Goal: Task Accomplishment & Management: Manage account settings

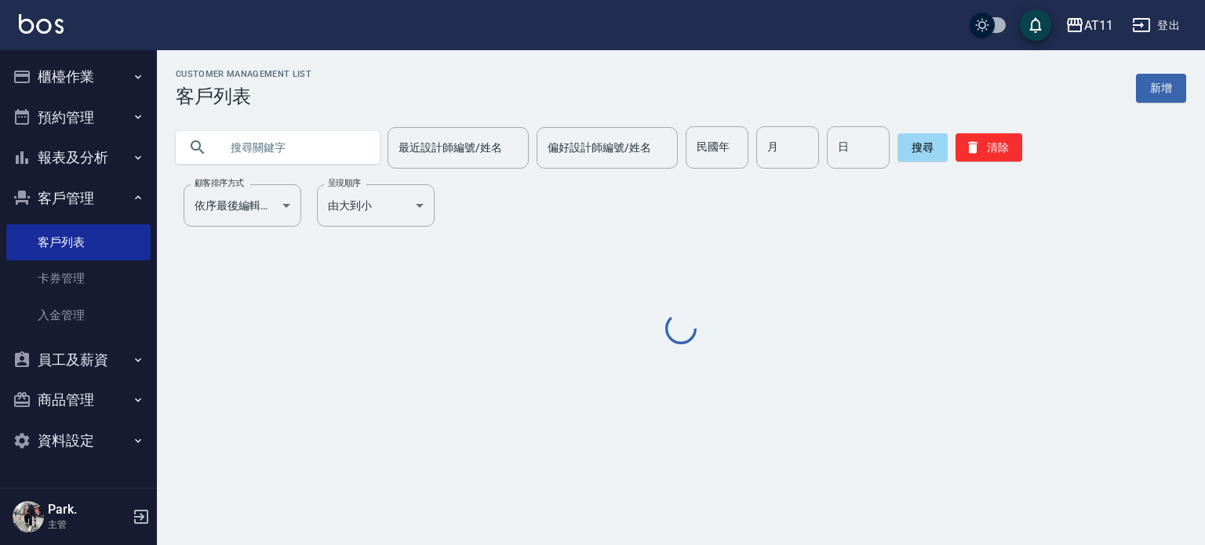
click at [270, 137] on input "text" at bounding box center [293, 147] width 147 height 42
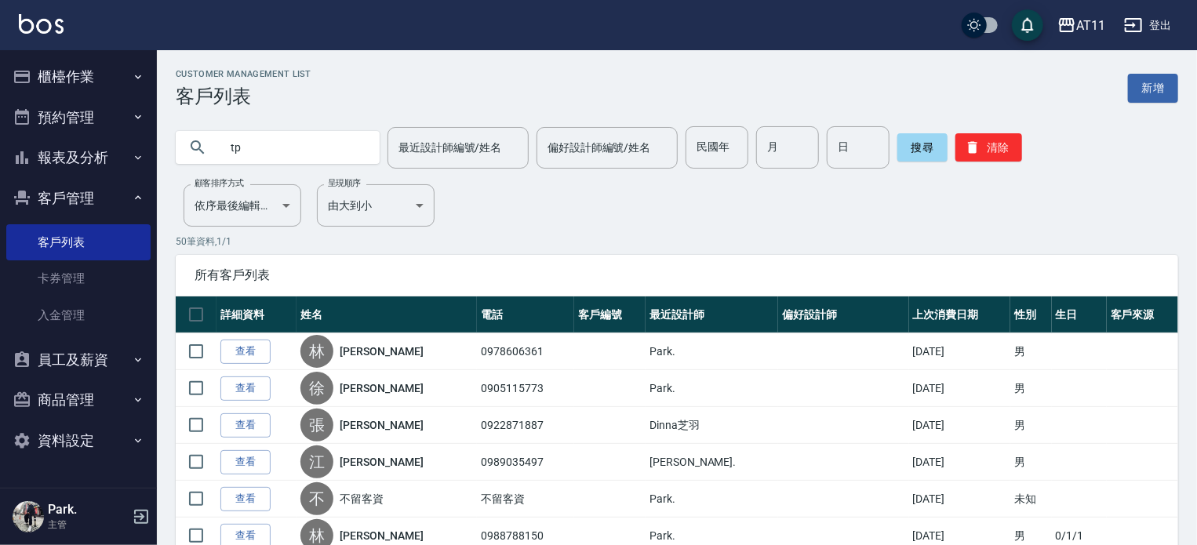
type input "t"
type input "陳"
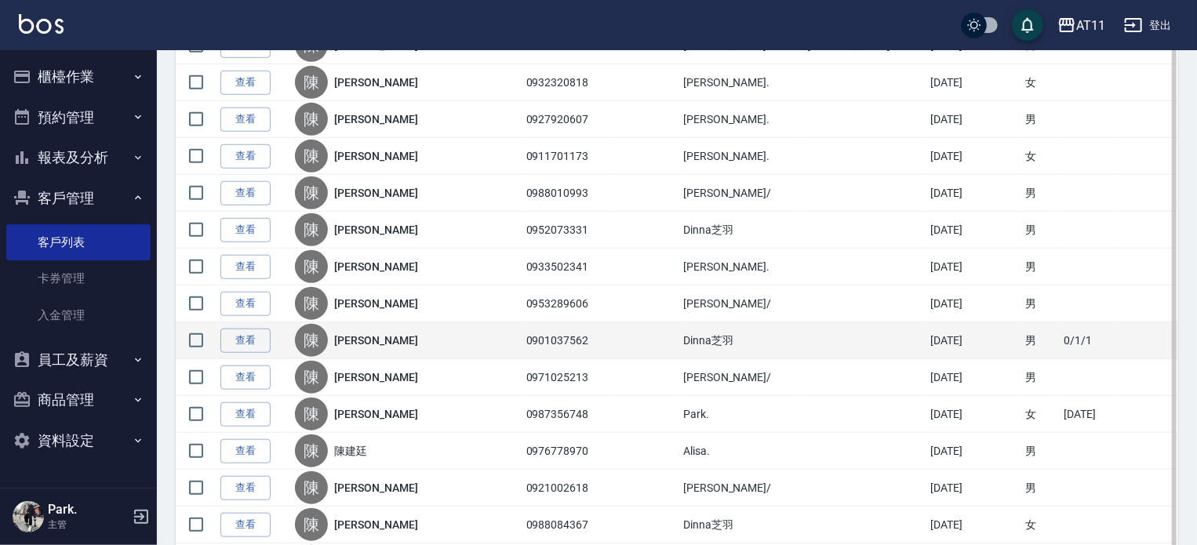
scroll to position [549, 0]
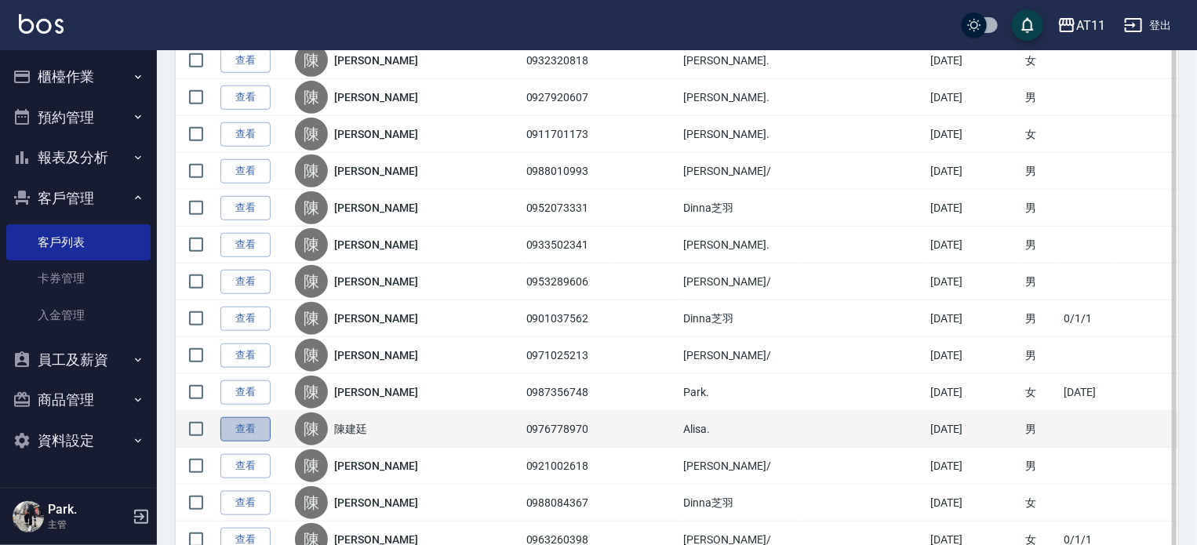
click at [253, 426] on link "查看" at bounding box center [245, 429] width 50 height 24
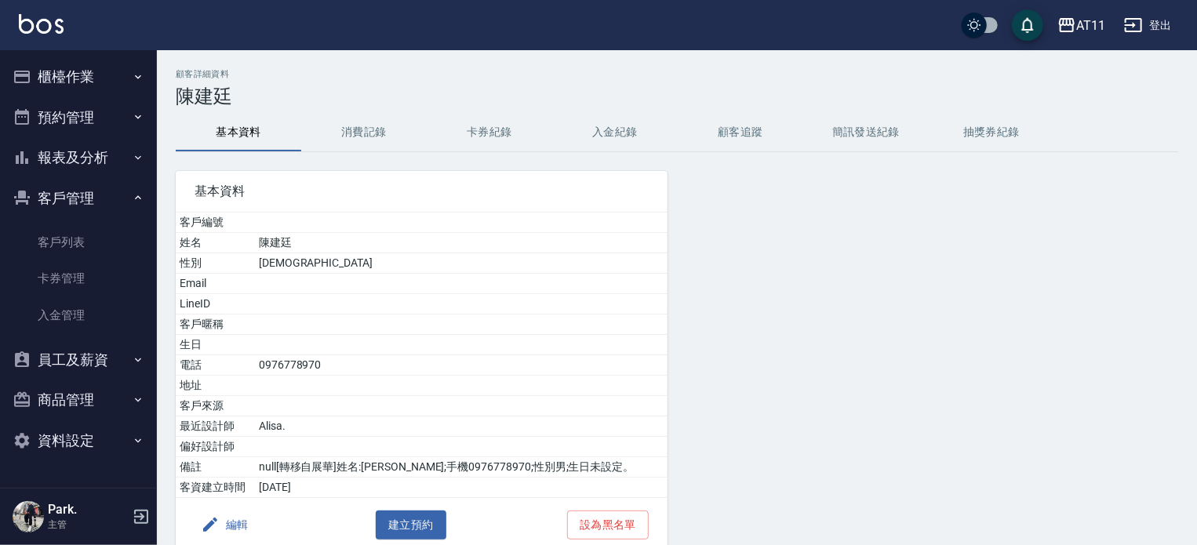
click at [611, 130] on button "入金紀錄" at bounding box center [615, 133] width 126 height 38
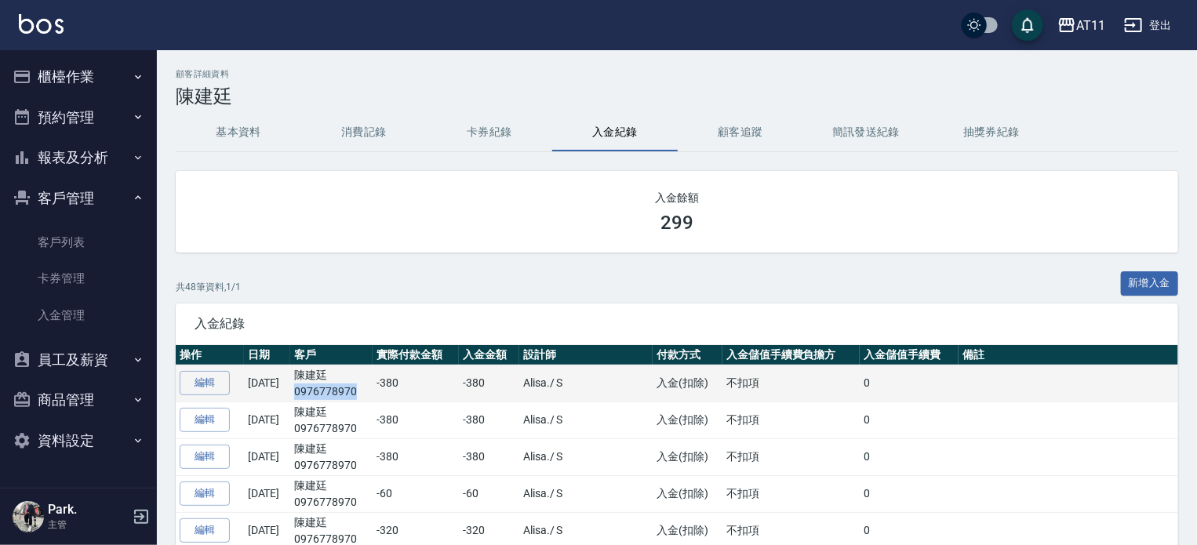
drag, startPoint x: 381, startPoint y: 391, endPoint x: 315, endPoint y: 389, distance: 65.9
click at [315, 389] on td "陳建廷 0976778970" at bounding box center [331, 383] width 82 height 37
copy p "0976778970"
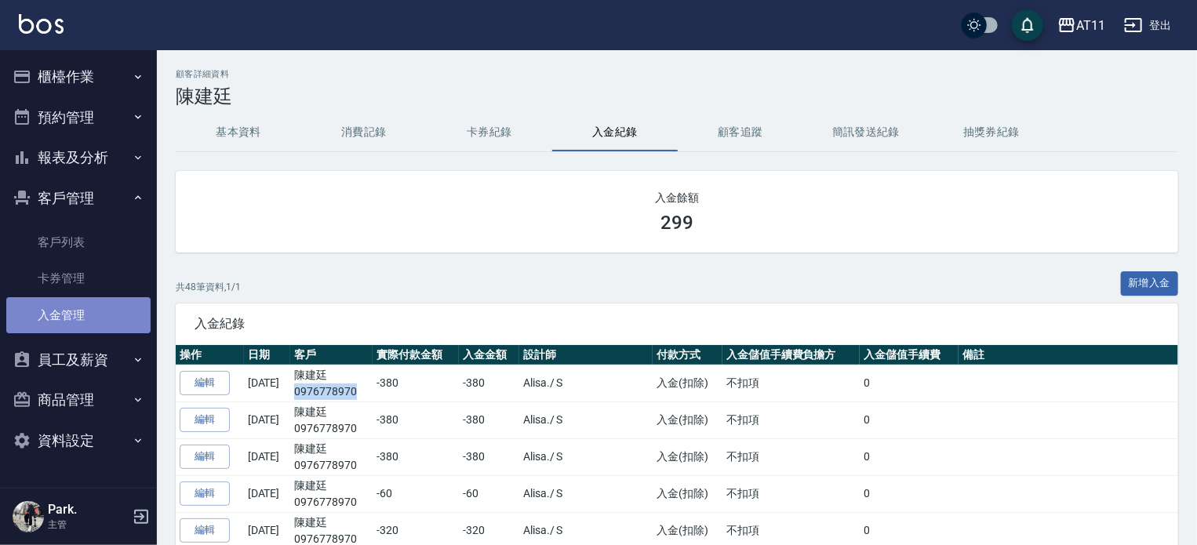
click at [84, 310] on link "入金管理" at bounding box center [78, 315] width 144 height 36
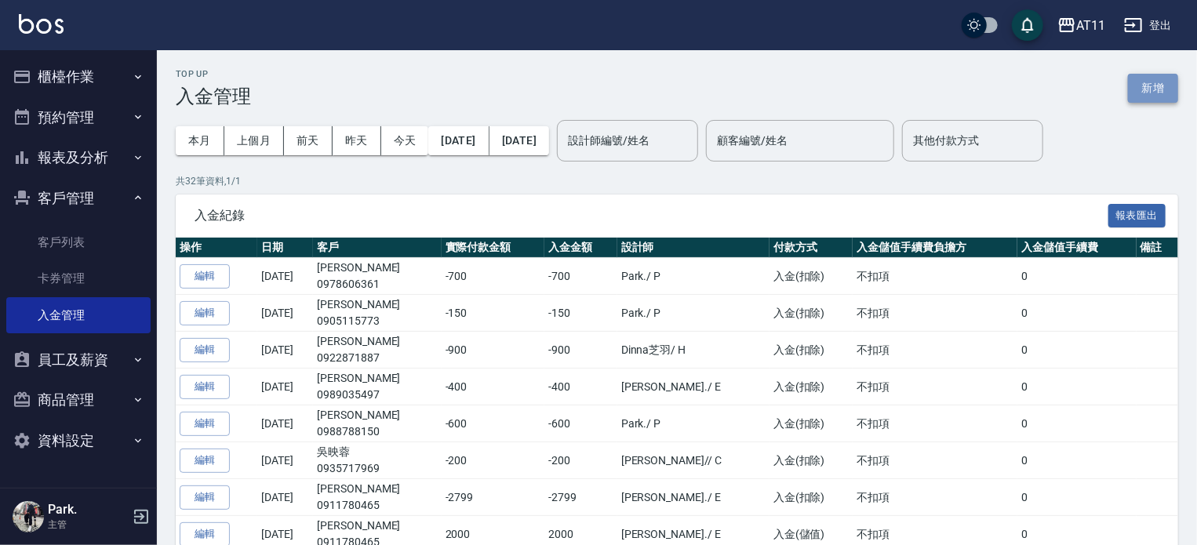
click at [1147, 87] on button "新增" at bounding box center [1153, 88] width 50 height 29
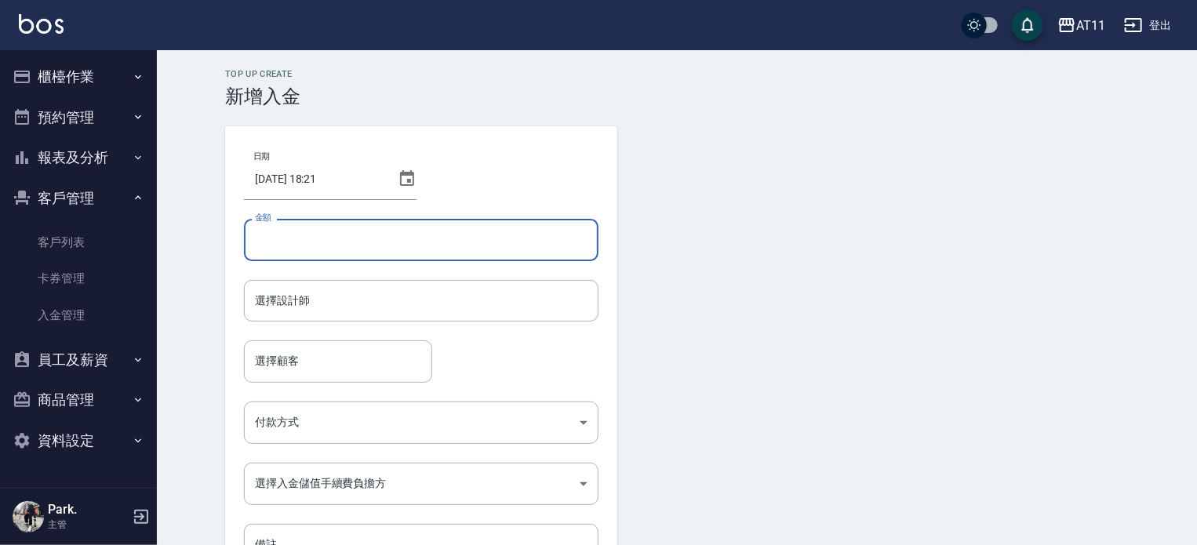
click at [321, 245] on input "金額" at bounding box center [421, 240] width 355 height 42
type input "-200"
click at [296, 300] on input "選擇設計師" at bounding box center [421, 300] width 340 height 27
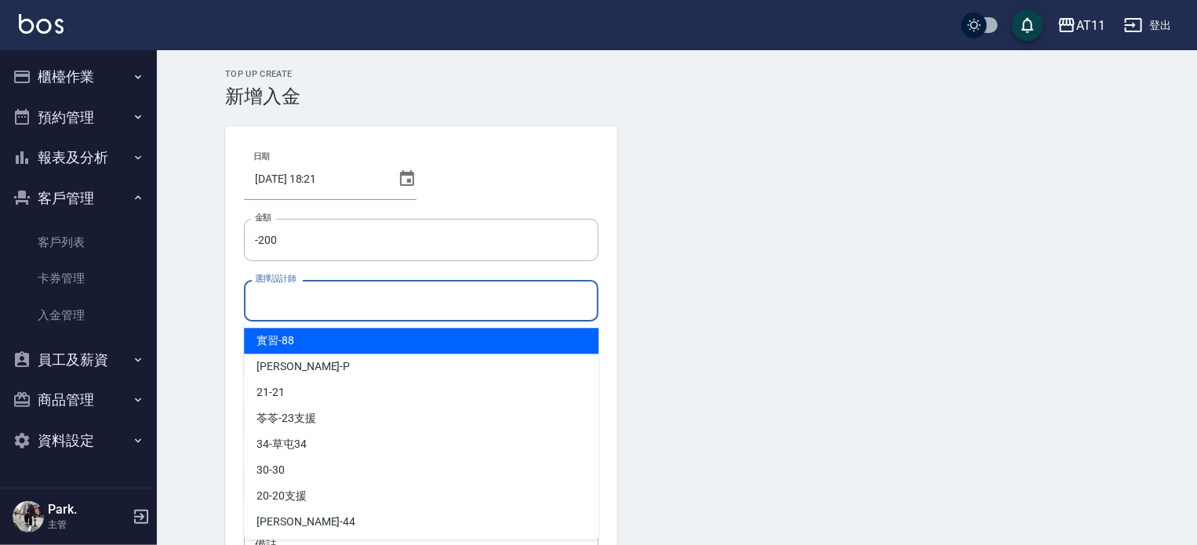
type input "ㄋ"
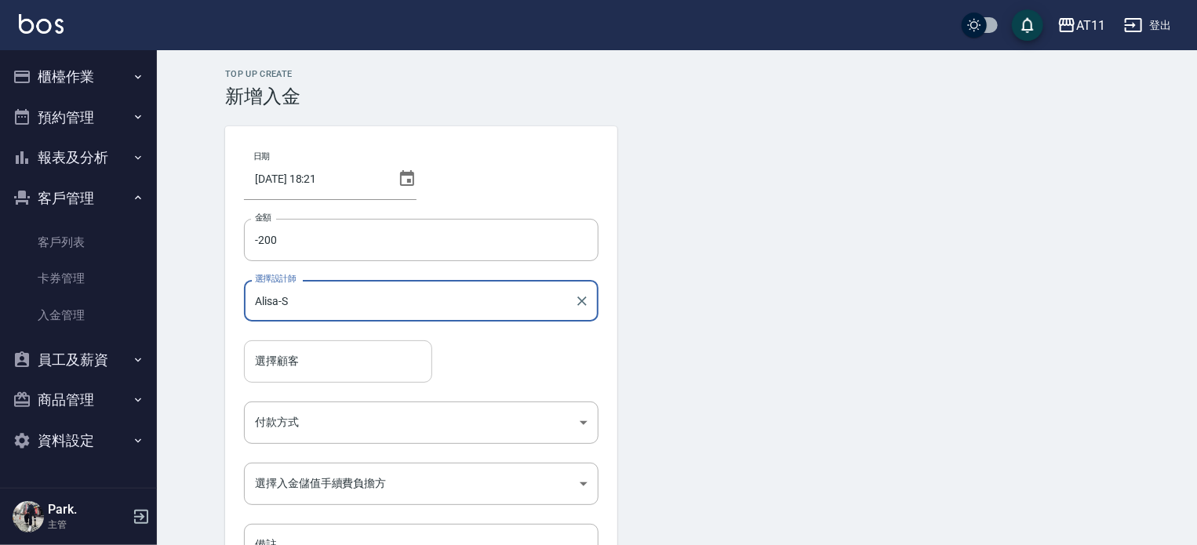
type input "Alisa-S"
click at [294, 360] on input "選擇顧客" at bounding box center [338, 360] width 174 height 27
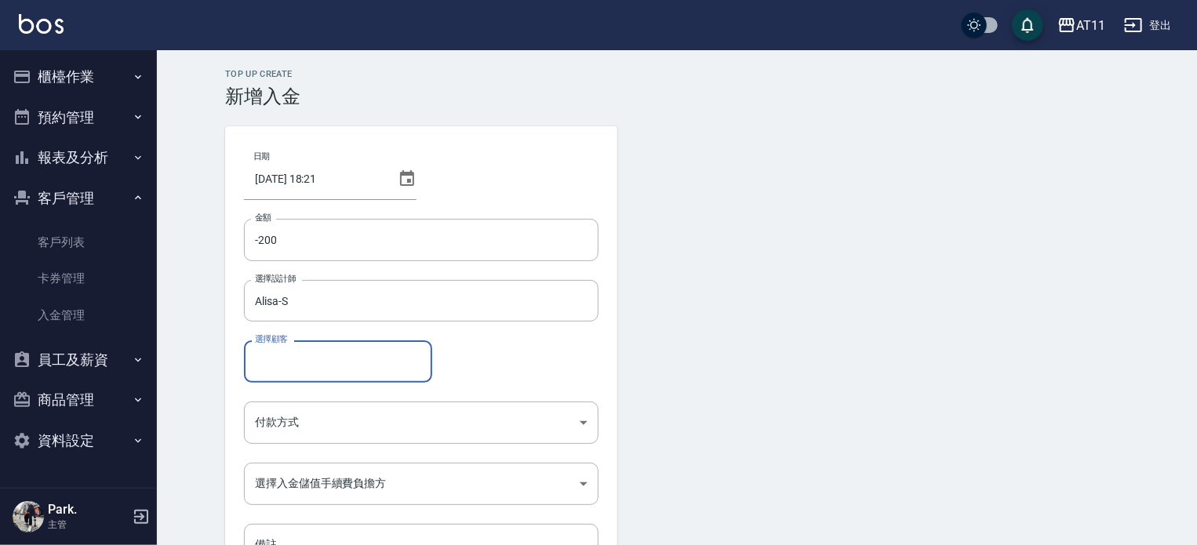
paste input "0976778970"
click at [310, 401] on span "陳建廷 / 0976778970" at bounding box center [338, 401] width 188 height 26
type input "陳建廷/0976778970"
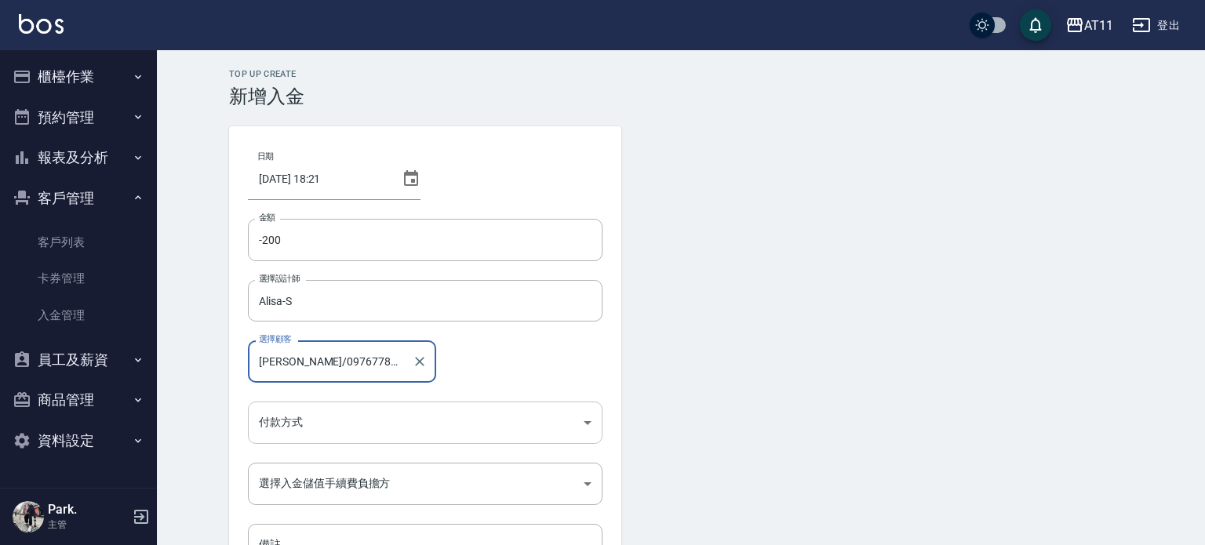
click at [330, 429] on body "AT11 登出 櫃檯作業 打帳單 帳單列表 現金收支登錄 材料自購登錄 每日結帳 排班表 現場電腦打卡 掃碼打卡 預約管理 預約管理 單日預約紀錄 單週預約紀…" at bounding box center [602, 325] width 1205 height 651
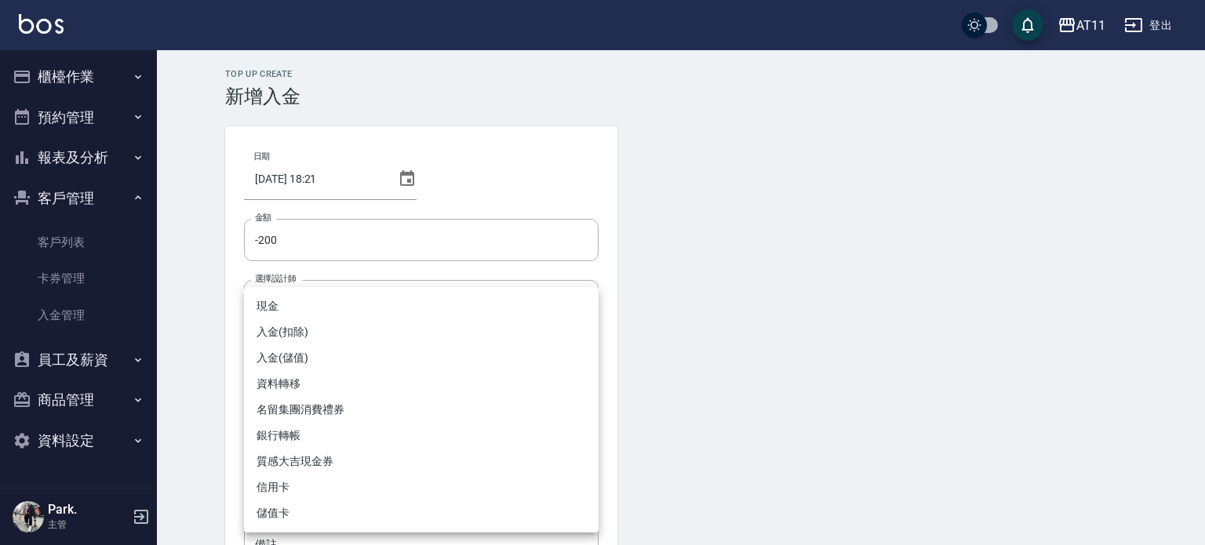
click at [362, 333] on li "入金(扣除)" at bounding box center [421, 332] width 355 height 26
type input "入金(扣除)"
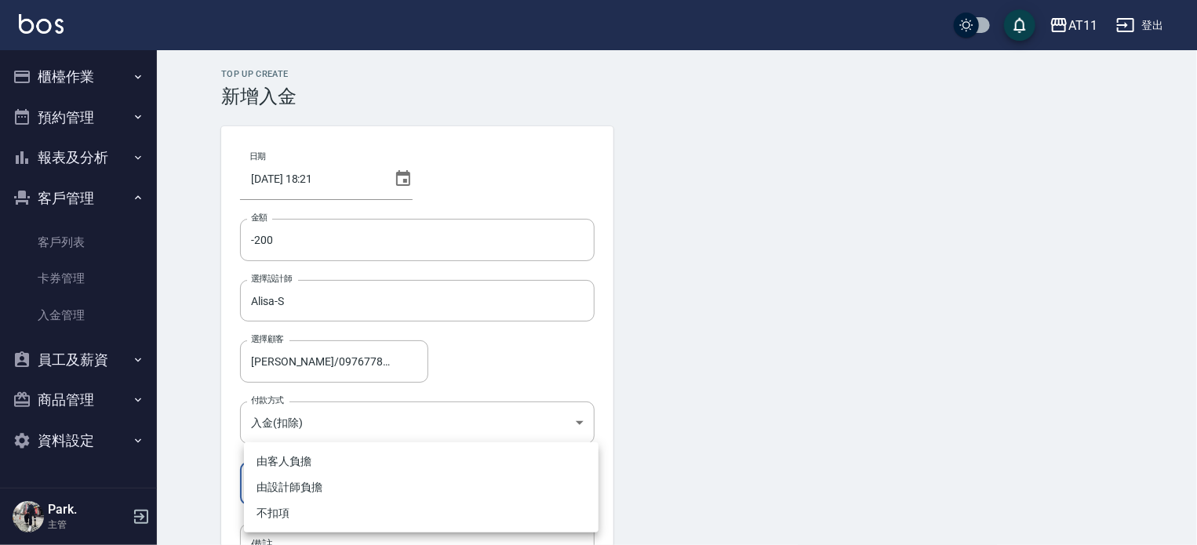
click at [412, 474] on body "AT11 登出 櫃檯作業 打帳單 帳單列表 現金收支登錄 材料自購登錄 每日結帳 排班表 現場電腦打卡 掃碼打卡 預約管理 預約管理 單日預約紀錄 單週預約紀…" at bounding box center [598, 325] width 1197 height 651
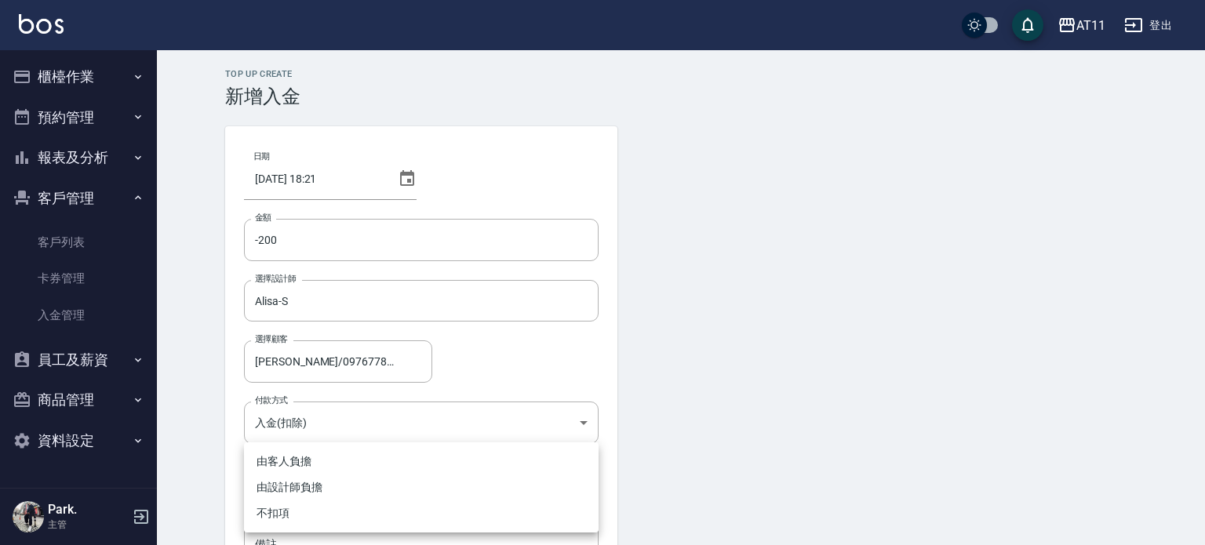
click at [388, 509] on li "不扣項" at bounding box center [421, 513] width 355 height 26
type input "WITHOUTHANDLINGFEE"
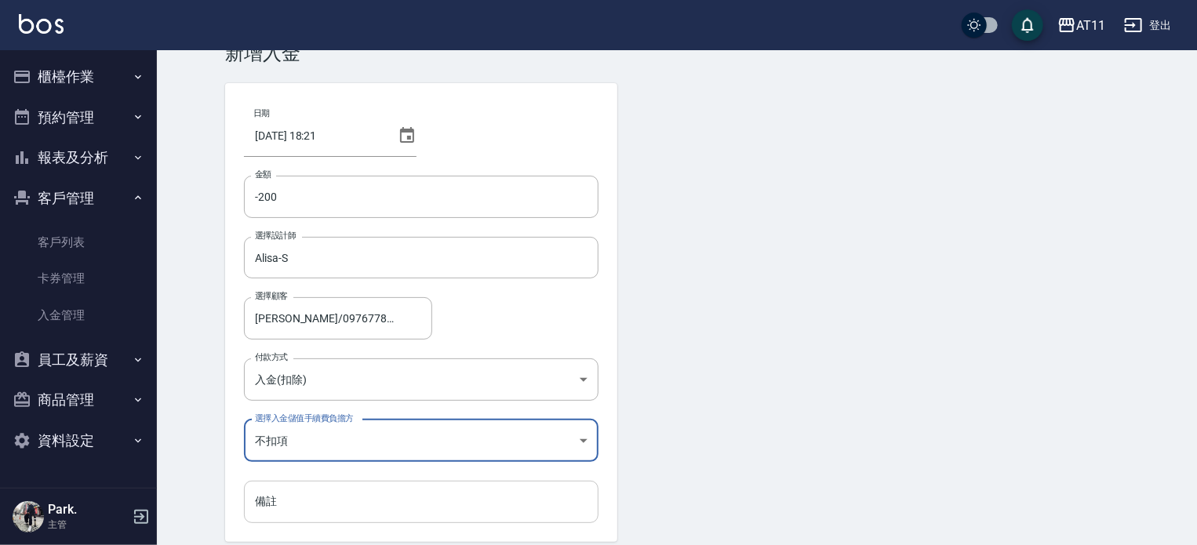
scroll to position [106, 0]
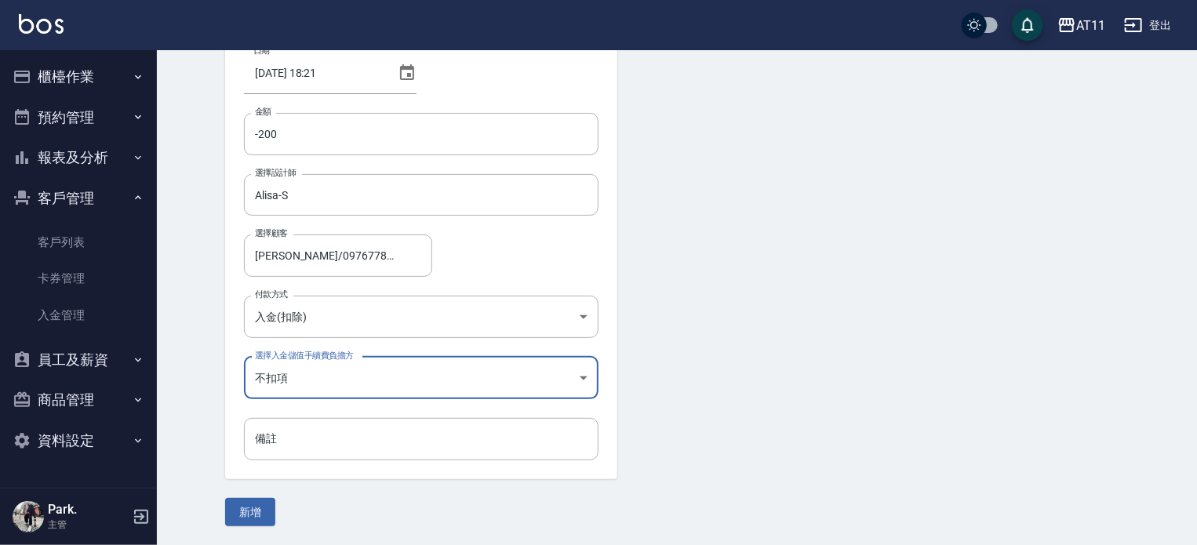
click at [262, 511] on button "新增" at bounding box center [250, 512] width 50 height 29
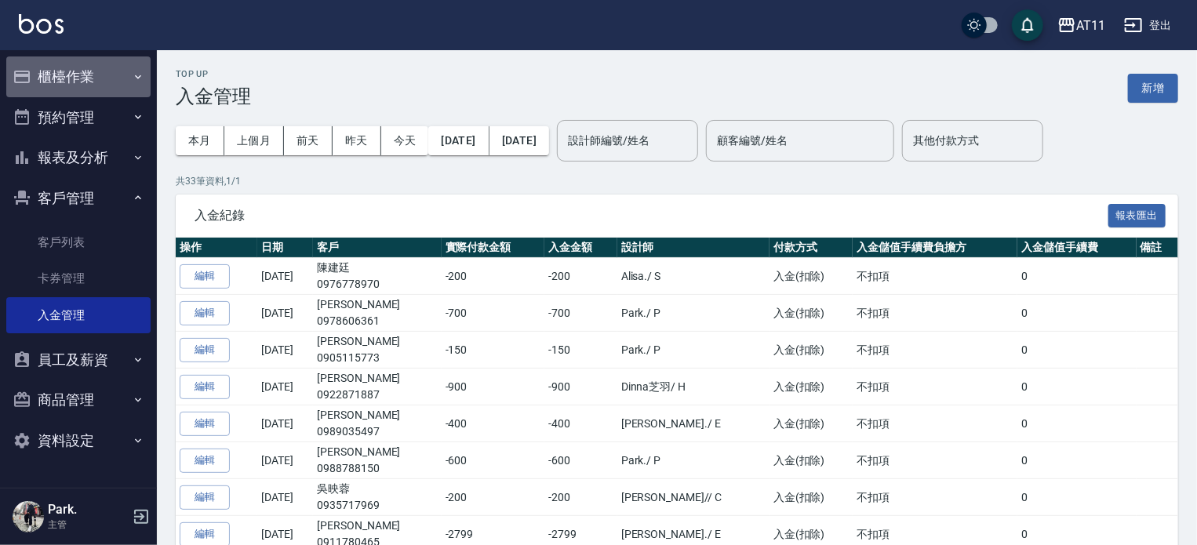
click at [88, 72] on button "櫃檯作業" at bounding box center [78, 76] width 144 height 41
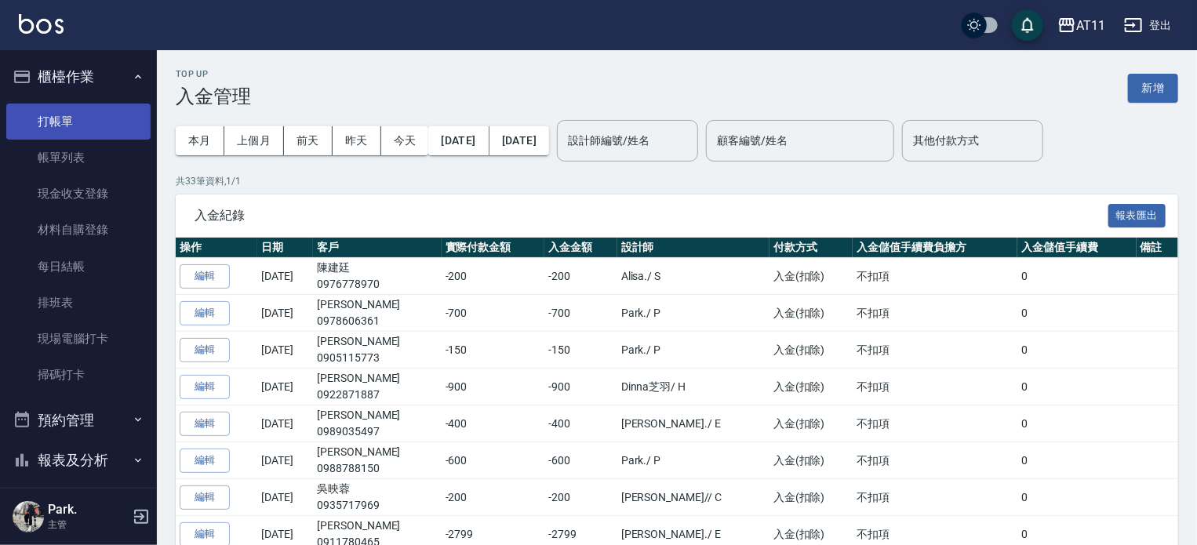
click at [85, 112] on link "打帳單" at bounding box center [78, 122] width 144 height 36
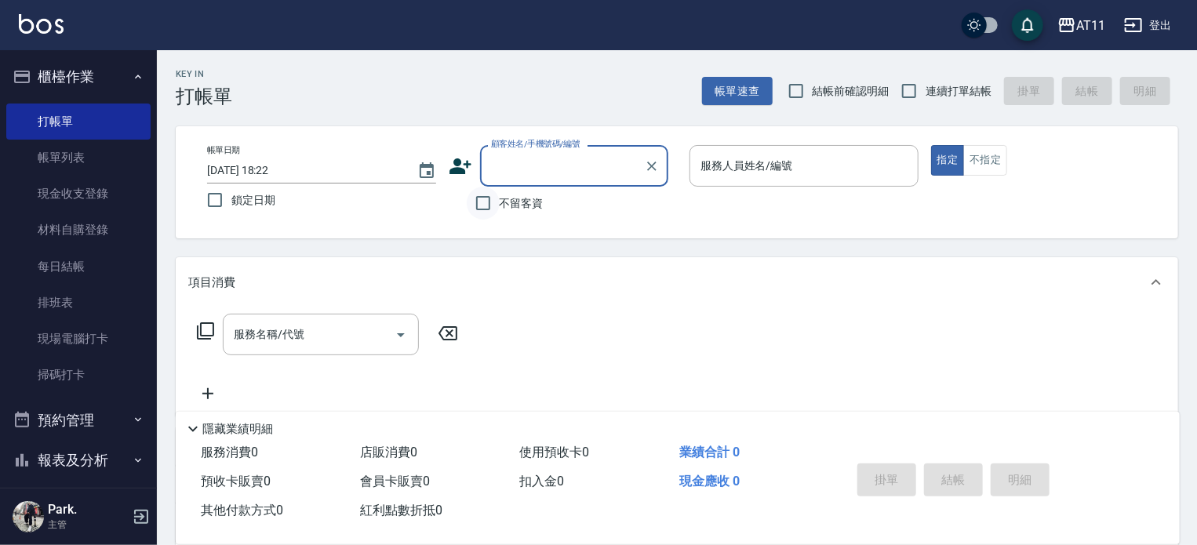
click at [484, 204] on input "不留客資" at bounding box center [483, 203] width 33 height 33
checkbox input "true"
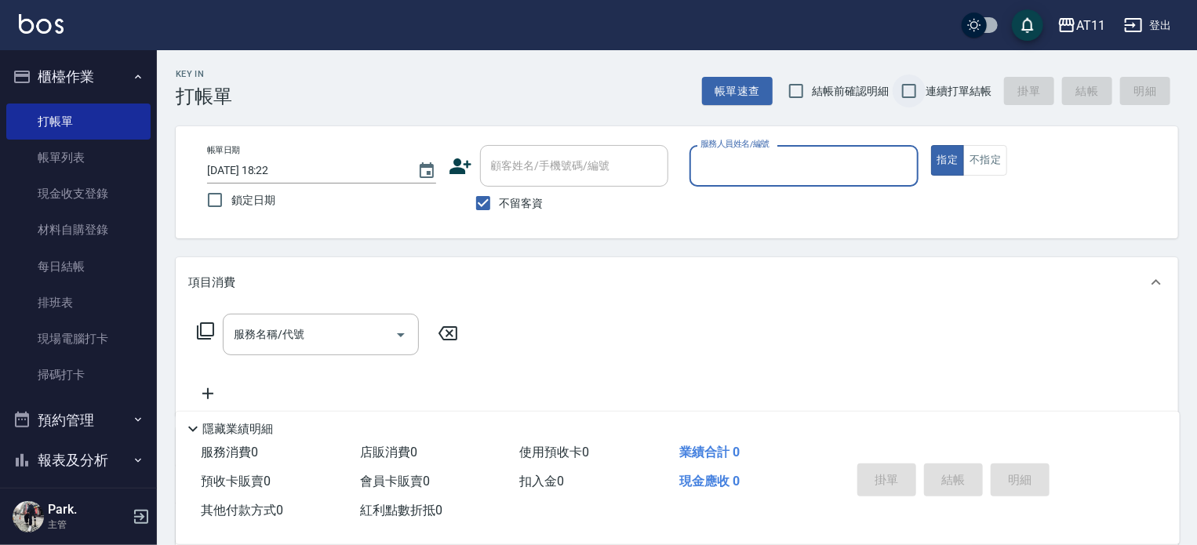
click at [902, 89] on input "連續打單結帳" at bounding box center [909, 91] width 33 height 33
checkbox input "true"
click at [793, 158] on input "服務人員姓名/編號" at bounding box center [804, 165] width 215 height 27
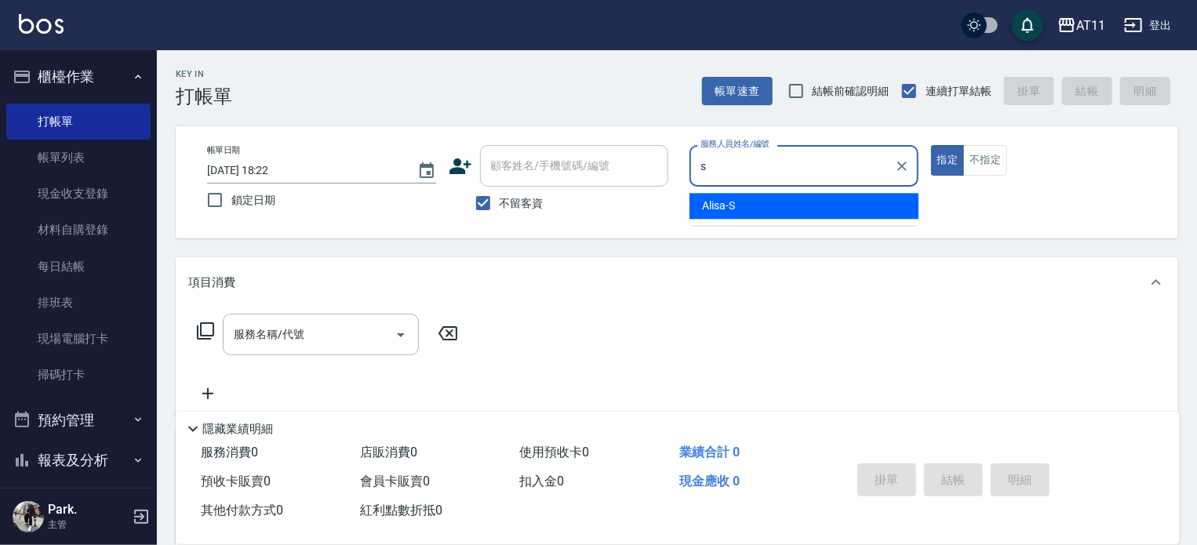
type input "Alisa-S"
type button "true"
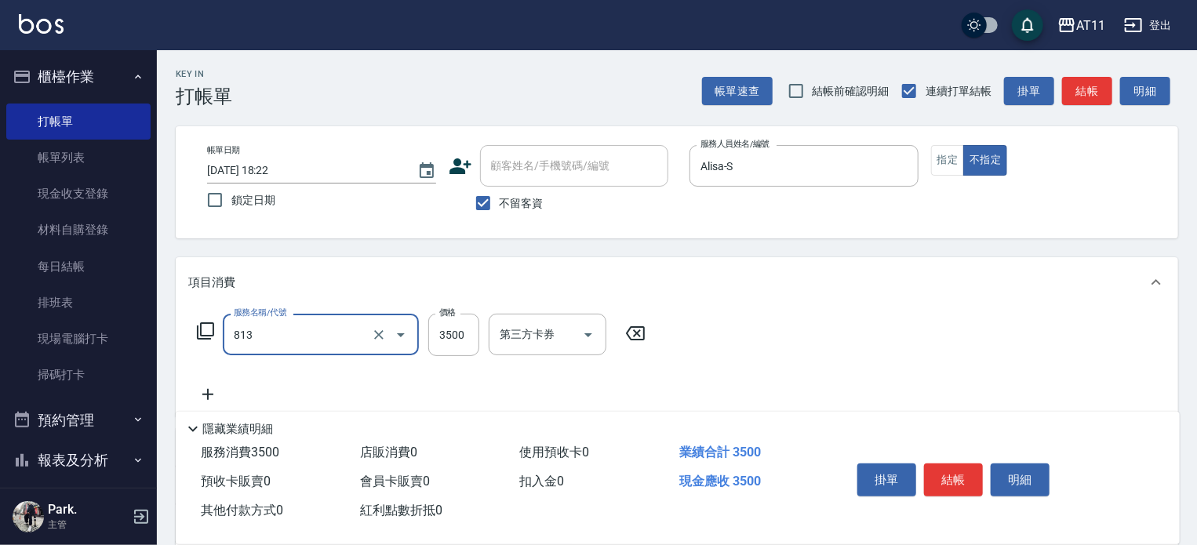
type input "過年染髮A餐(813)"
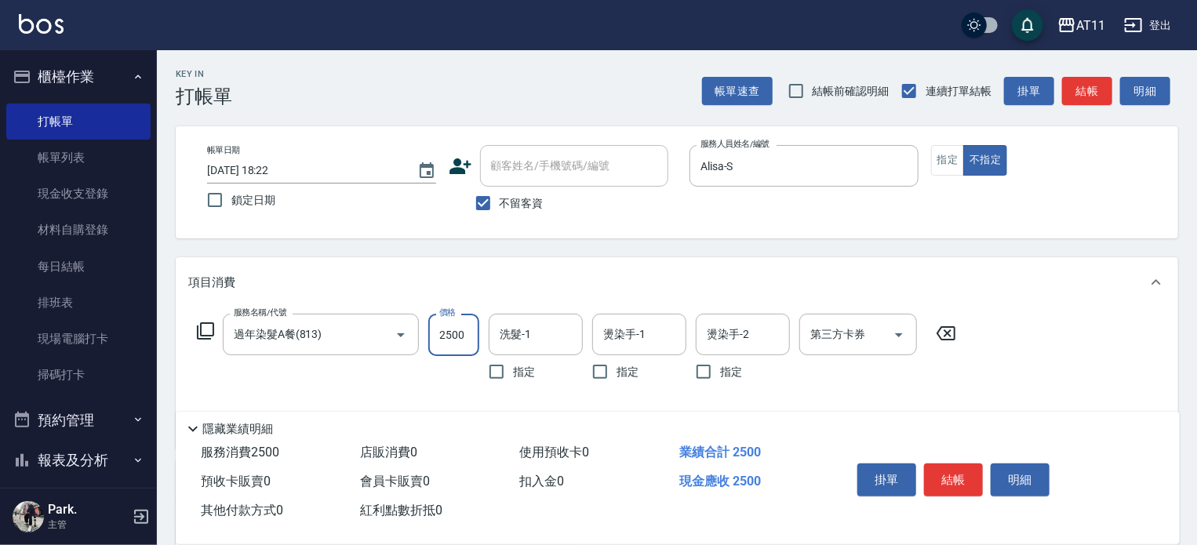
type input "2500"
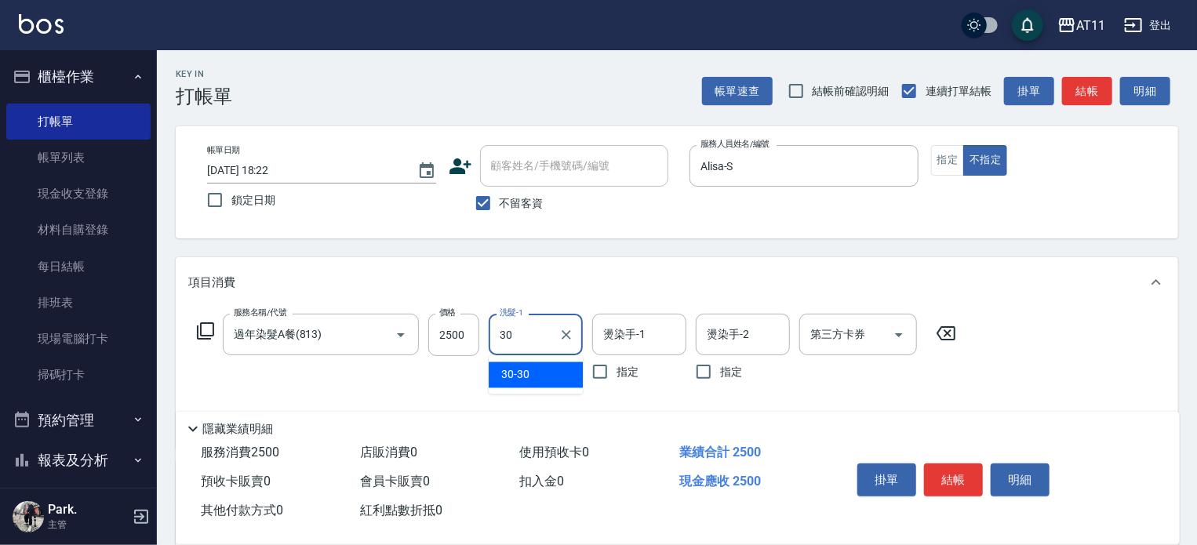
type input "30-30"
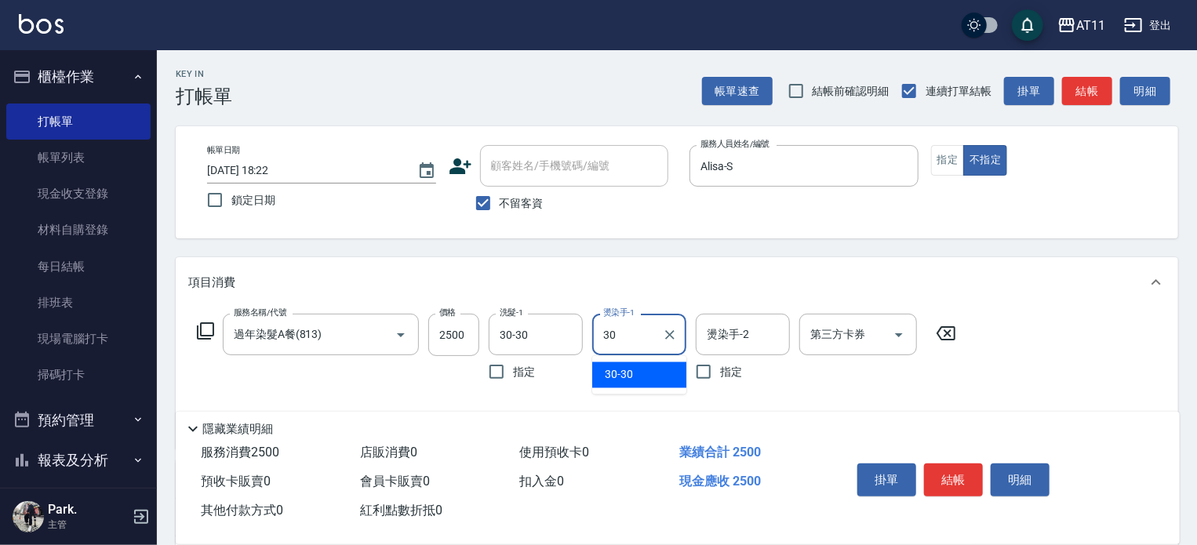
type input "30-30"
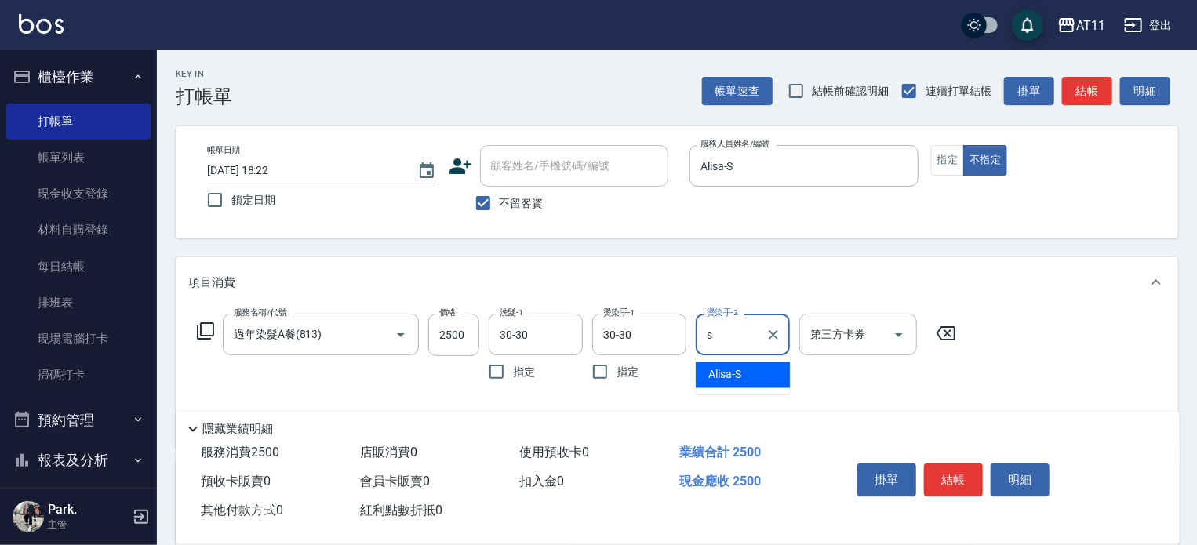
type input "Alisa-S"
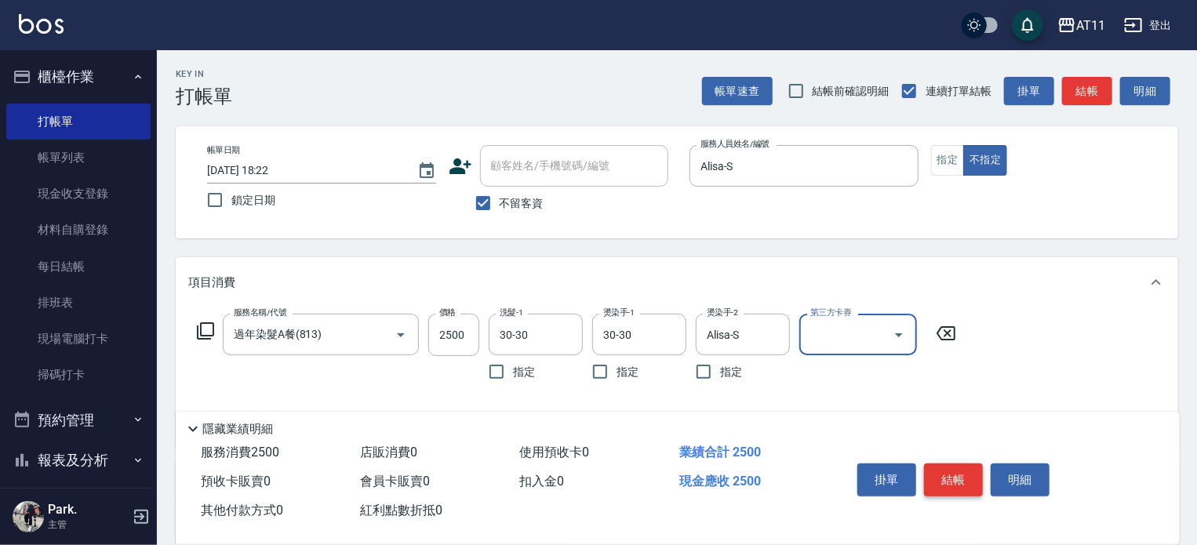
click at [962, 472] on button "結帳" at bounding box center [953, 480] width 59 height 33
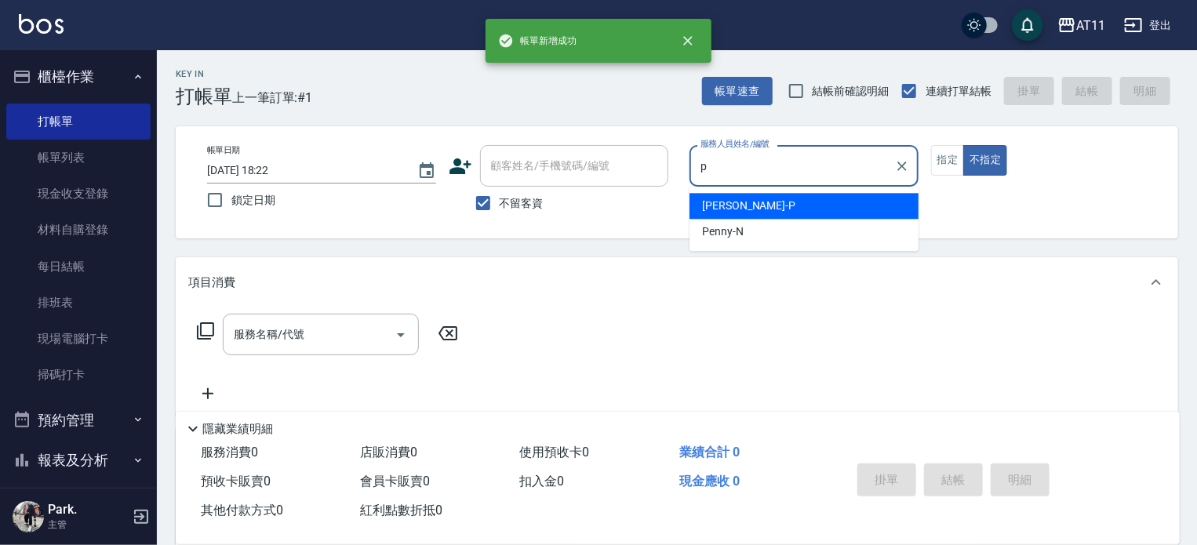
type input "Park-P"
type button "false"
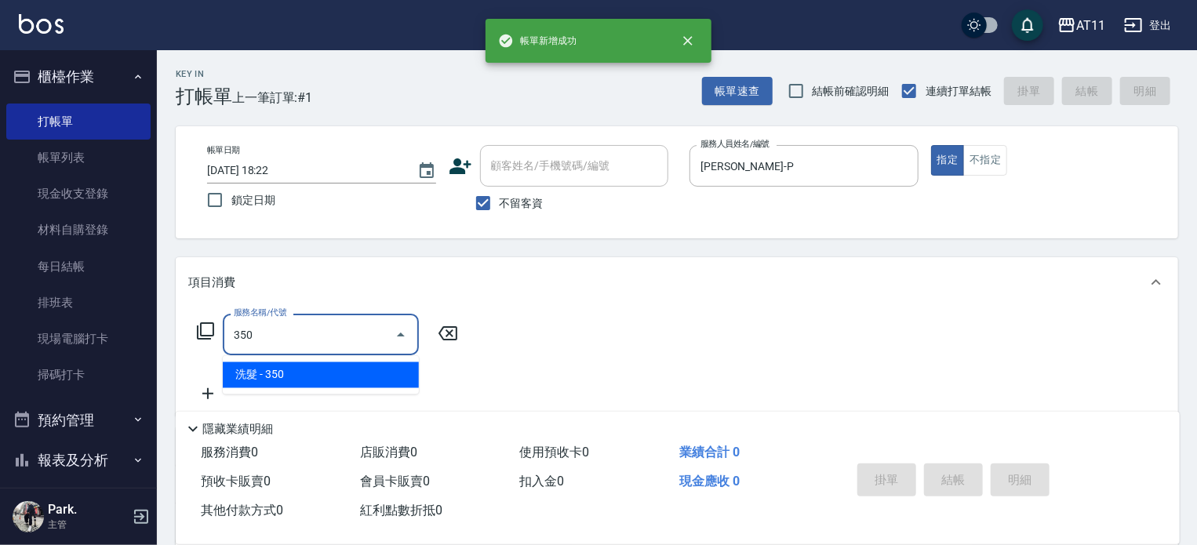
type input "洗髮(350)"
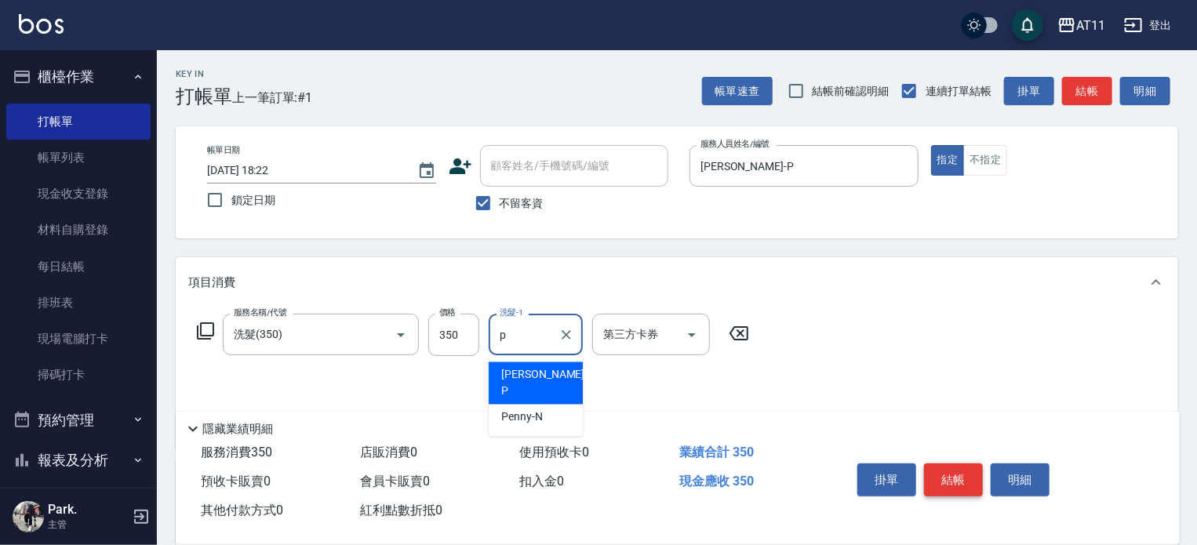
type input "Park-P"
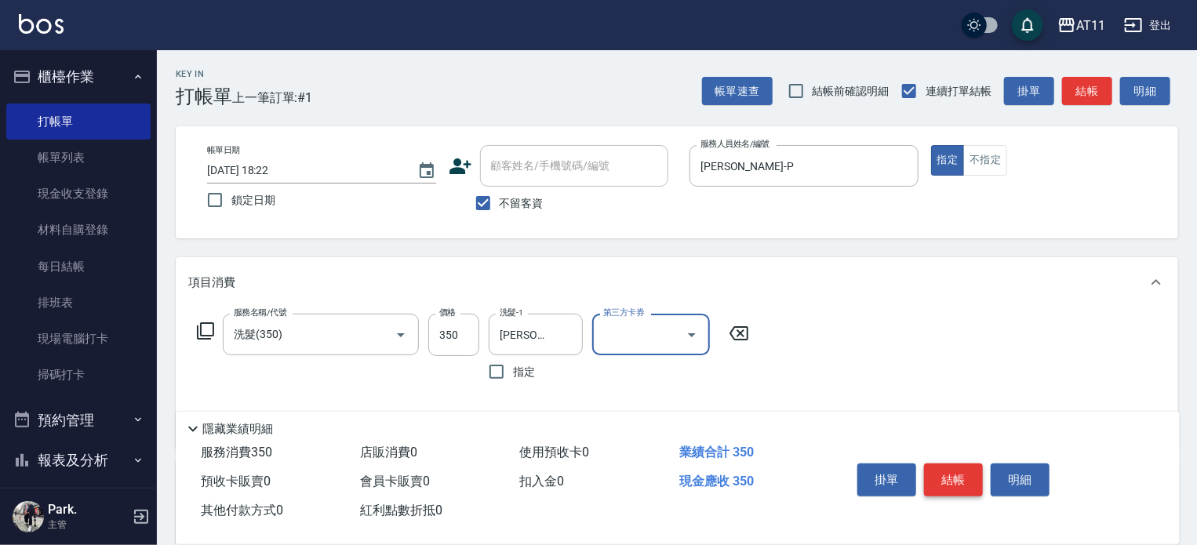
click at [962, 472] on button "結帳" at bounding box center [953, 480] width 59 height 33
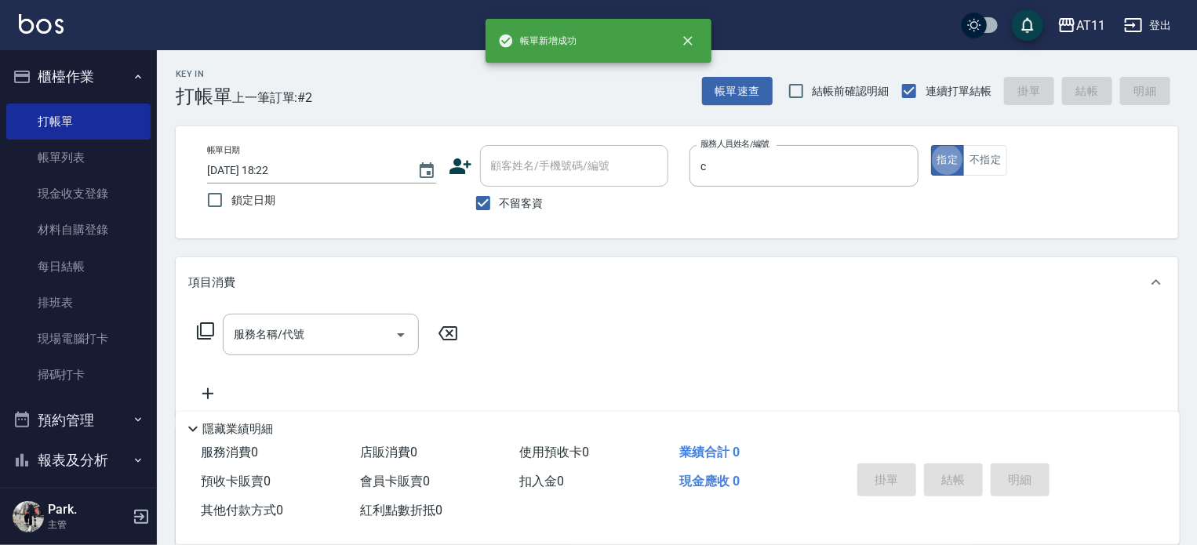
type input "Connie-C"
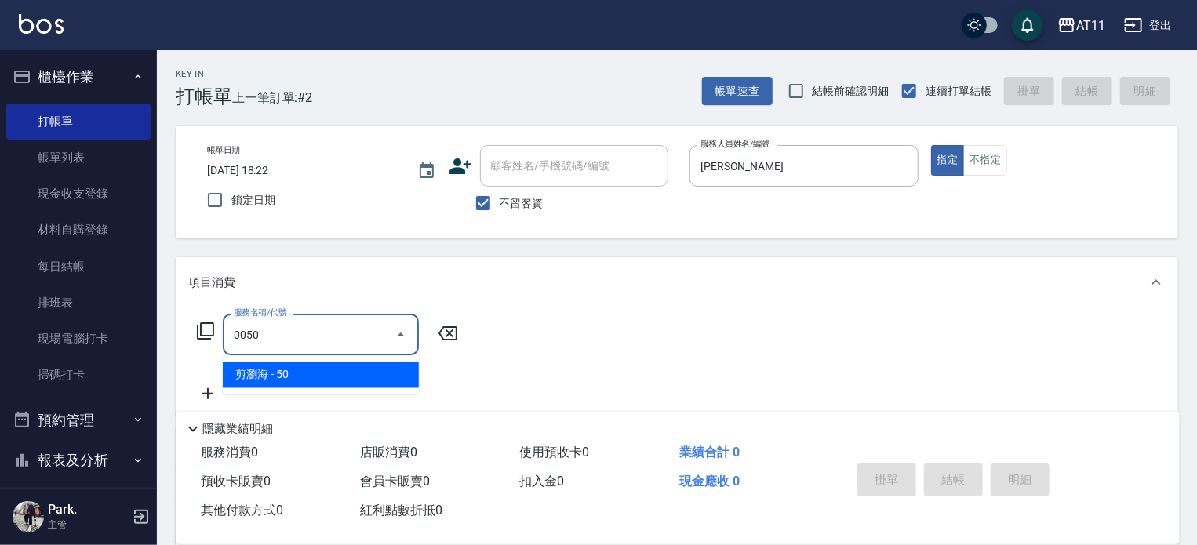
type input "剪瀏海(0050)"
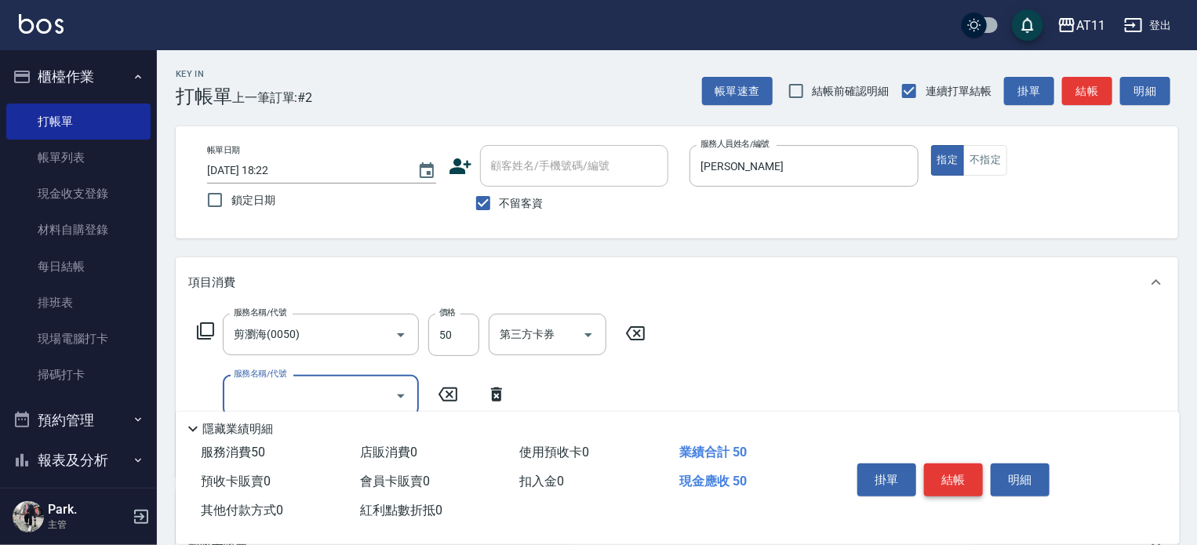
click at [962, 472] on button "結帳" at bounding box center [953, 480] width 59 height 33
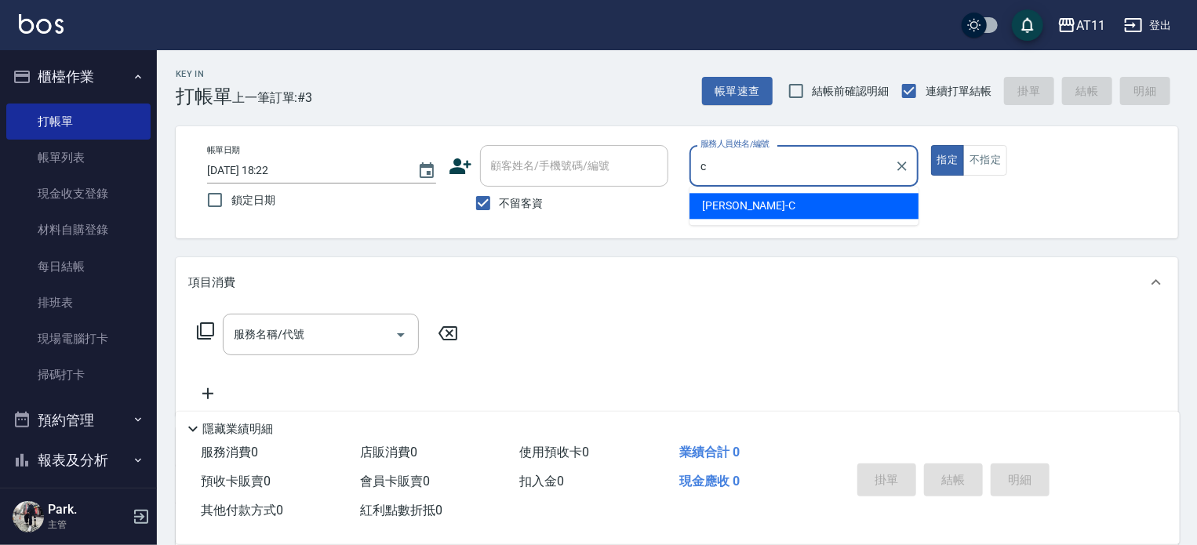
type input "Connie-C"
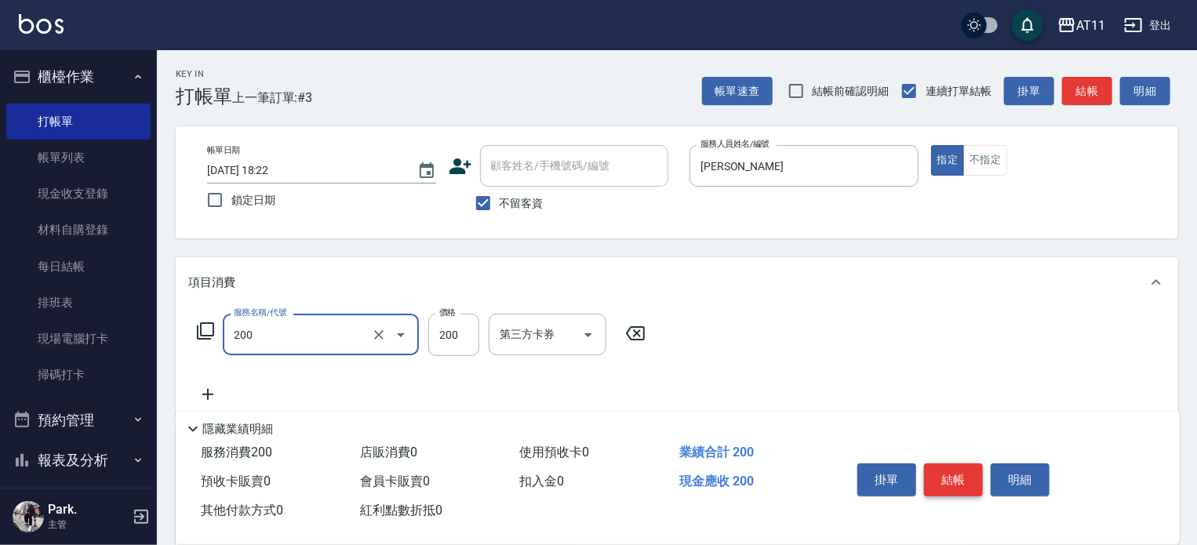
type input "剪髮(200)"
click at [962, 472] on button "結帳" at bounding box center [953, 480] width 59 height 33
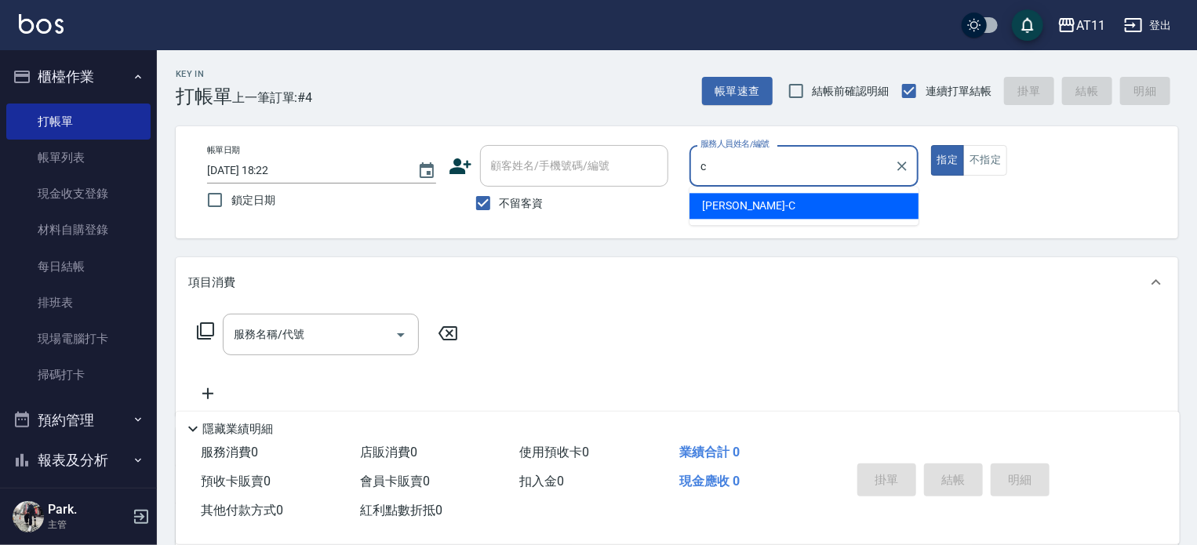
type input "Connie-C"
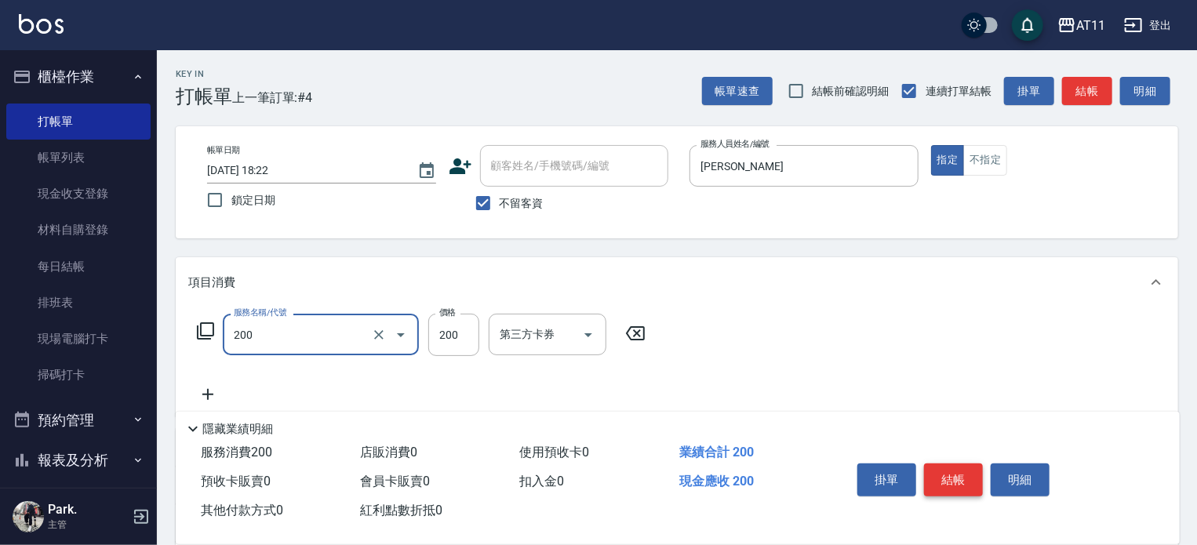
type input "剪髮(200)"
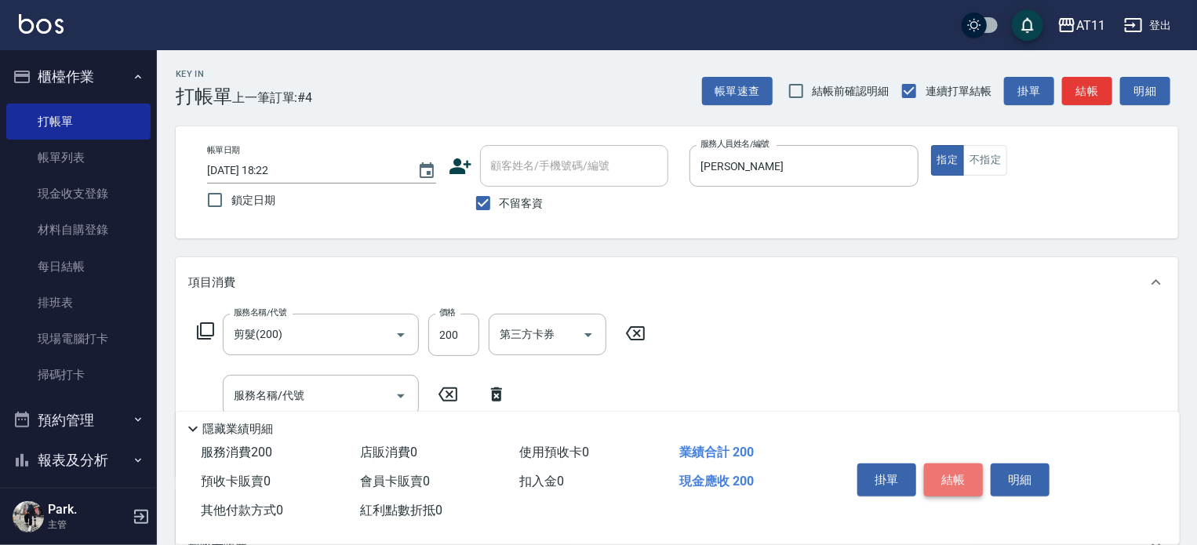
click at [962, 472] on button "結帳" at bounding box center [953, 480] width 59 height 33
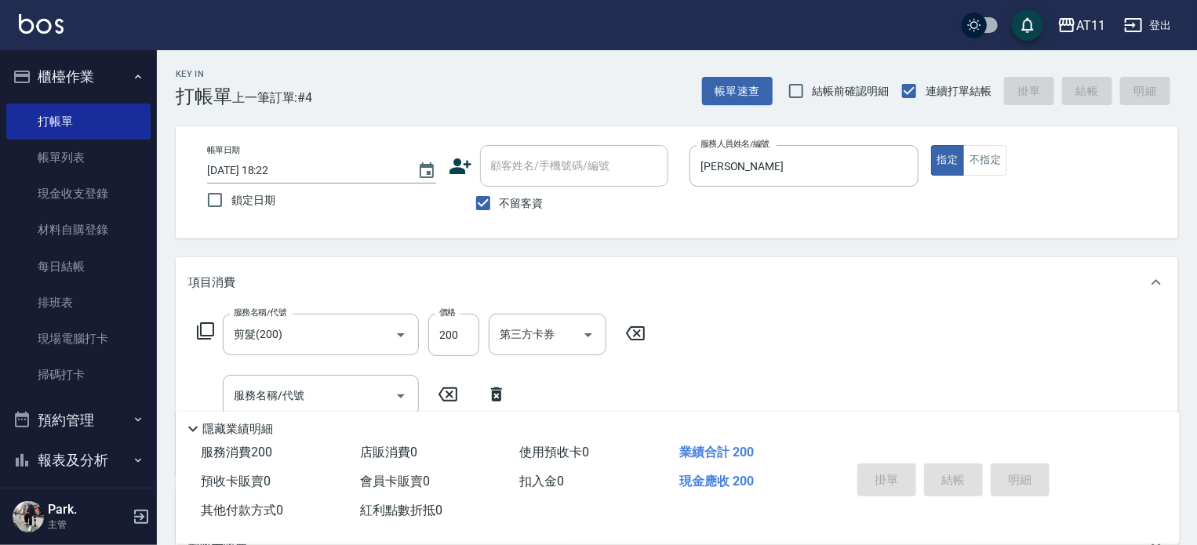
type input "2025/10/06 18:23"
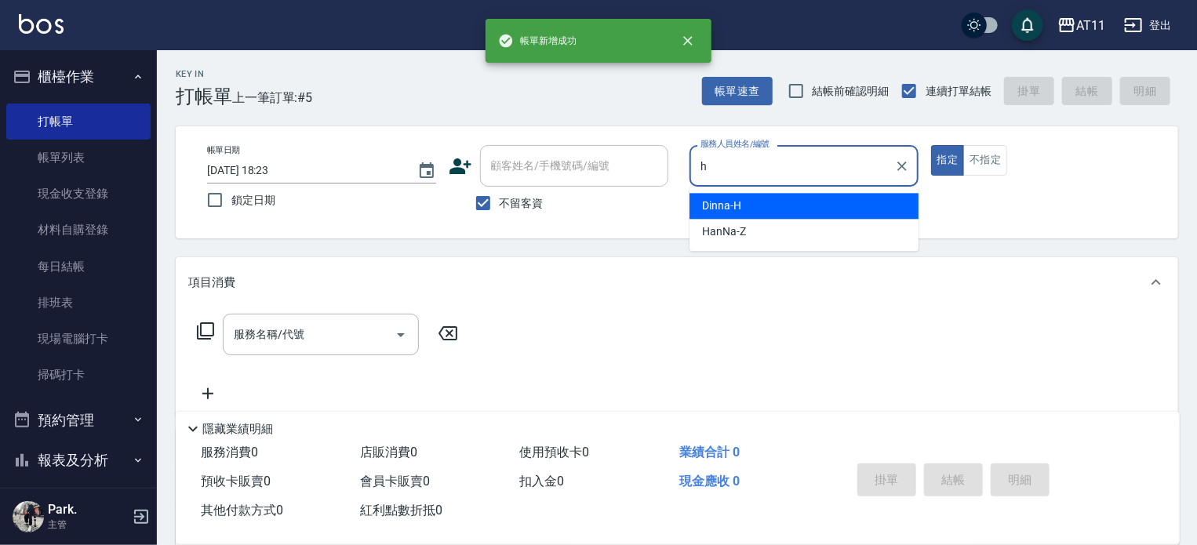
type input "Dinna-H"
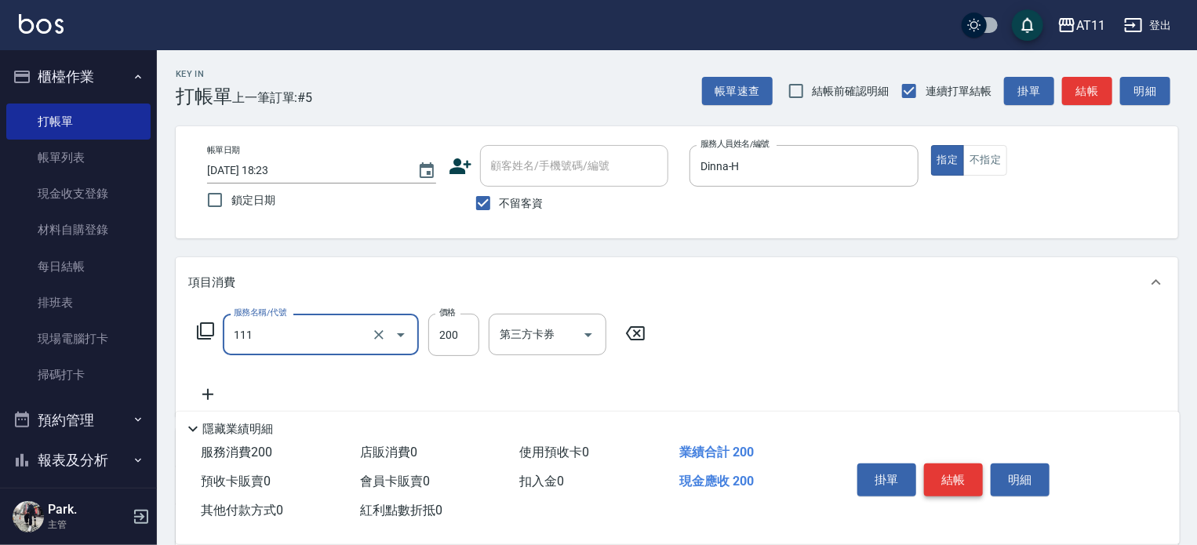
type input "精油洗髮(111)"
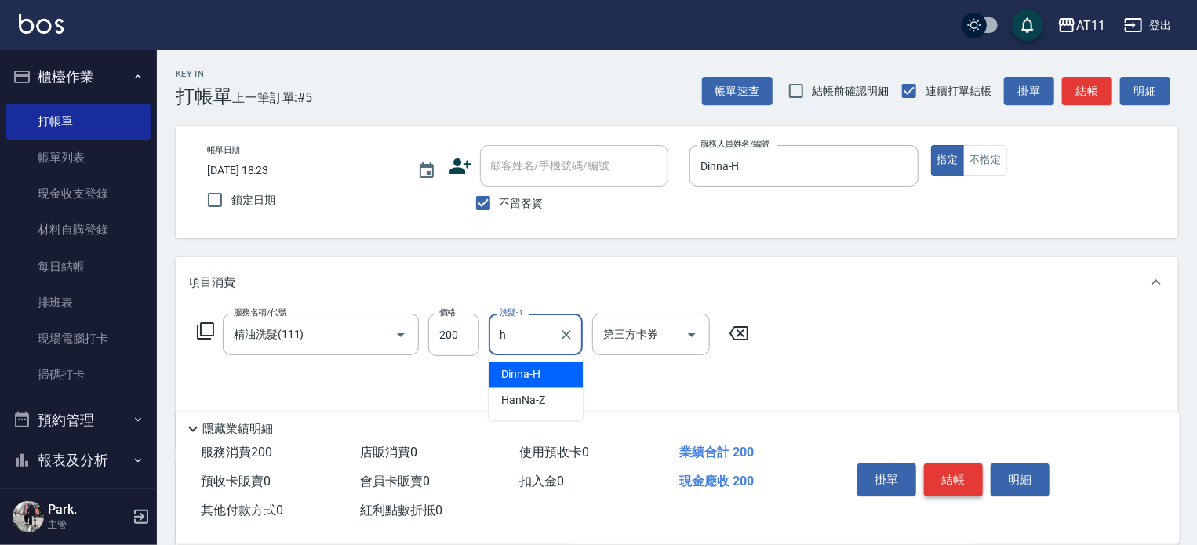
type input "Dinna-H"
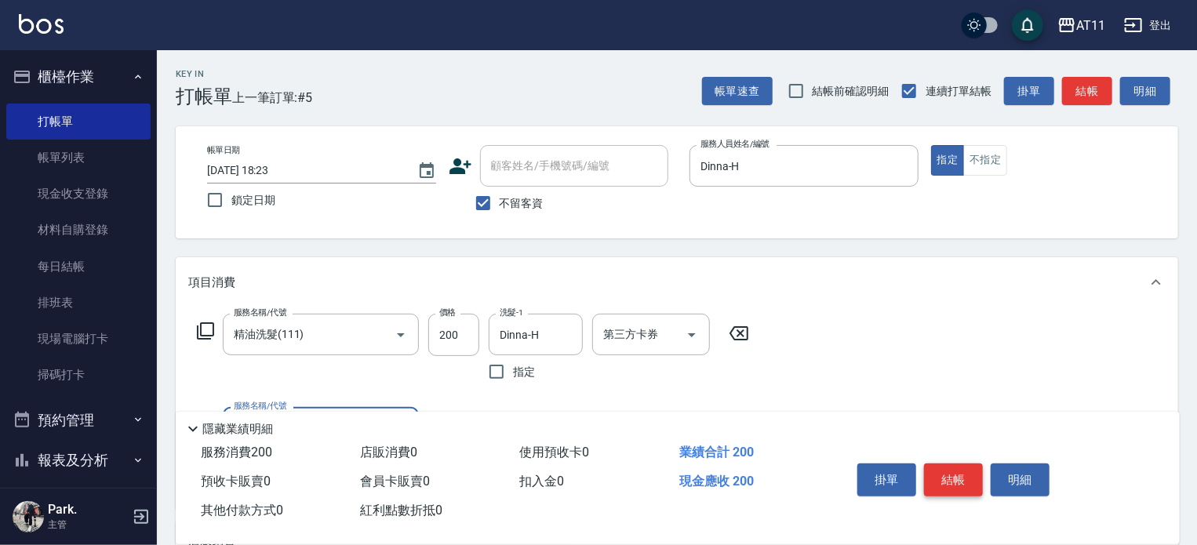
click at [962, 472] on button "結帳" at bounding box center [953, 480] width 59 height 33
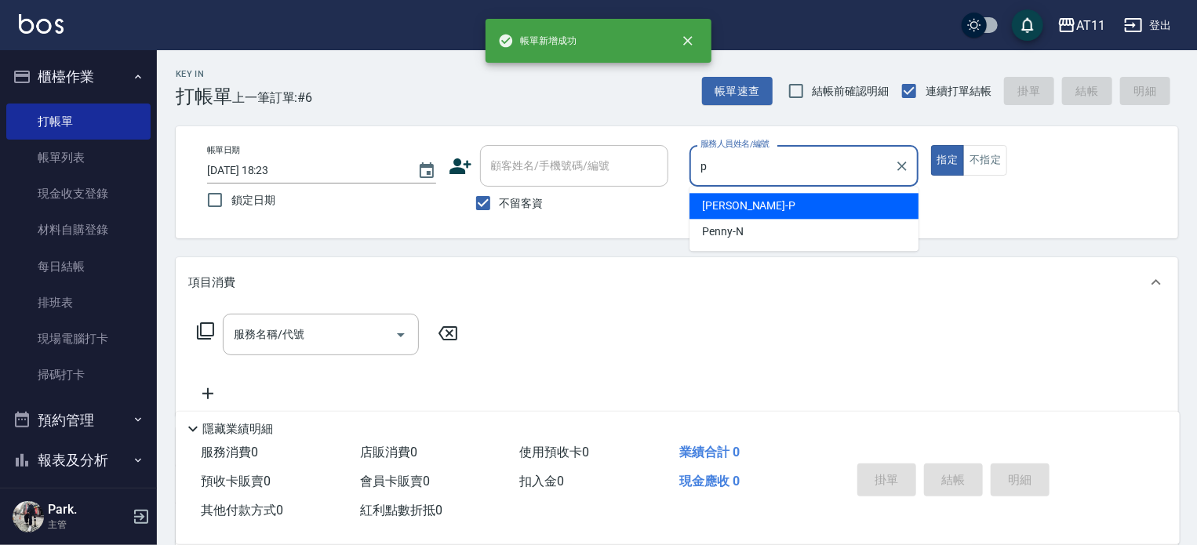
type input "Park-P"
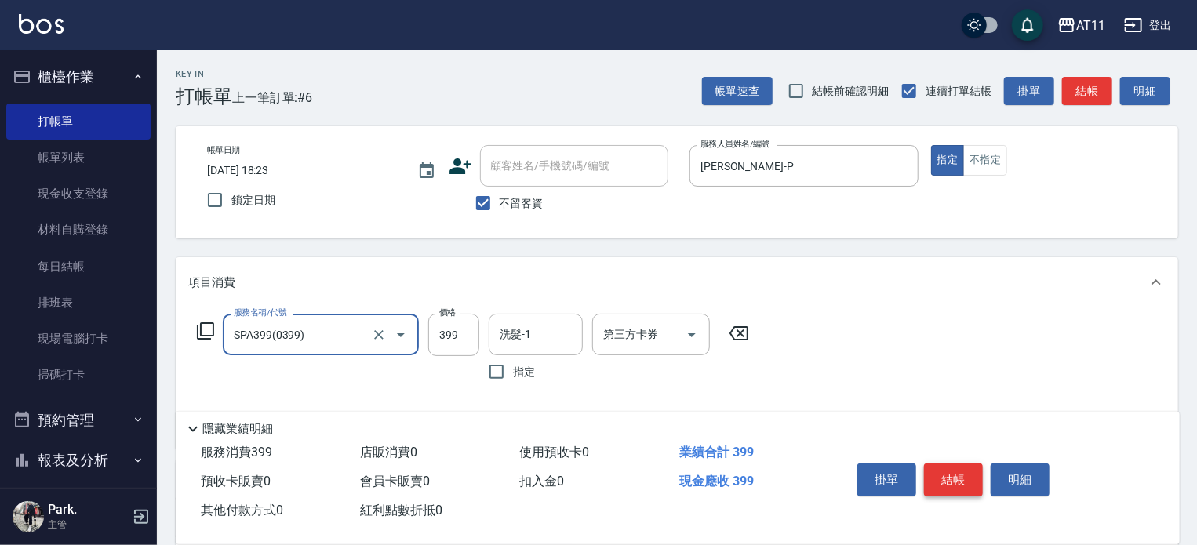
type input "SPA399(0399)"
type input "400"
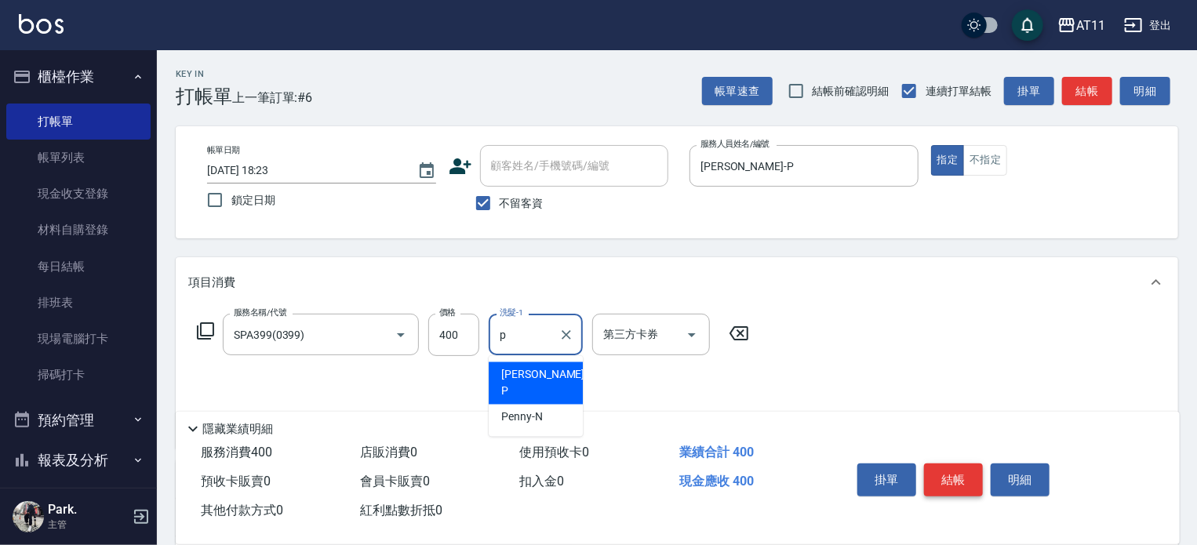
type input "Park-P"
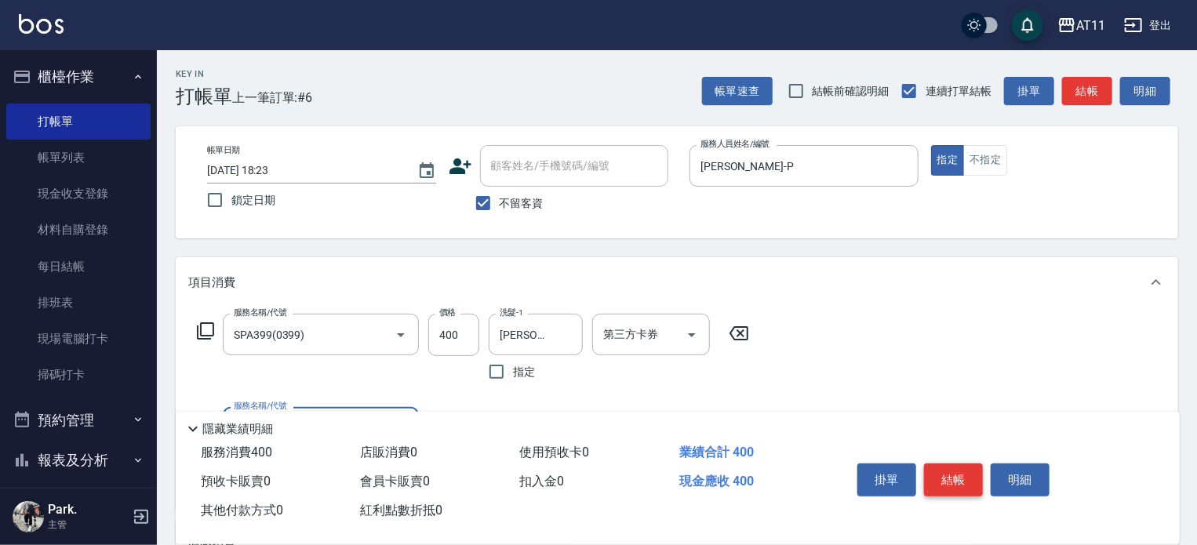
click at [962, 472] on button "結帳" at bounding box center [953, 480] width 59 height 33
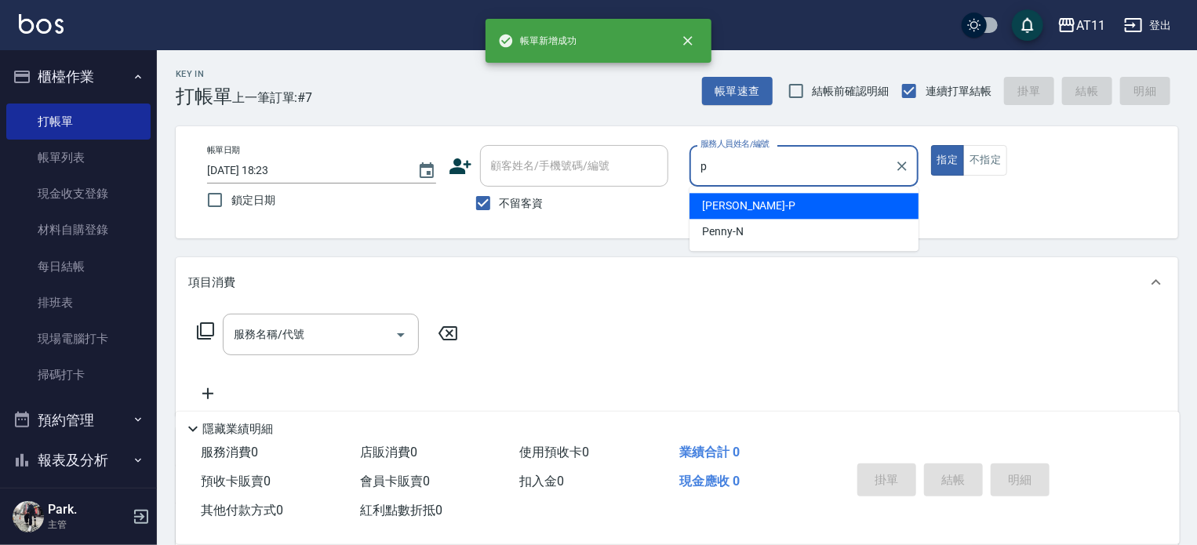
type input "Park-P"
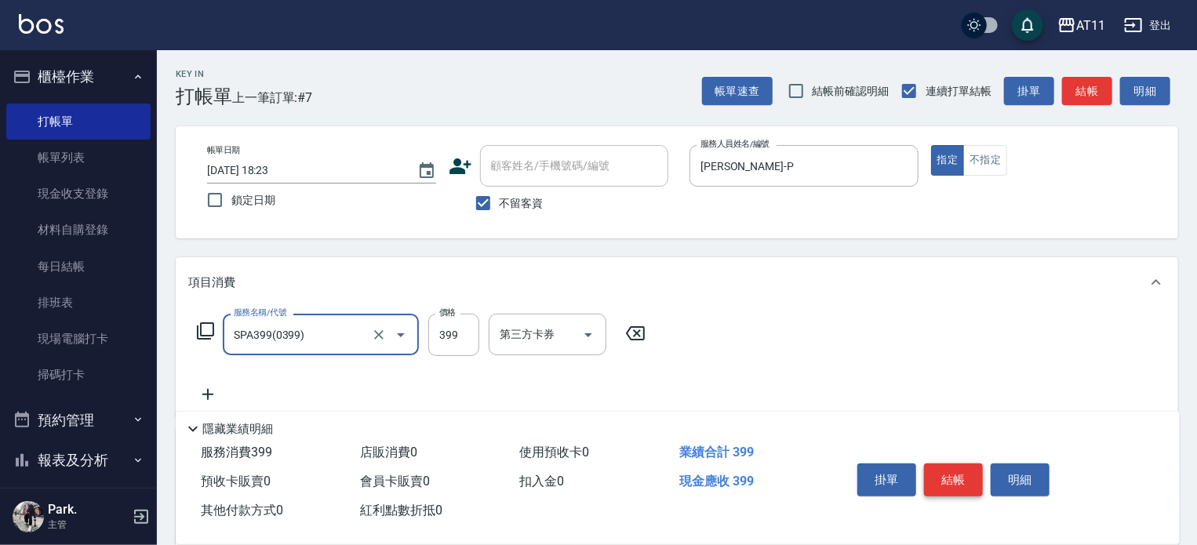
type input "SPA399(0399)"
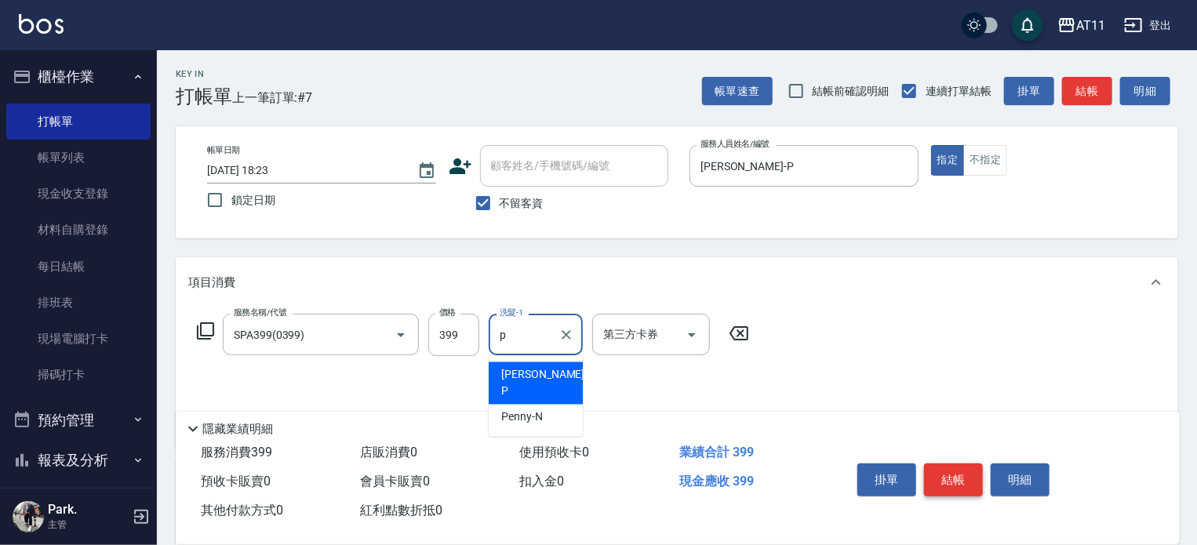
type input "Park-P"
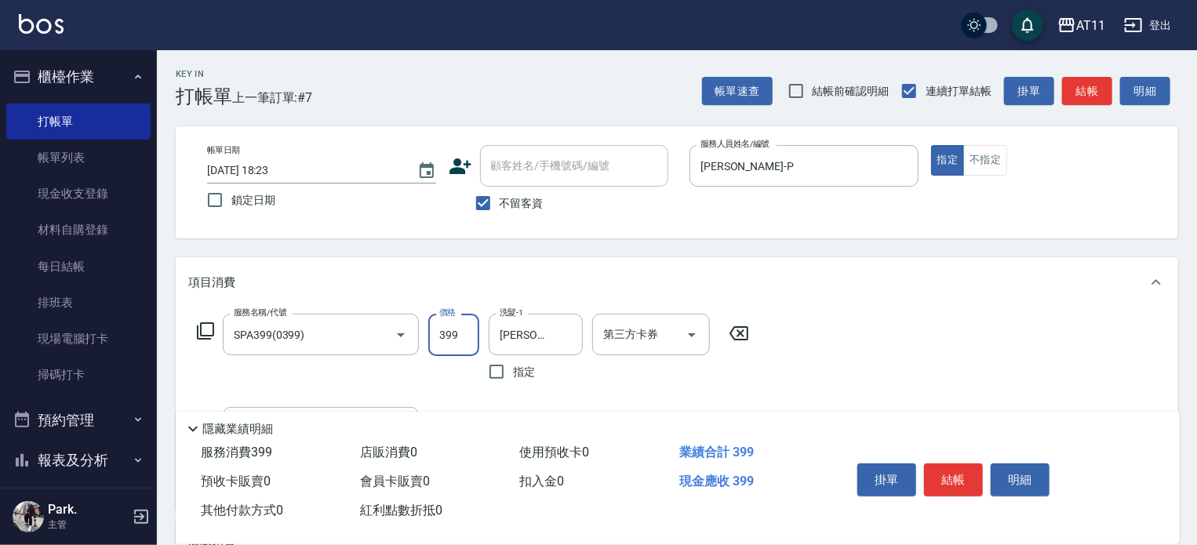
click at [472, 342] on input "399" at bounding box center [453, 335] width 51 height 42
type input "400"
click at [954, 470] on button "結帳" at bounding box center [953, 480] width 59 height 33
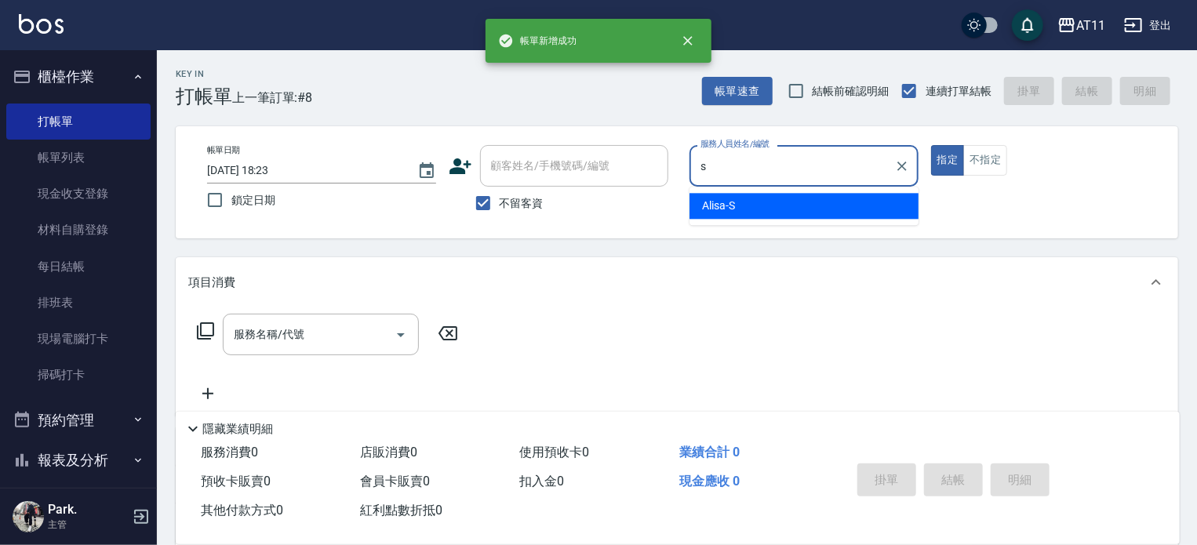
type input "Alisa-S"
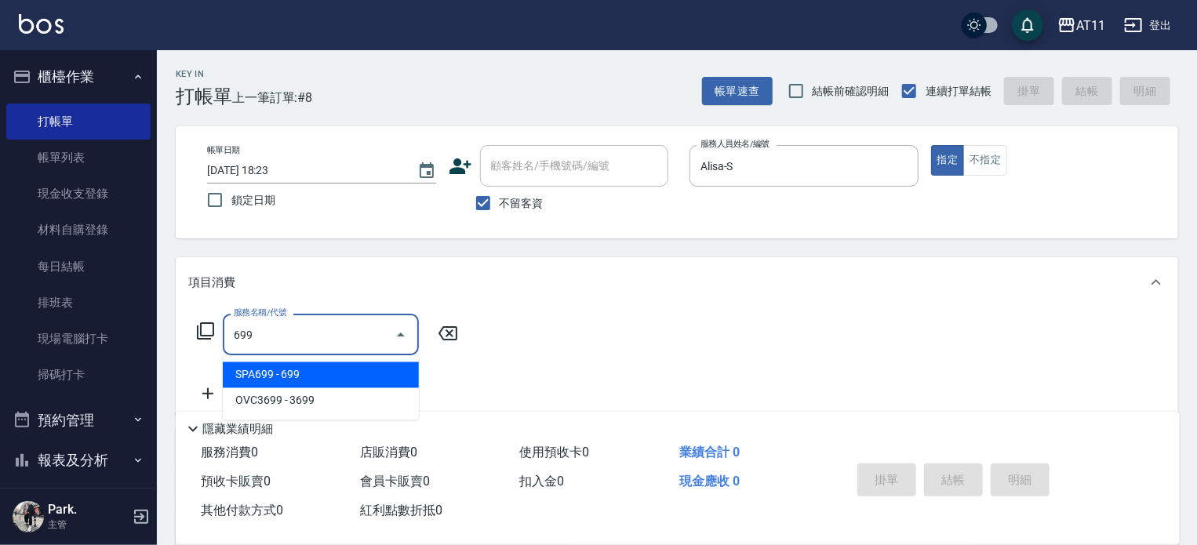
type input "SPA699(699)"
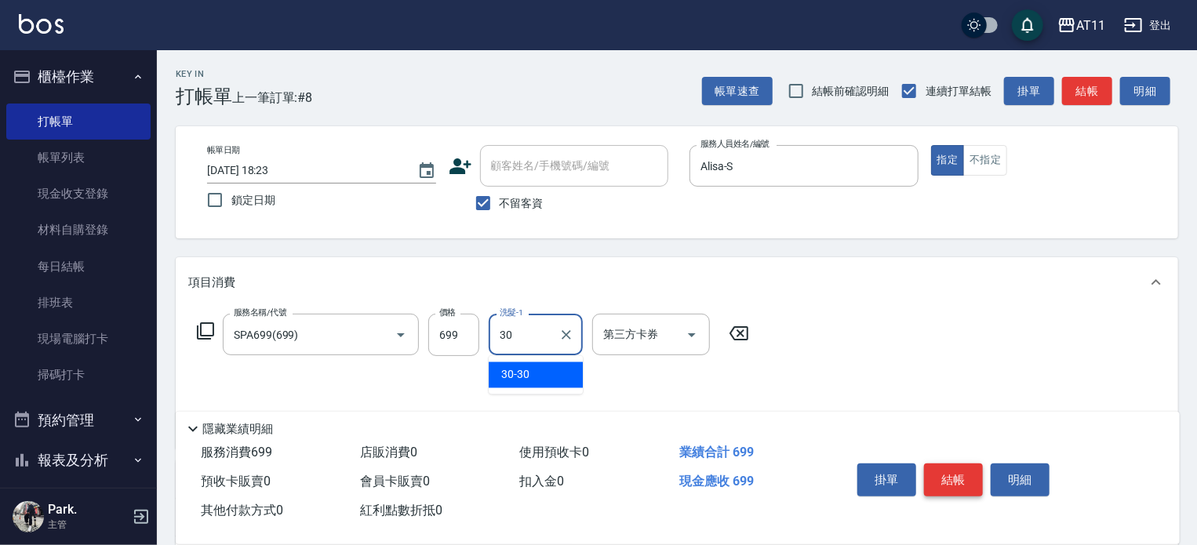
type input "30-30"
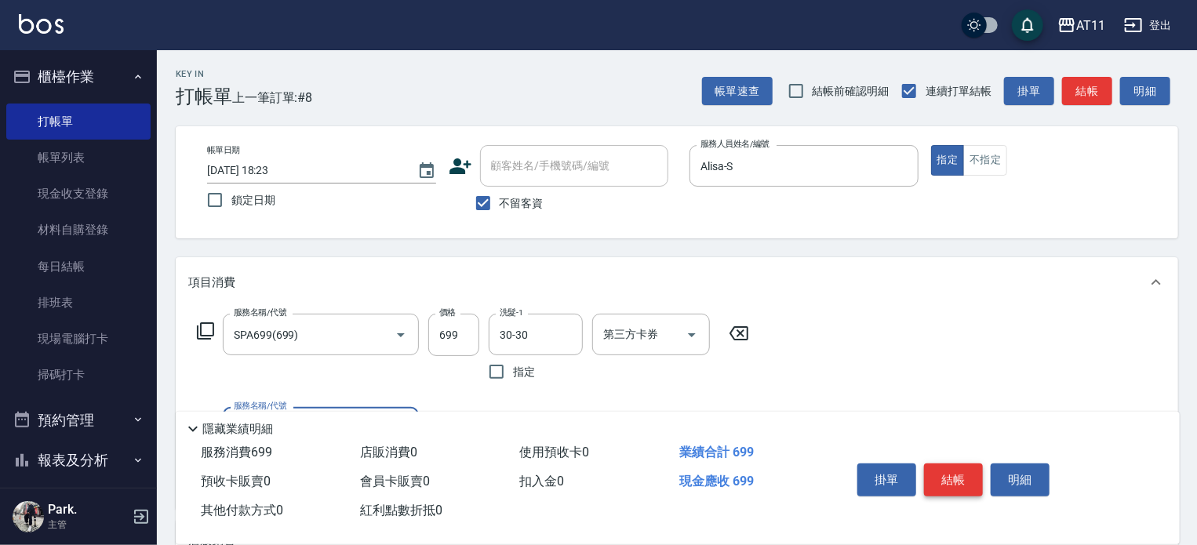
click at [954, 470] on button "結帳" at bounding box center [953, 480] width 59 height 33
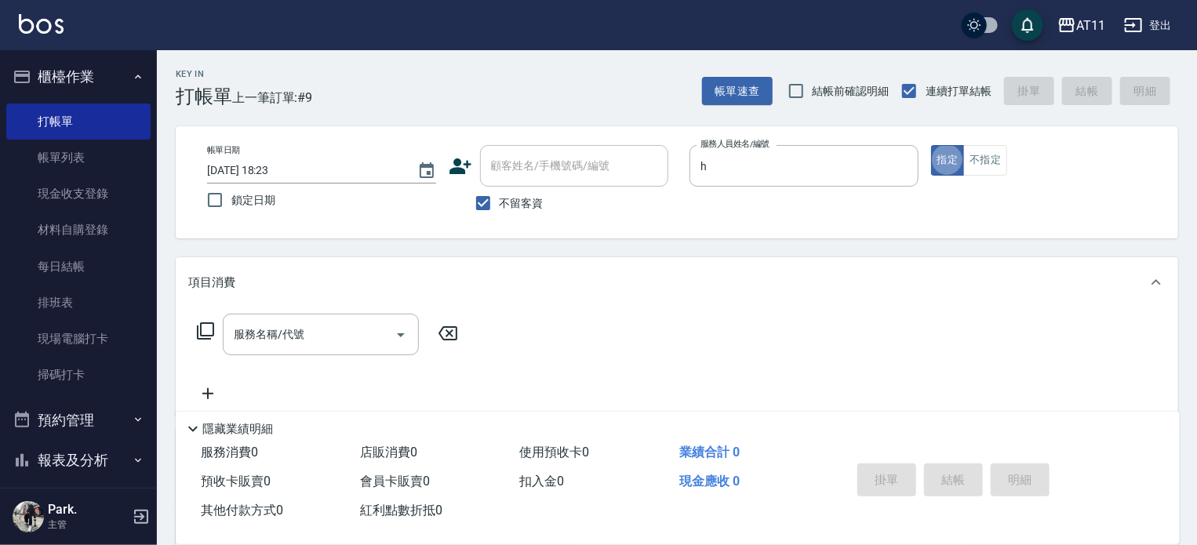
type input "Dinna-H"
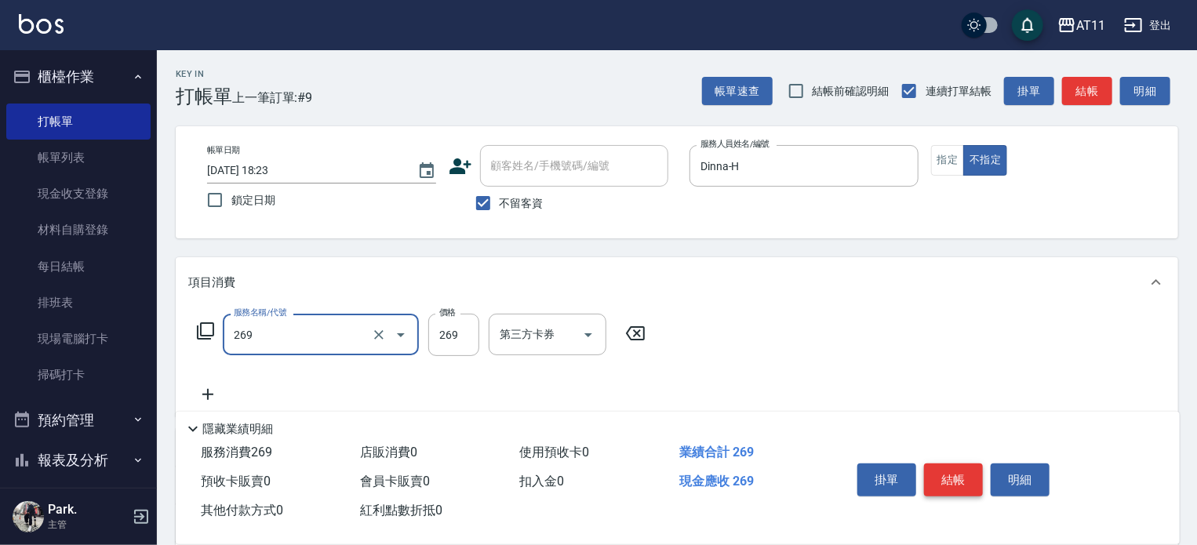
type input "一般洗剪(269)"
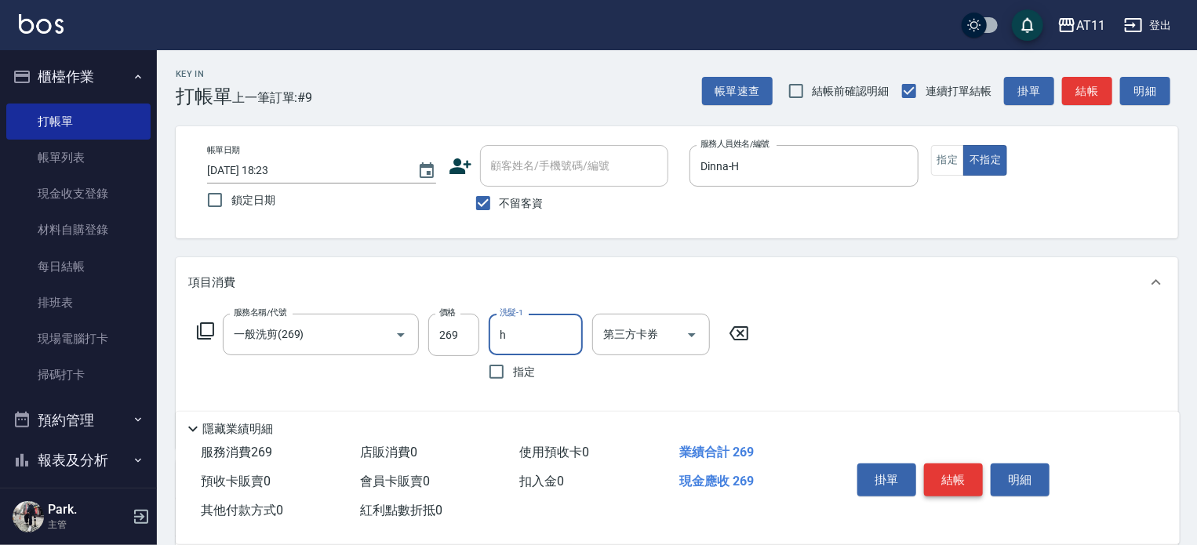
type input "Dinna-H"
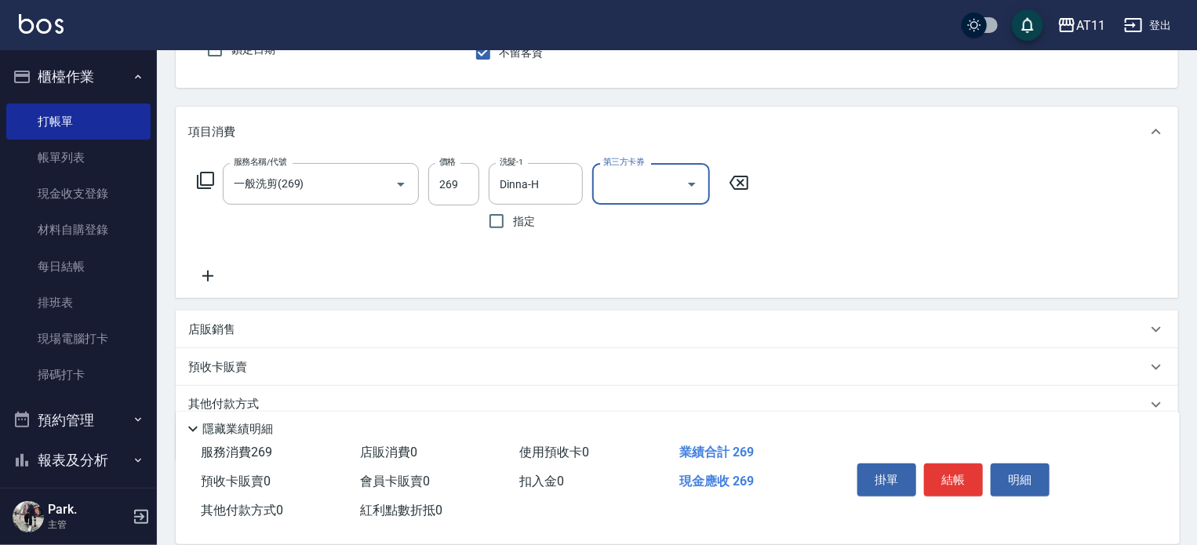
scroll to position [216, 0]
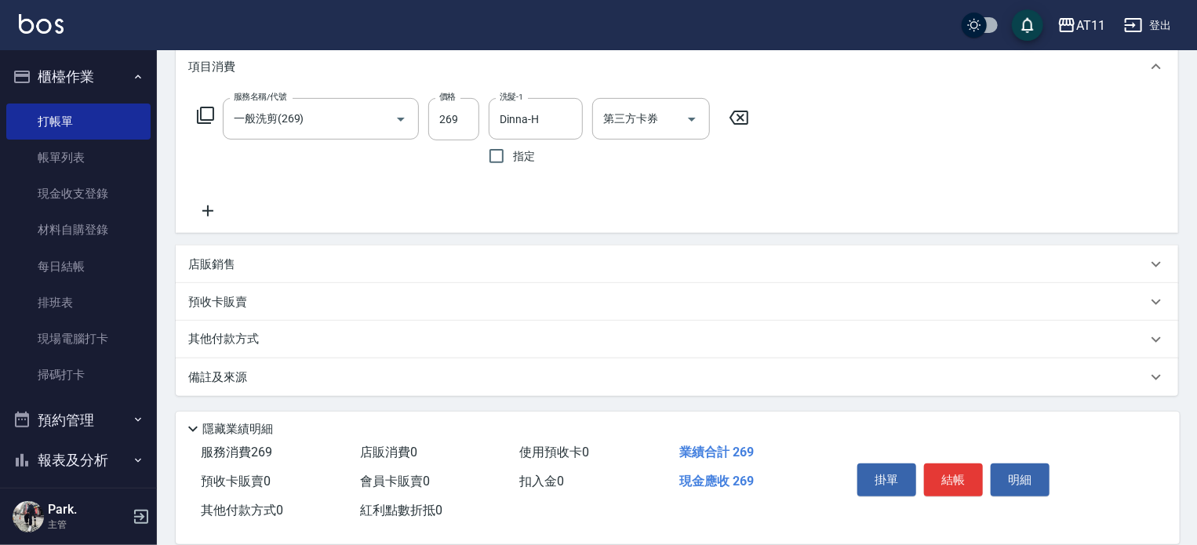
click at [399, 264] on div "店販銷售" at bounding box center [667, 265] width 959 height 16
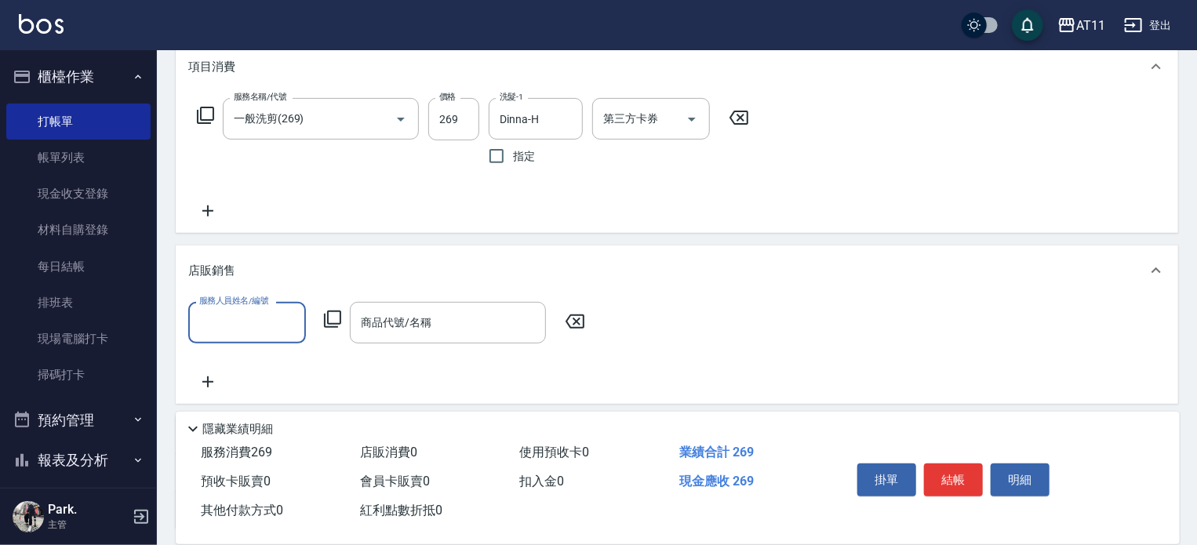
scroll to position [0, 0]
type input "Dinna-H"
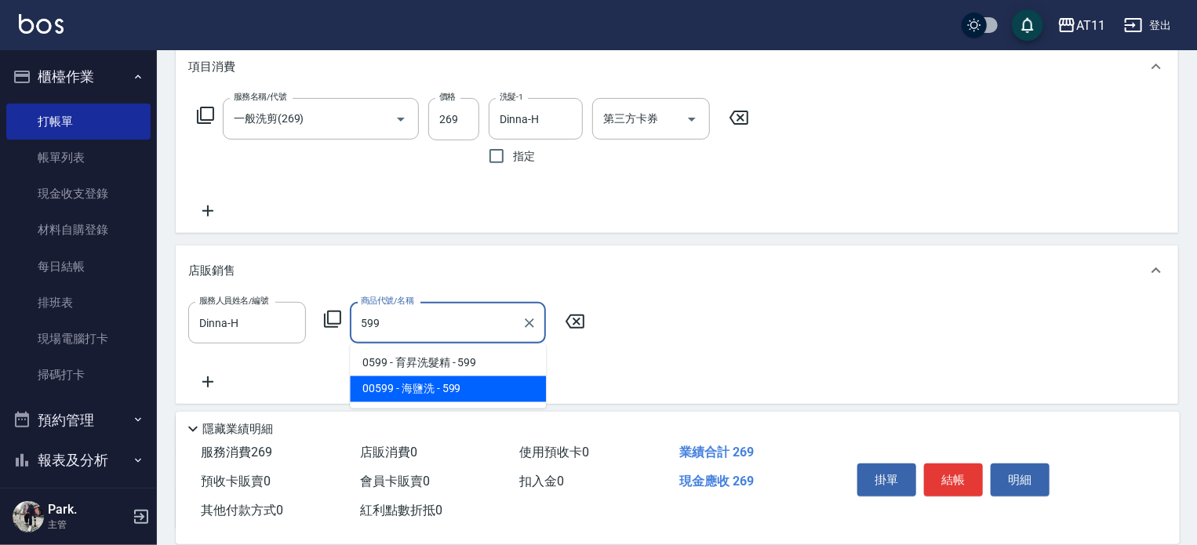
type input "海鹽洗"
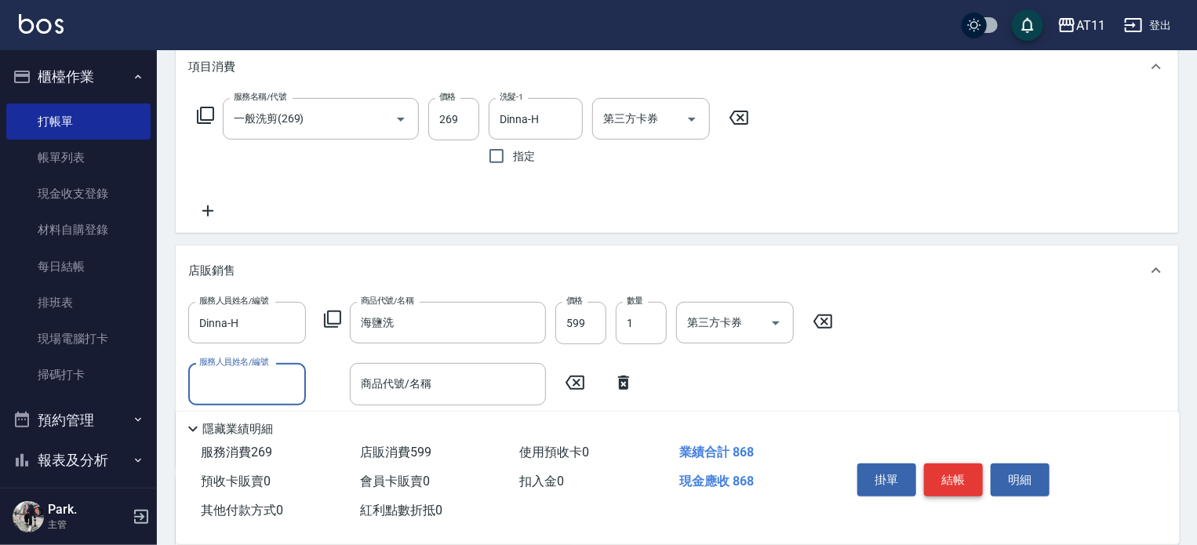
click at [957, 475] on button "結帳" at bounding box center [953, 480] width 59 height 33
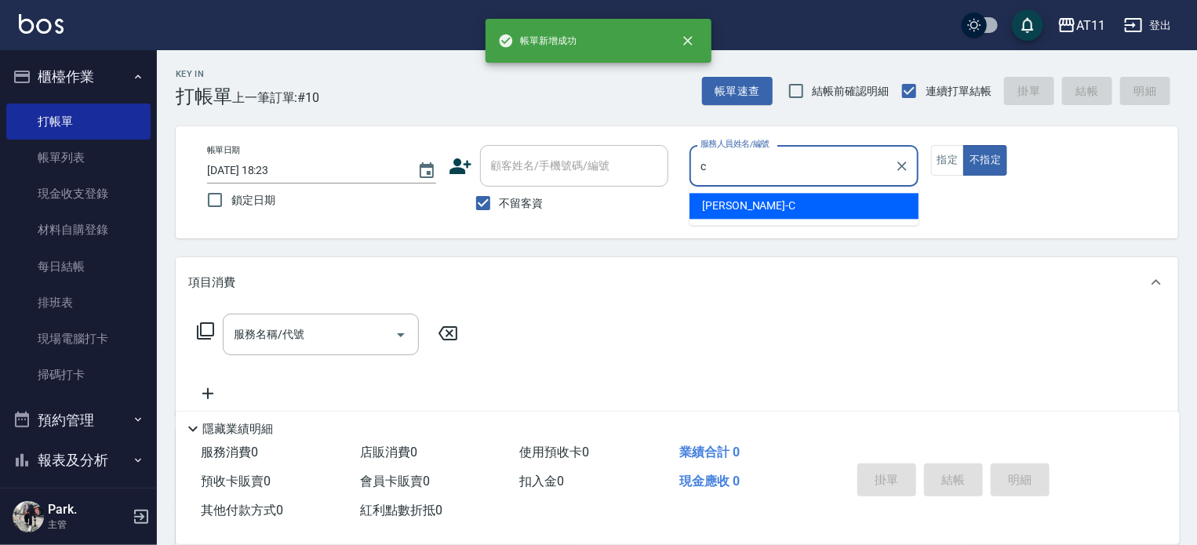
type input "Connie-C"
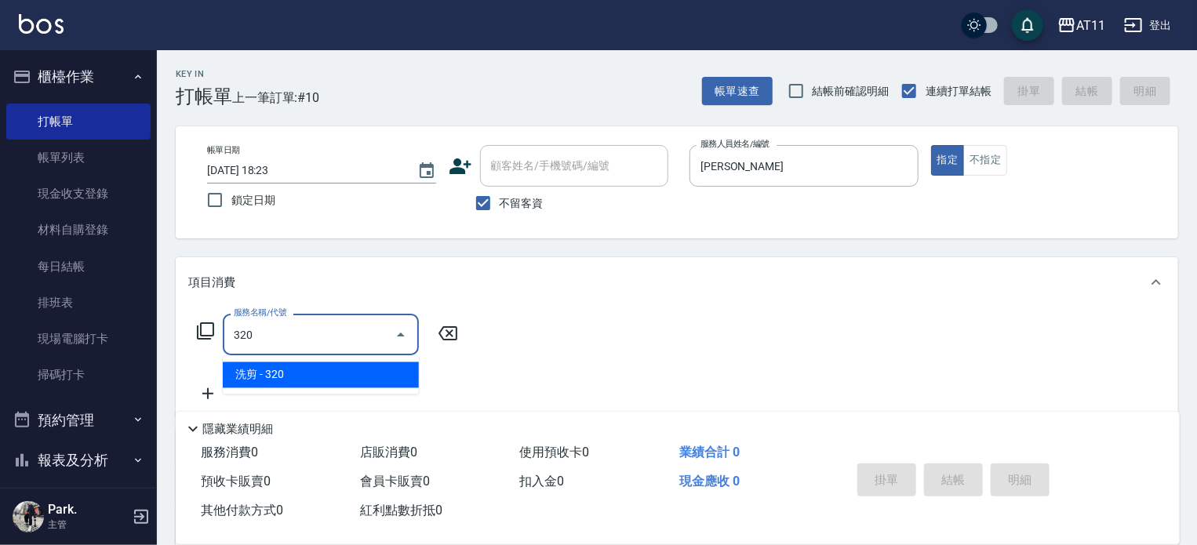
type input "洗剪(320)"
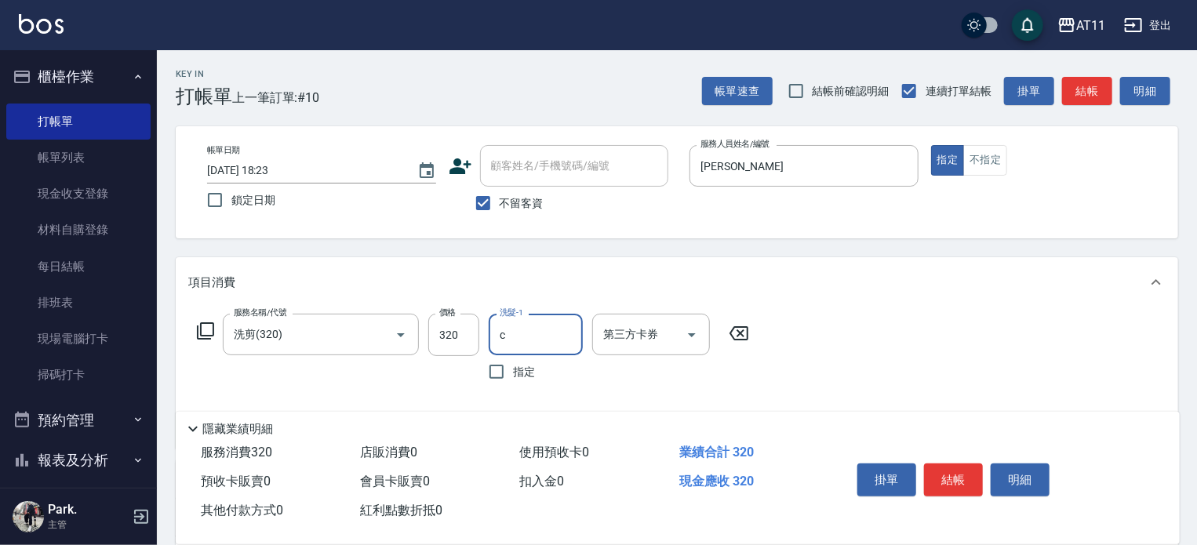
type input "Connie-C"
click at [957, 475] on button "結帳" at bounding box center [953, 480] width 59 height 33
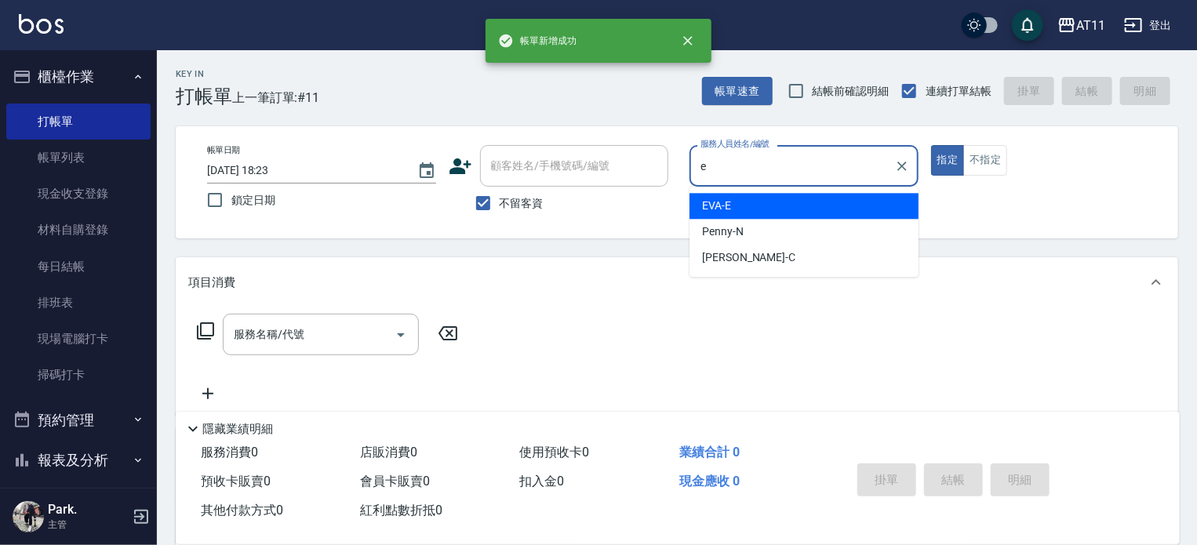
type input "EVA-E"
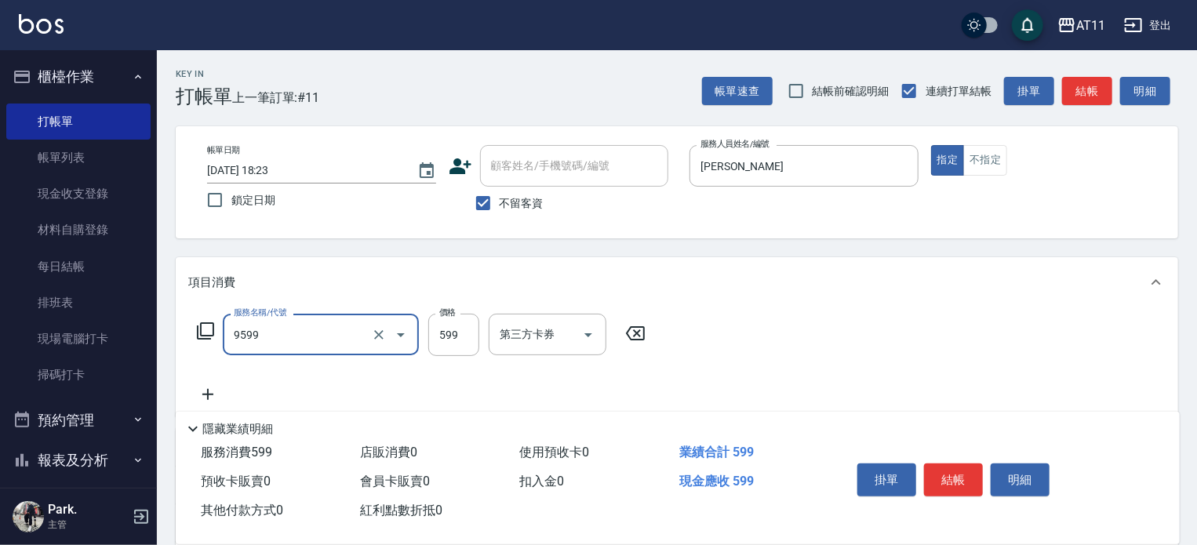
type input "D套餐(9599)"
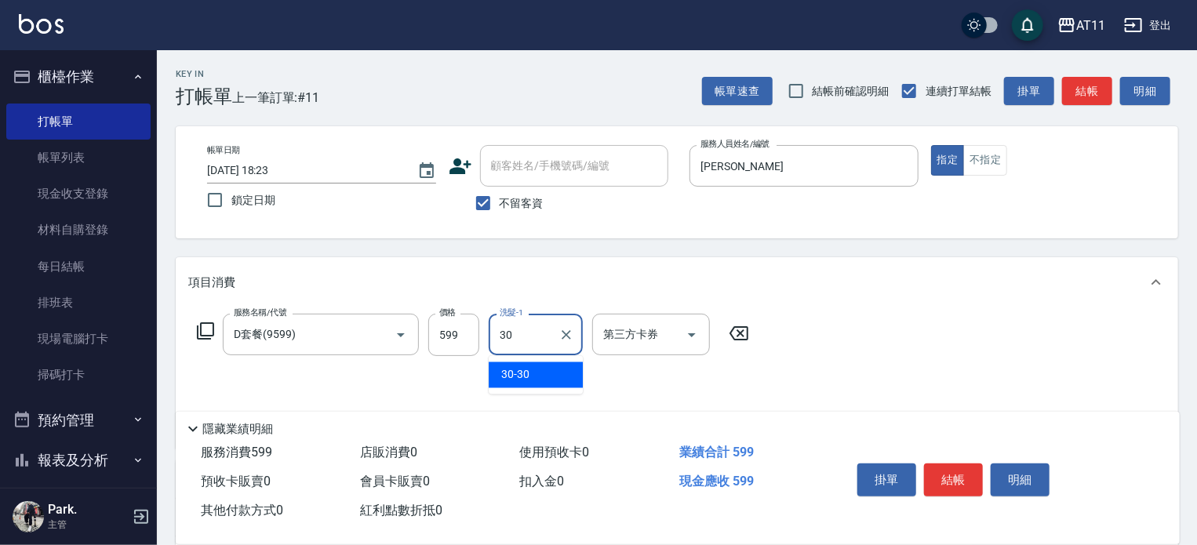
type input "30-30"
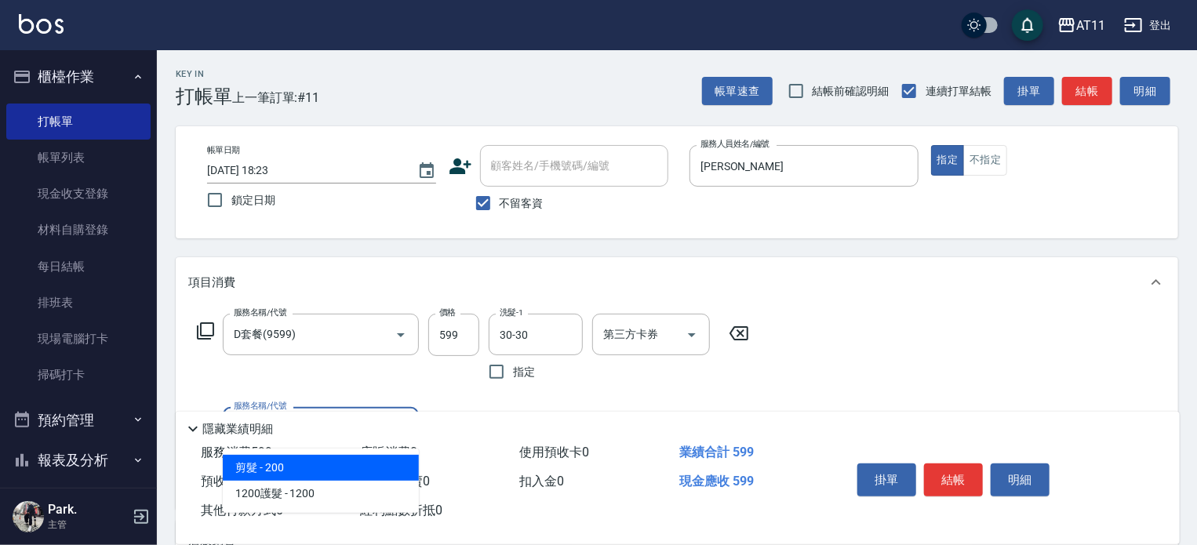
type input "剪髮(200)"
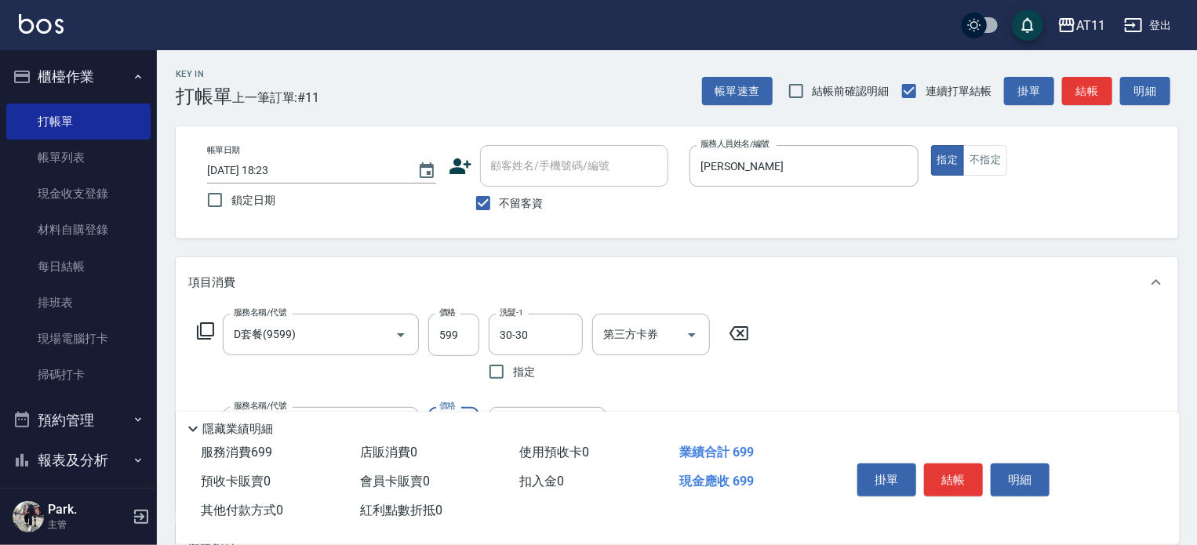
type input "100"
click at [957, 475] on button "結帳" at bounding box center [953, 480] width 59 height 33
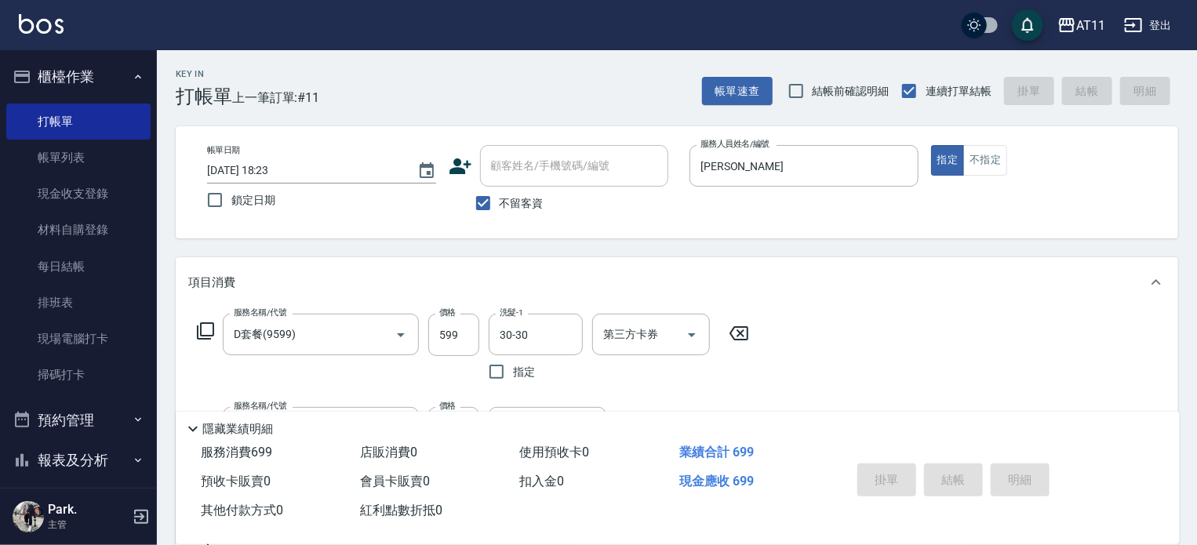
type input "2025/10/06 18:24"
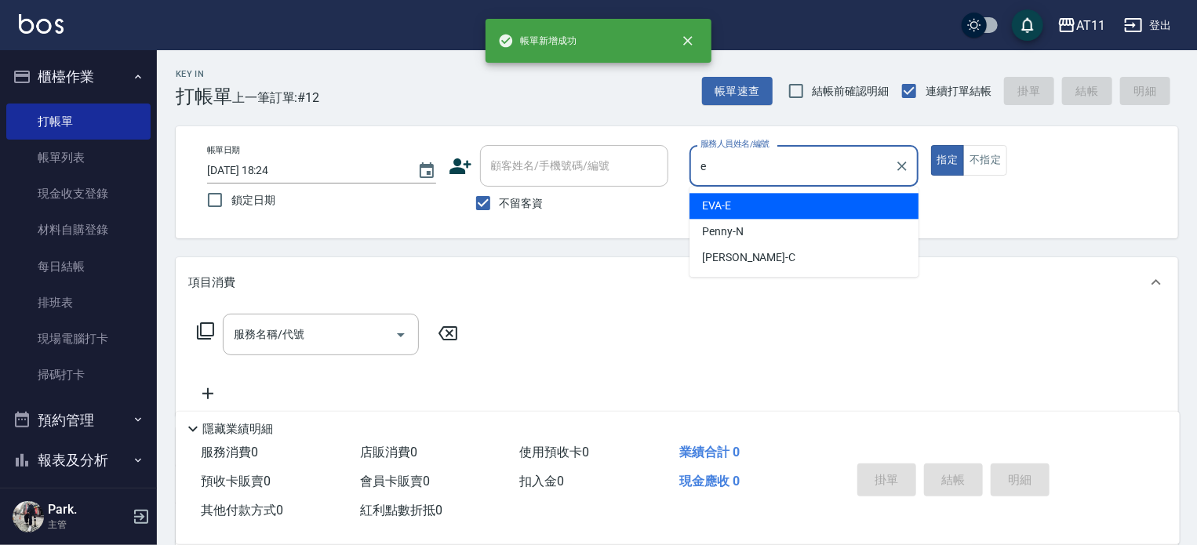
type input "EVA-E"
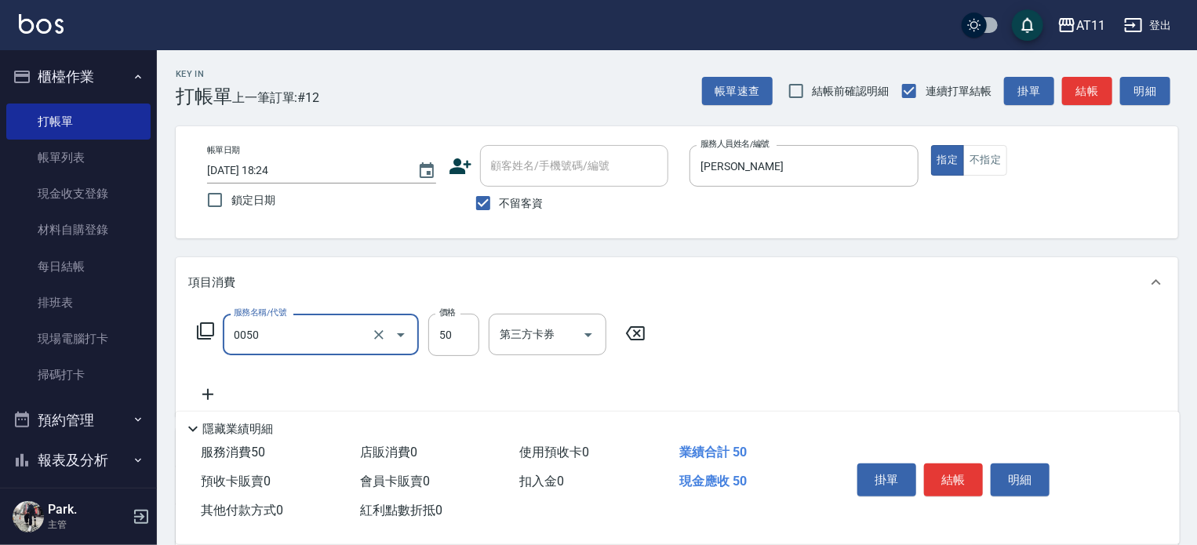
type input "剪瀏海(0050)"
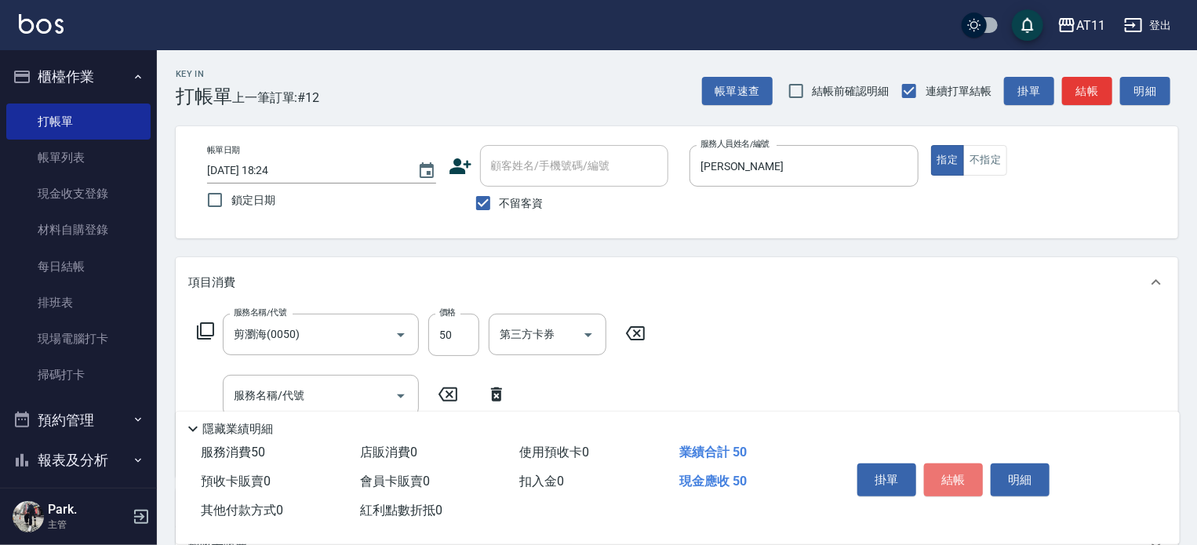
click at [957, 475] on button "結帳" at bounding box center [953, 480] width 59 height 33
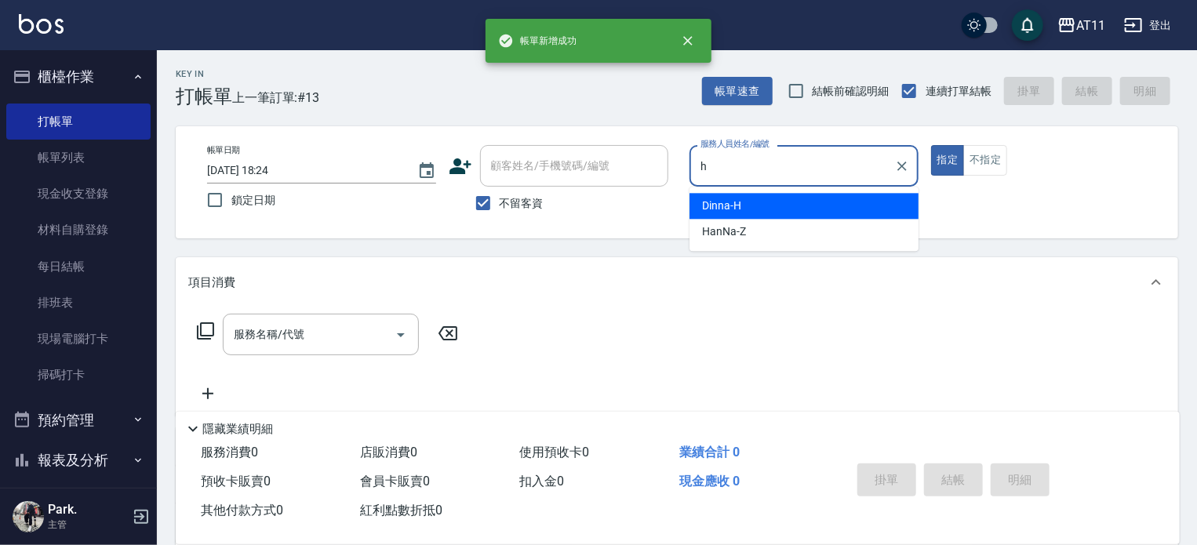
type input "Dinna-H"
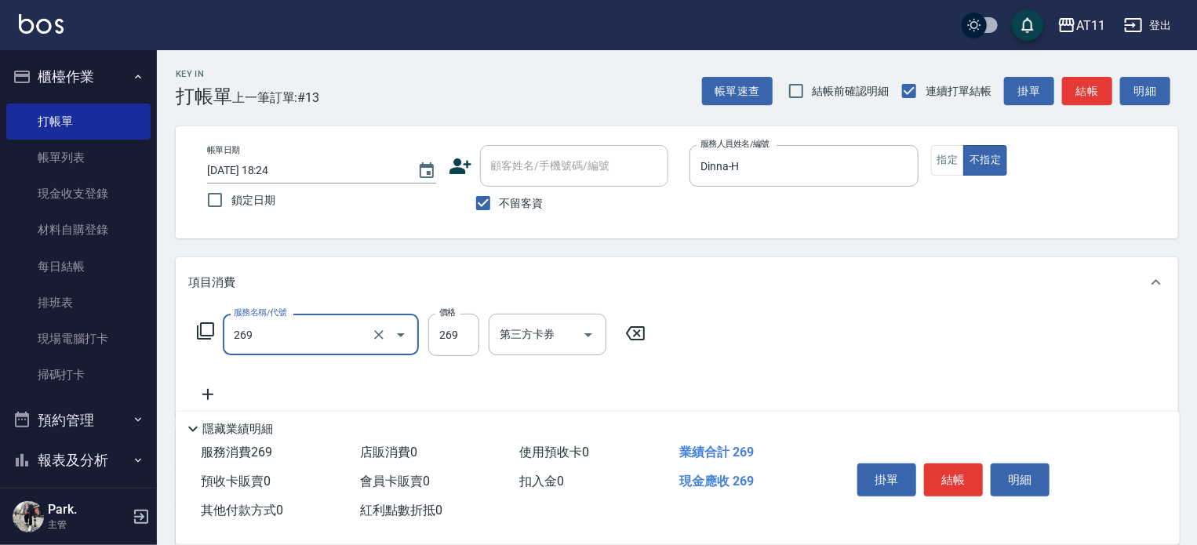
type input "一般洗剪(269)"
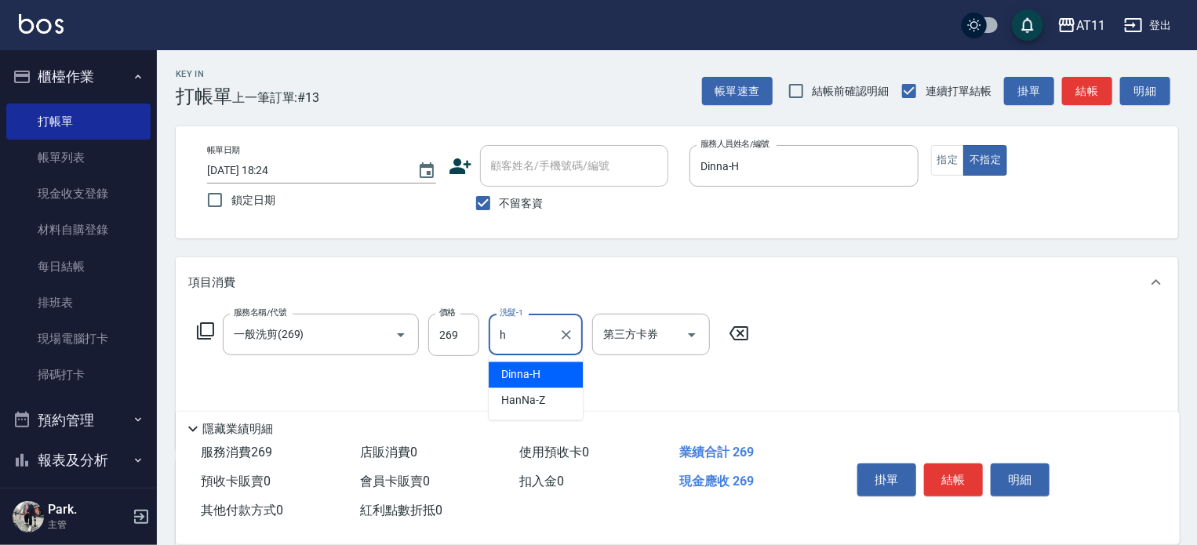
type input "Dinna-H"
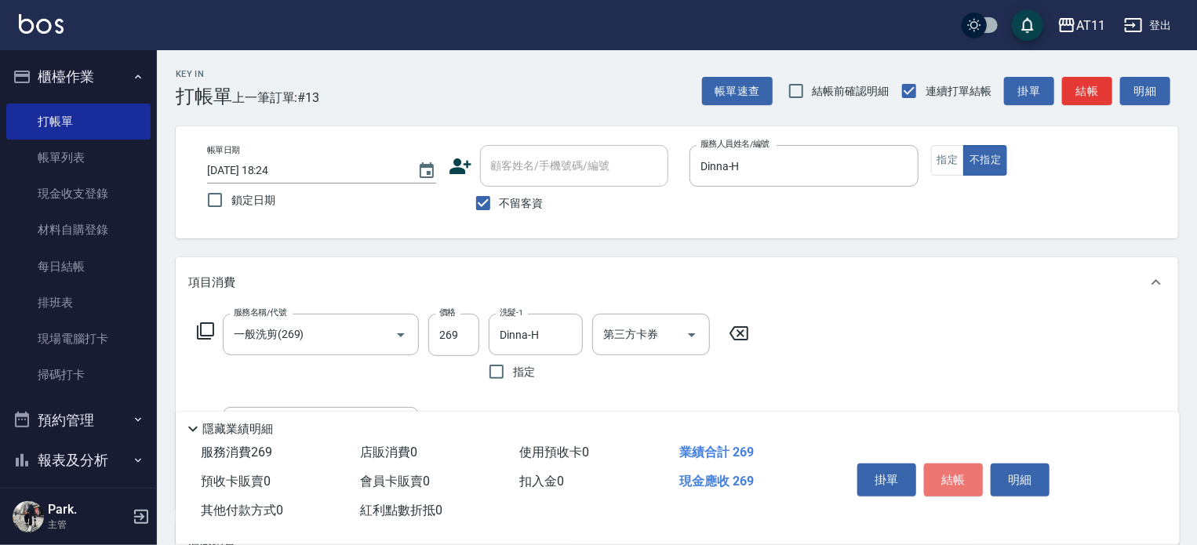
click at [957, 475] on button "結帳" at bounding box center [953, 480] width 59 height 33
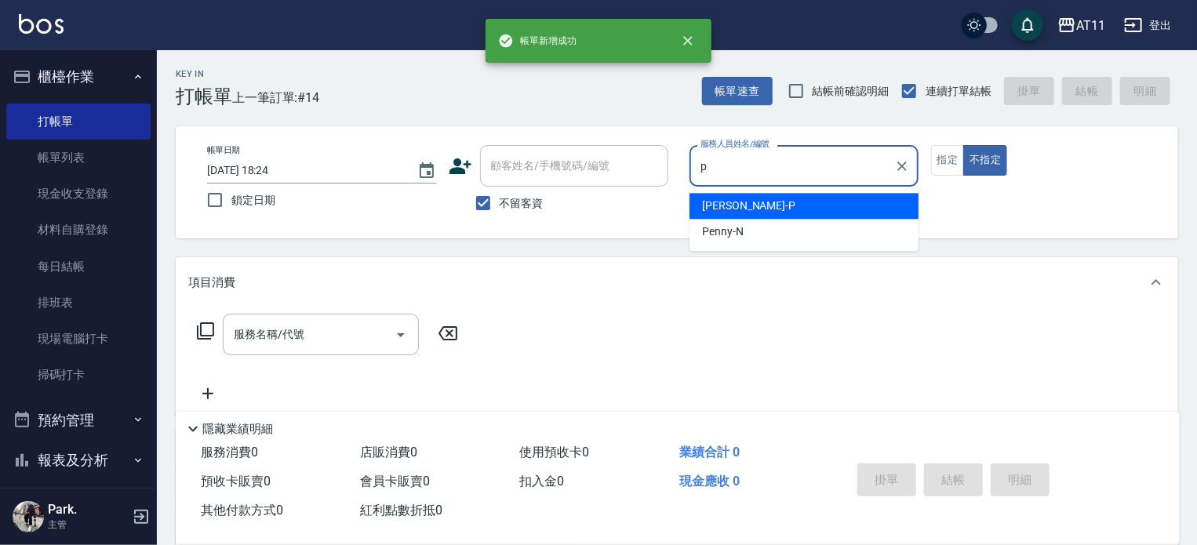
type input "Park-P"
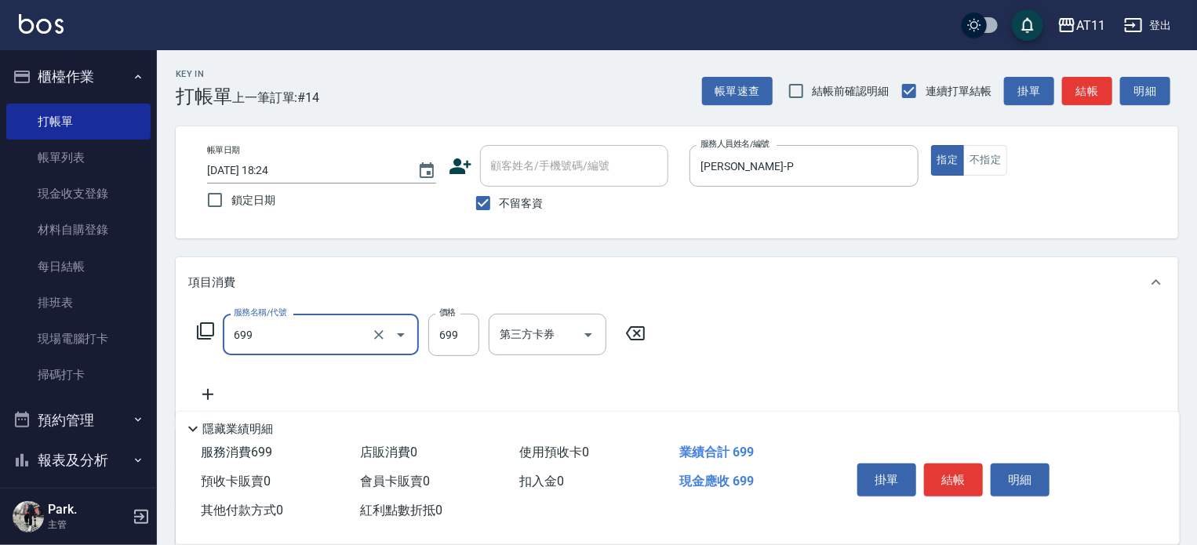
type input "SPA699(699)"
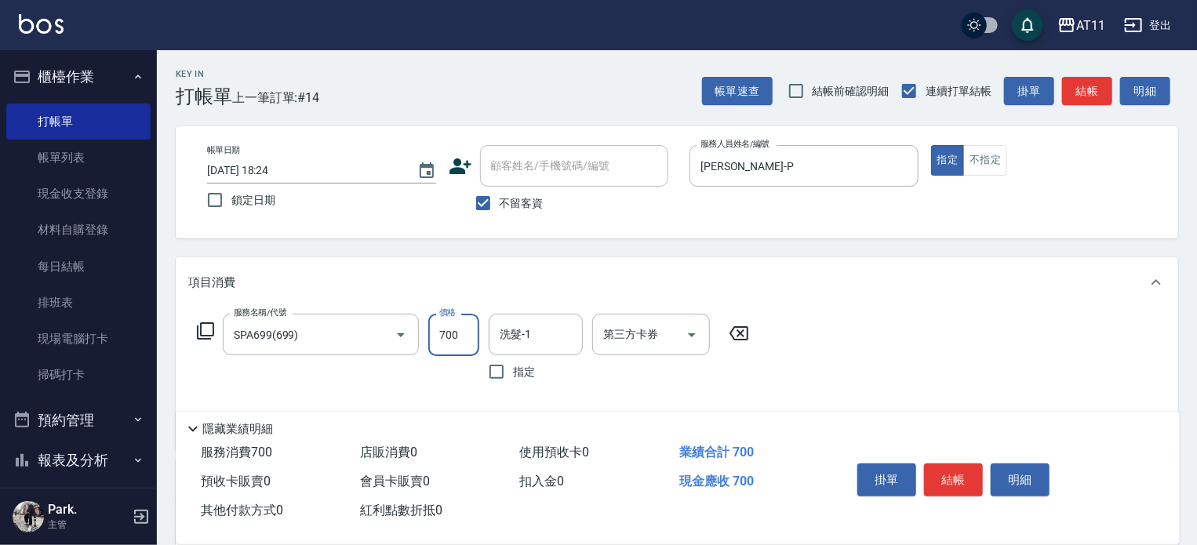
type input "700"
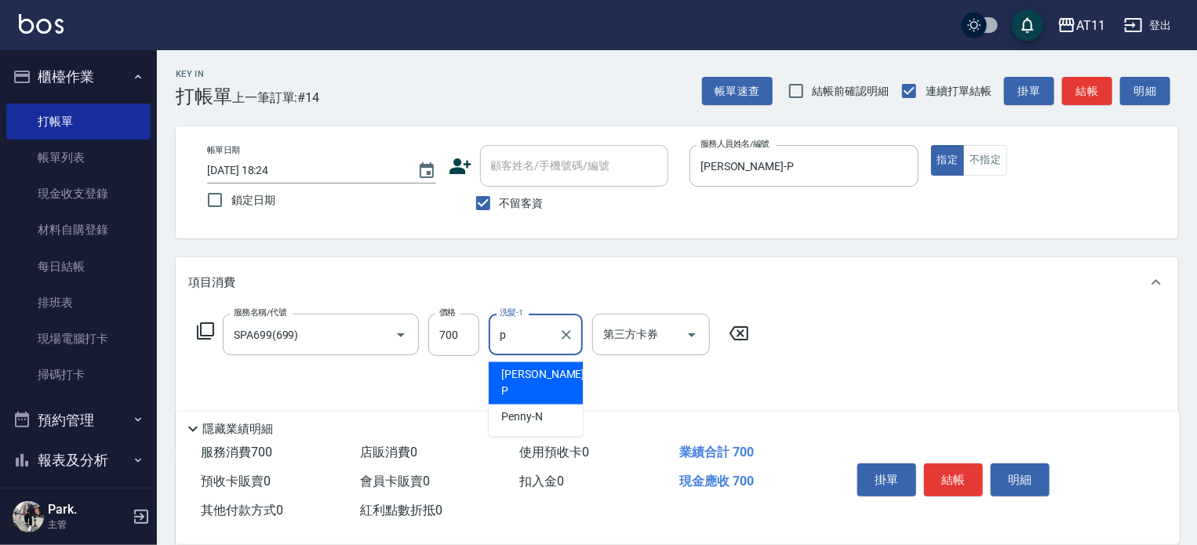
type input "Park-P"
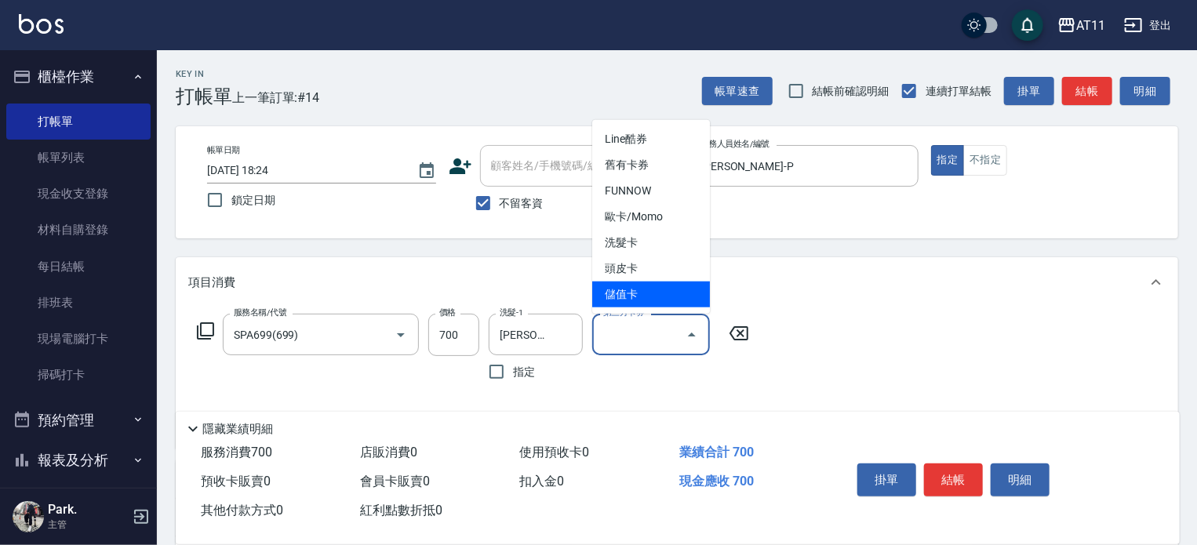
type input "儲值卡"
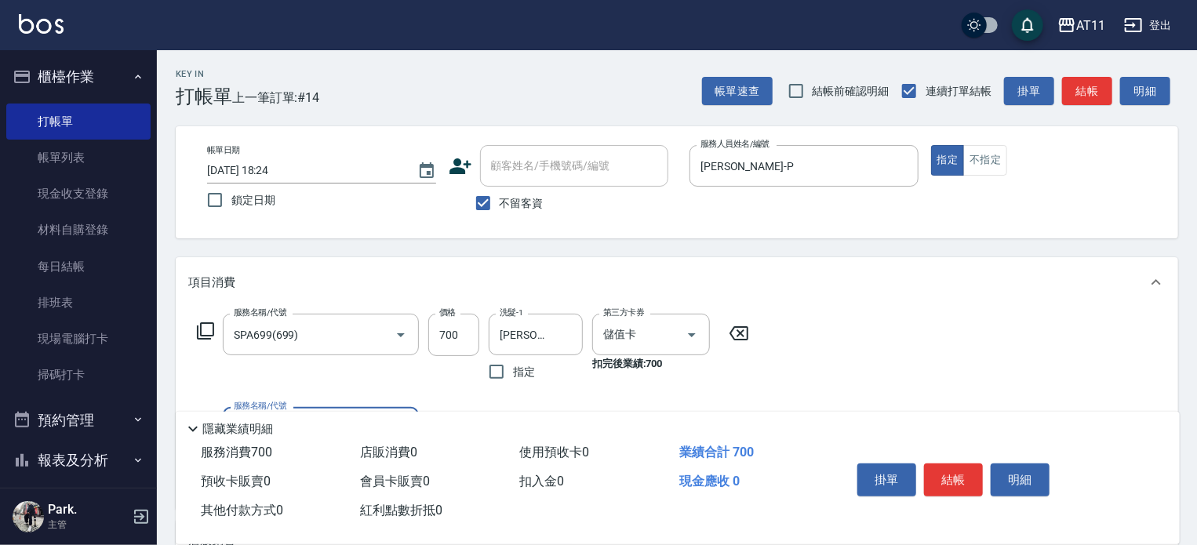
click at [957, 475] on button "結帳" at bounding box center [953, 480] width 59 height 33
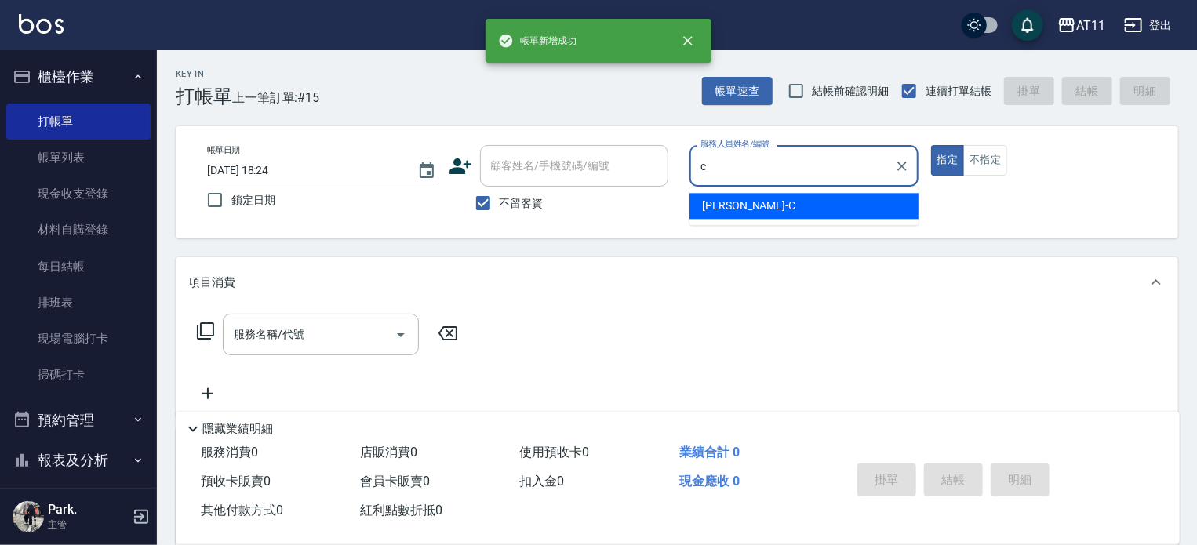
type input "Connie-C"
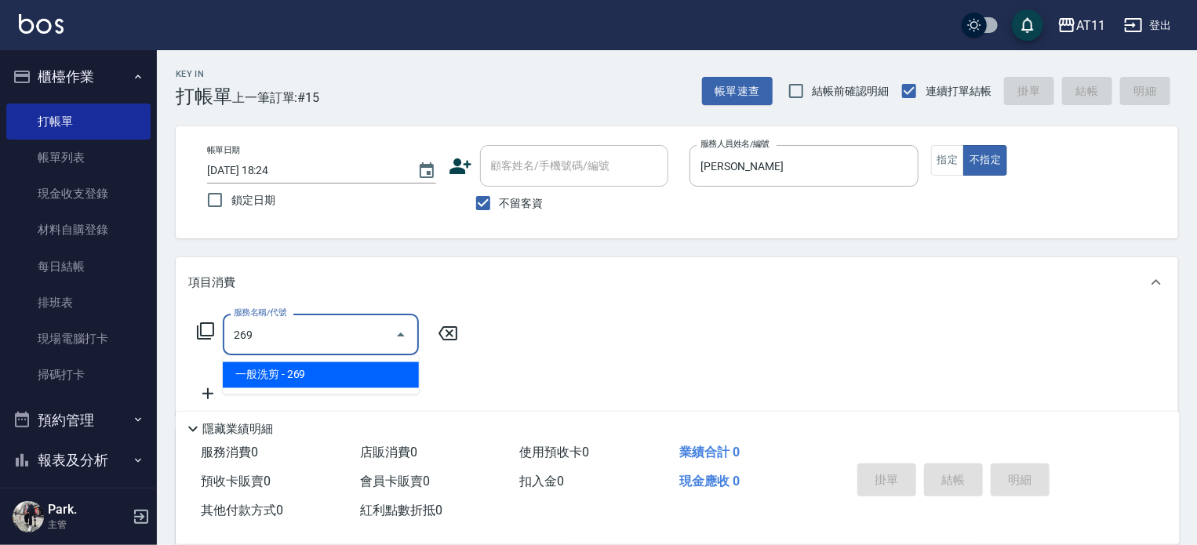
type input "一般洗剪(269)"
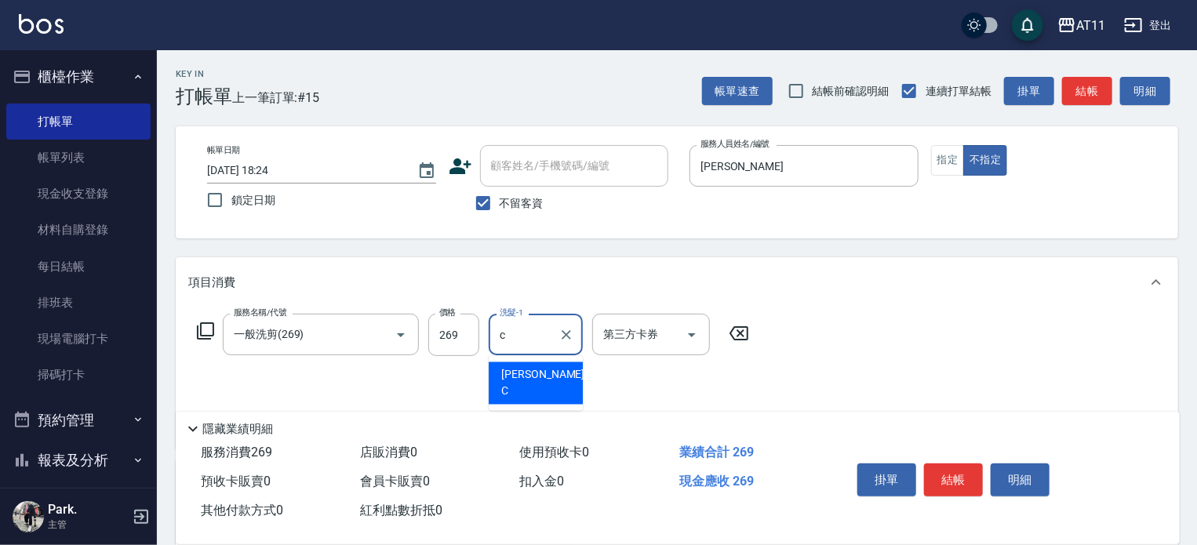
type input "Connie-C"
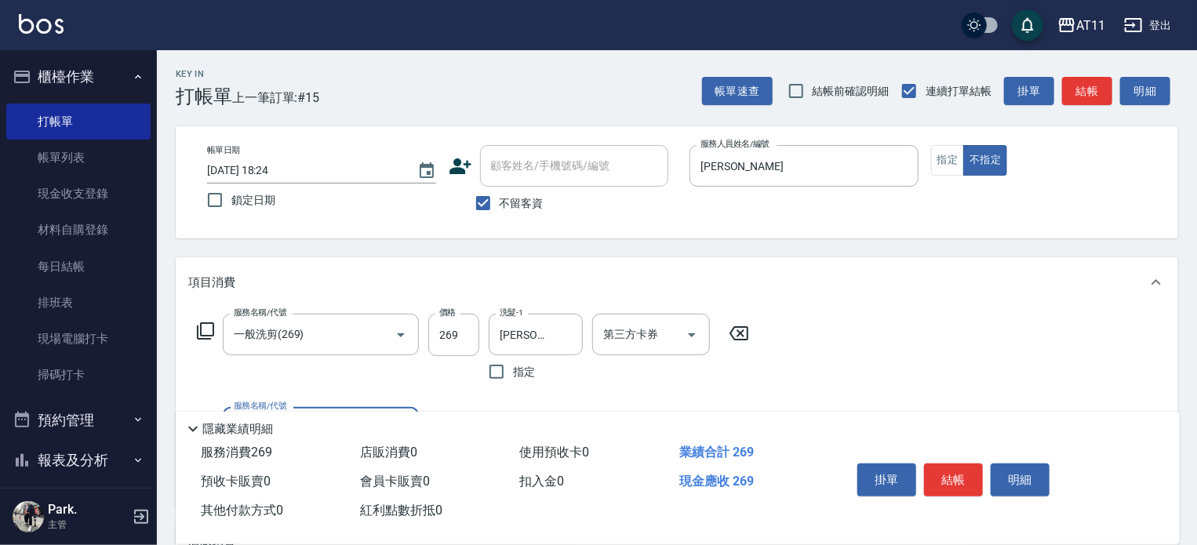
click at [957, 475] on button "結帳" at bounding box center [953, 480] width 59 height 33
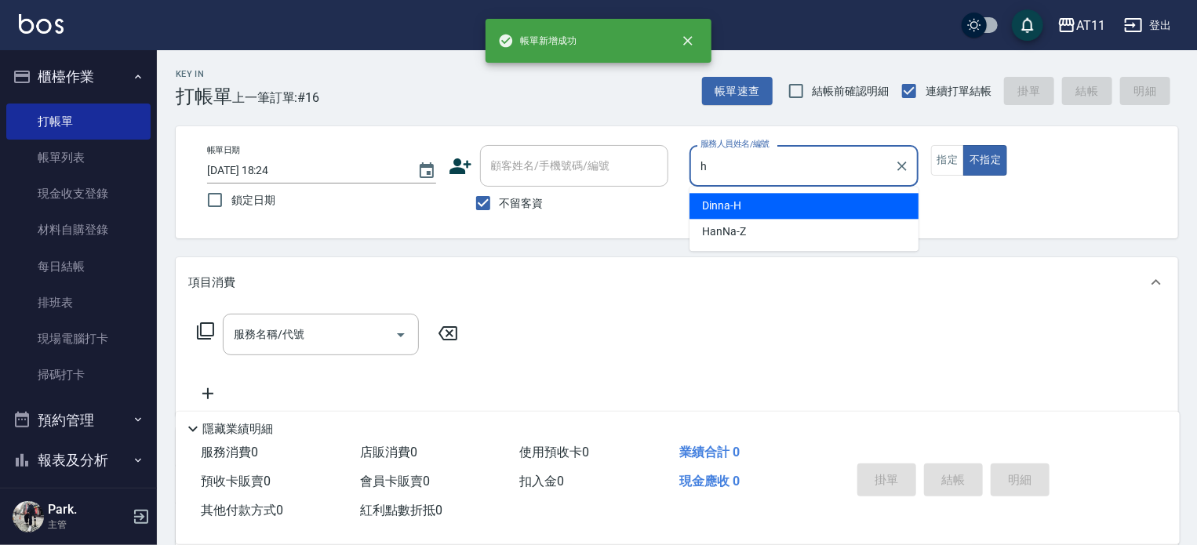
type input "Dinna-H"
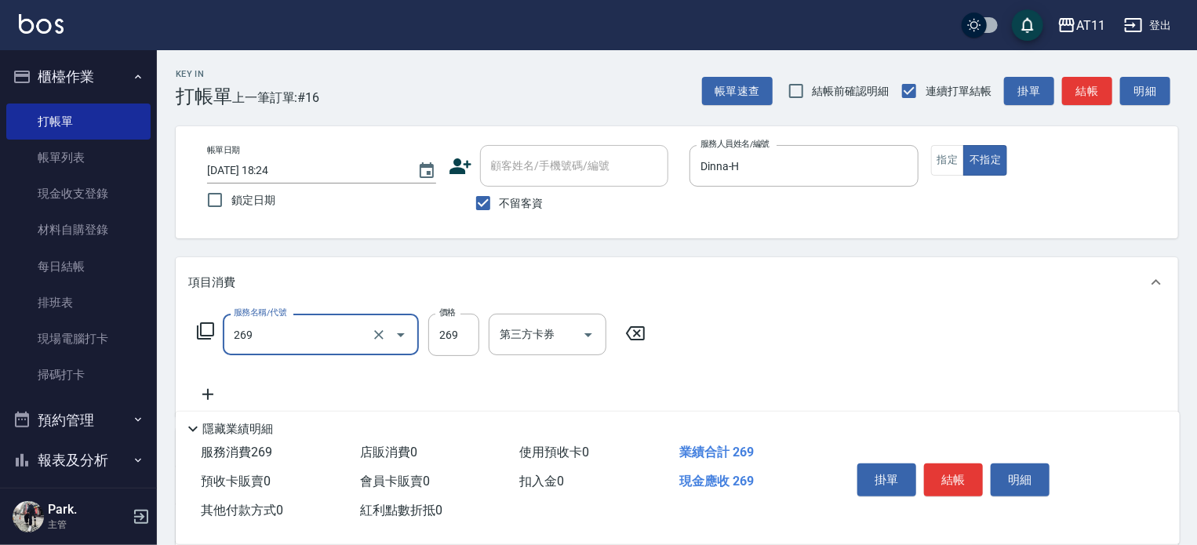
type input "一般洗剪(269)"
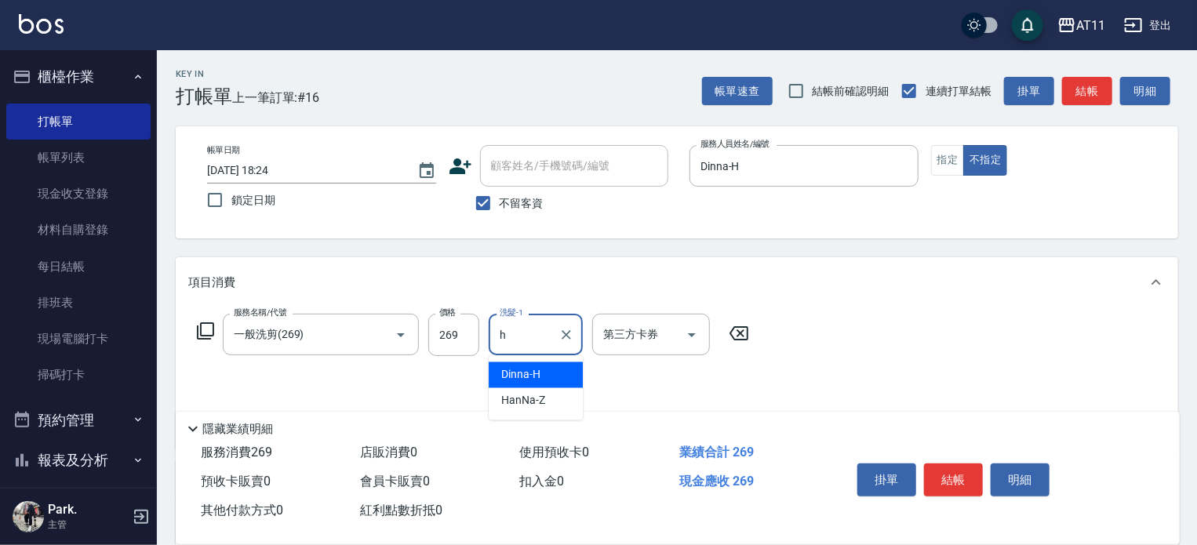
type input "Dinna-H"
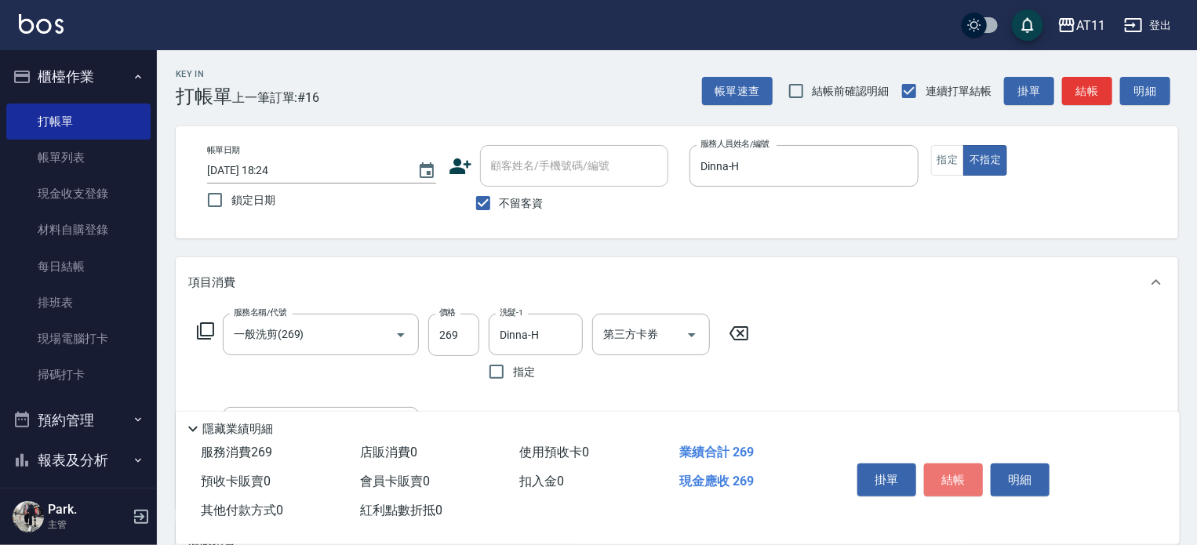
click at [957, 475] on button "結帳" at bounding box center [953, 480] width 59 height 33
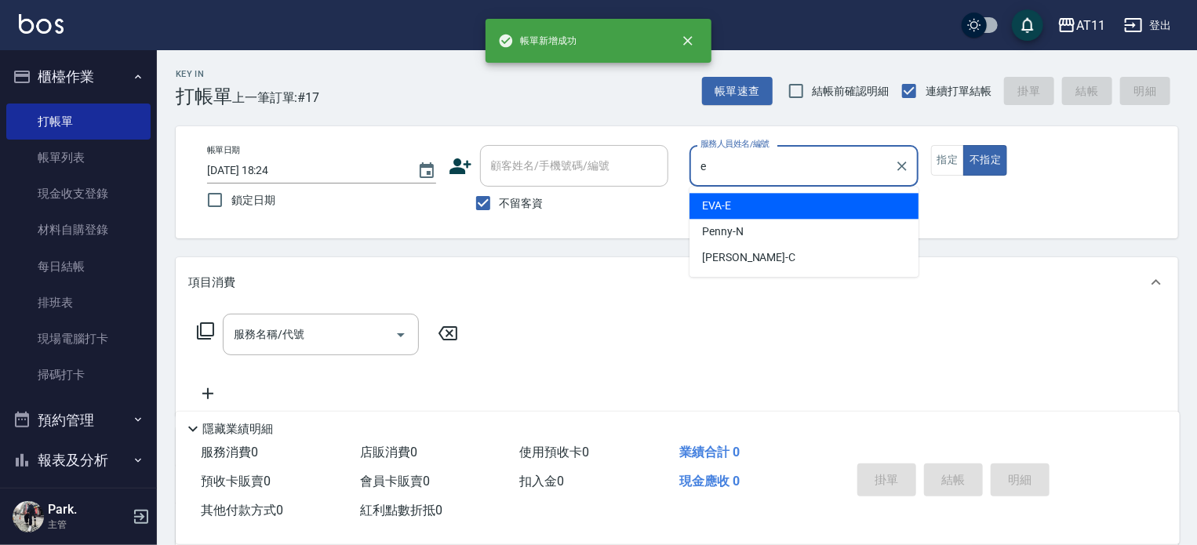
type input "EVA-E"
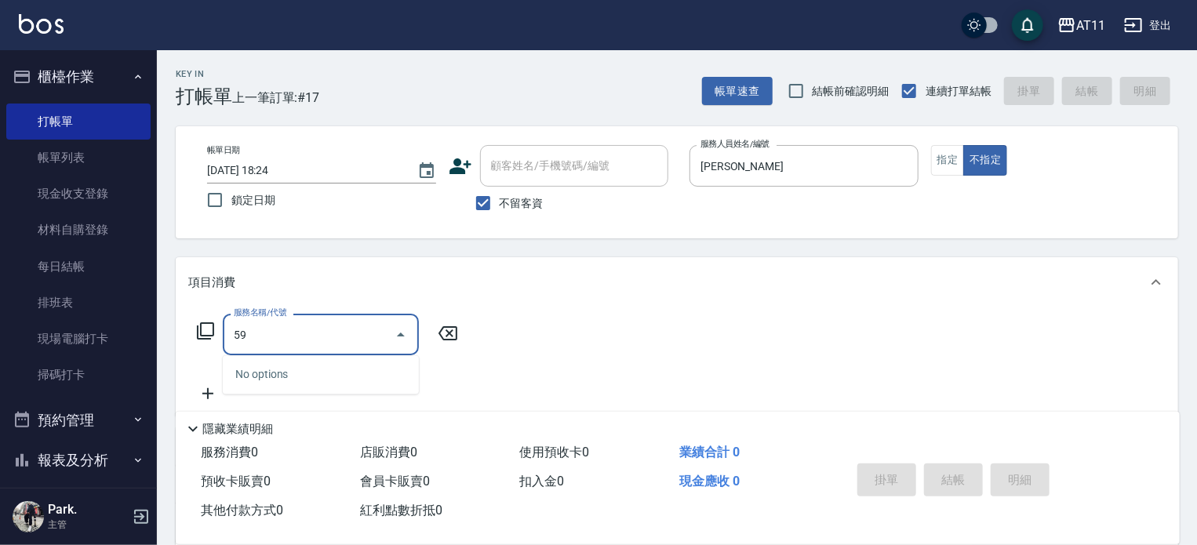
type input "5"
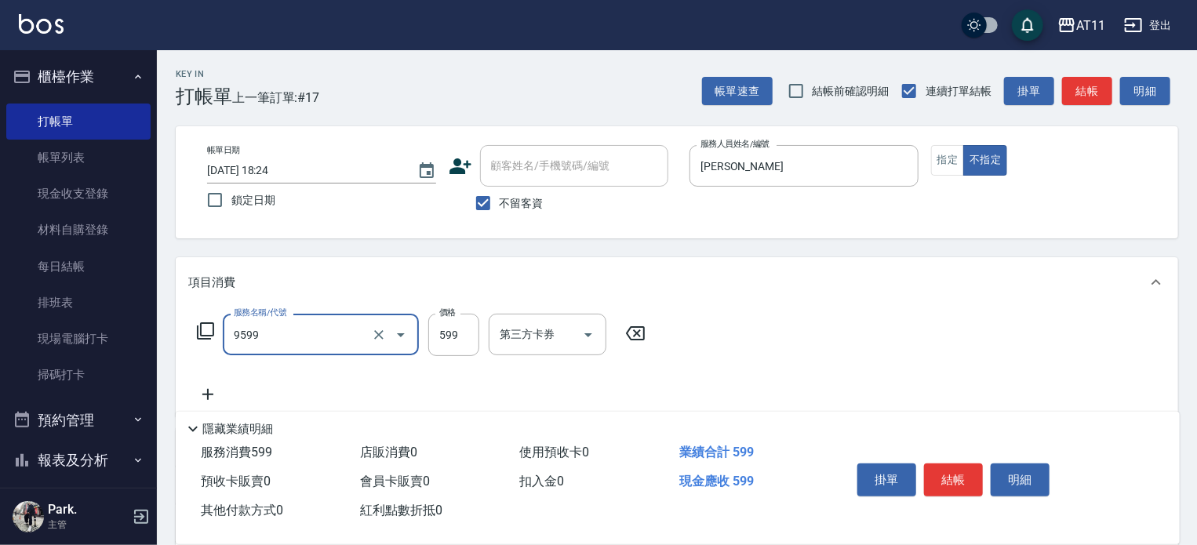
type input "D套餐(9599)"
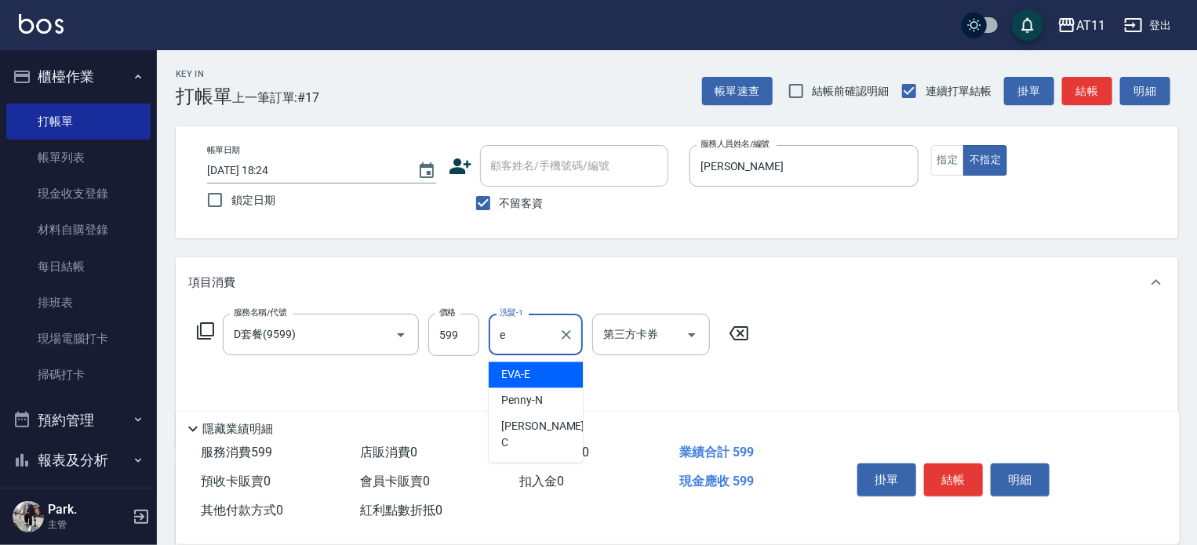
type input "EVA-E"
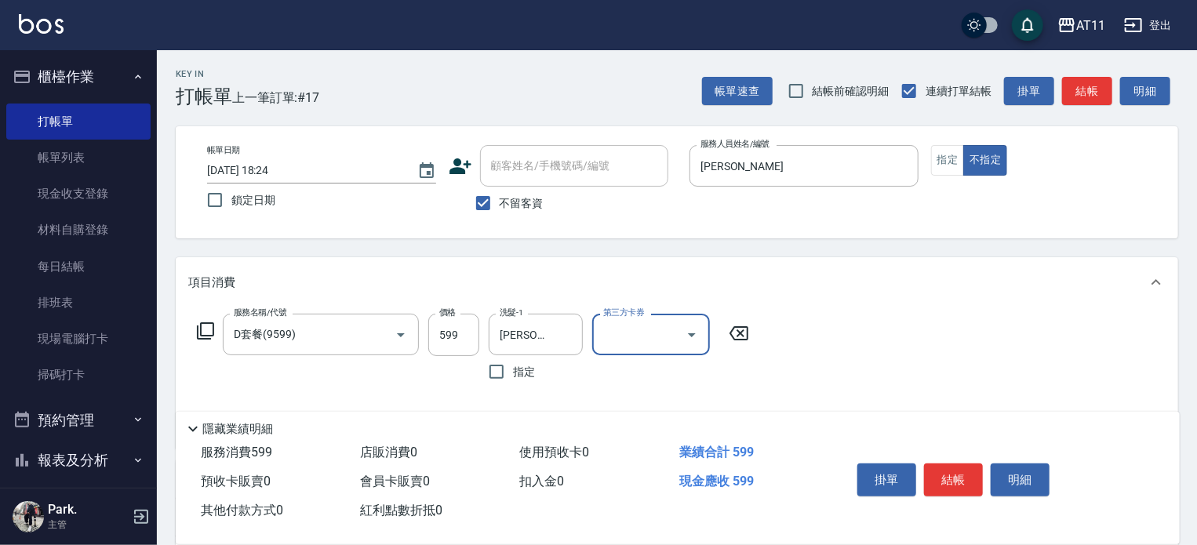
click at [957, 475] on button "結帳" at bounding box center [953, 480] width 59 height 33
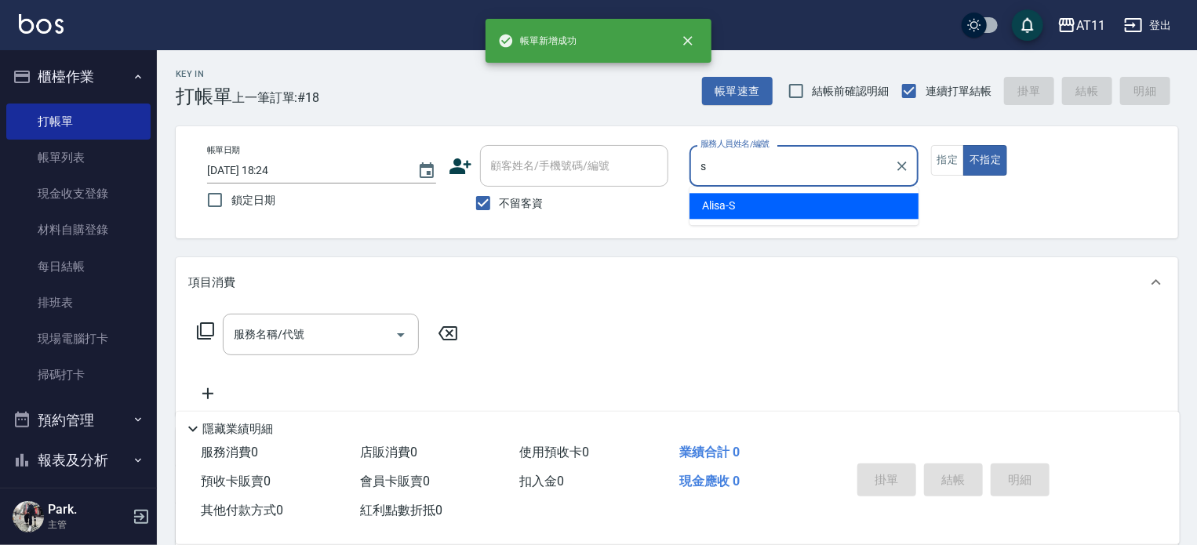
type input "Alisa-S"
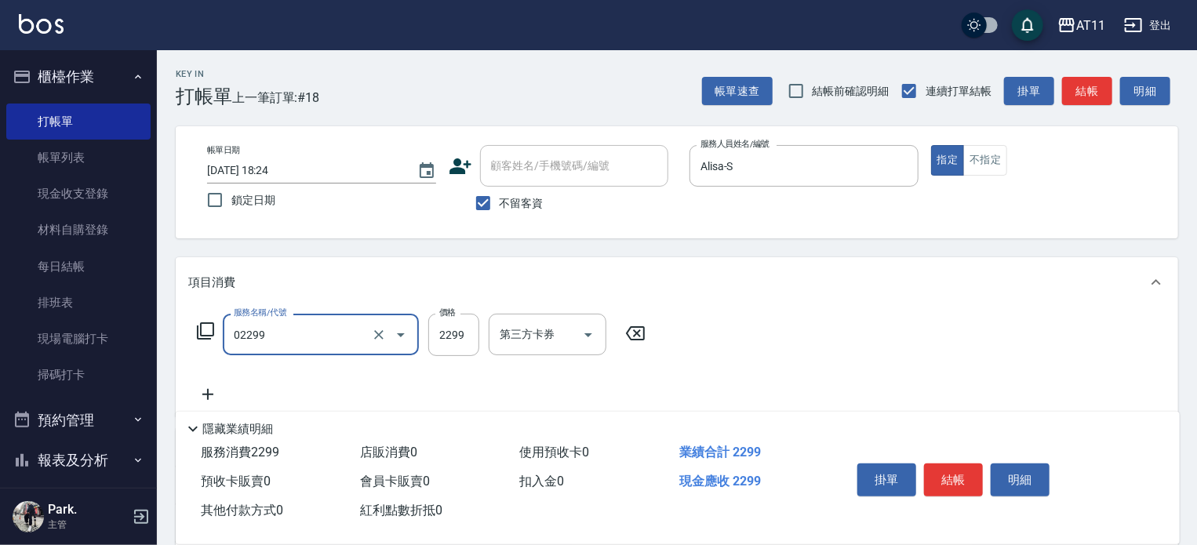
type input "燙髮套餐(02299)"
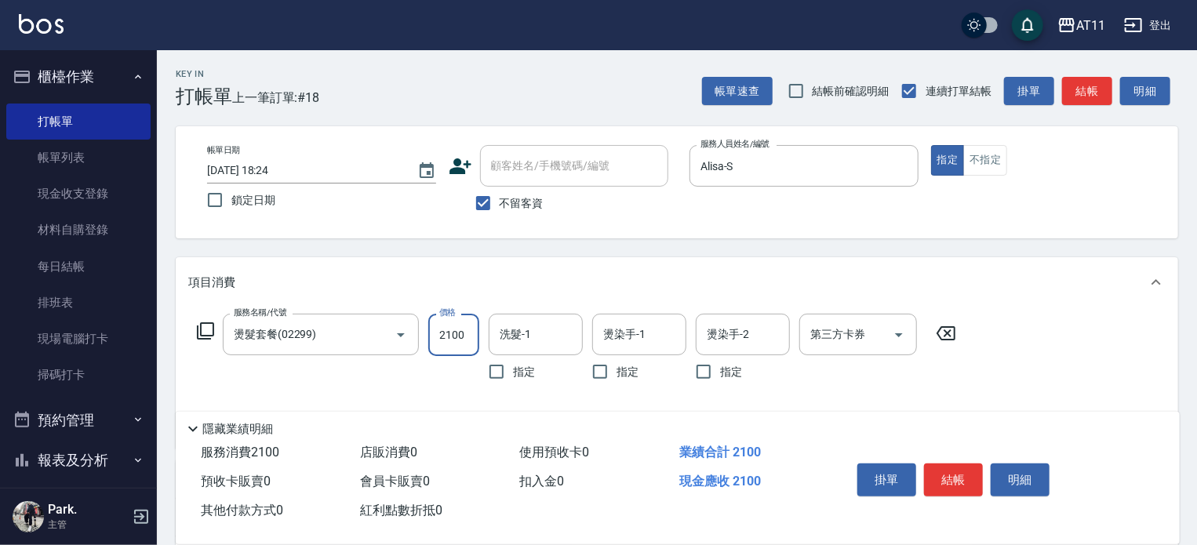
type input "2100"
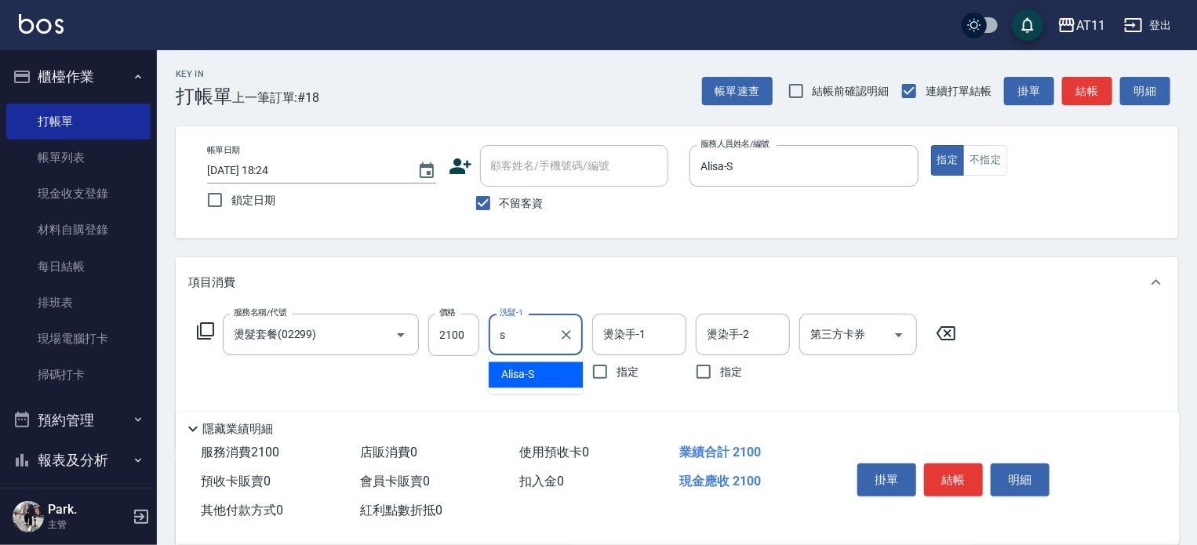
type input "Alisa-S"
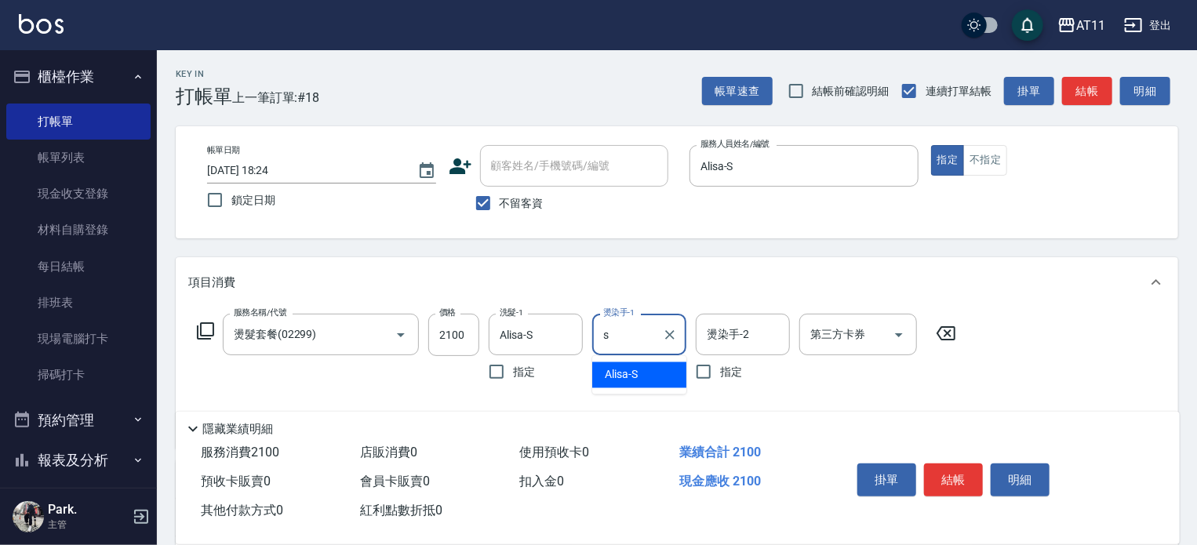
type input "Alisa-S"
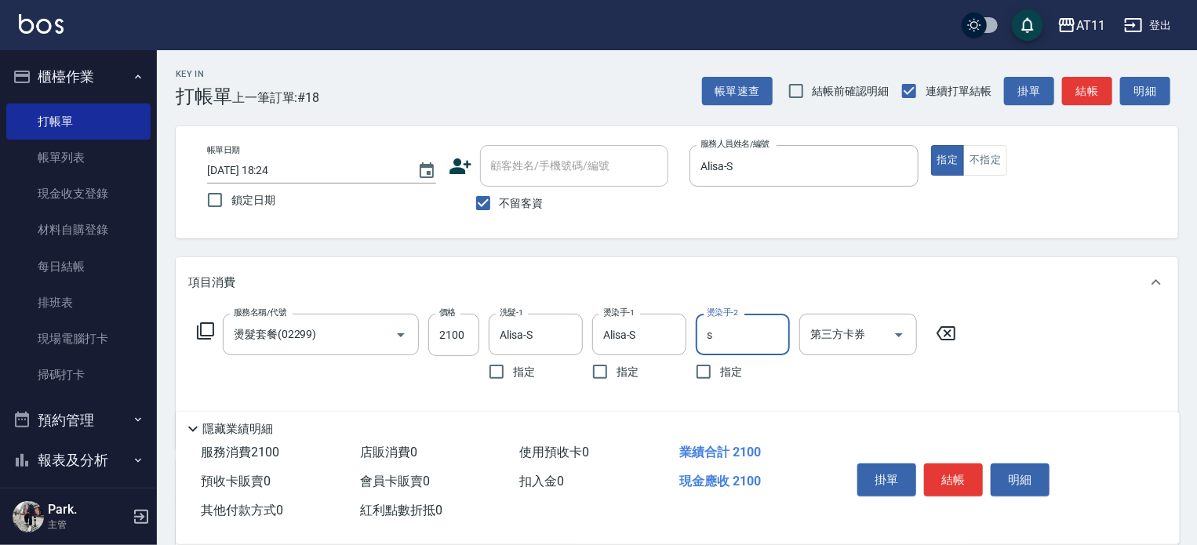
type input "Alisa-S"
click at [957, 475] on button "結帳" at bounding box center [953, 480] width 59 height 33
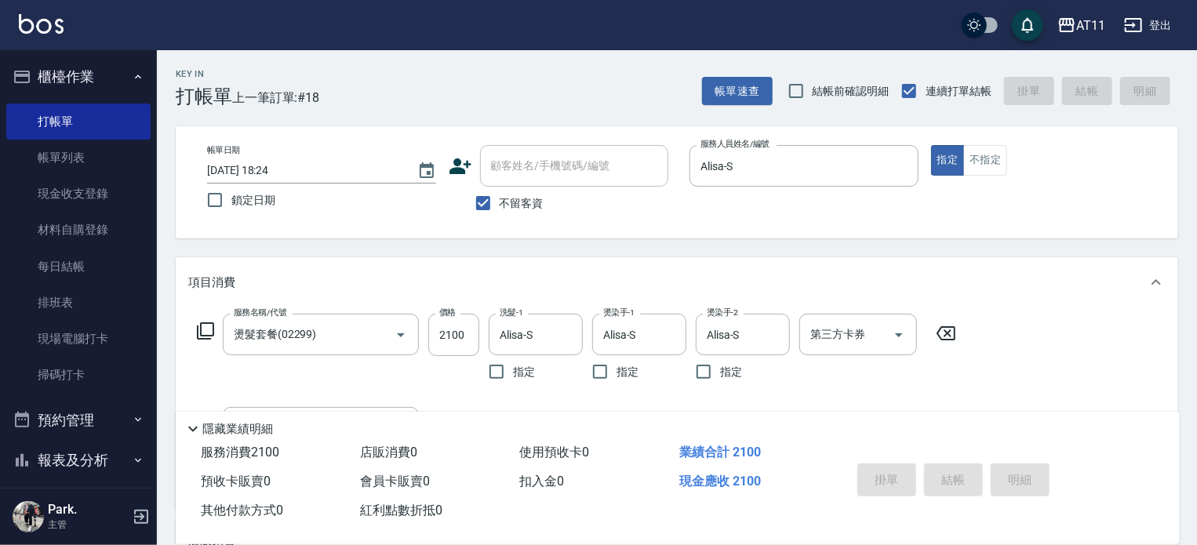
type input "2025/10/06 18:25"
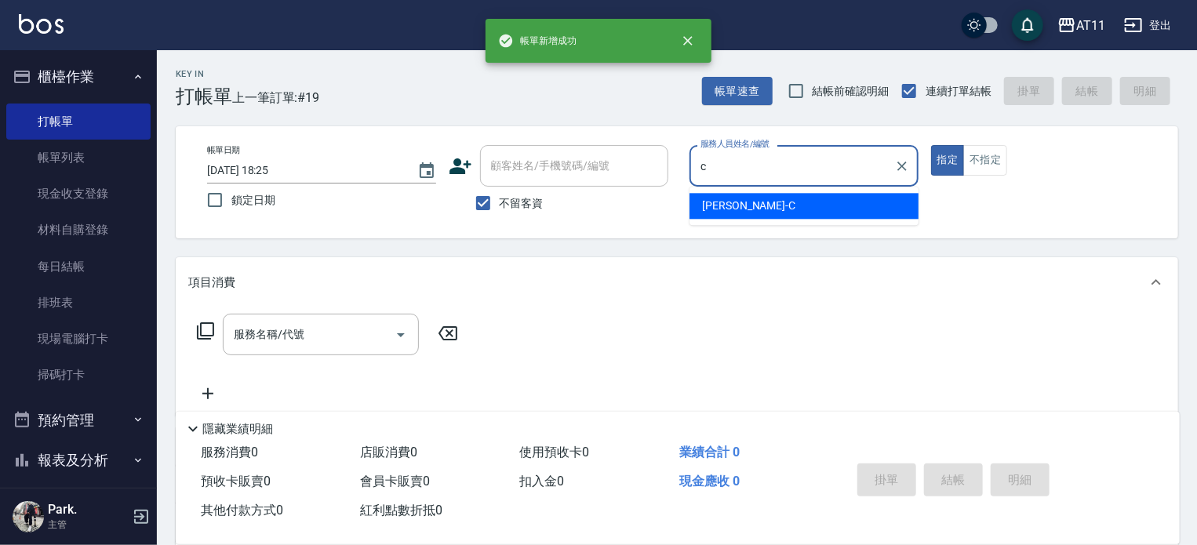
type input "Connie-C"
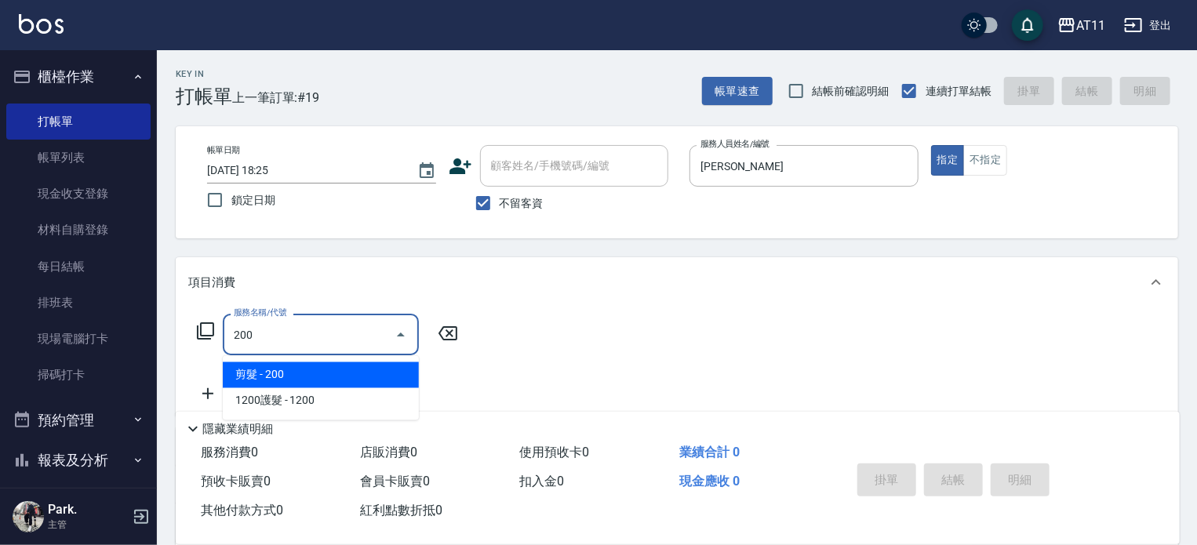
type input "剪髮(200)"
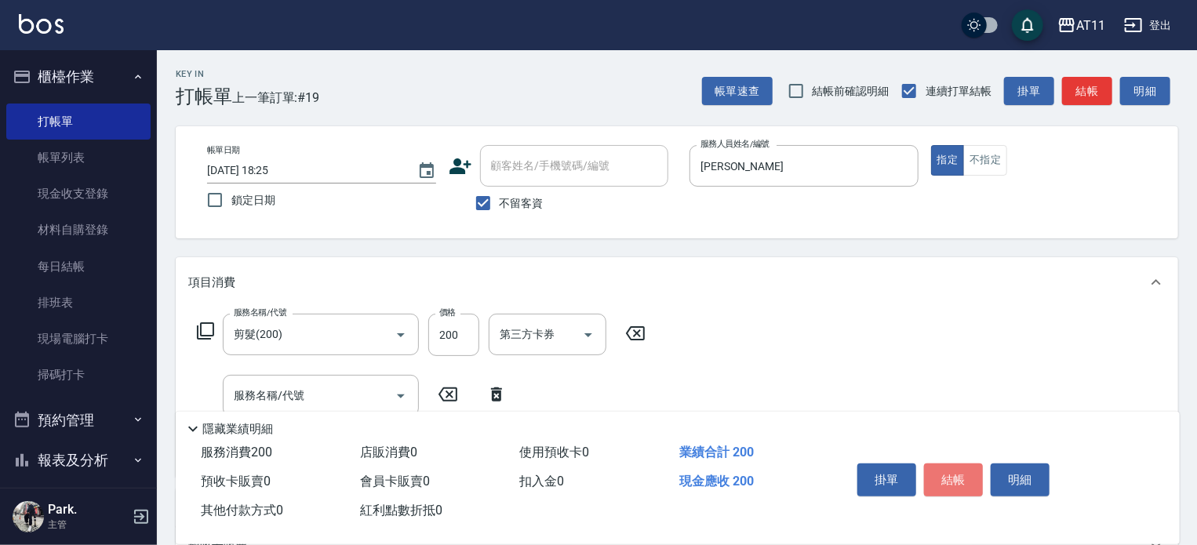
click at [957, 475] on button "結帳" at bounding box center [953, 480] width 59 height 33
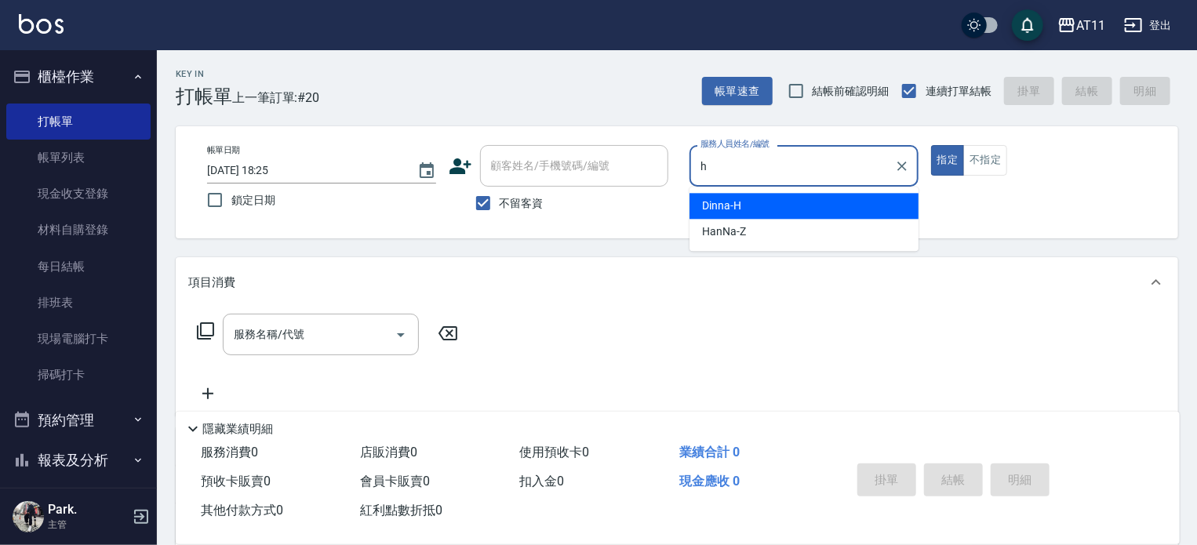
type input "Dinna-H"
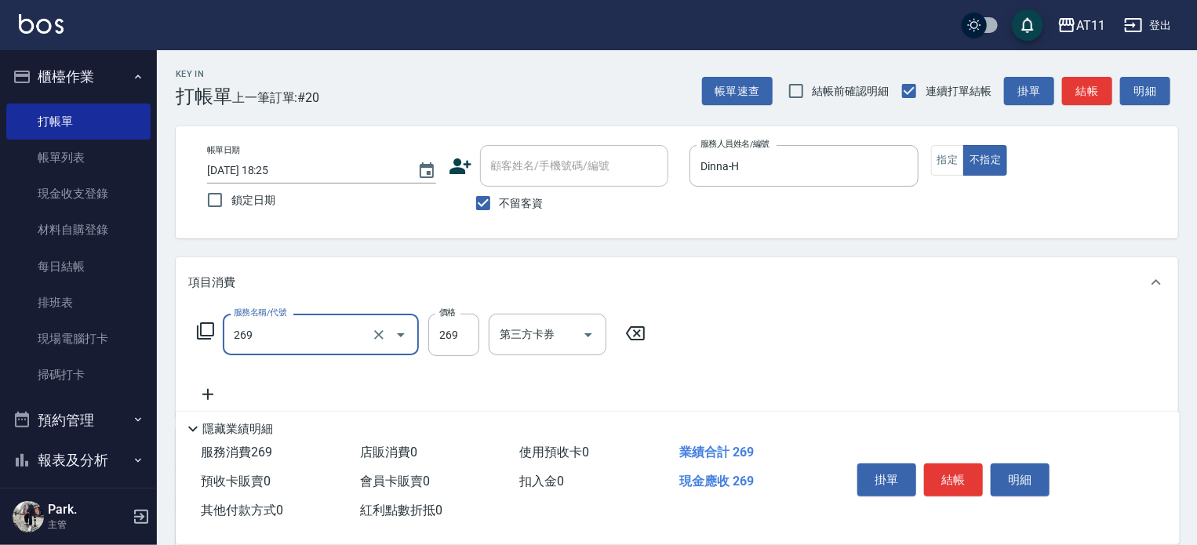
type input "一般洗剪(269)"
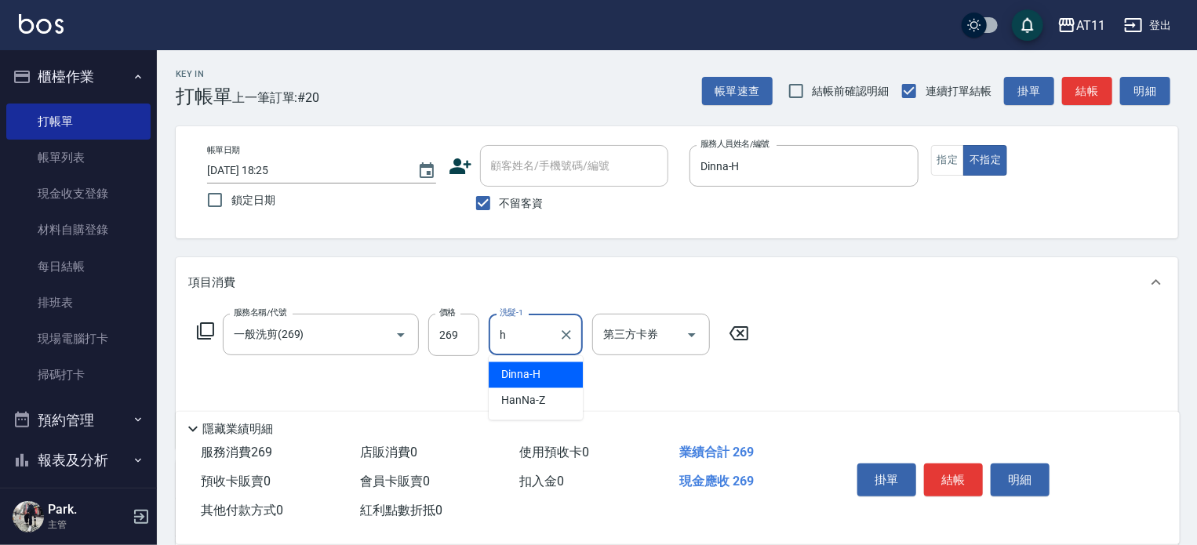
type input "Dinna-H"
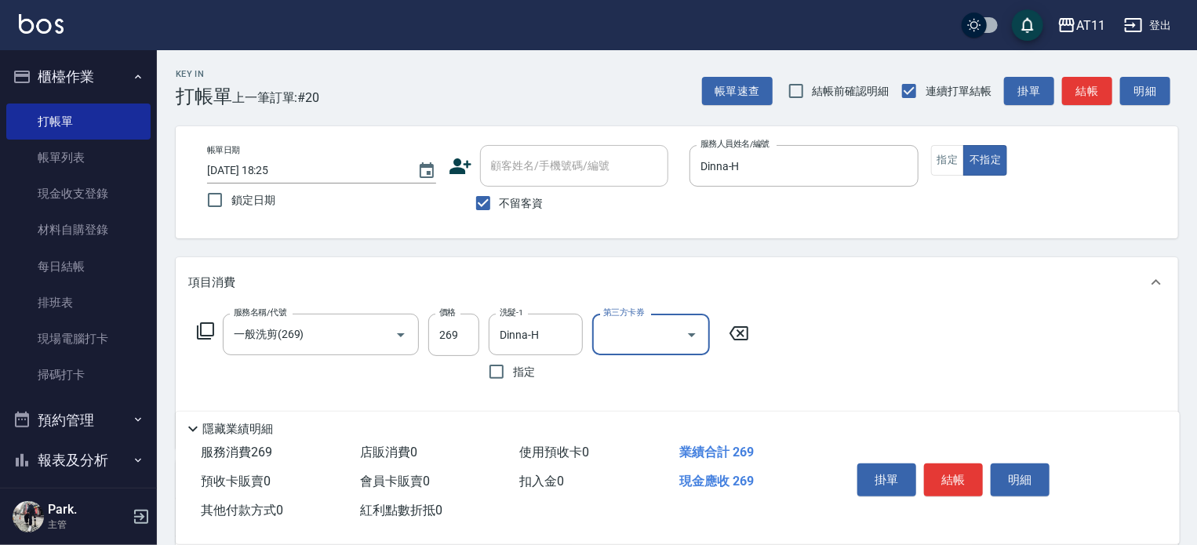
click at [957, 475] on button "結帳" at bounding box center [953, 480] width 59 height 33
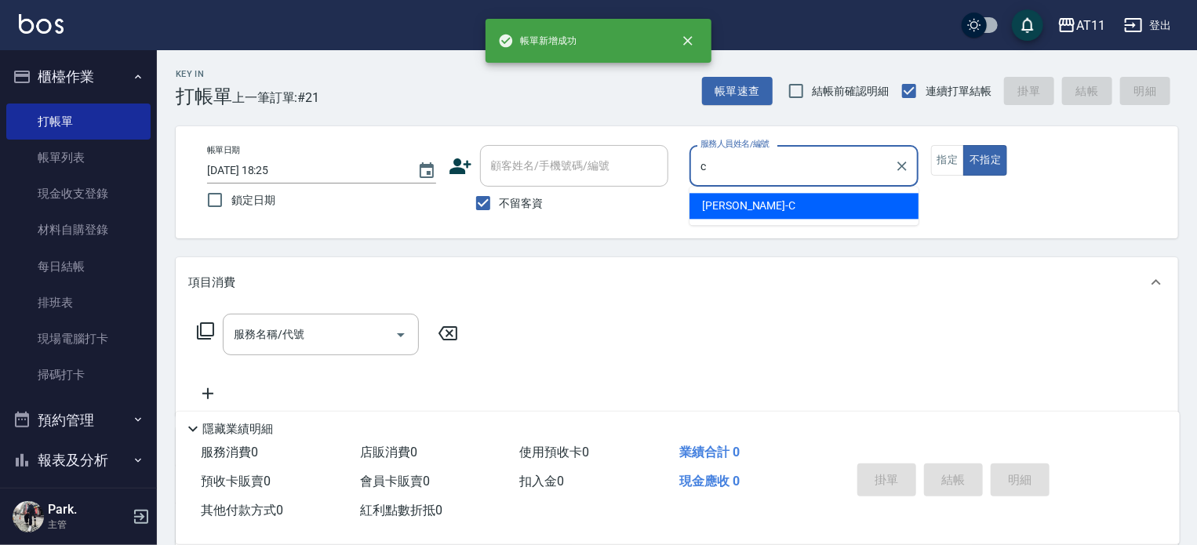
type input "Connie-C"
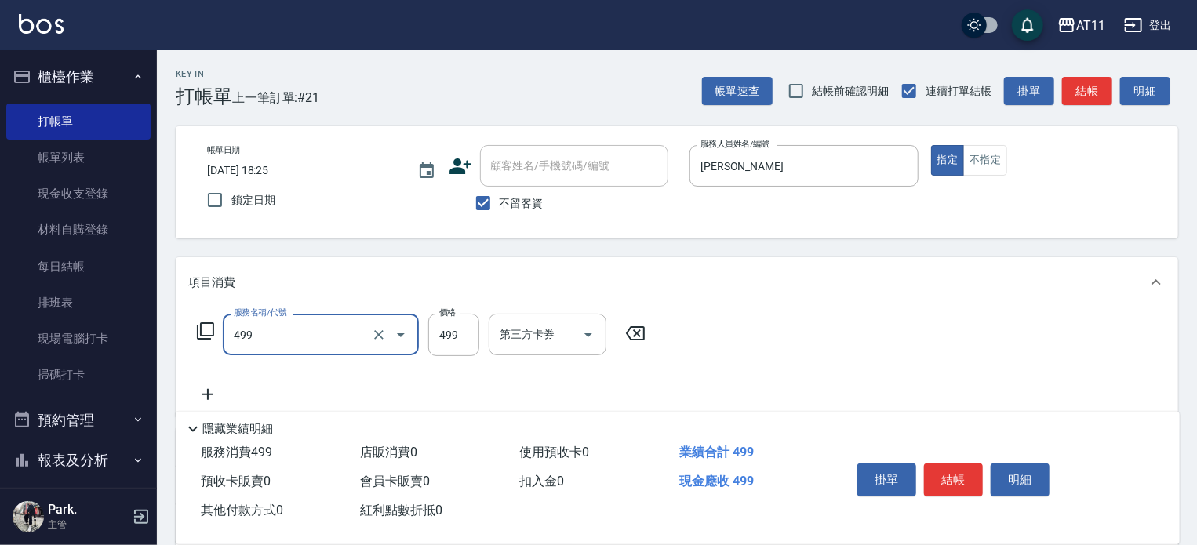
type input "SPA499(499)"
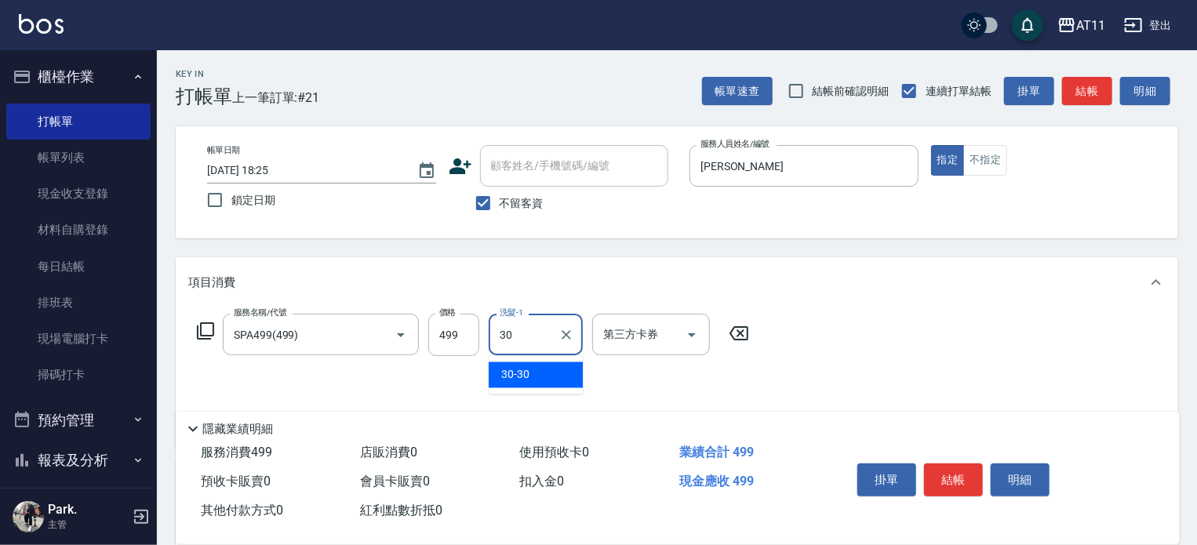
type input "30-30"
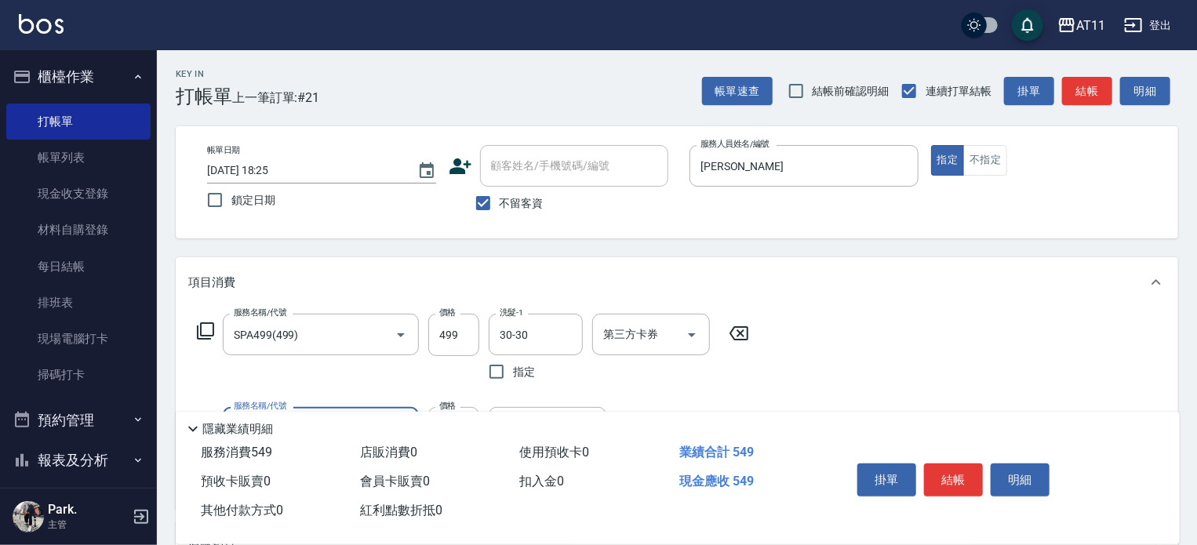
type input "剪瀏海(0050)"
type input "100"
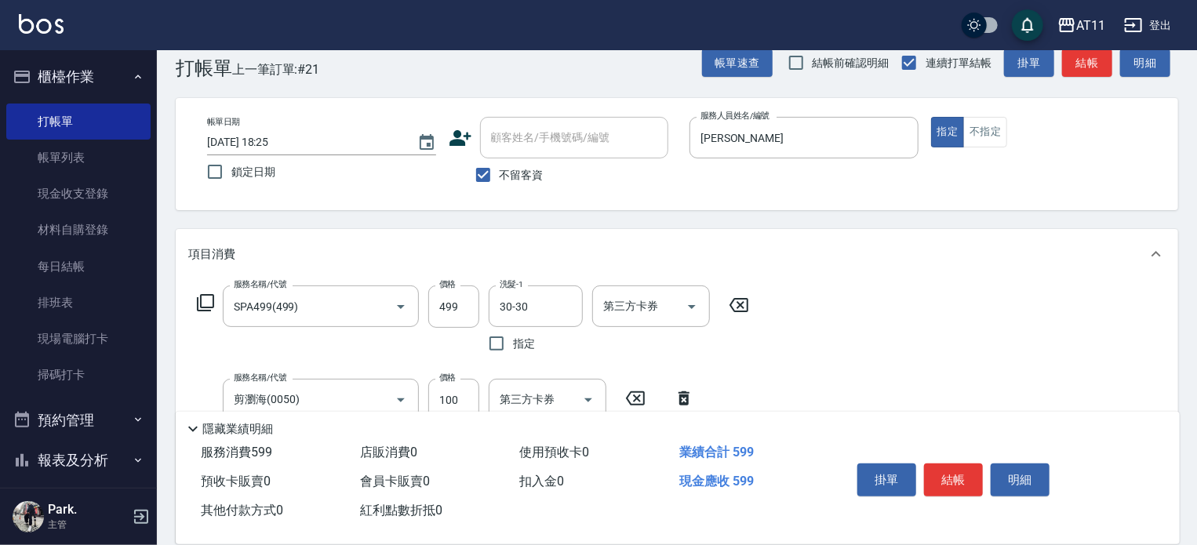
scroll to position [235, 0]
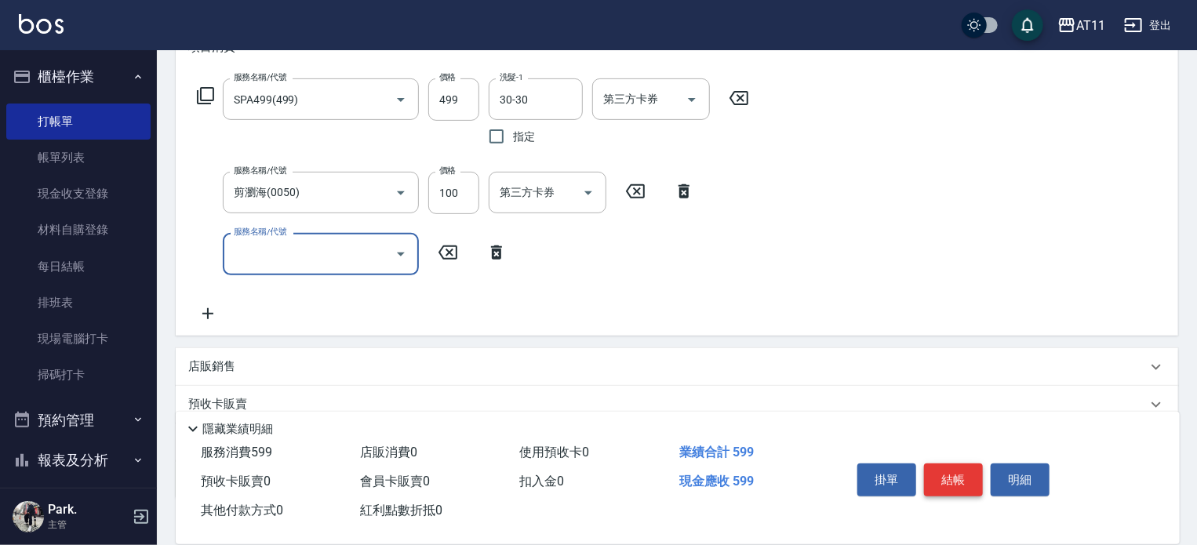
click at [953, 470] on button "結帳" at bounding box center [953, 480] width 59 height 33
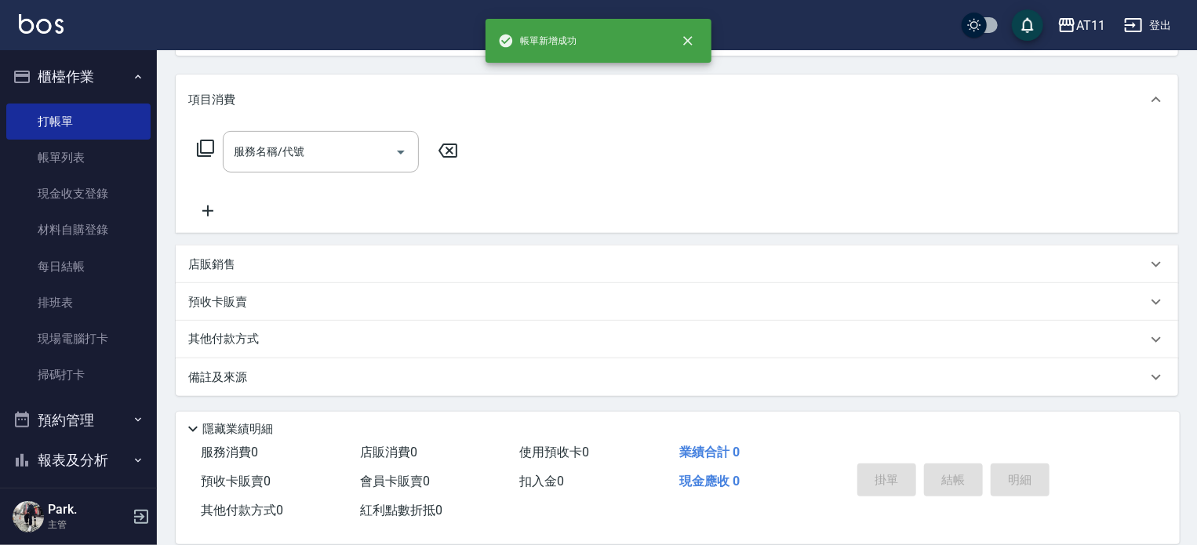
scroll to position [0, 0]
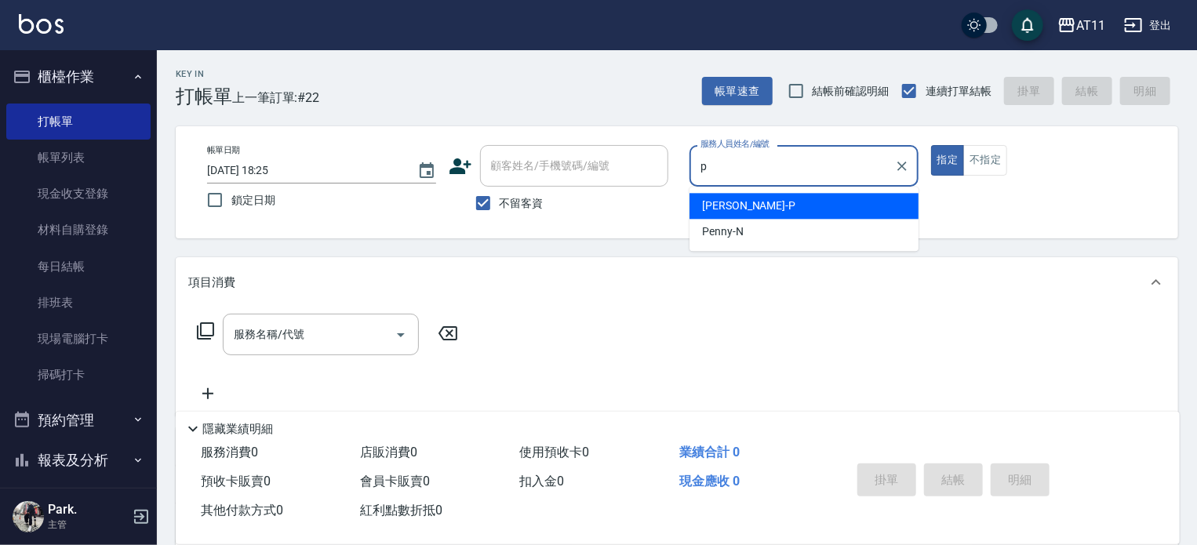
type input "Park-P"
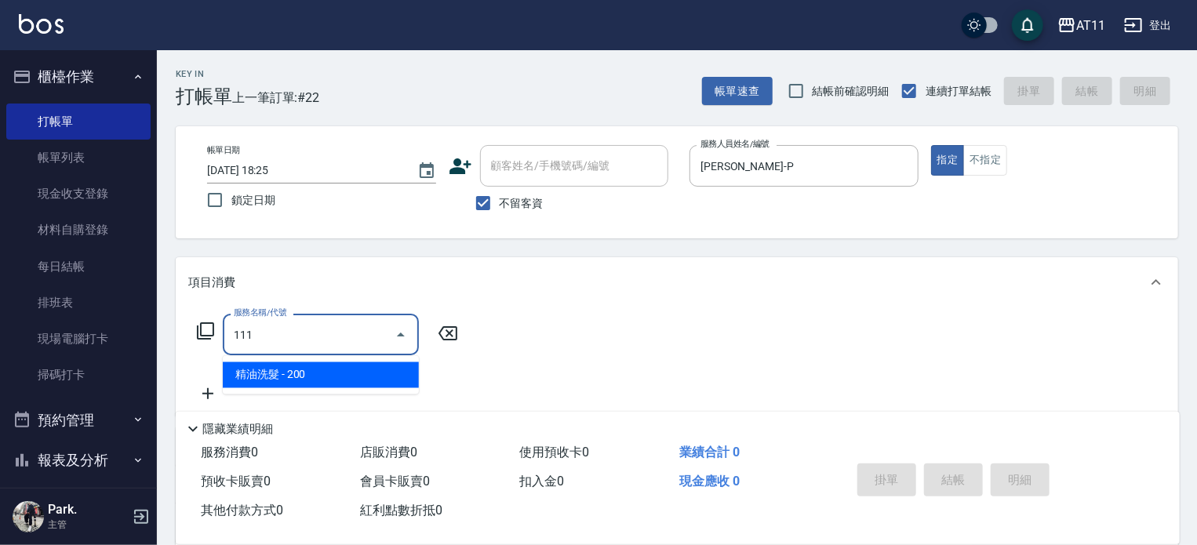
type input "精油洗髮(111)"
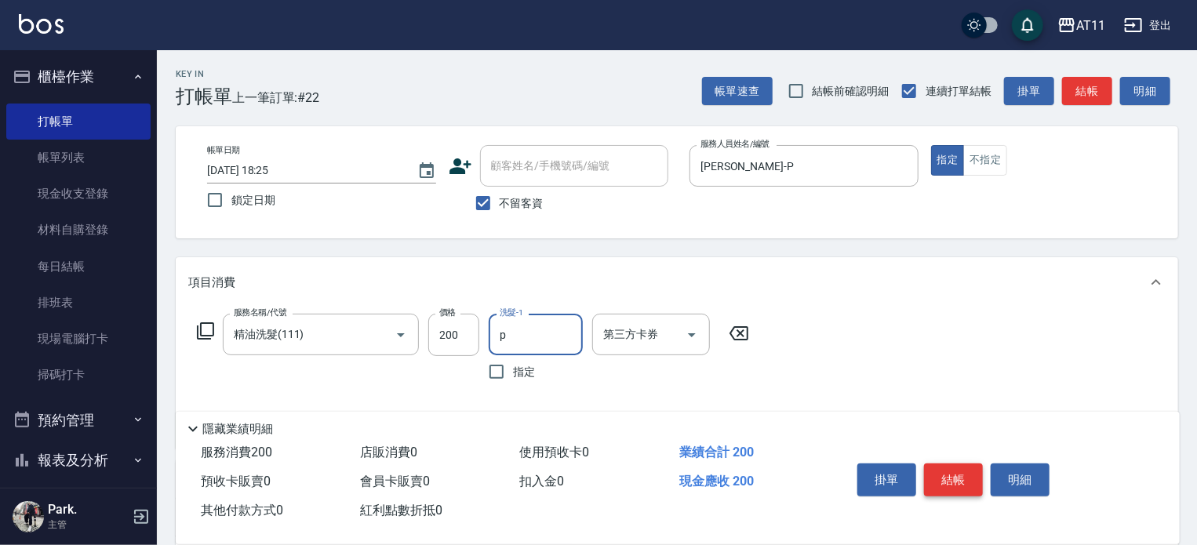
type input "Park-P"
click at [953, 470] on button "結帳" at bounding box center [953, 480] width 59 height 33
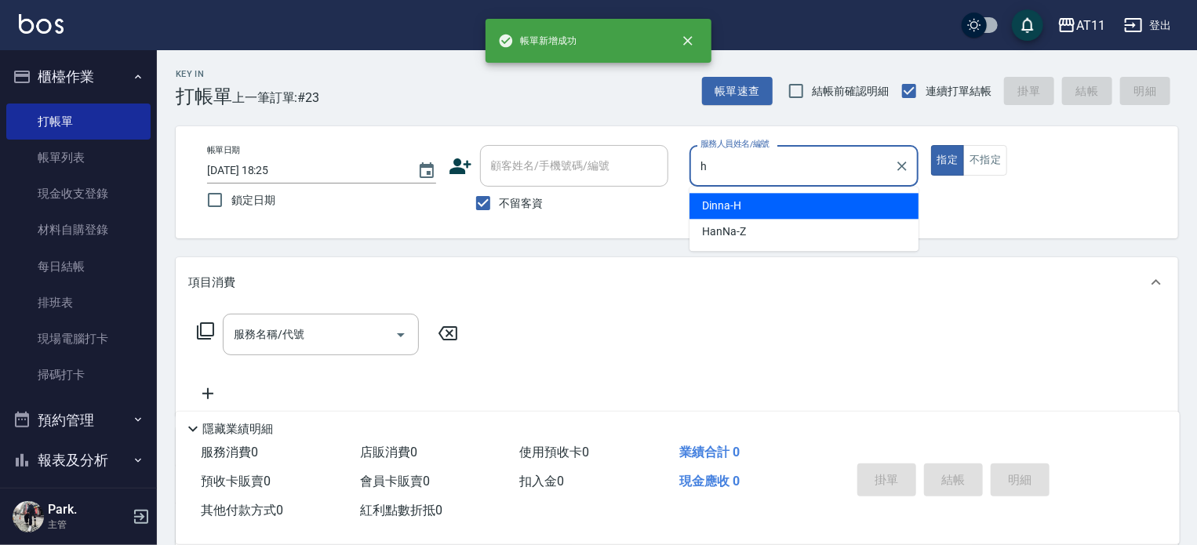
type input "Dinna-H"
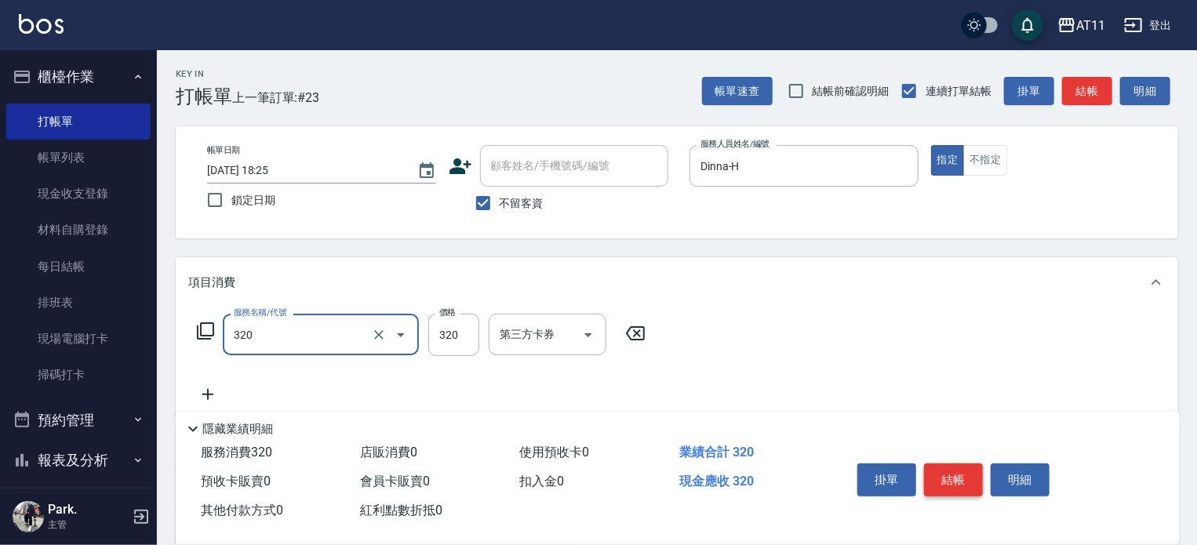
type input "洗剪(320)"
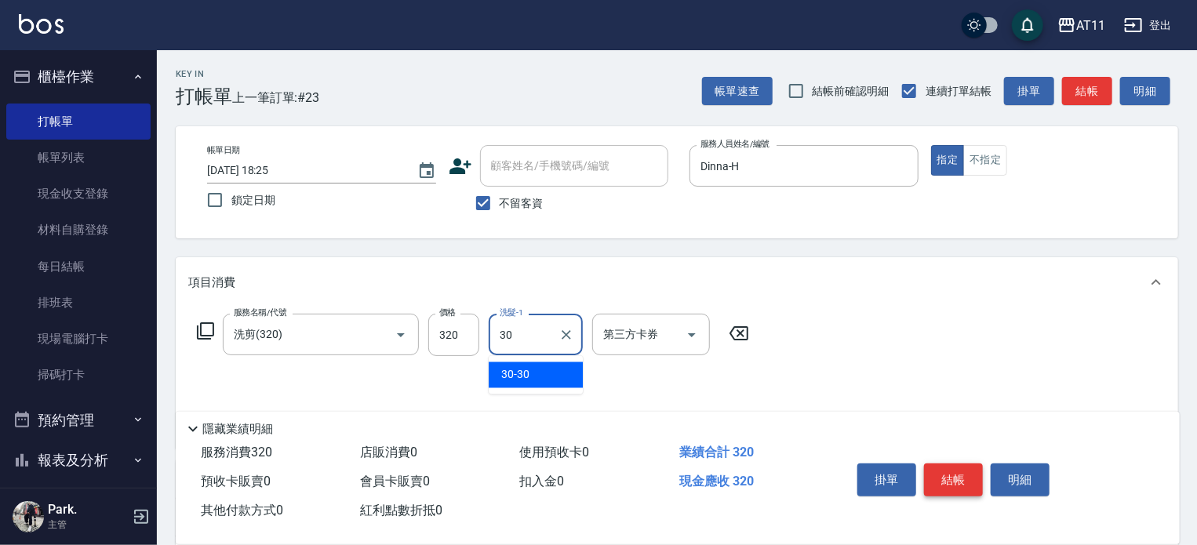
type input "30-30"
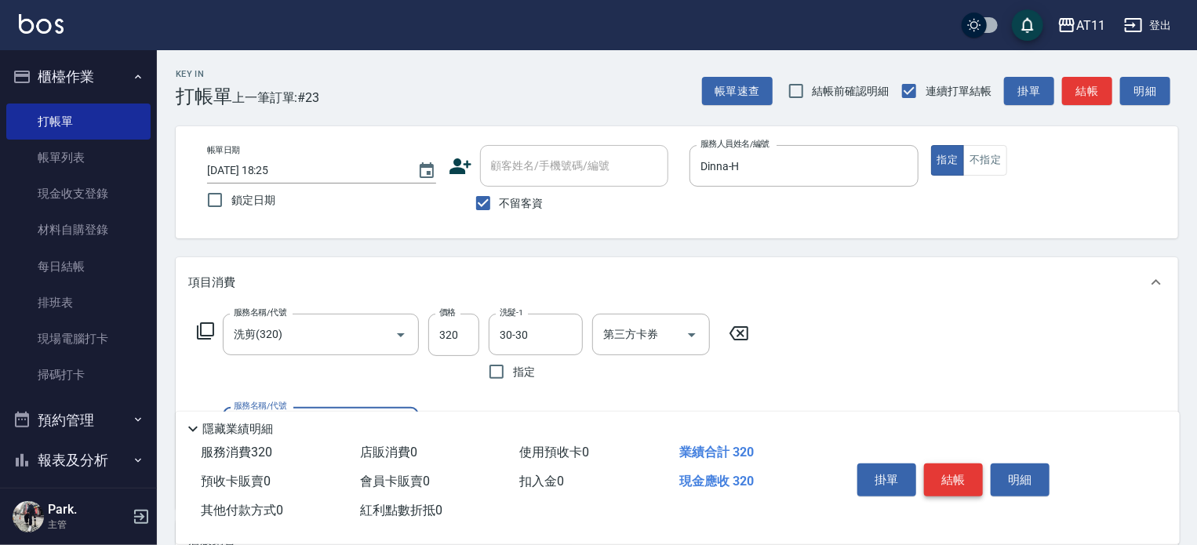
click at [953, 470] on button "結帳" at bounding box center [953, 480] width 59 height 33
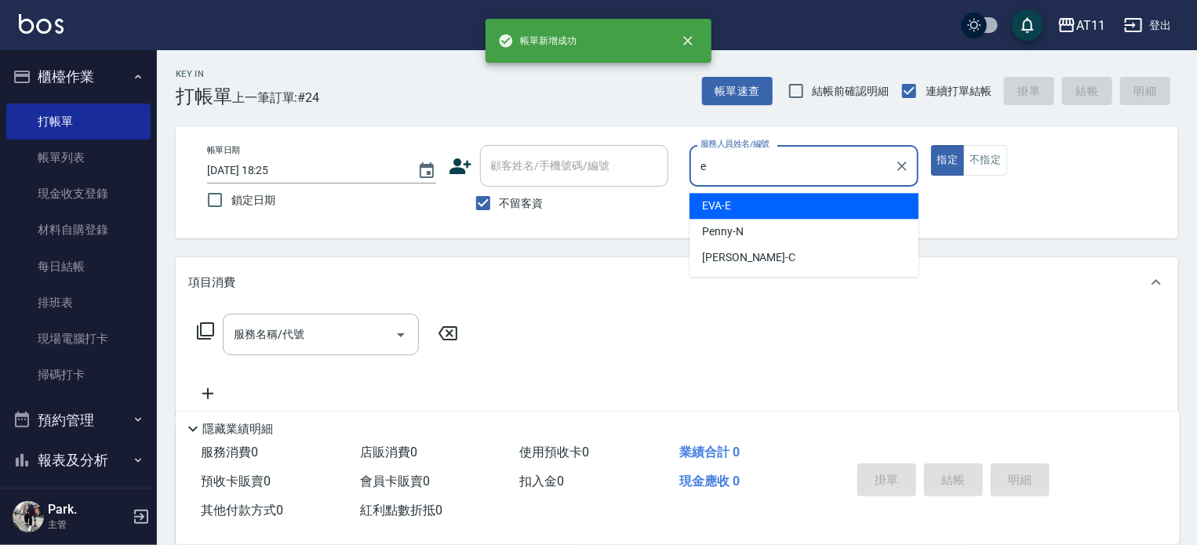
type input "EVA-E"
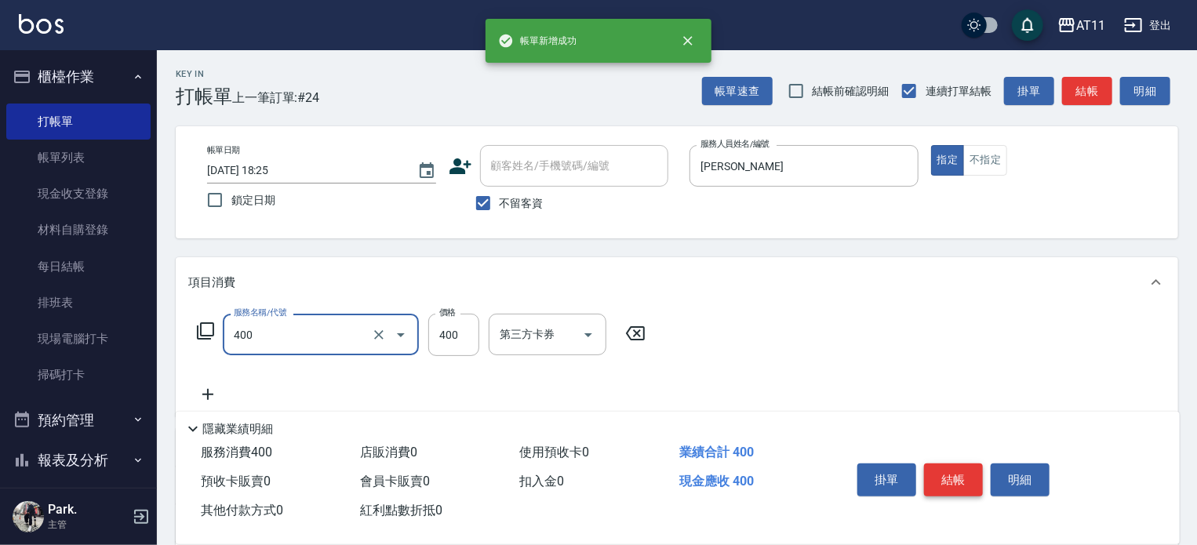
type input "洗剪(400)"
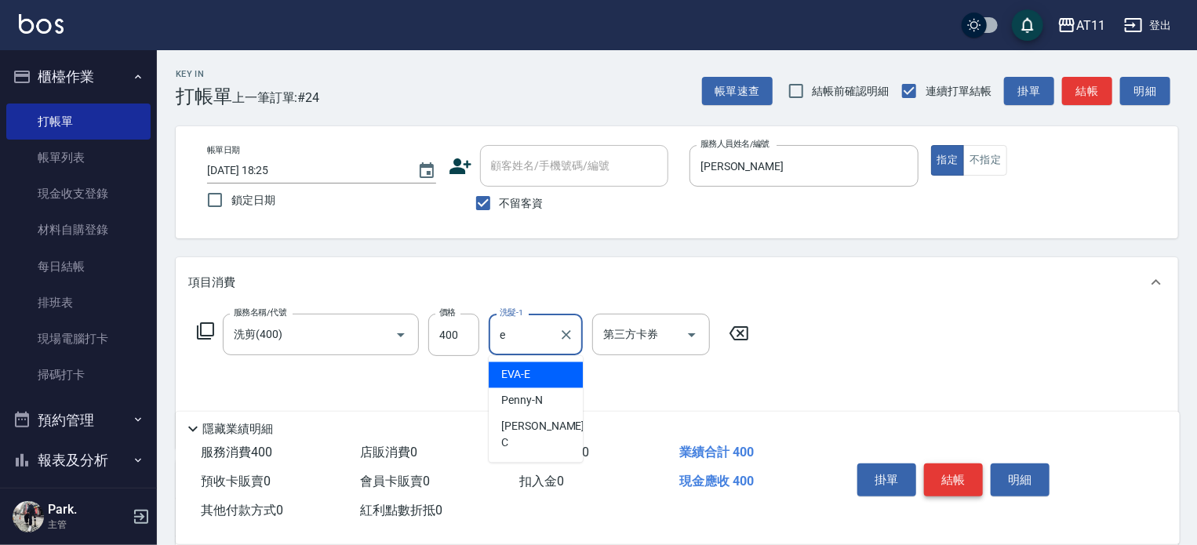
type input "EVA-E"
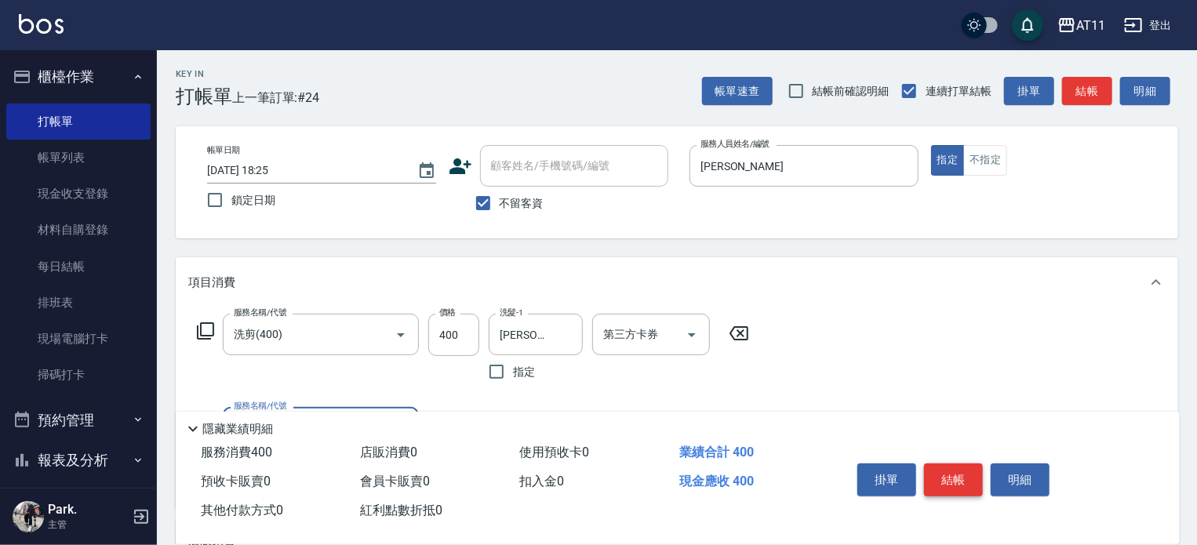
click at [953, 470] on button "結帳" at bounding box center [953, 480] width 59 height 33
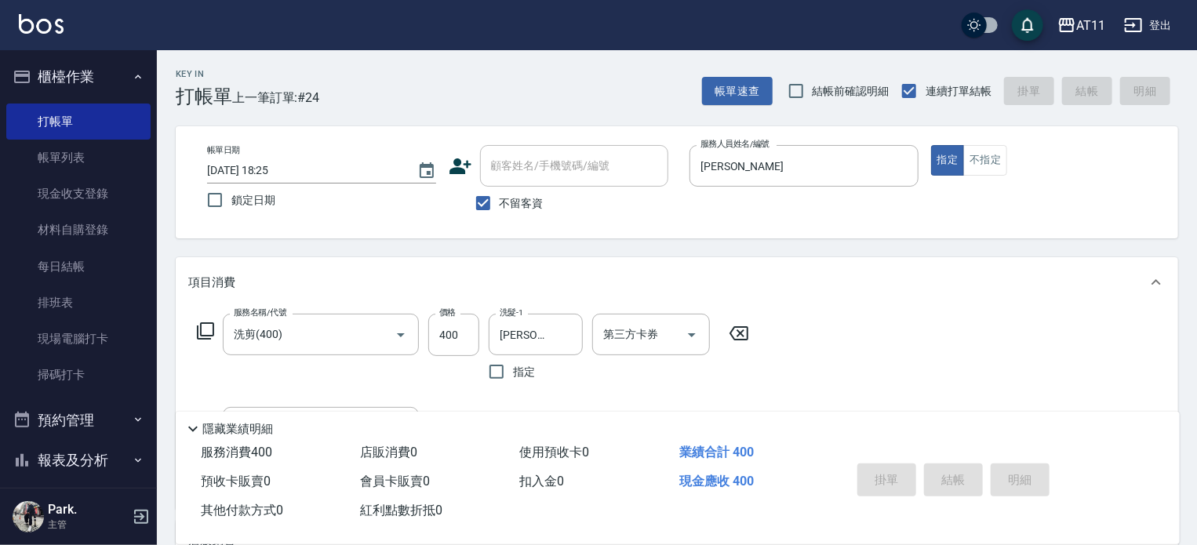
type input "2025/10/06 18:26"
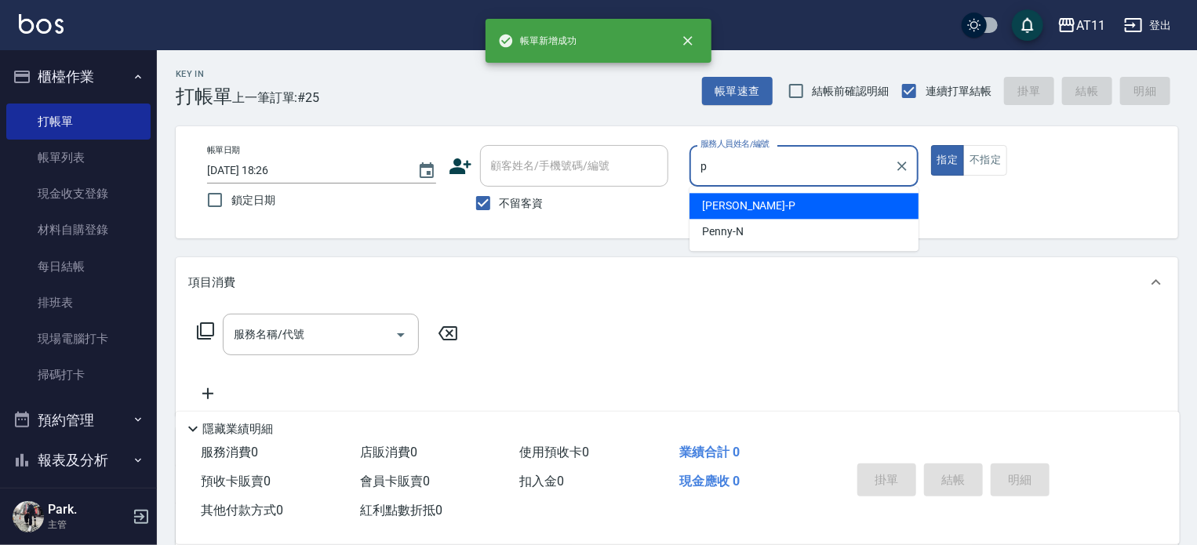
type input "Park-P"
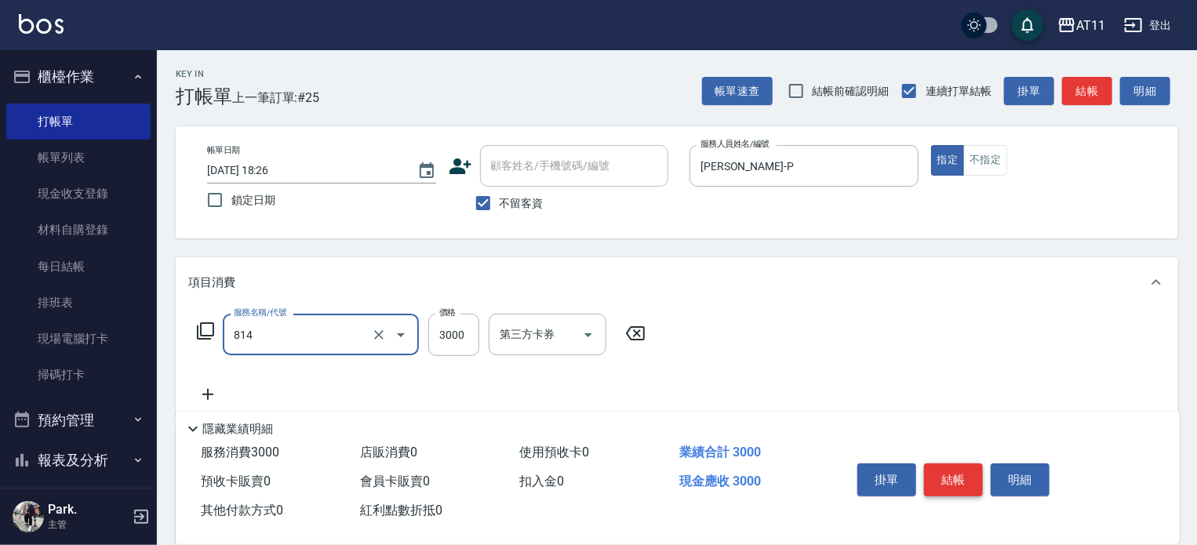
type input "過年染髮B餐(814)"
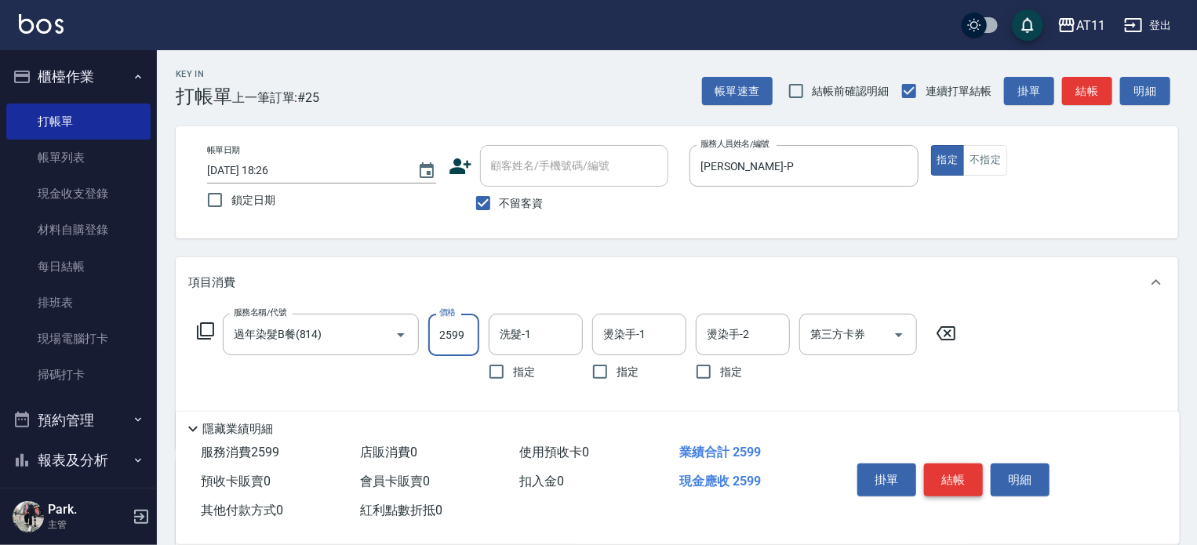
type input "2599"
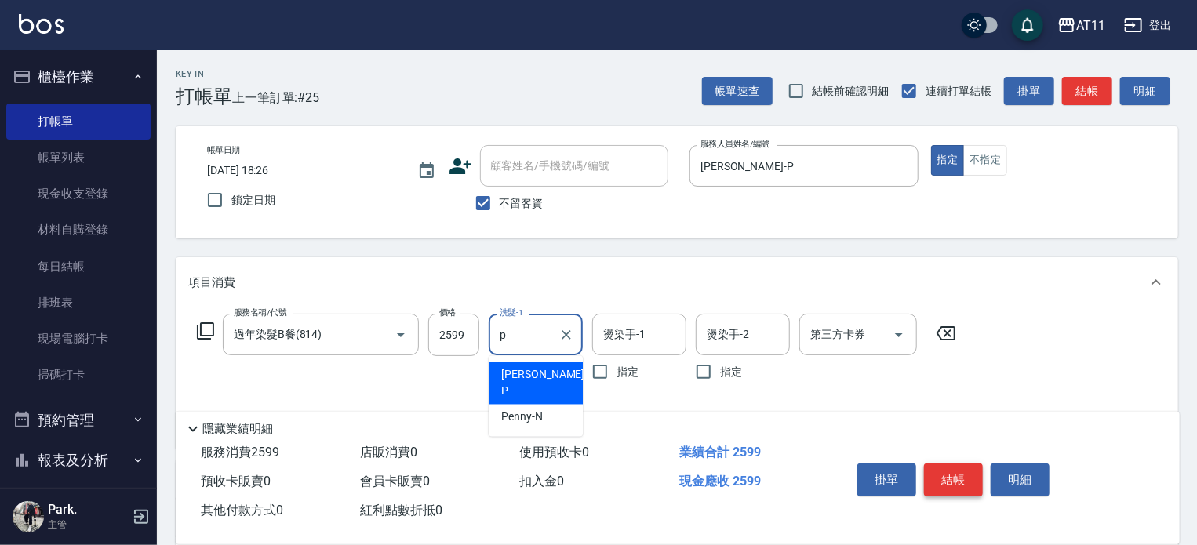
type input "Park-P"
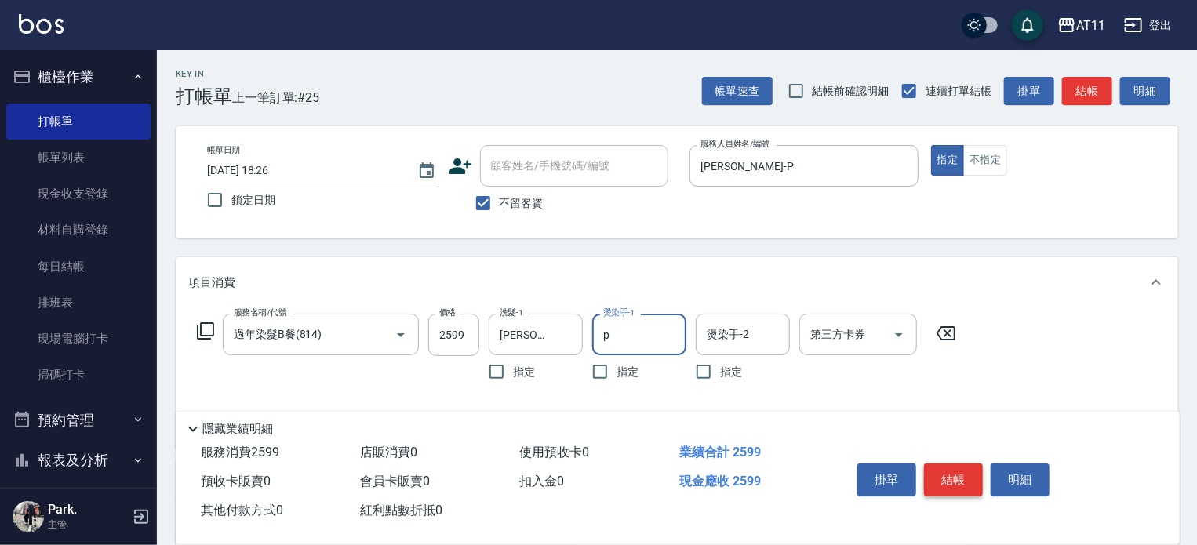
type input "Park-P"
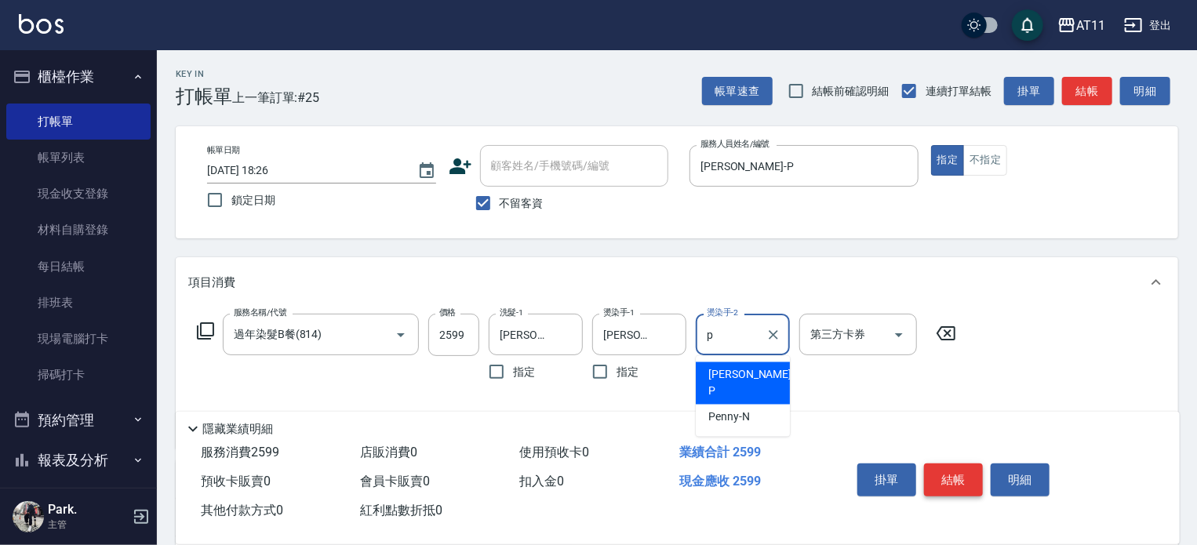
type input "Park-P"
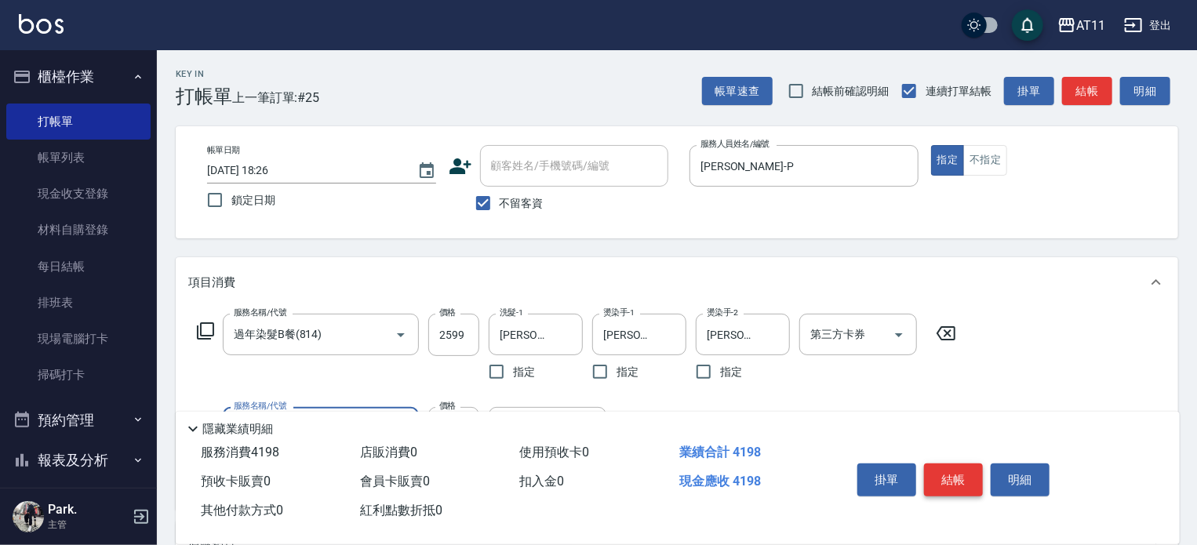
type input "染髮套餐(1599)"
type input "1200"
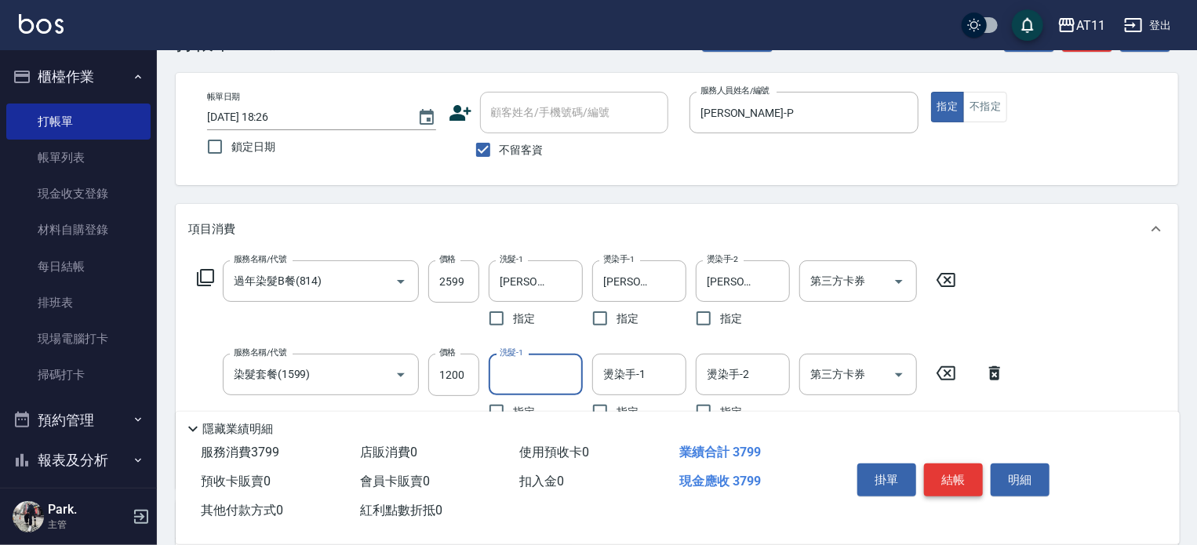
scroll to position [78, 0]
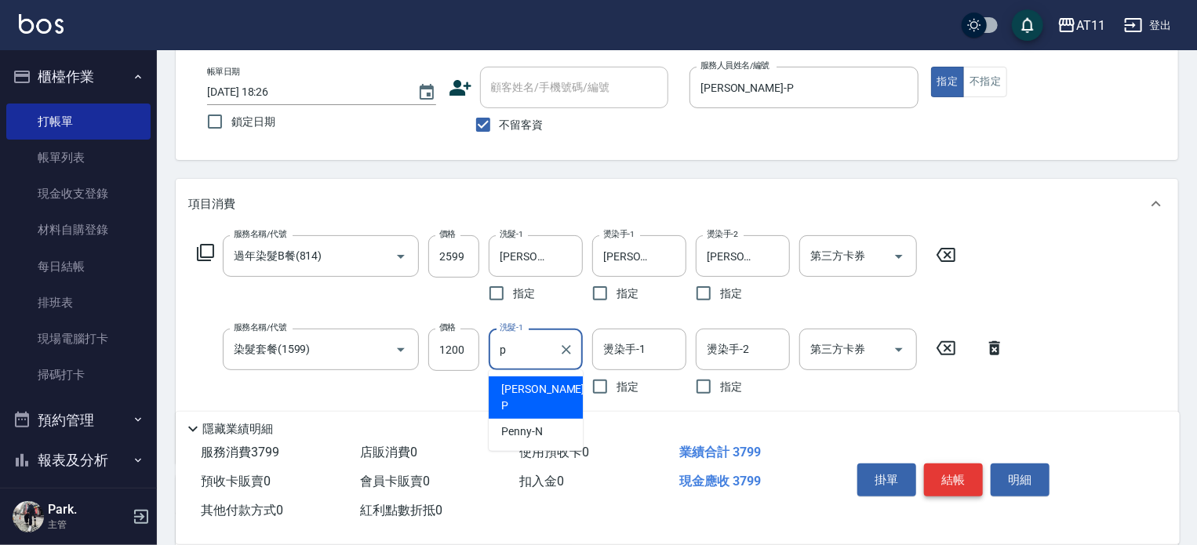
type input "Park-P"
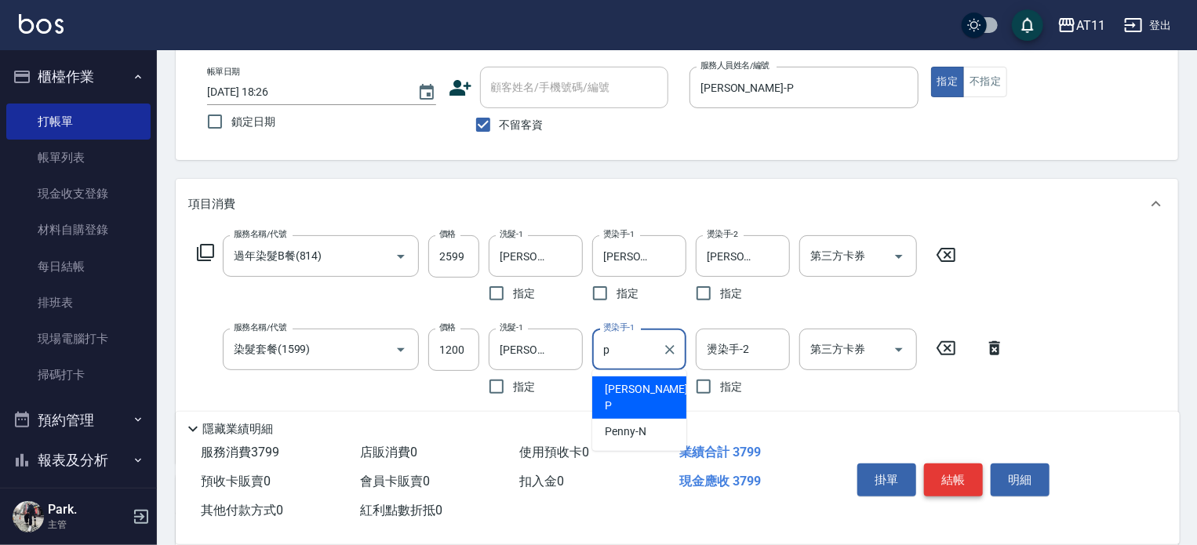
type input "Park-P"
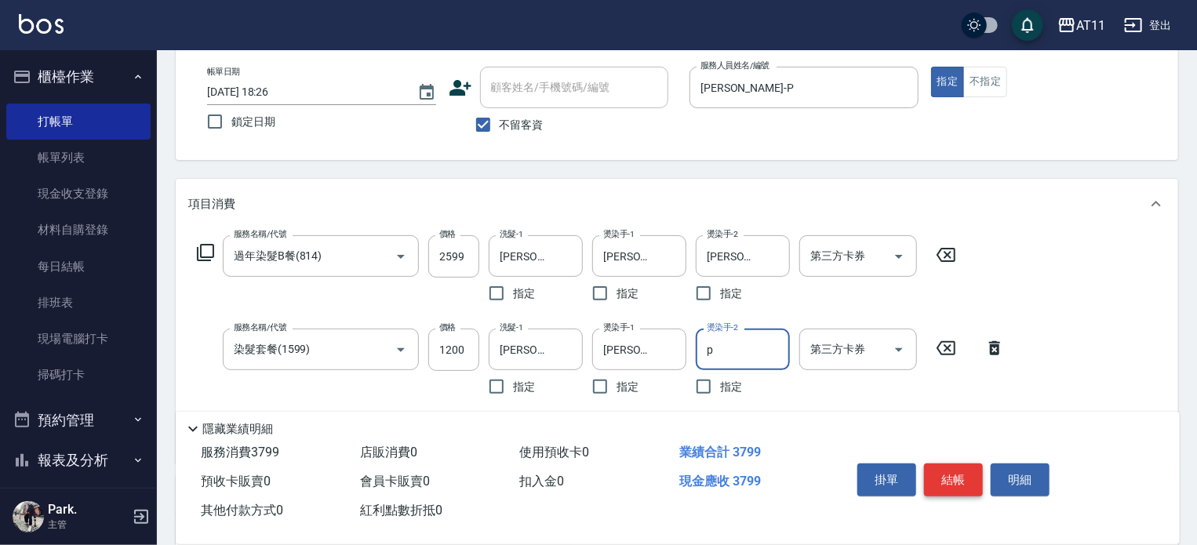
type input "Park-P"
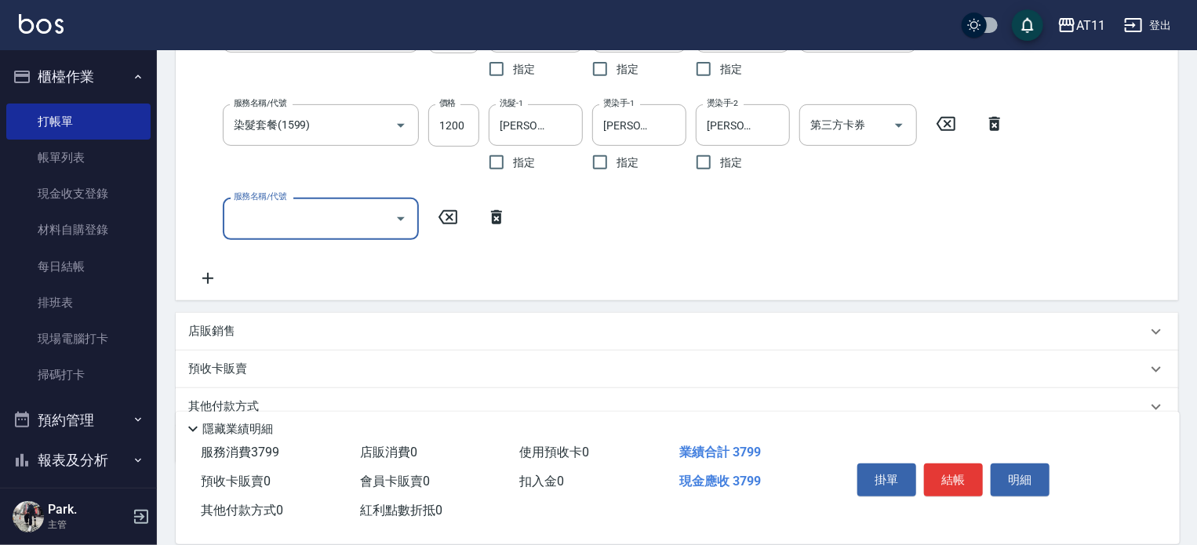
scroll to position [314, 0]
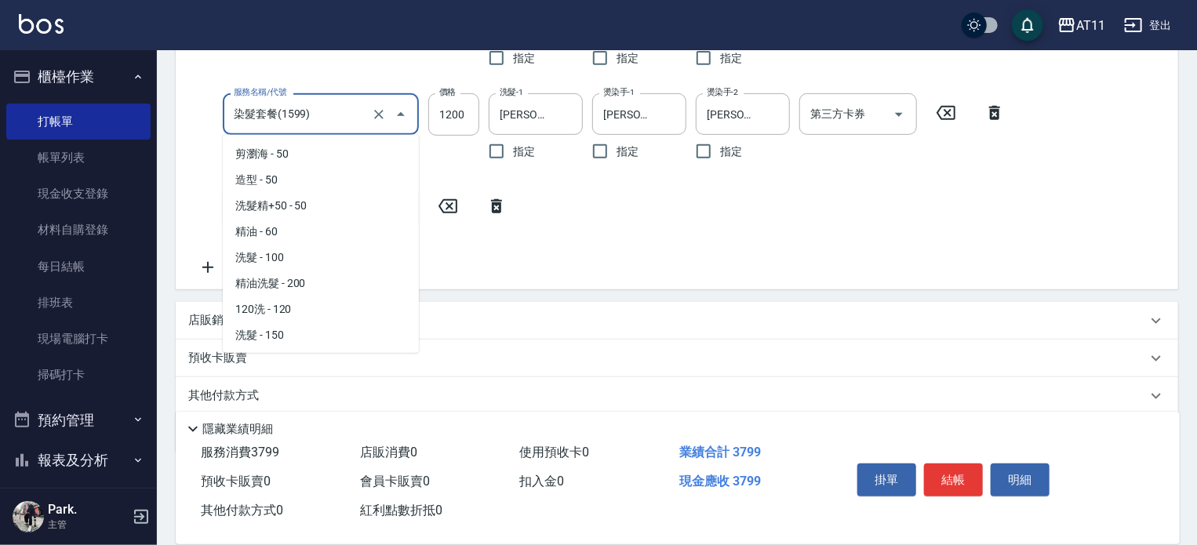
click at [338, 119] on input "染髮套餐(1599)" at bounding box center [299, 113] width 138 height 27
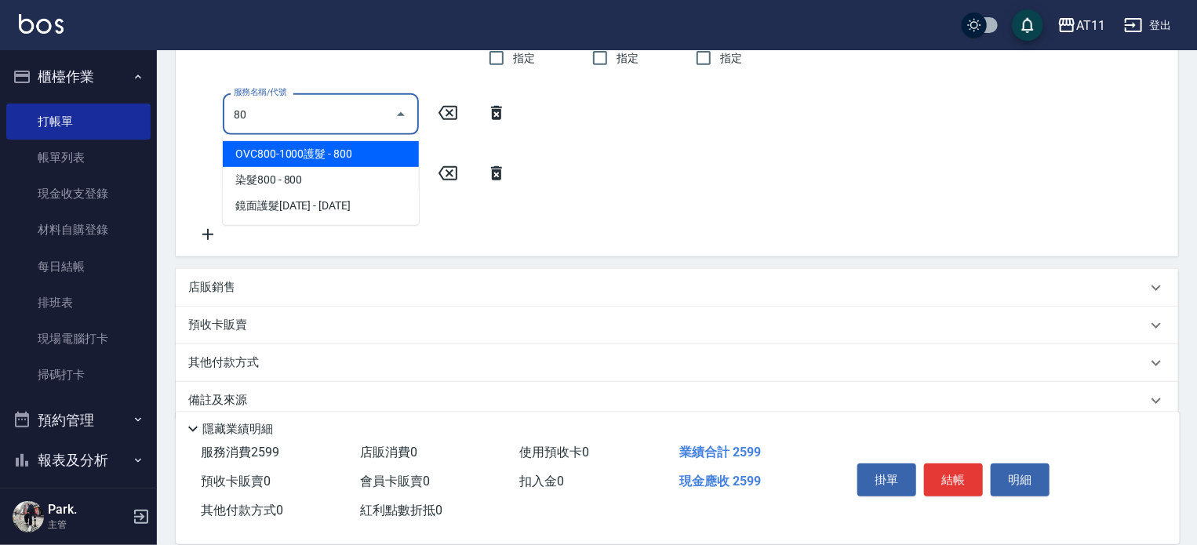
scroll to position [0, 0]
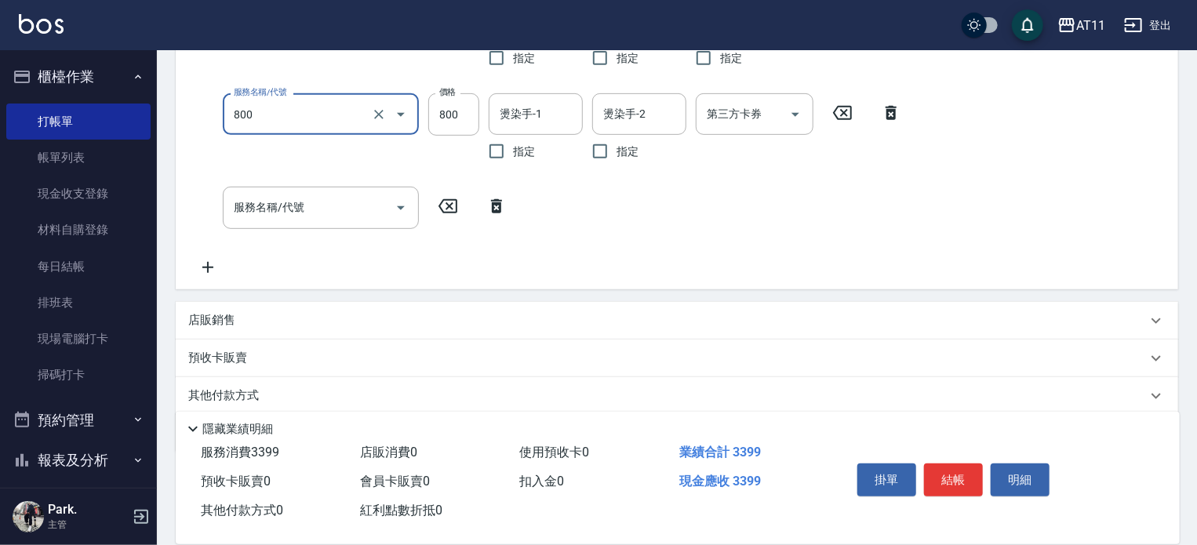
type input "染髮800(800)"
type input "1200"
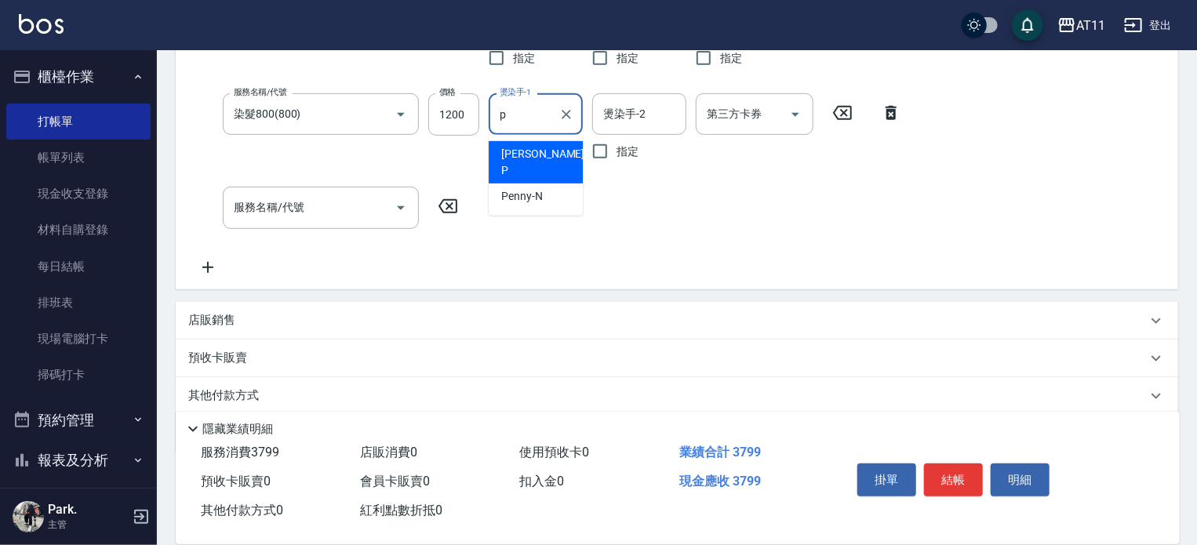
type input "Park-P"
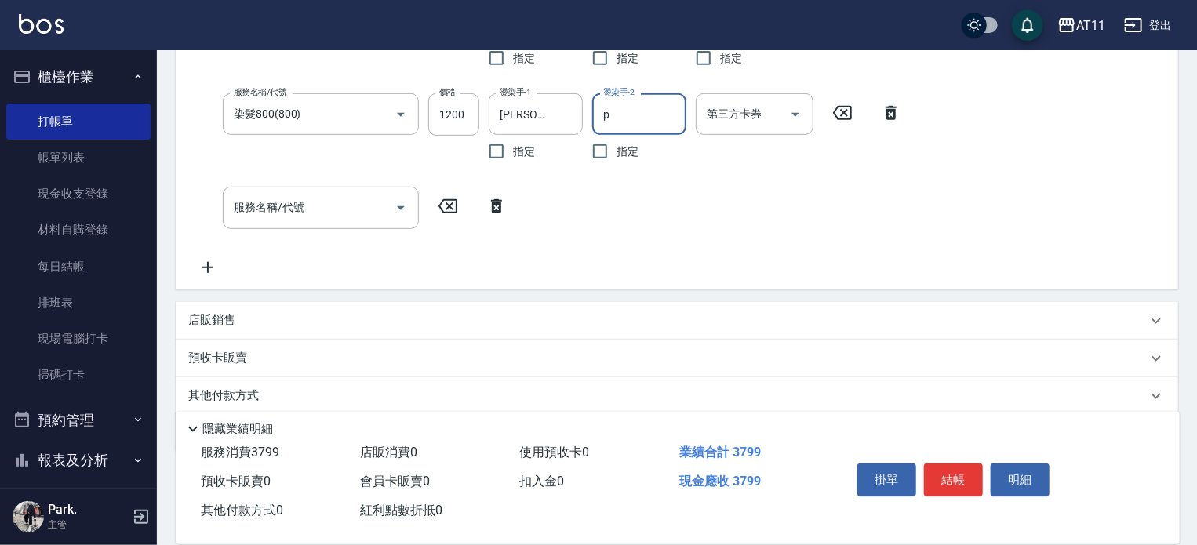
type input "Park-P"
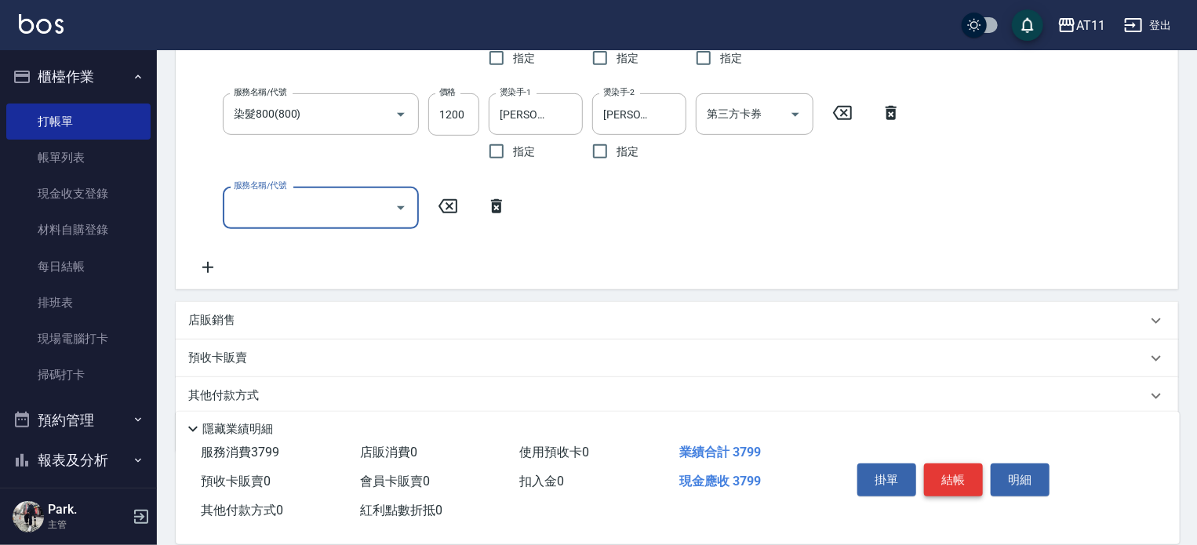
click at [967, 476] on button "結帳" at bounding box center [953, 480] width 59 height 33
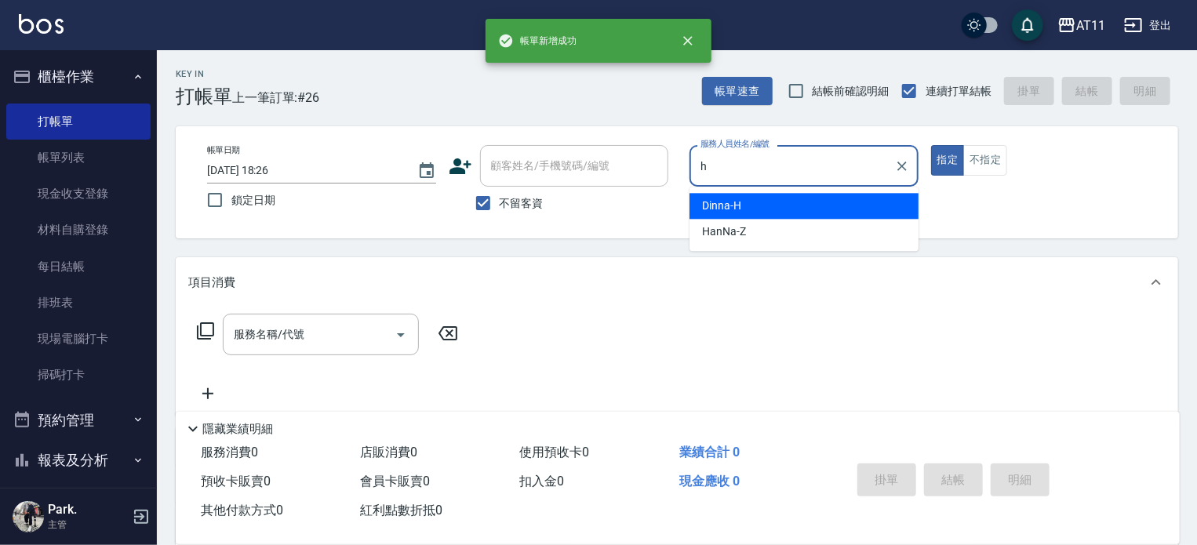
type input "Dinna-H"
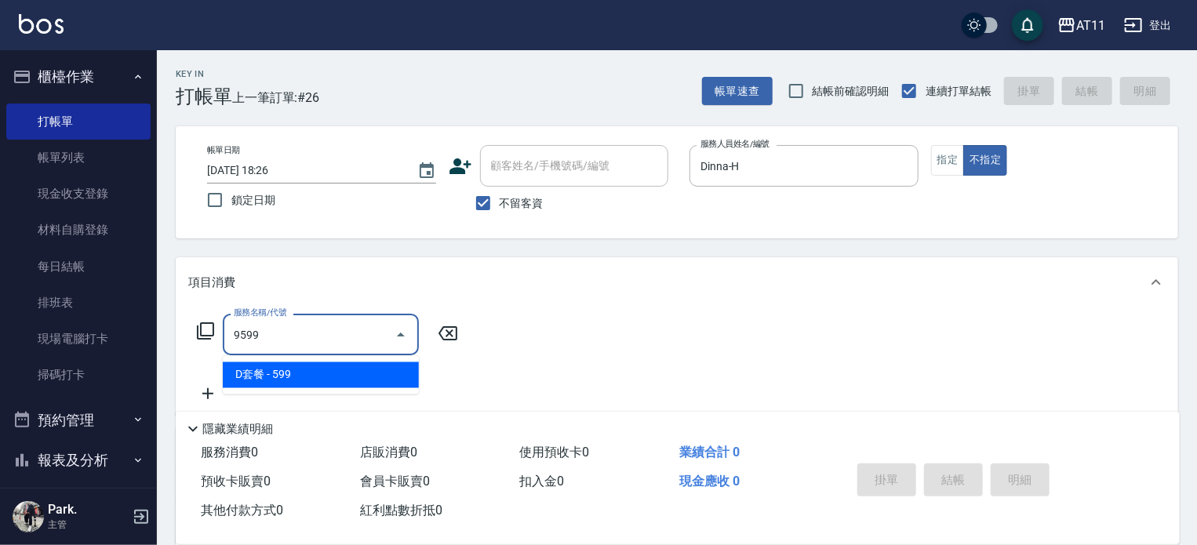
type input "D套餐(9599)"
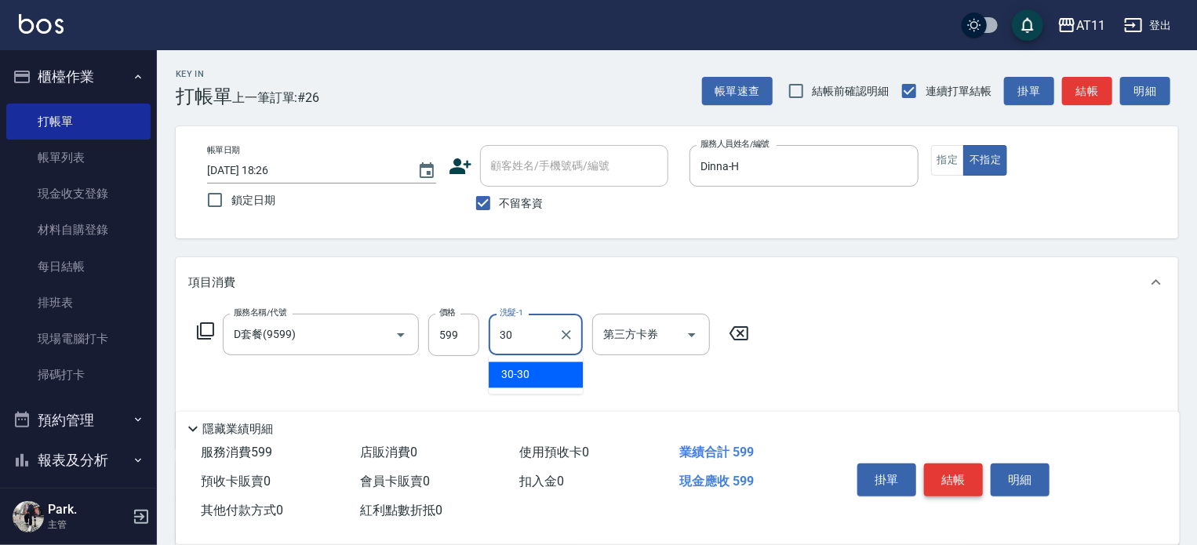
type input "30-30"
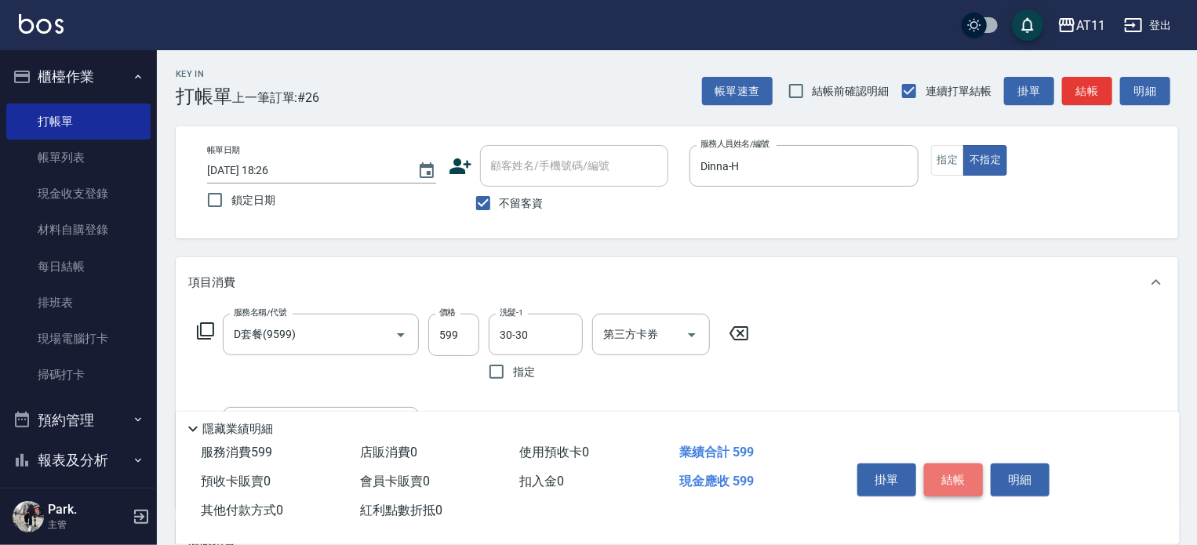
click at [967, 476] on button "結帳" at bounding box center [953, 480] width 59 height 33
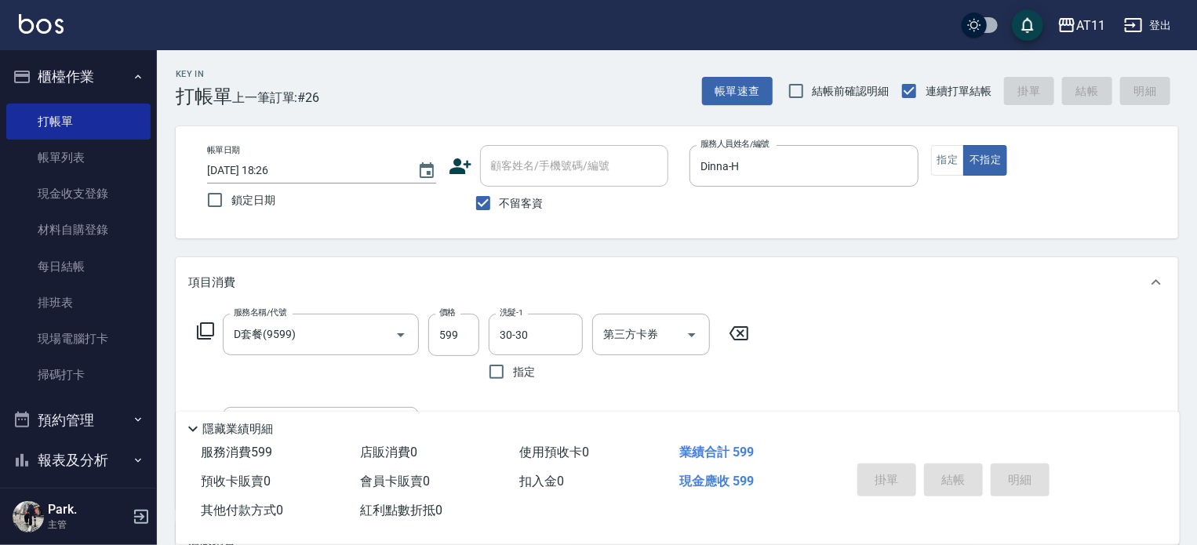
type input "2025/10/06 18:27"
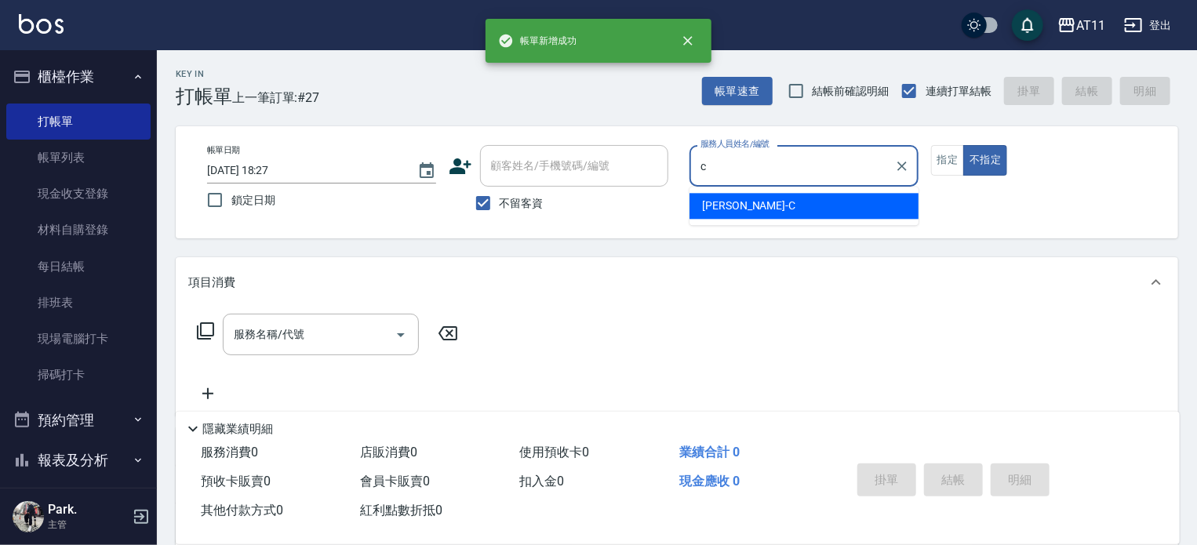
type input "Connie-C"
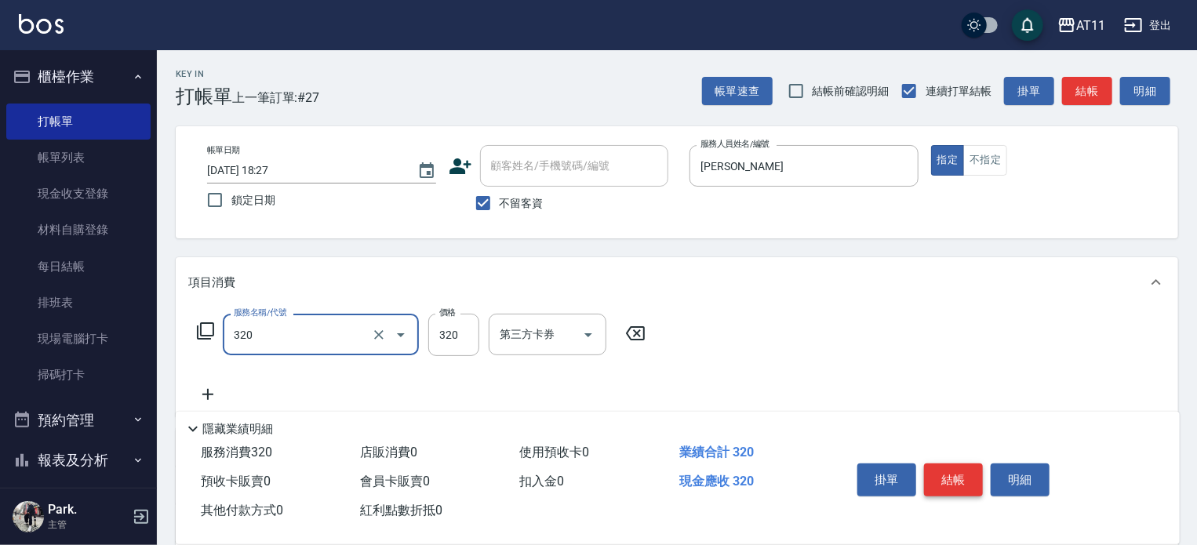
type input "洗剪(320)"
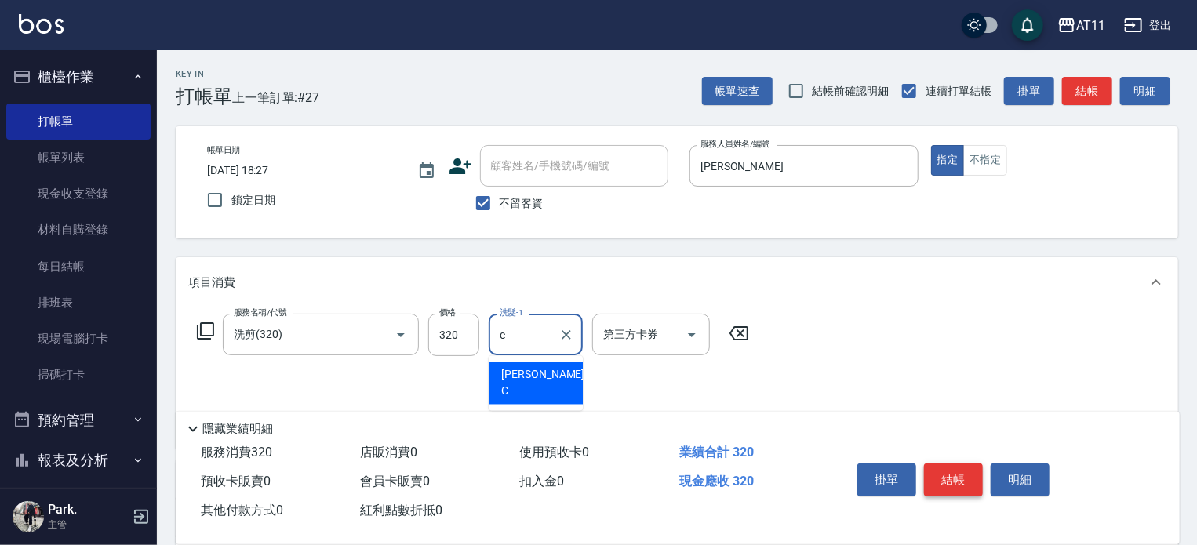
type input "Connie-C"
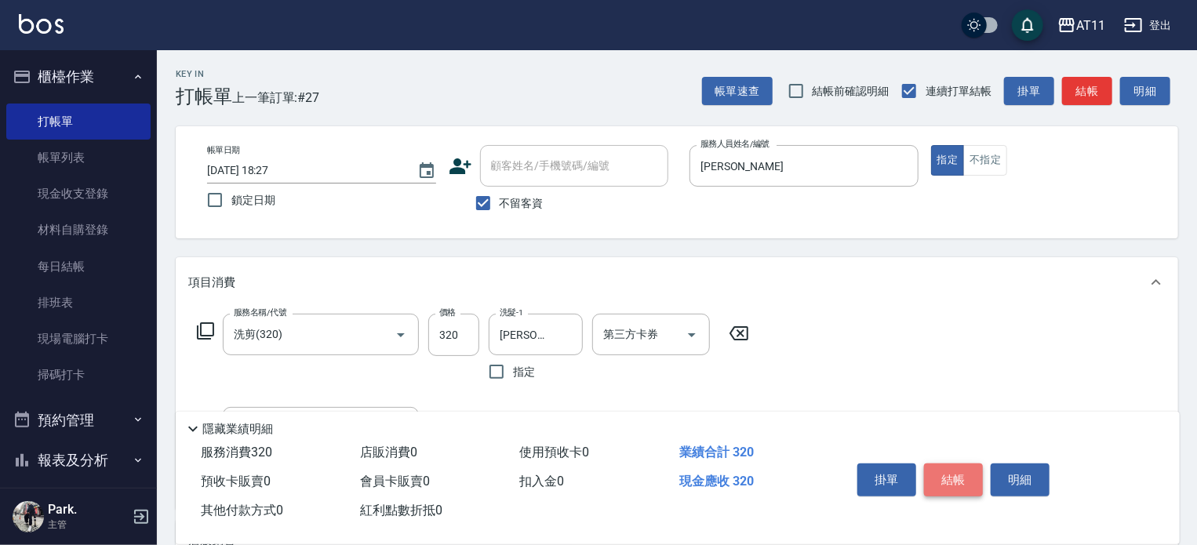
click at [967, 476] on button "結帳" at bounding box center [953, 480] width 59 height 33
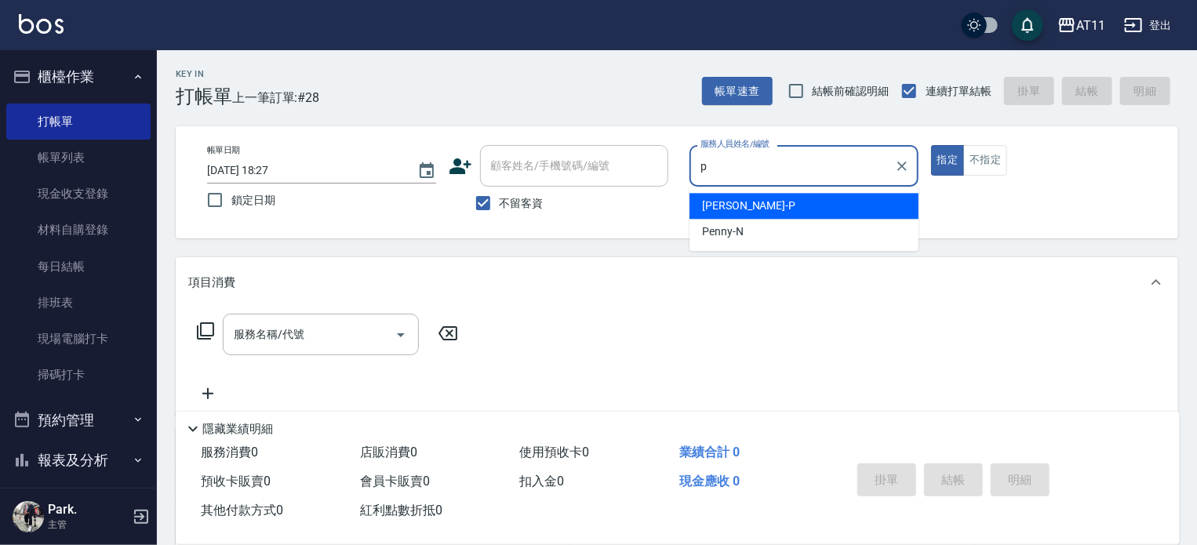
type input "Park-P"
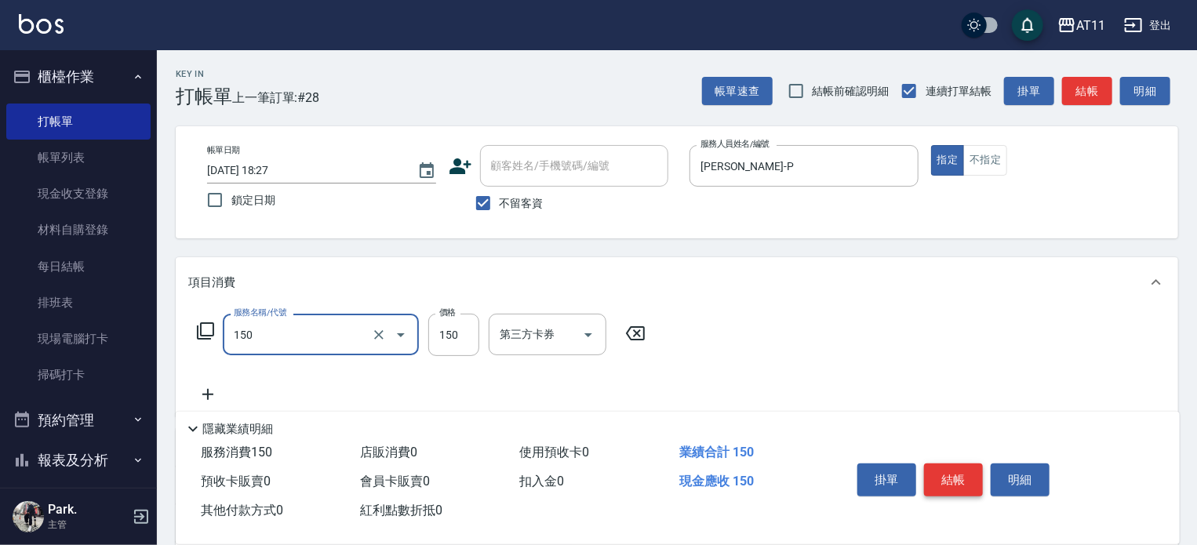
type input "洗髮(150)"
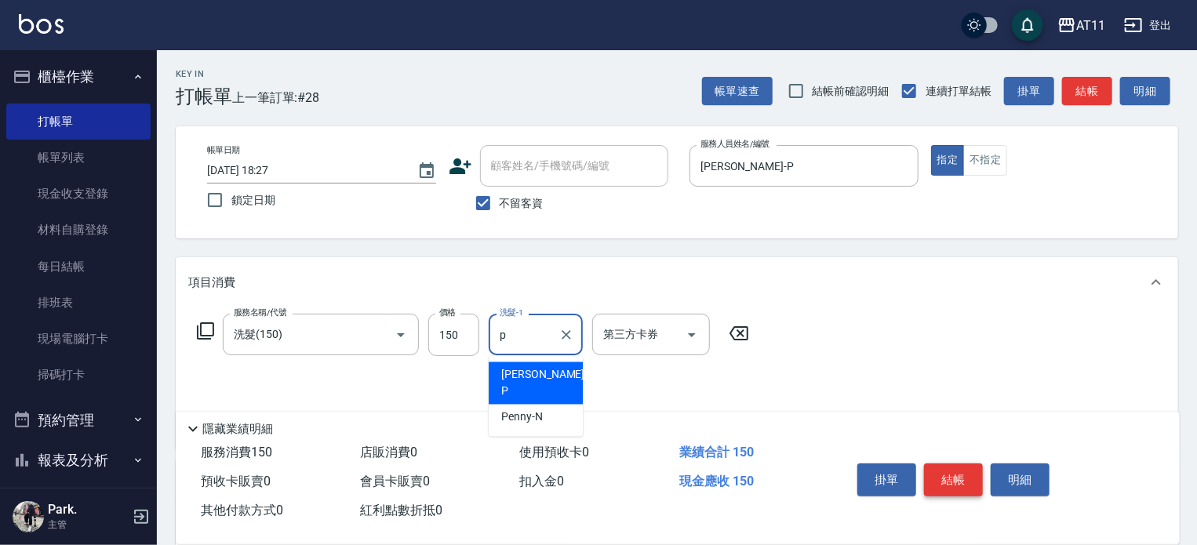
type input "Park-P"
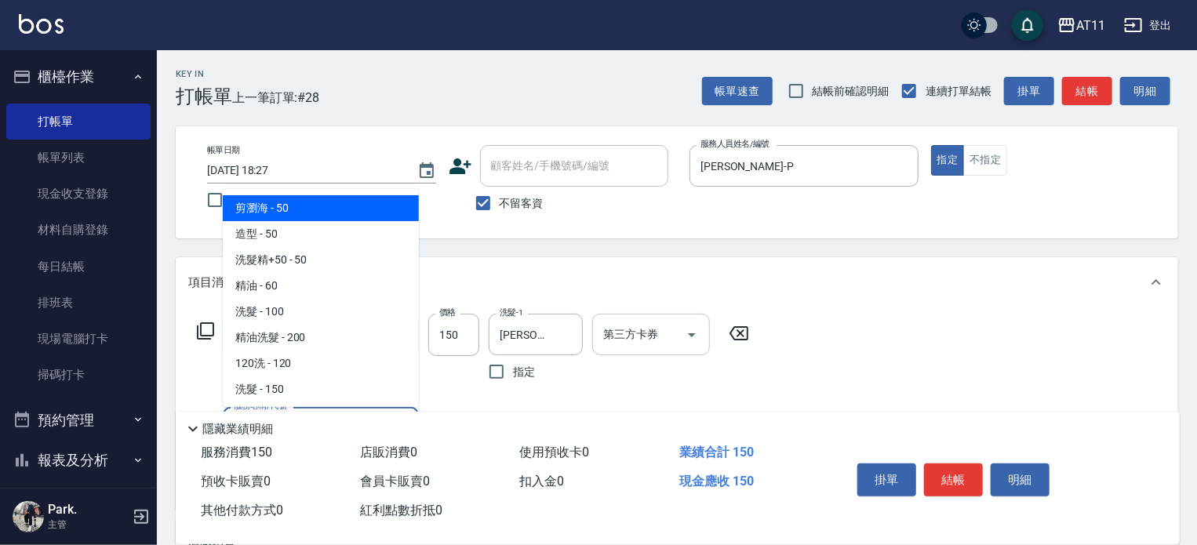
click at [693, 338] on icon "Open" at bounding box center [691, 335] width 19 height 19
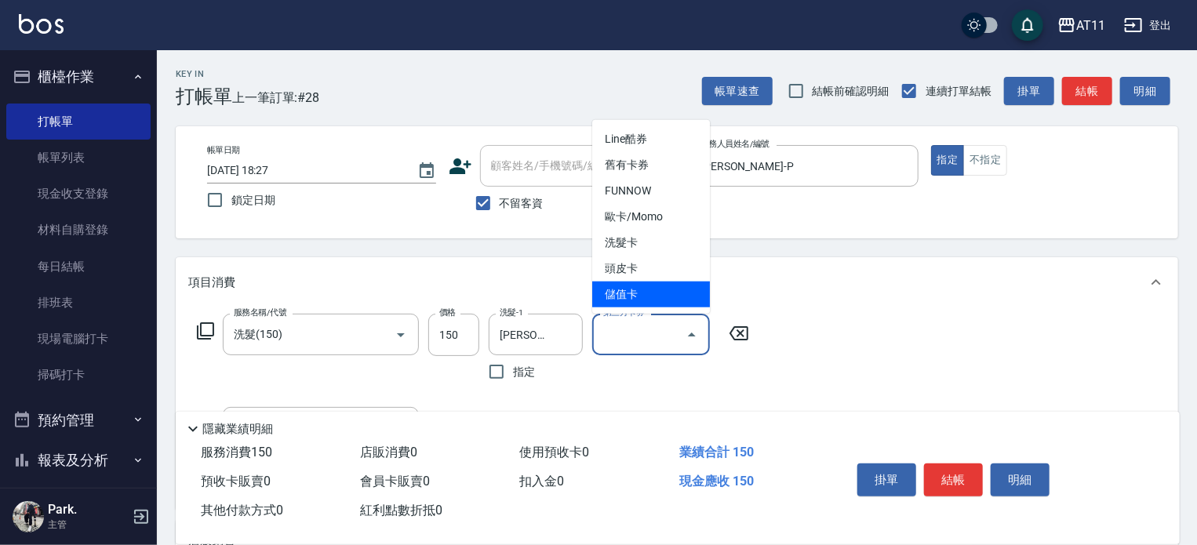
click at [671, 297] on span "儲值卡" at bounding box center [651, 295] width 118 height 26
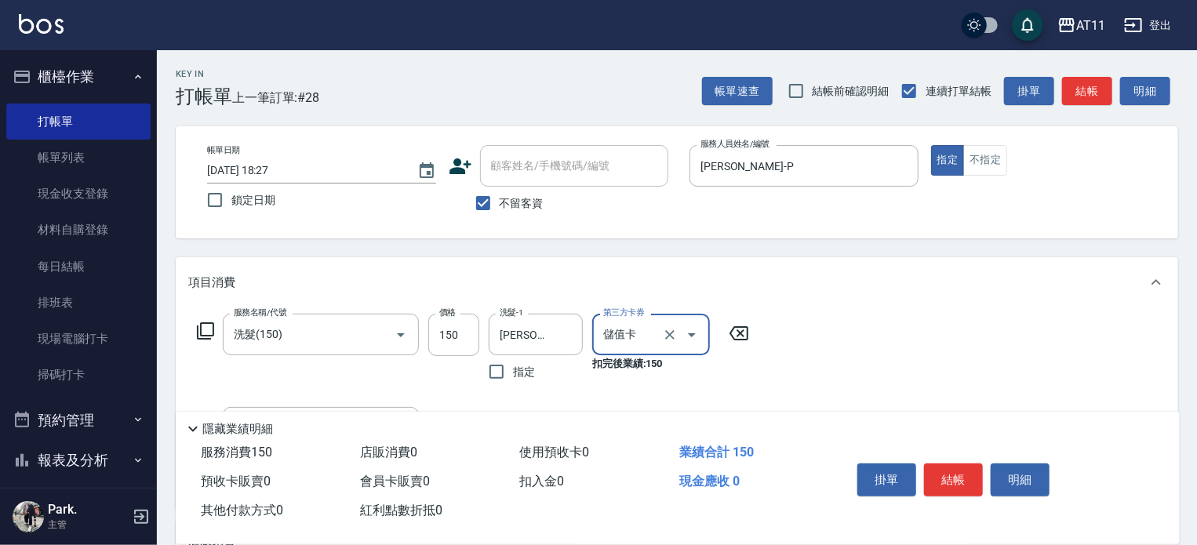
type input "儲值卡"
click at [945, 471] on button "結帳" at bounding box center [953, 480] width 59 height 33
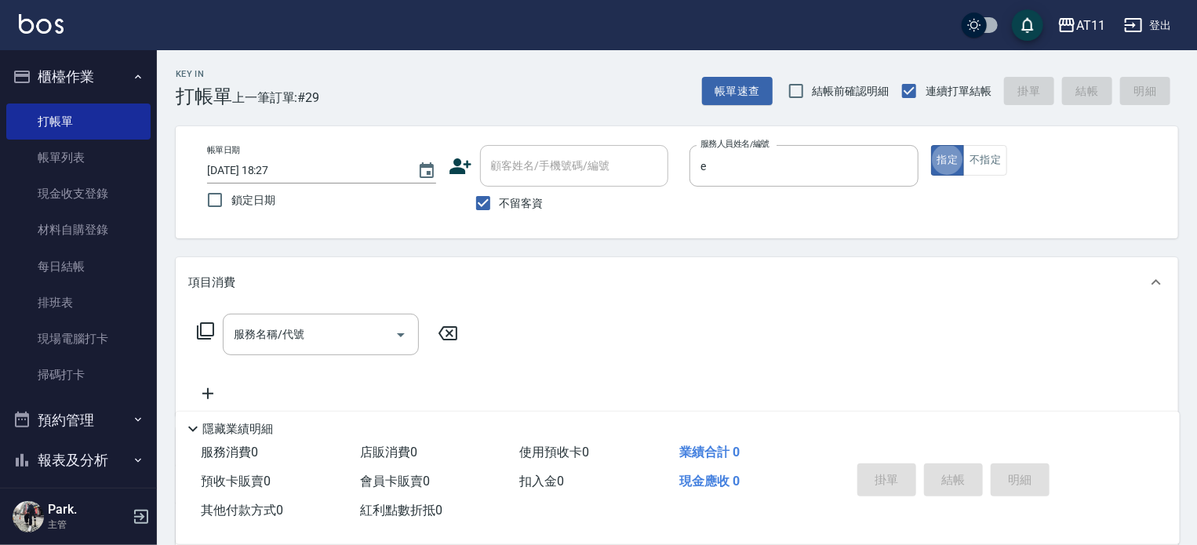
type input "EVA-E"
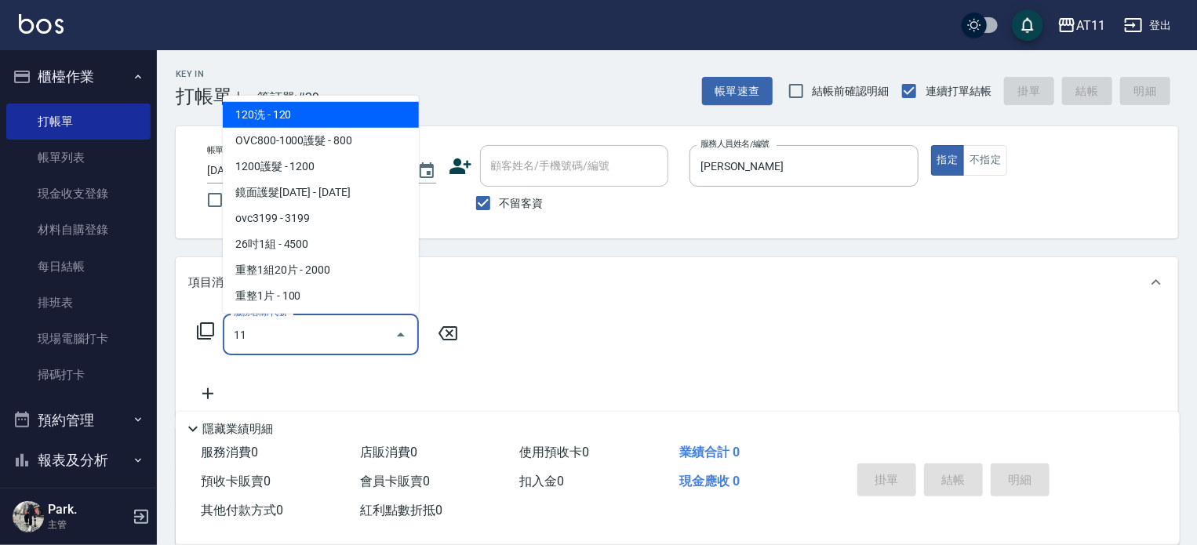
type input "1"
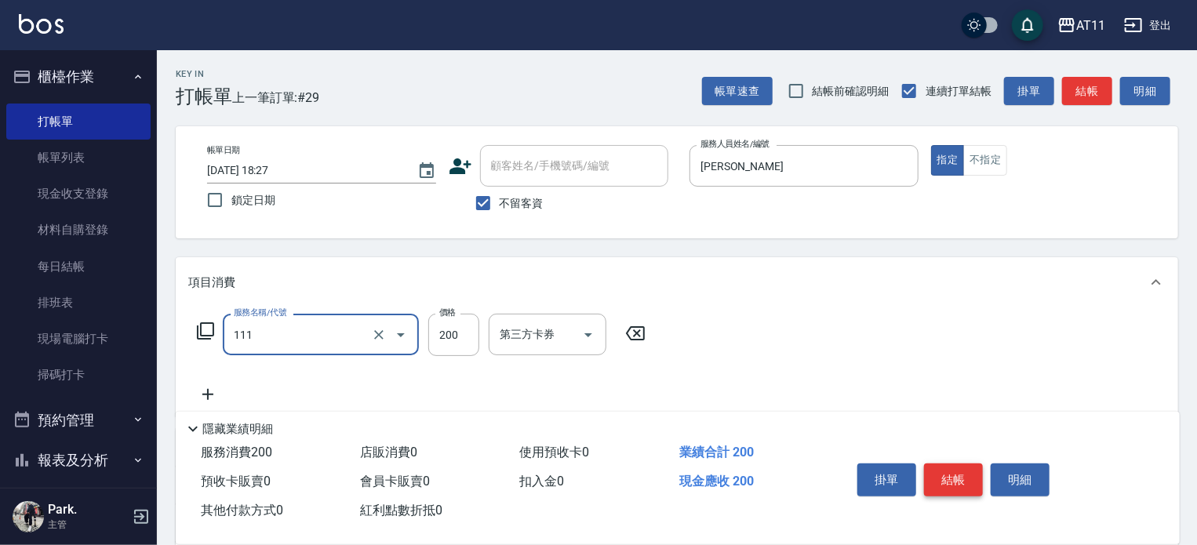
type input "精油洗髮(111)"
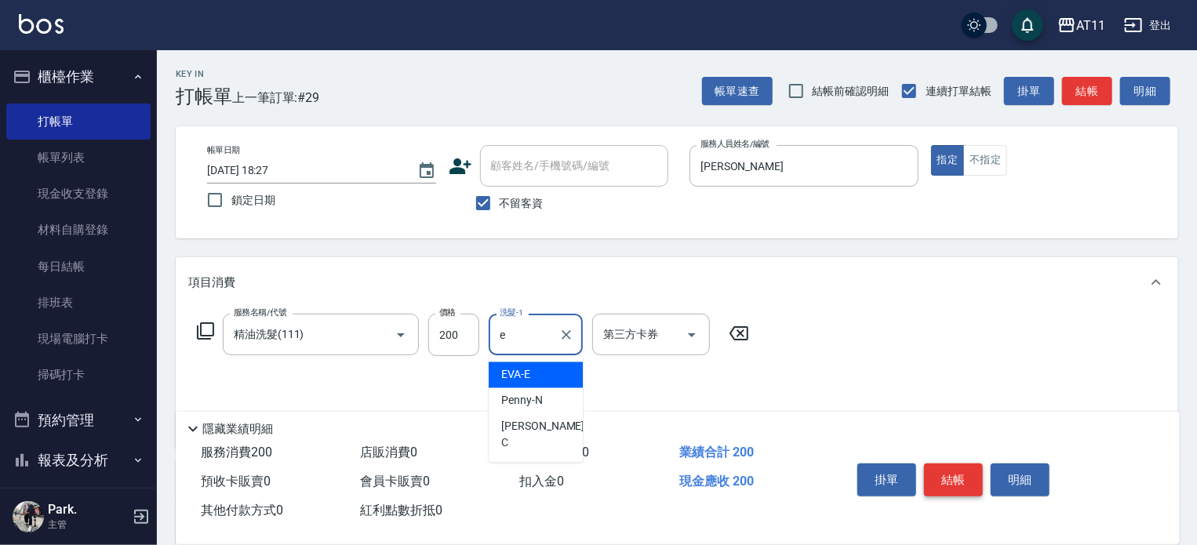
type input "EVA-E"
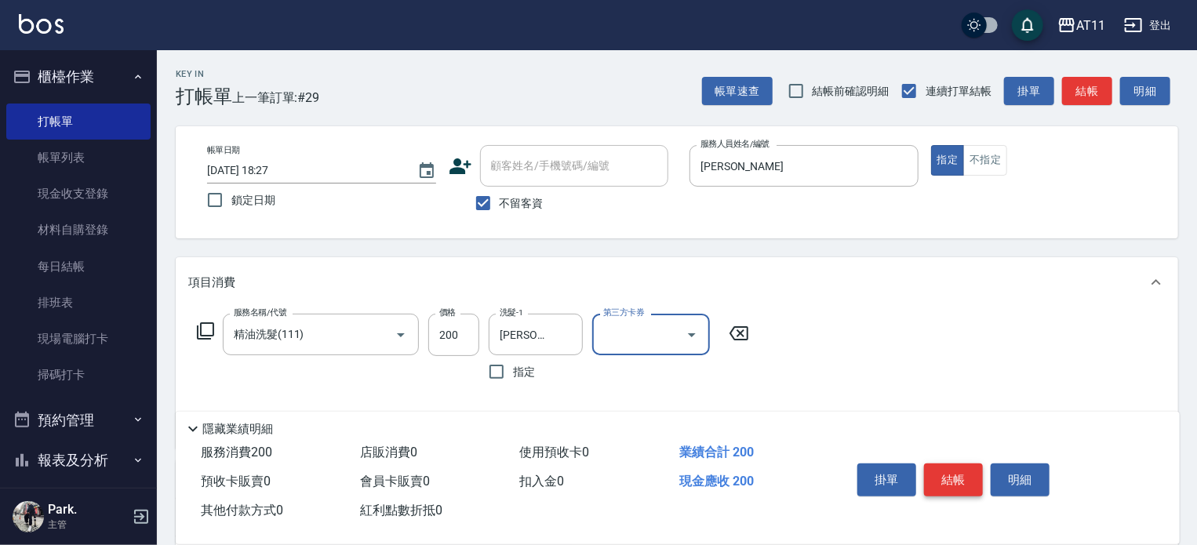
click at [945, 471] on button "結帳" at bounding box center [953, 480] width 59 height 33
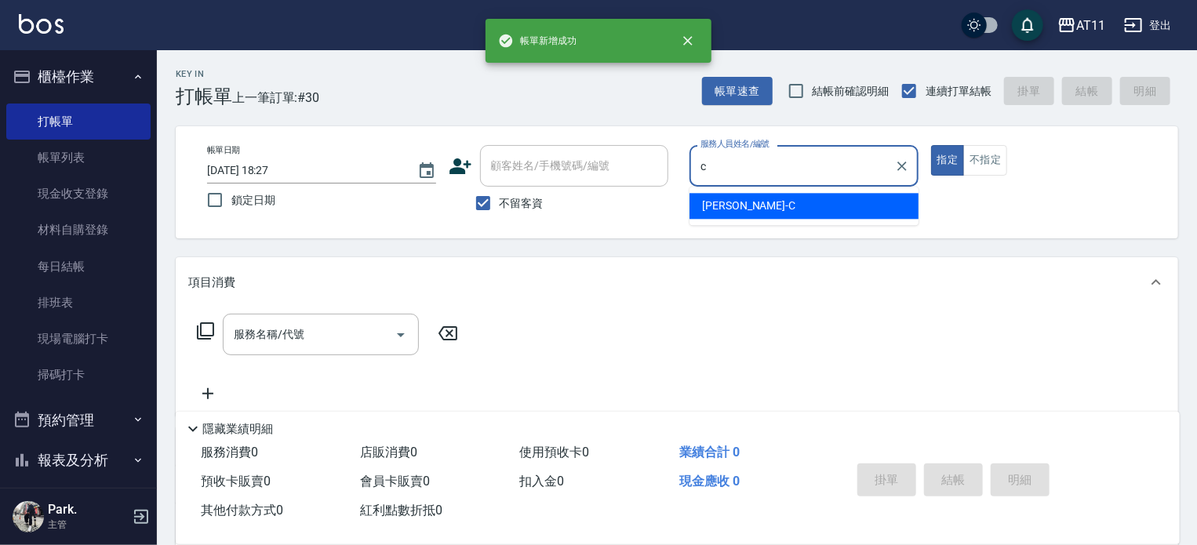
type input "Connie-C"
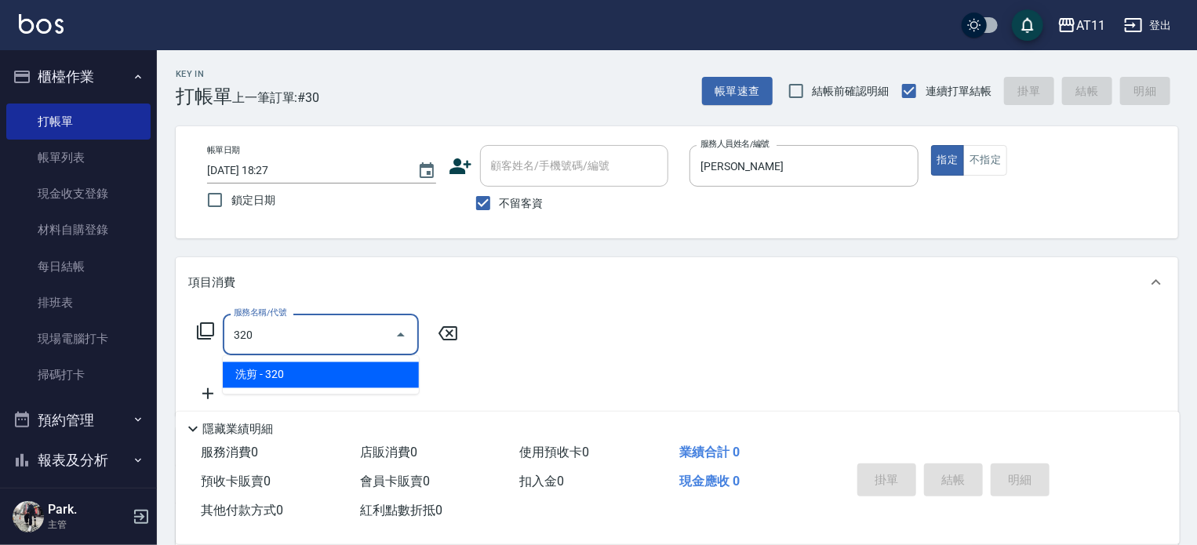
type input "洗剪(320)"
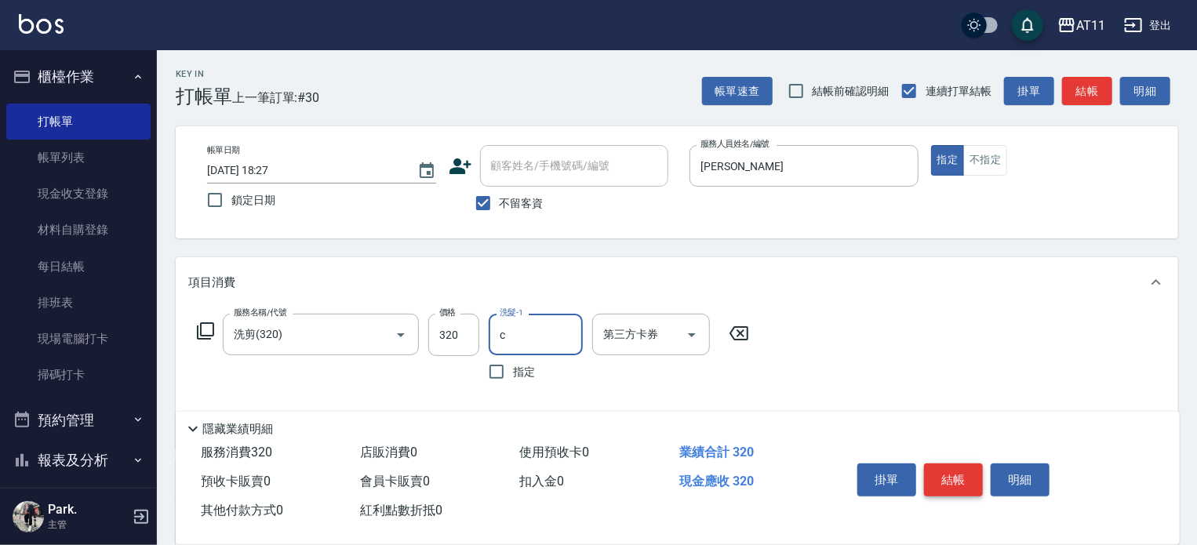
type input "Connie-C"
click at [945, 472] on button "結帳" at bounding box center [953, 480] width 59 height 33
click at [946, 472] on button "結帳" at bounding box center [953, 480] width 59 height 33
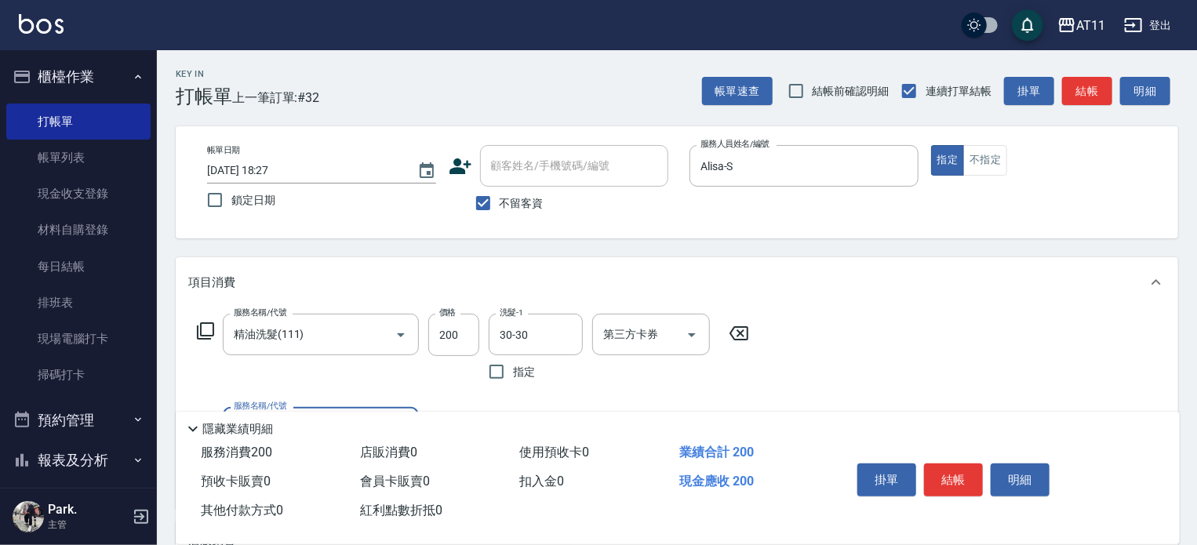
click at [946, 472] on button "結帳" at bounding box center [953, 480] width 59 height 33
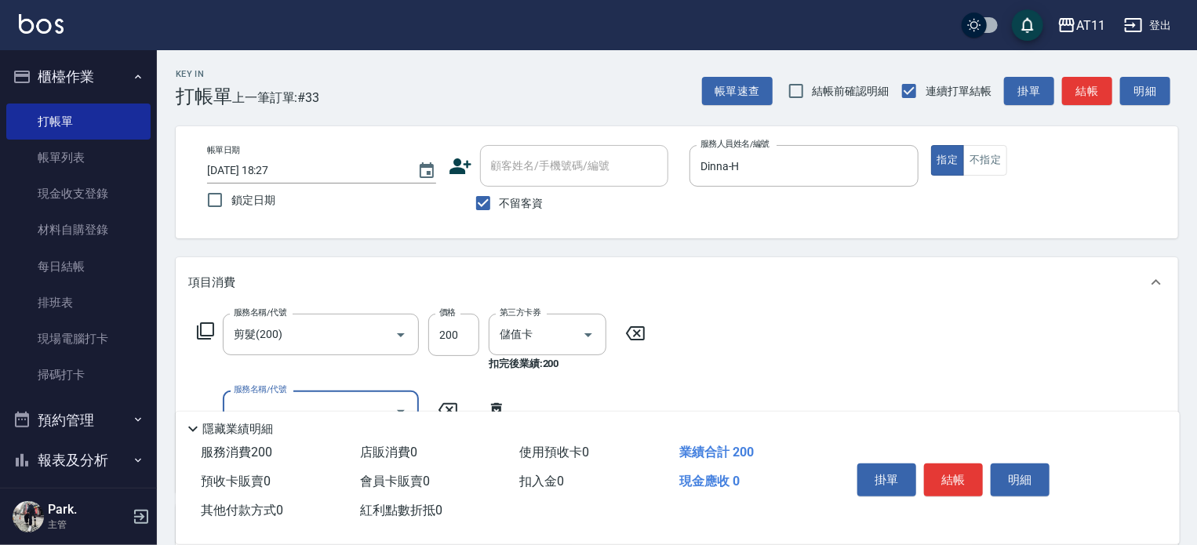
click at [946, 472] on button "結帳" at bounding box center [953, 480] width 59 height 33
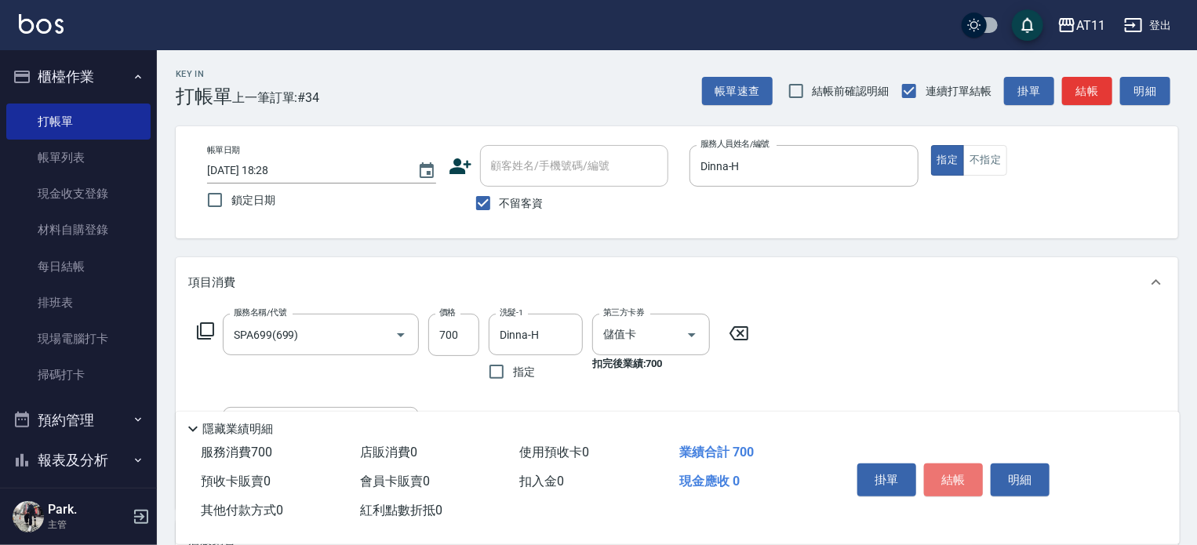
click at [946, 472] on button "結帳" at bounding box center [953, 480] width 59 height 33
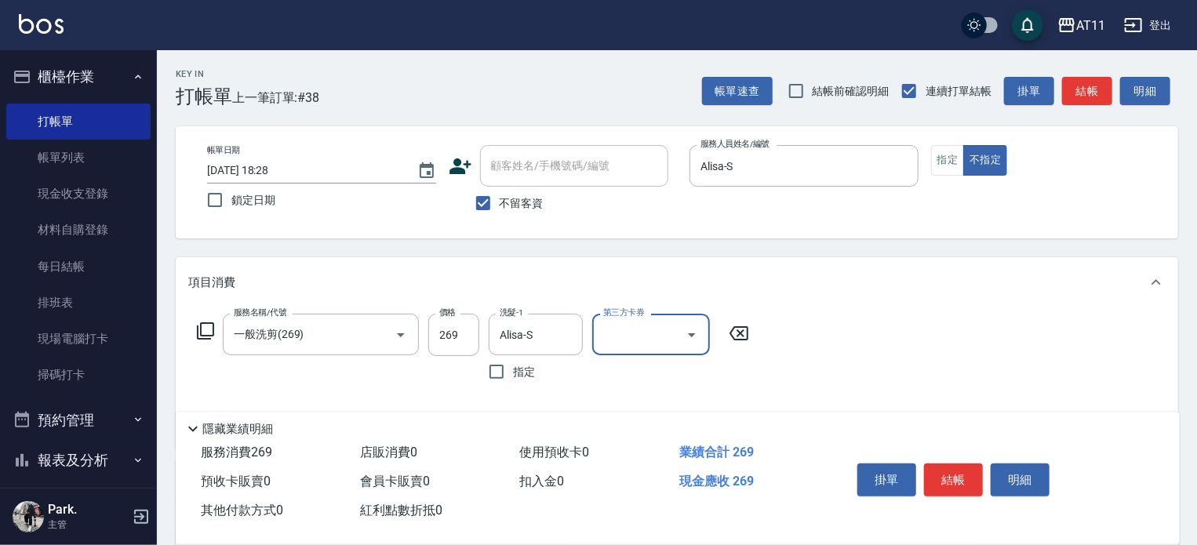
click at [946, 472] on button "結帳" at bounding box center [953, 480] width 59 height 33
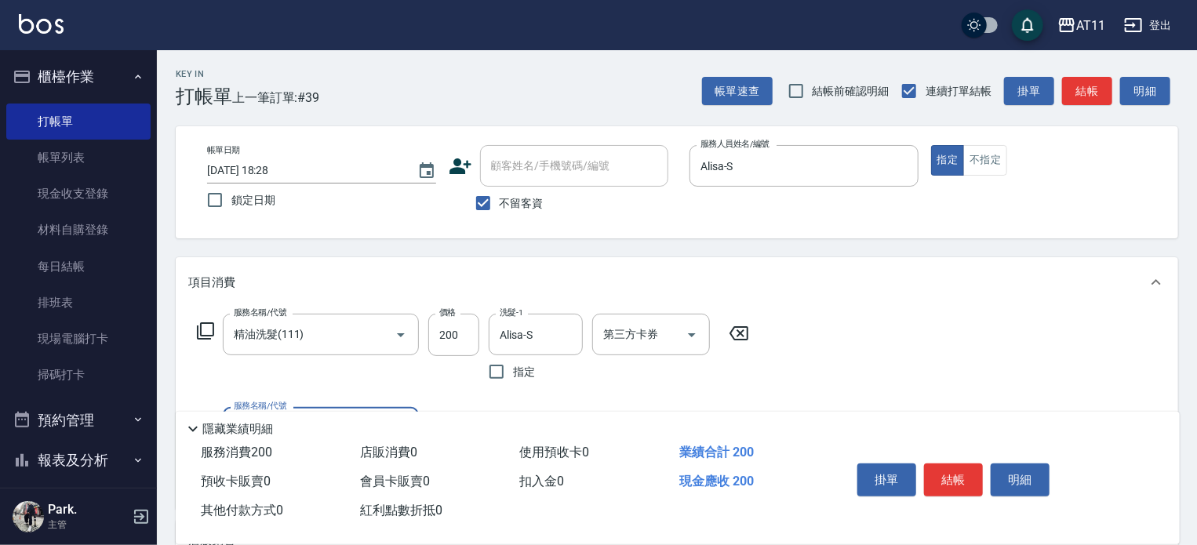
click at [946, 472] on button "結帳" at bounding box center [953, 480] width 59 height 33
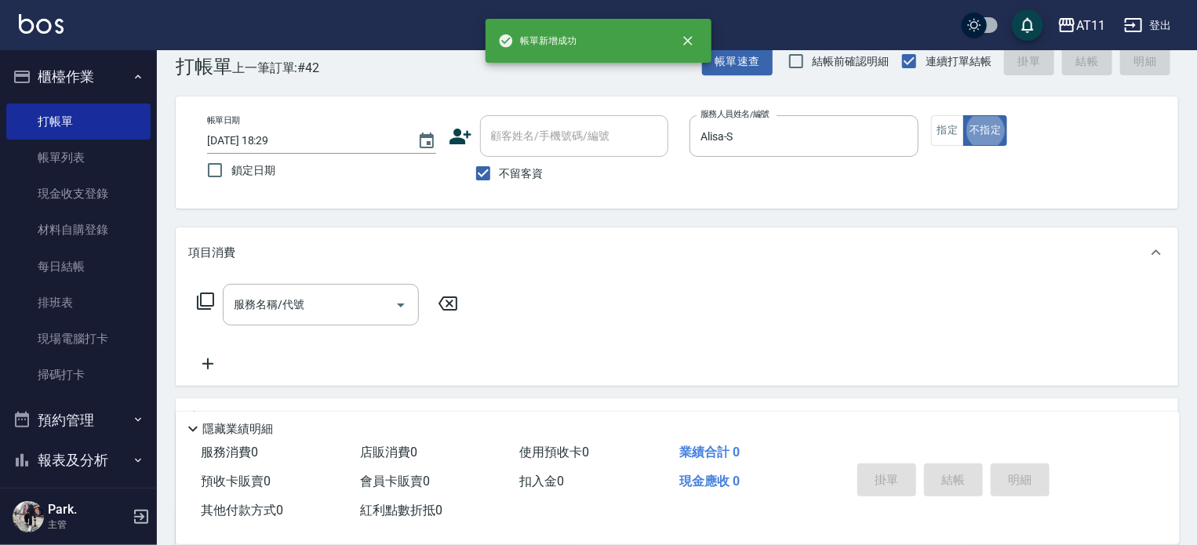
scroll to position [31, 0]
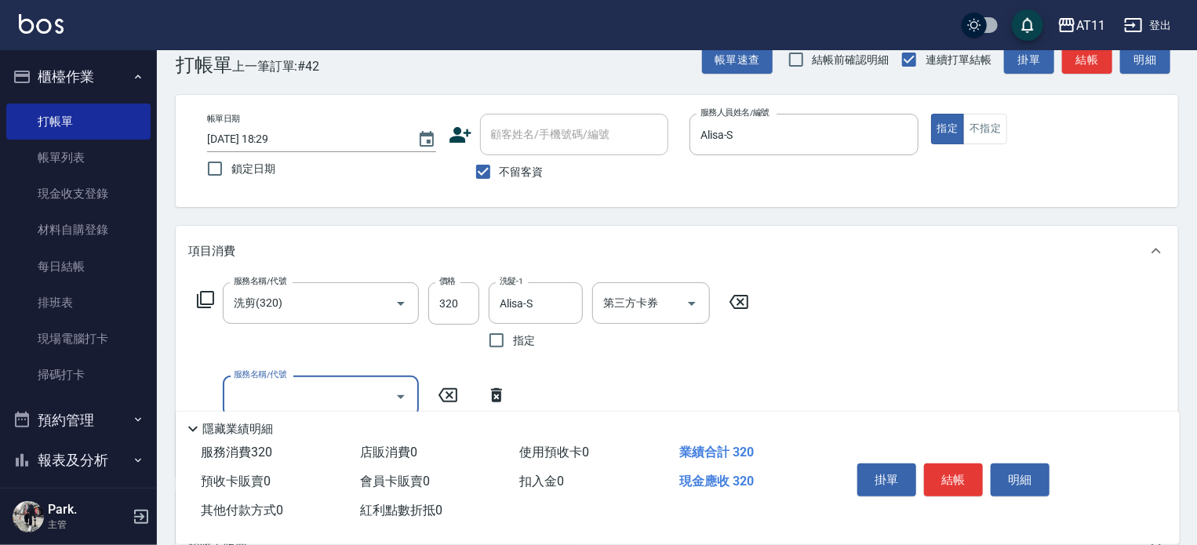
click at [946, 472] on button "結帳" at bounding box center [953, 480] width 59 height 33
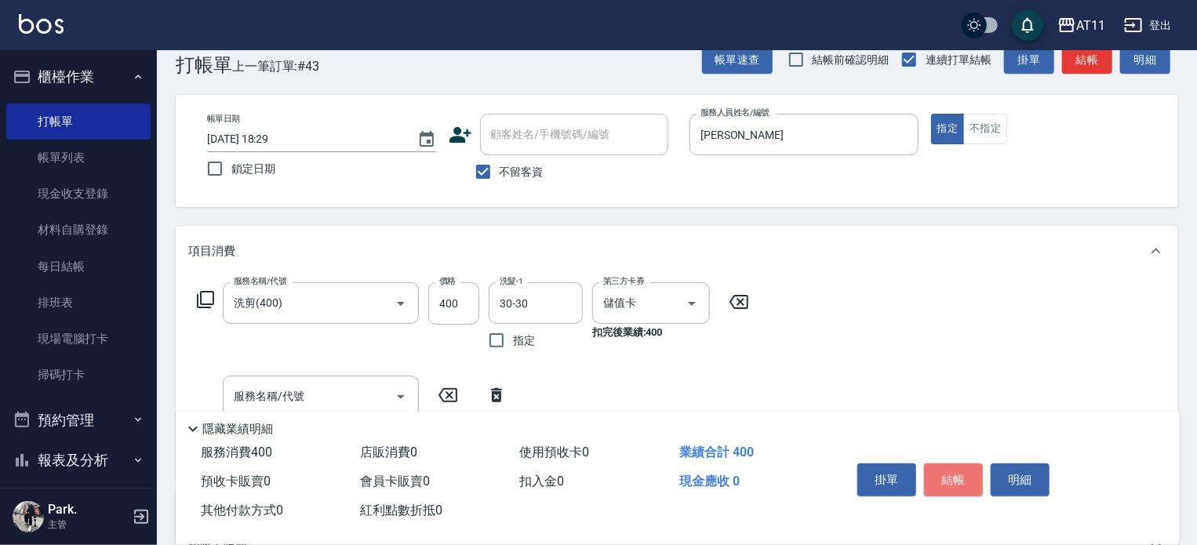
click at [946, 472] on button "結帳" at bounding box center [953, 480] width 59 height 33
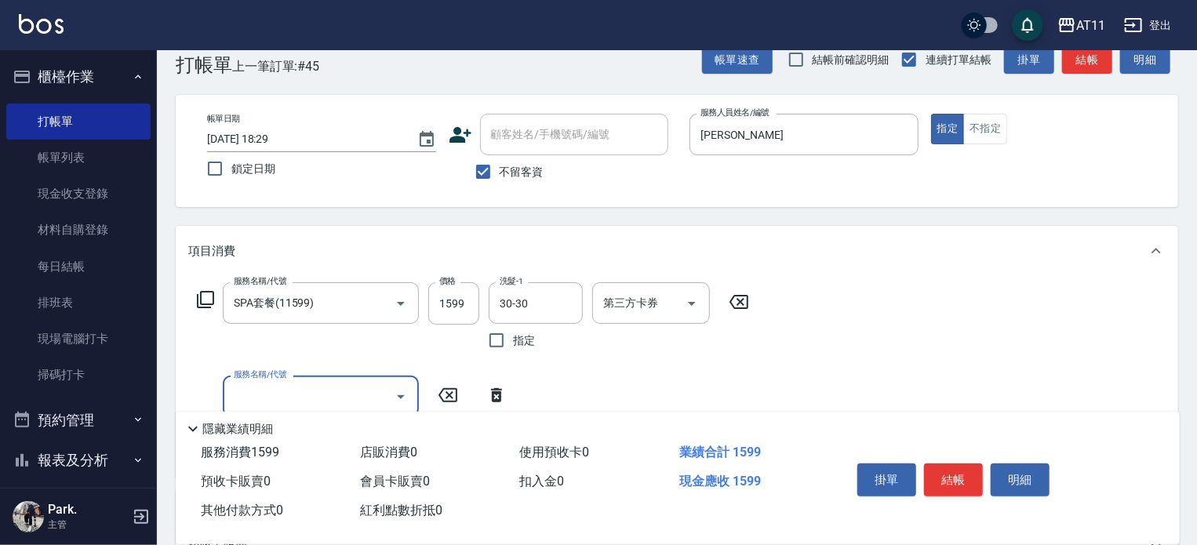
click at [946, 472] on button "結帳" at bounding box center [953, 480] width 59 height 33
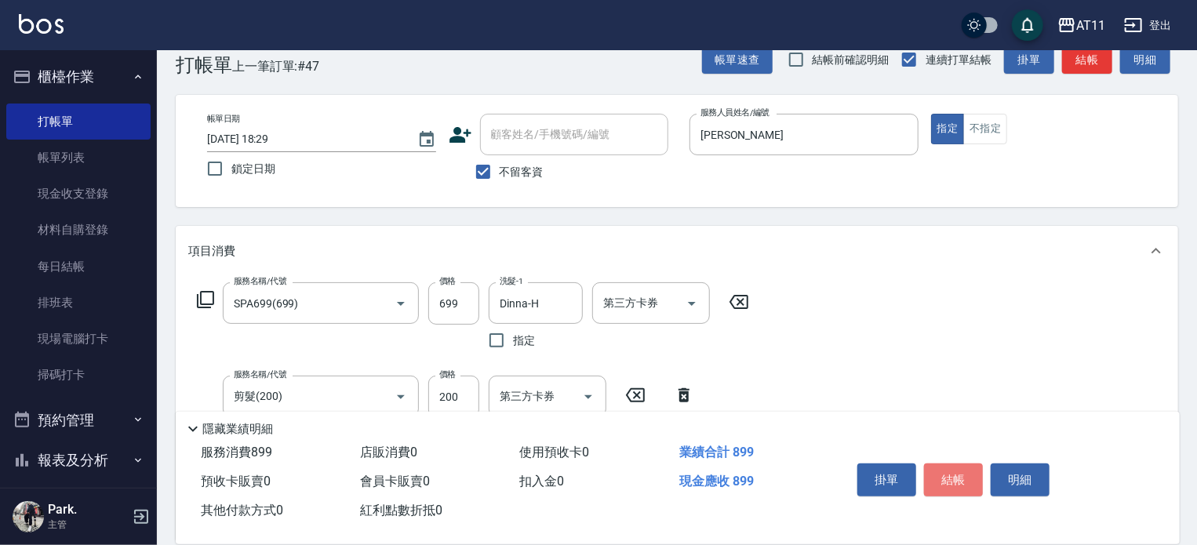
click at [946, 472] on button "結帳" at bounding box center [953, 480] width 59 height 33
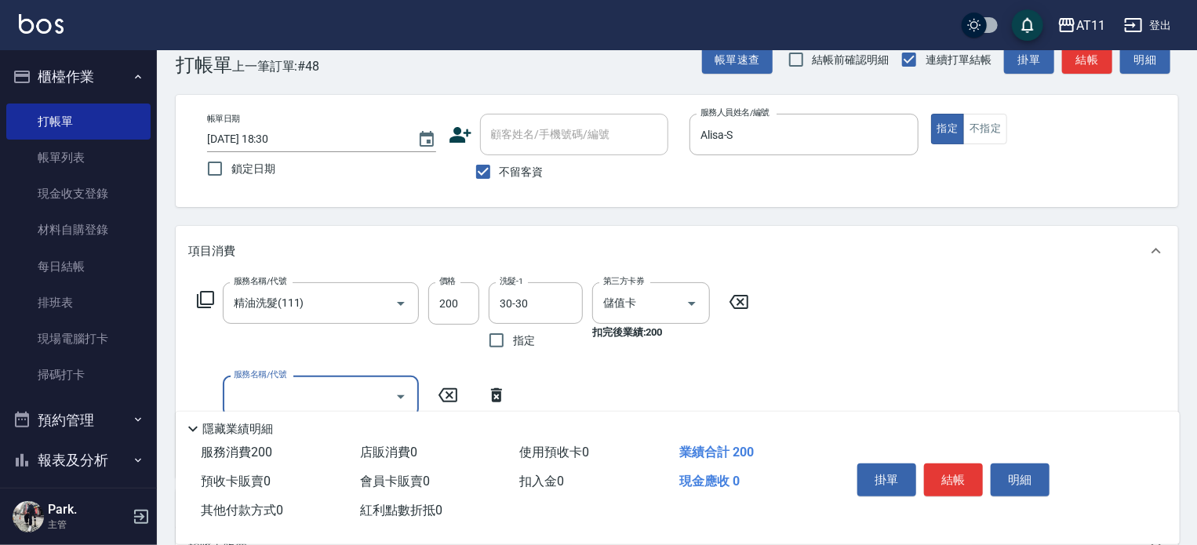
click at [946, 472] on button "結帳" at bounding box center [953, 480] width 59 height 33
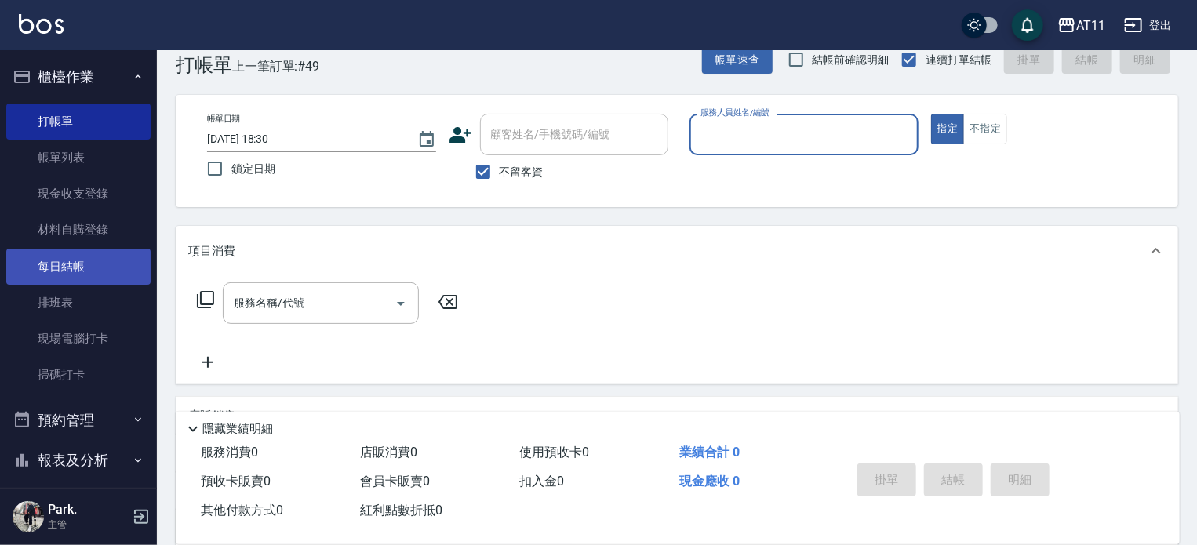
click at [78, 250] on link "每日結帳" at bounding box center [78, 267] width 144 height 36
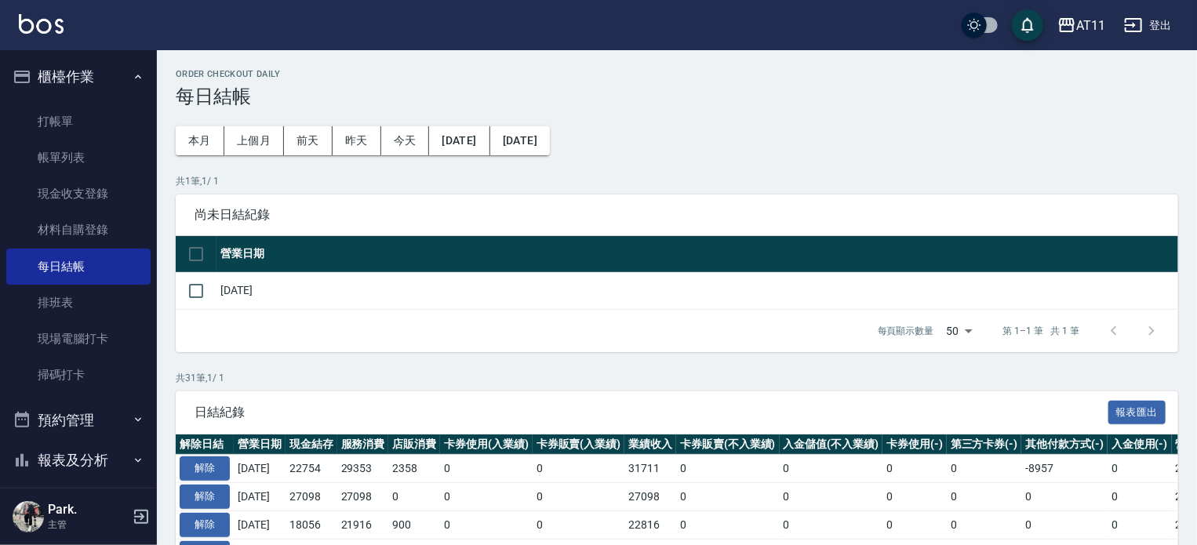
drag, startPoint x: 199, startPoint y: 288, endPoint x: 215, endPoint y: 298, distance: 18.7
click at [198, 289] on input "checkbox" at bounding box center [196, 291] width 33 height 33
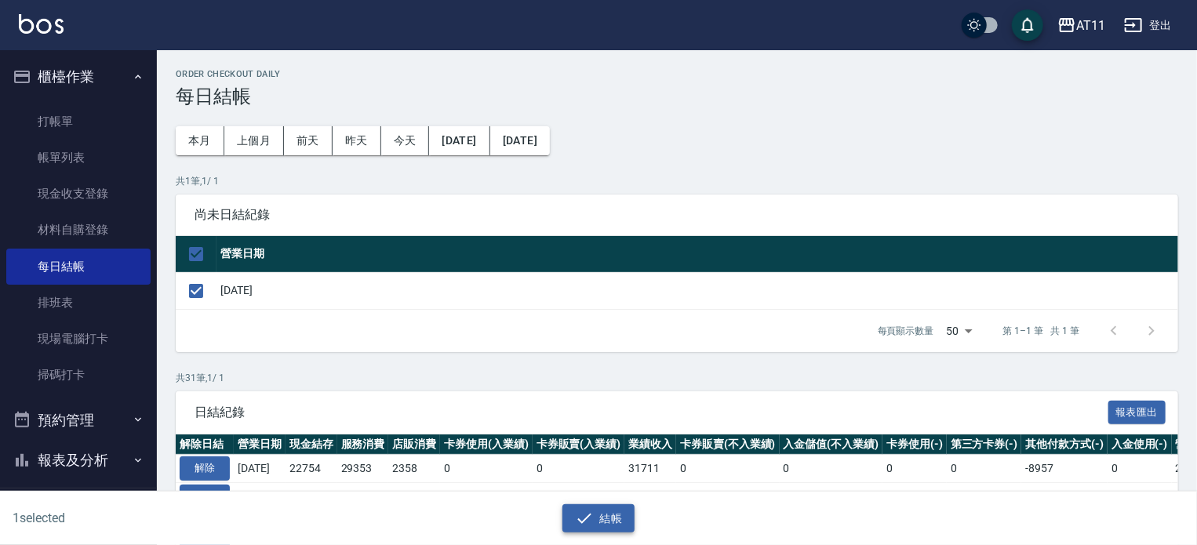
drag, startPoint x: 592, startPoint y: 518, endPoint x: 586, endPoint y: 524, distance: 8.9
click at [594, 518] on button "結帳" at bounding box center [598, 518] width 73 height 29
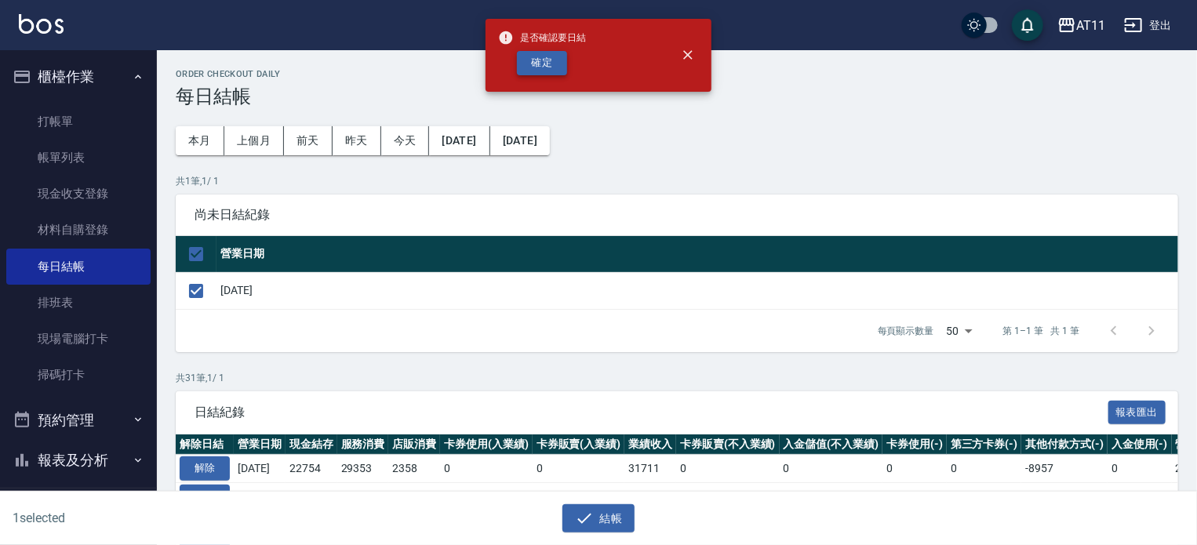
click at [538, 56] on button "確定" at bounding box center [542, 63] width 50 height 24
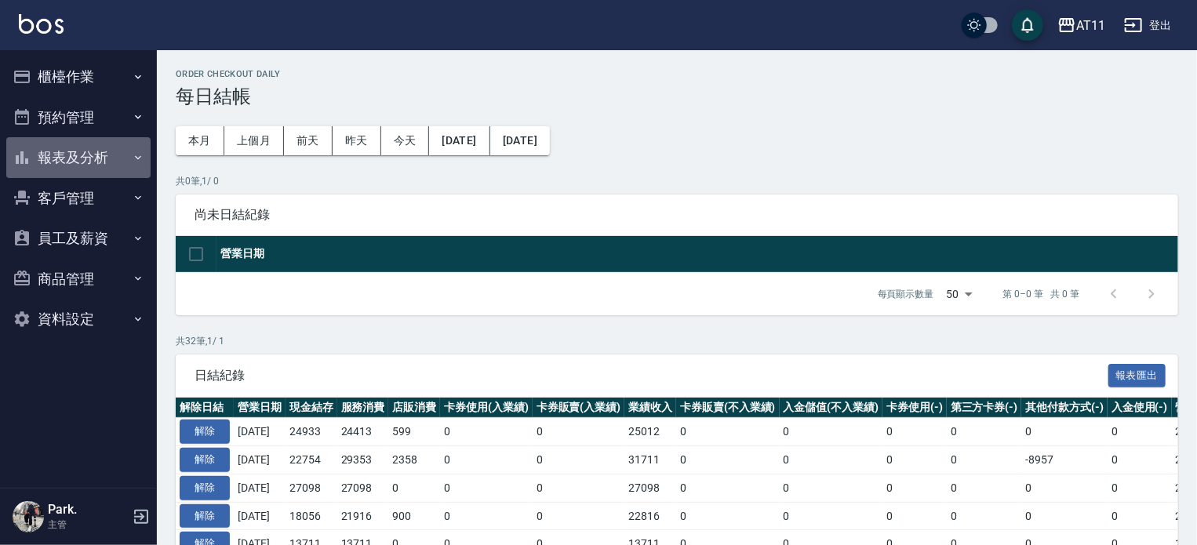
click at [98, 153] on button "報表及分析" at bounding box center [78, 157] width 144 height 41
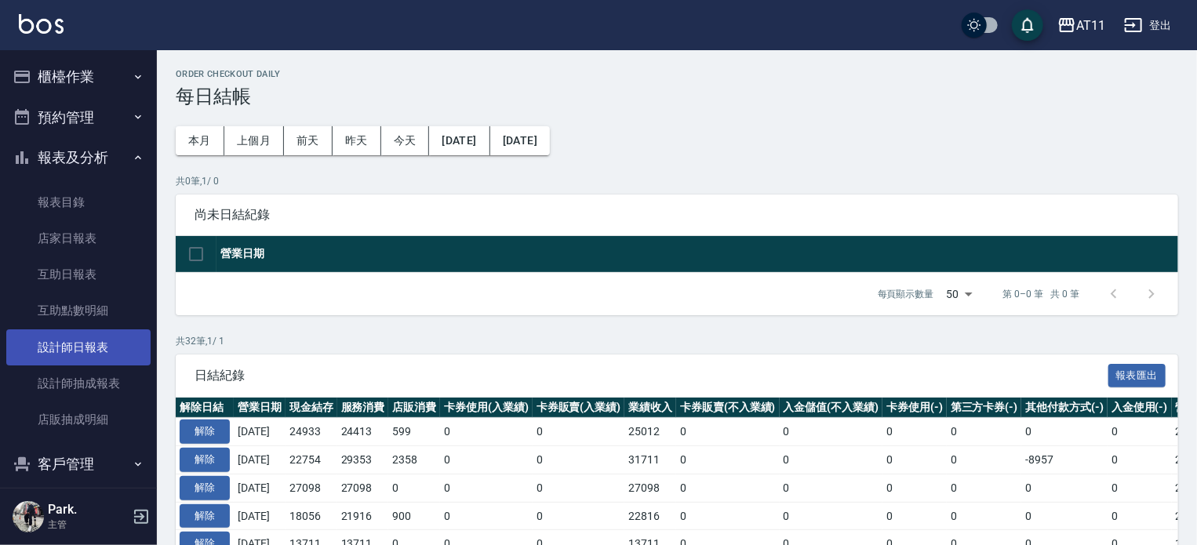
click at [90, 337] on link "設計師日報表" at bounding box center [78, 347] width 144 height 36
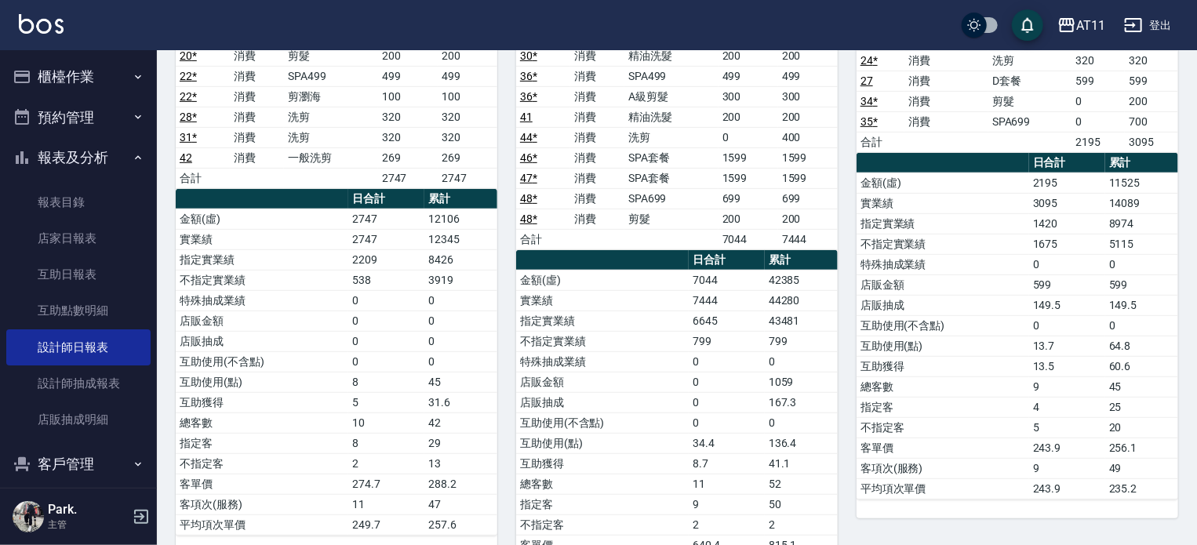
scroll to position [21, 0]
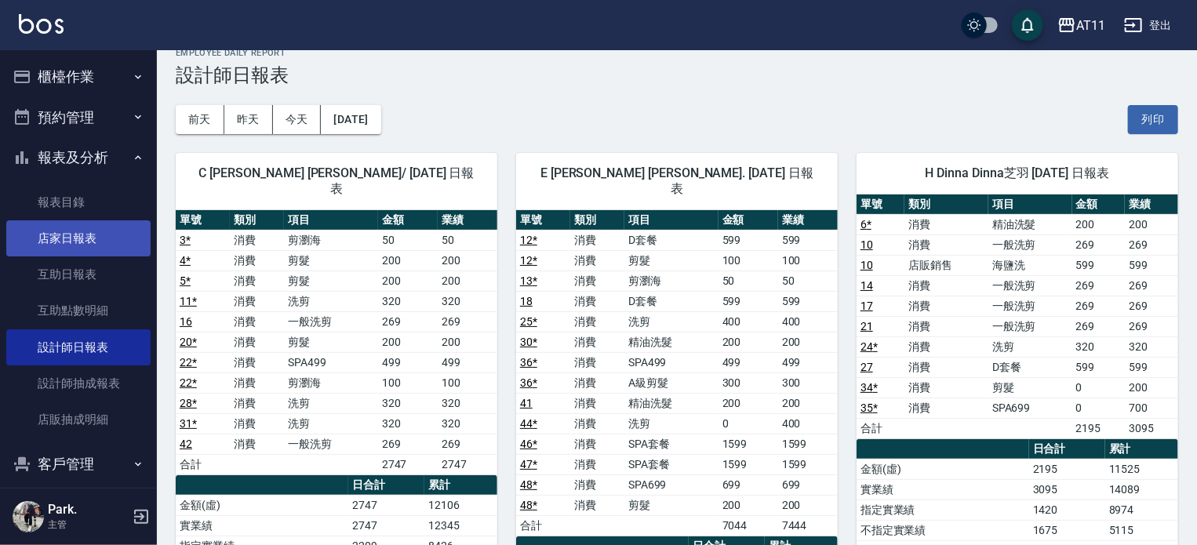
click at [66, 238] on link "店家日報表" at bounding box center [78, 238] width 144 height 36
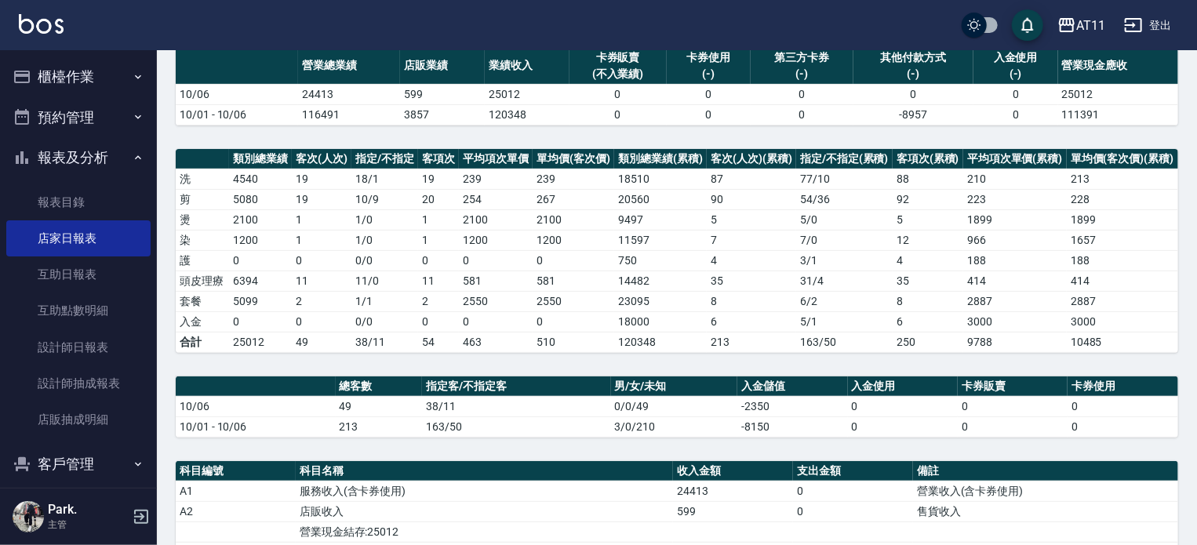
scroll to position [392, 0]
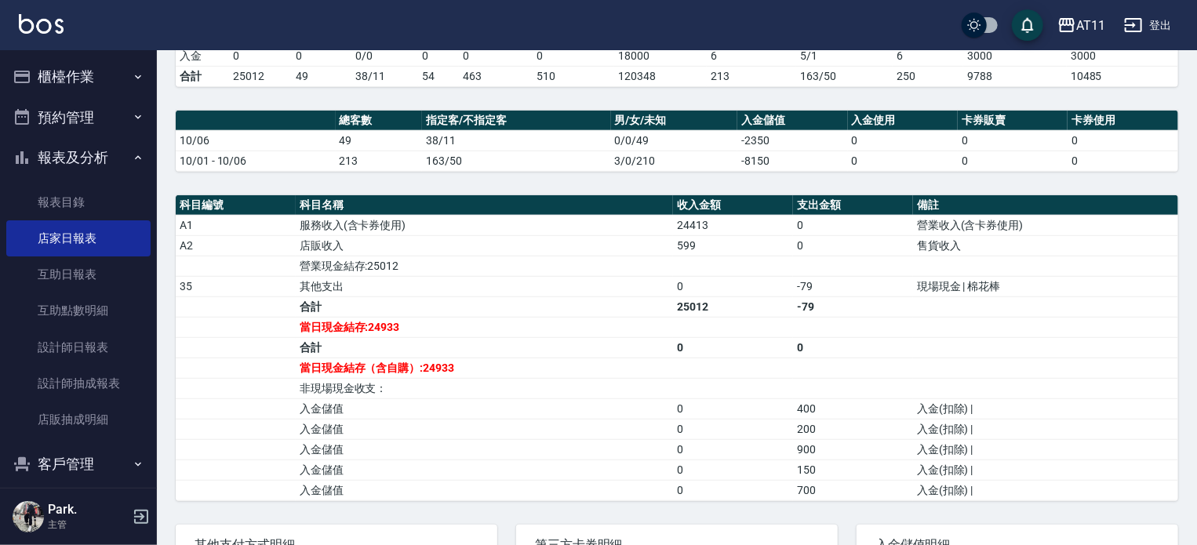
click at [1158, 17] on button "登出" at bounding box center [1148, 25] width 60 height 29
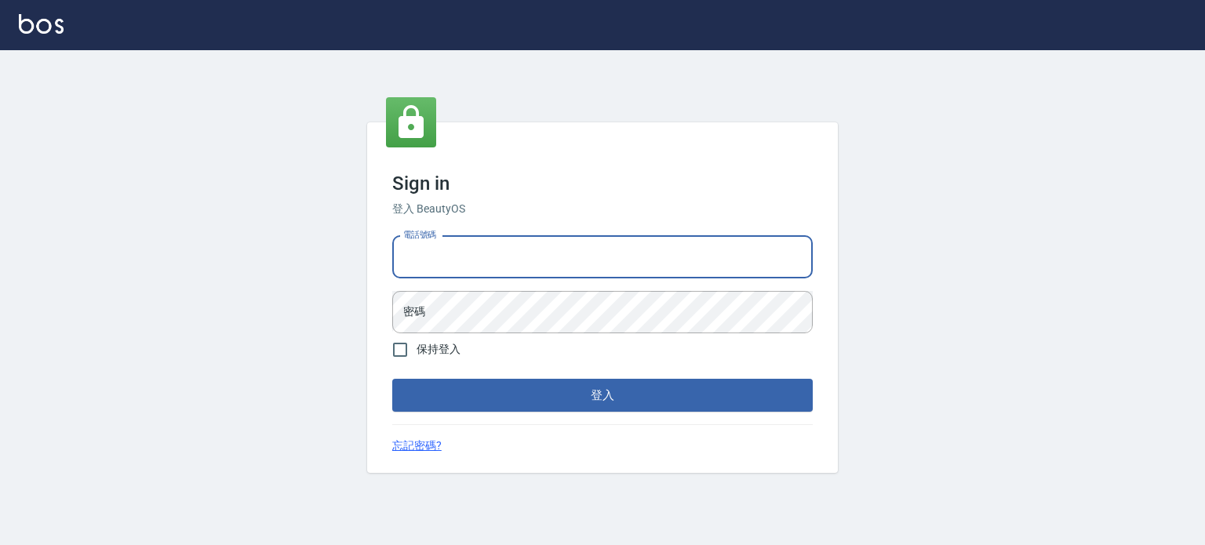
drag, startPoint x: 0, startPoint y: 0, endPoint x: 503, endPoint y: 260, distance: 566.3
click at [503, 260] on input "電話號碼" at bounding box center [602, 257] width 420 height 42
click at [392, 379] on button "登入" at bounding box center [602, 395] width 420 height 33
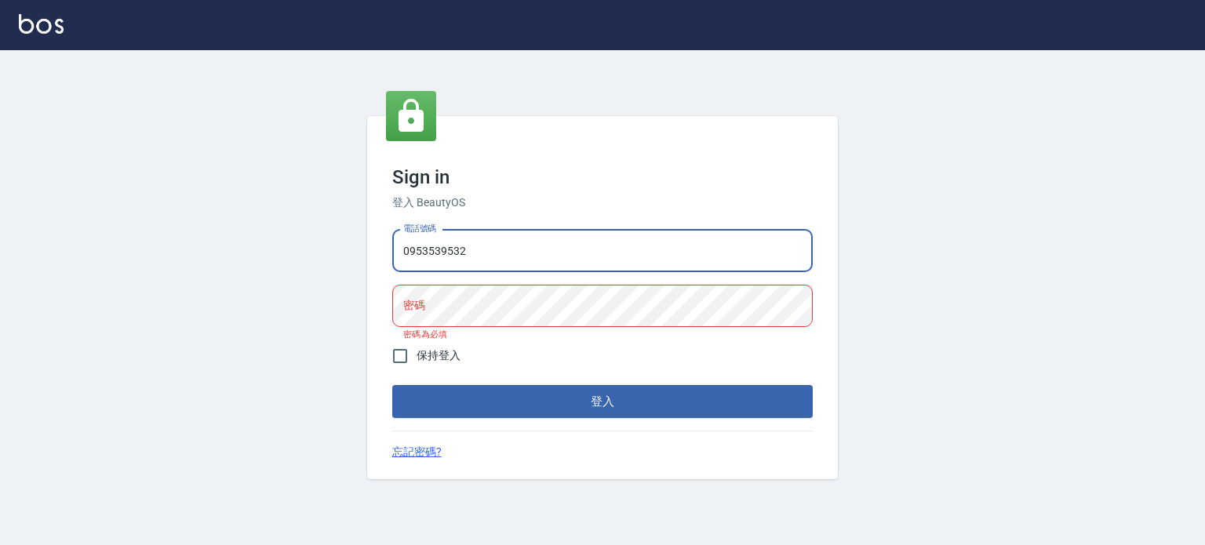
click at [499, 257] on input "0953539532" at bounding box center [602, 251] width 420 height 42
type input "0"
type input "0987925494"
click at [392, 385] on button "登入" at bounding box center [602, 401] width 420 height 33
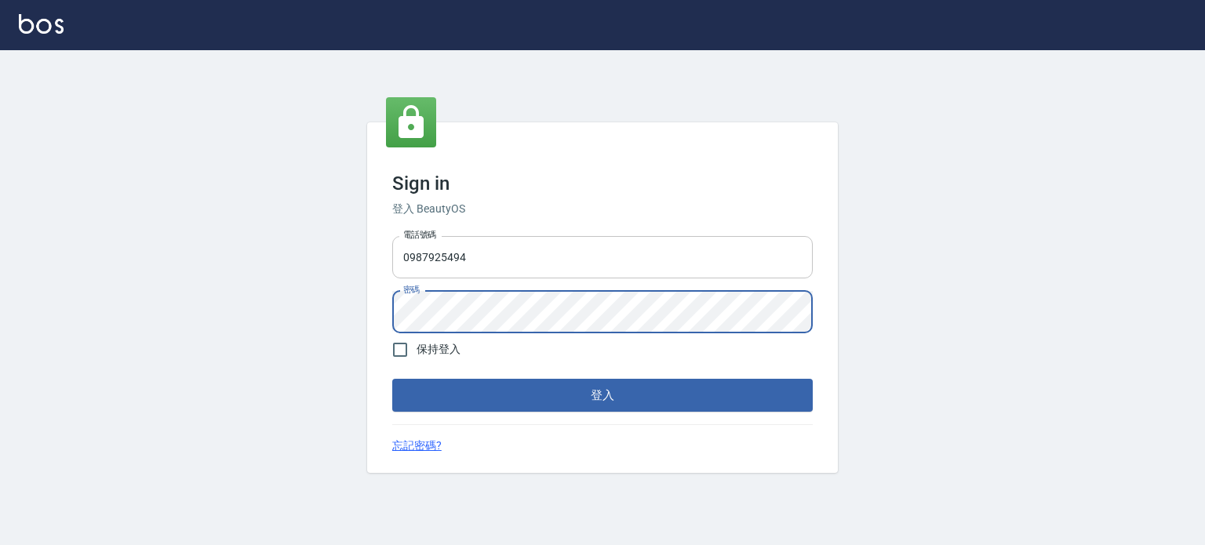
click at [392, 379] on button "登入" at bounding box center [602, 395] width 420 height 33
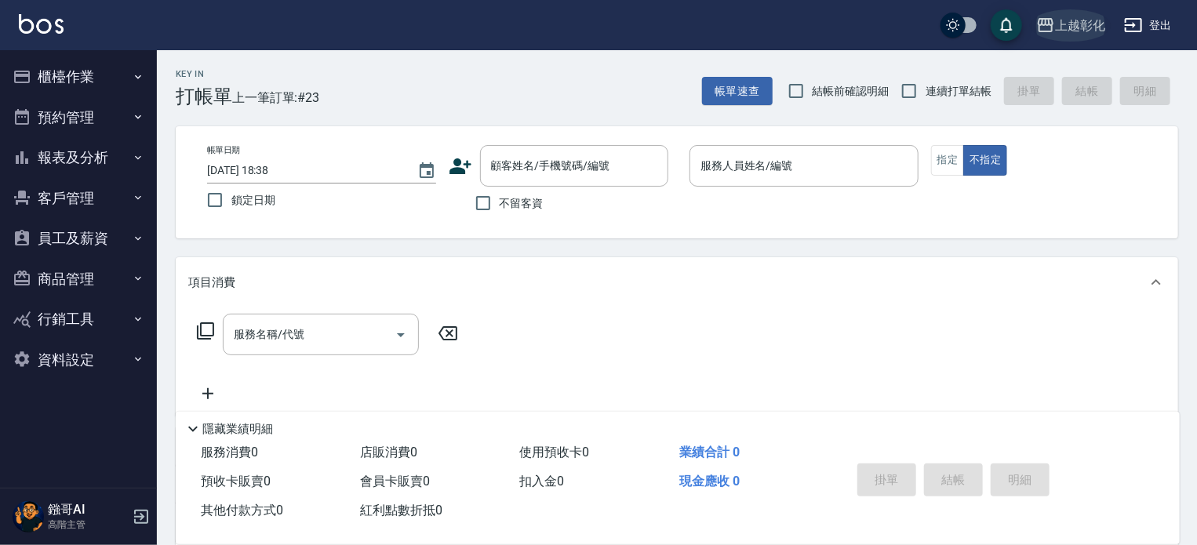
click at [1072, 24] on div "上越彰化" at bounding box center [1080, 26] width 50 height 20
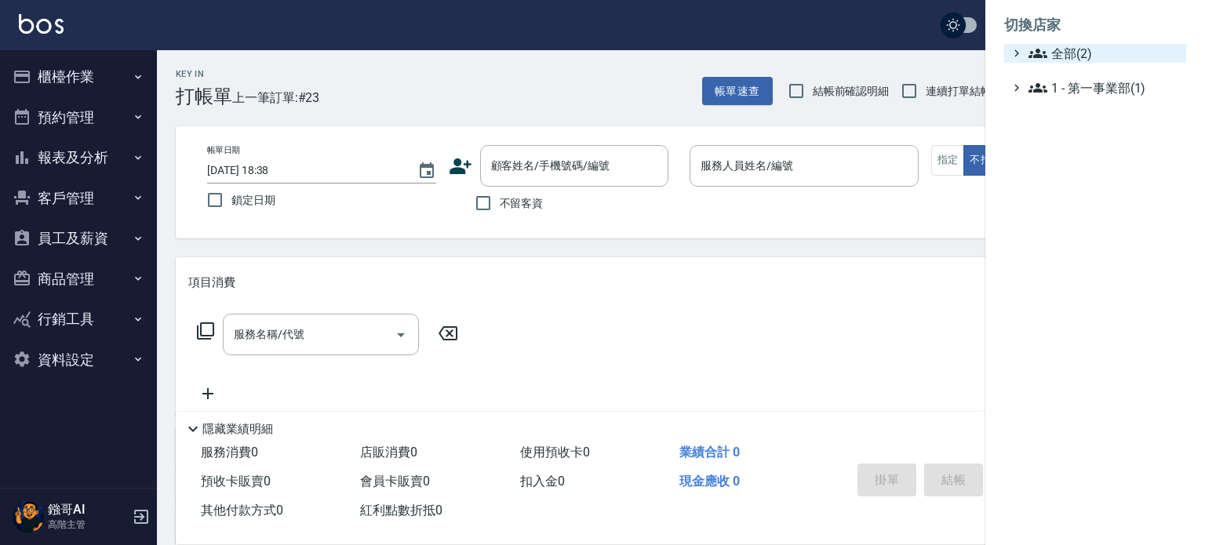
click at [1078, 53] on span "全部(2)" at bounding box center [1103, 53] width 151 height 19
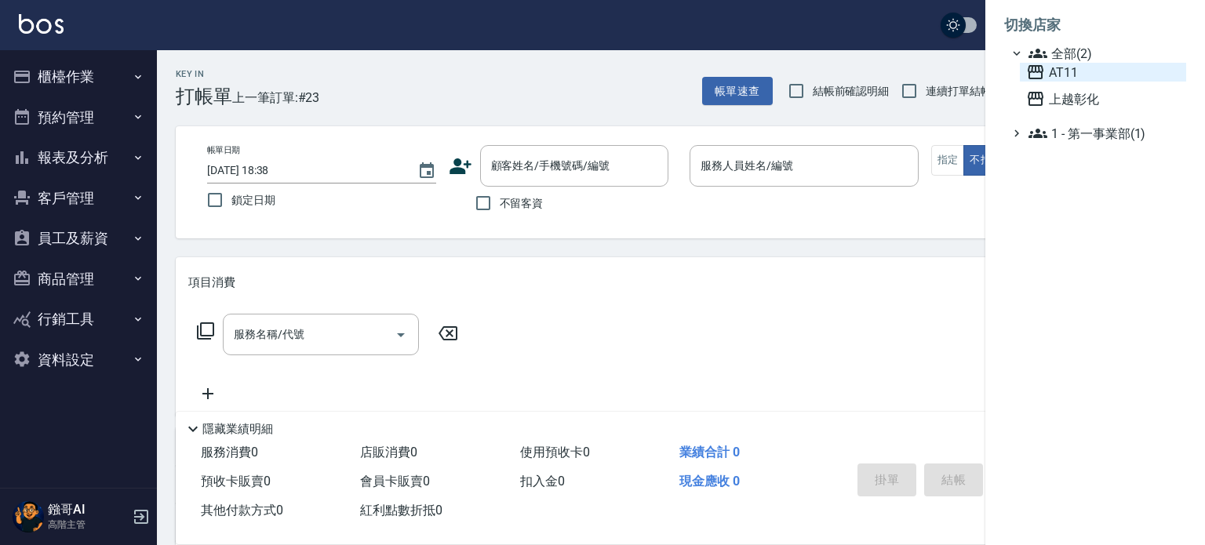
click at [1073, 71] on span "AT11" at bounding box center [1103, 72] width 154 height 19
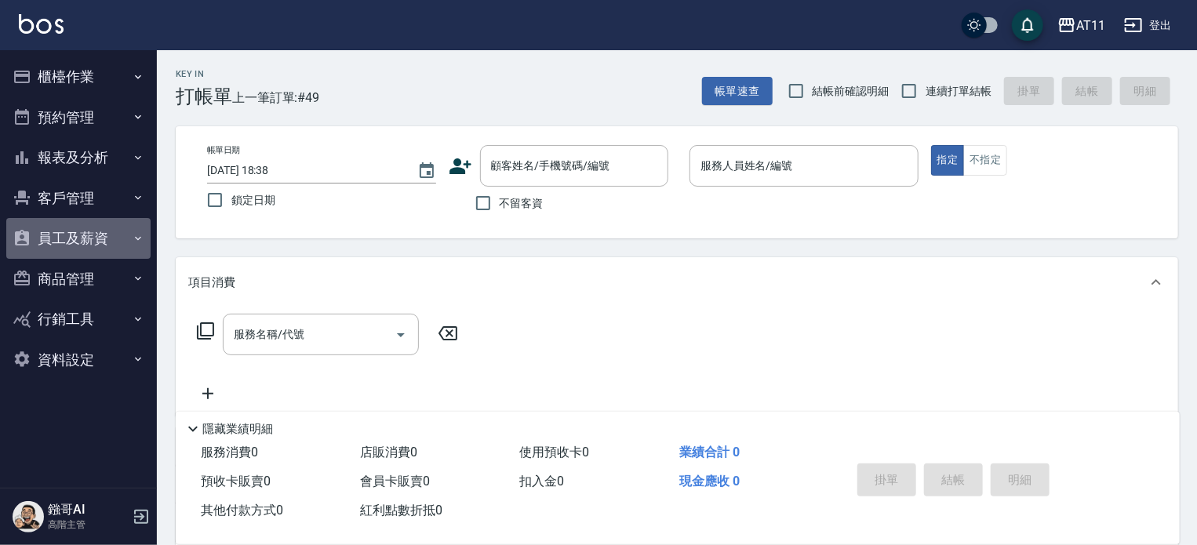
click at [78, 239] on button "員工及薪資" at bounding box center [78, 238] width 144 height 41
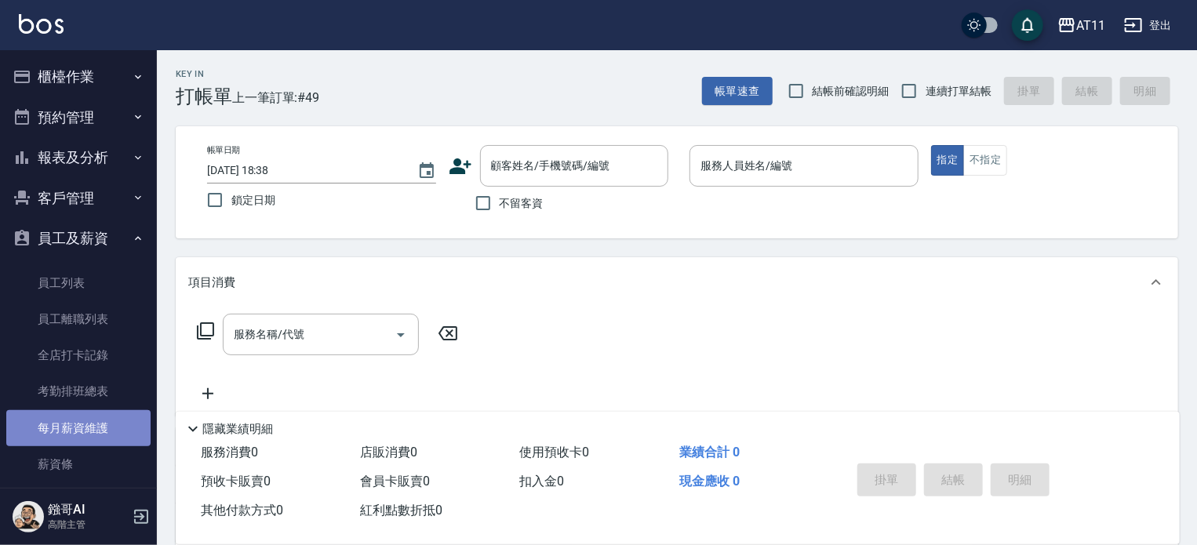
click at [84, 435] on link "每月薪資維護" at bounding box center [78, 428] width 144 height 36
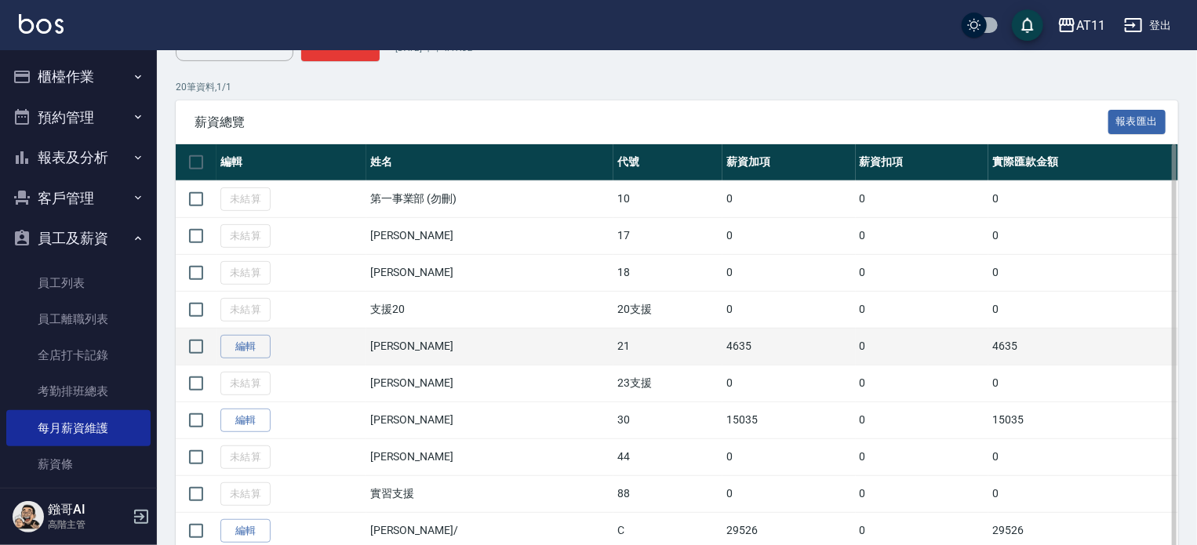
scroll to position [314, 0]
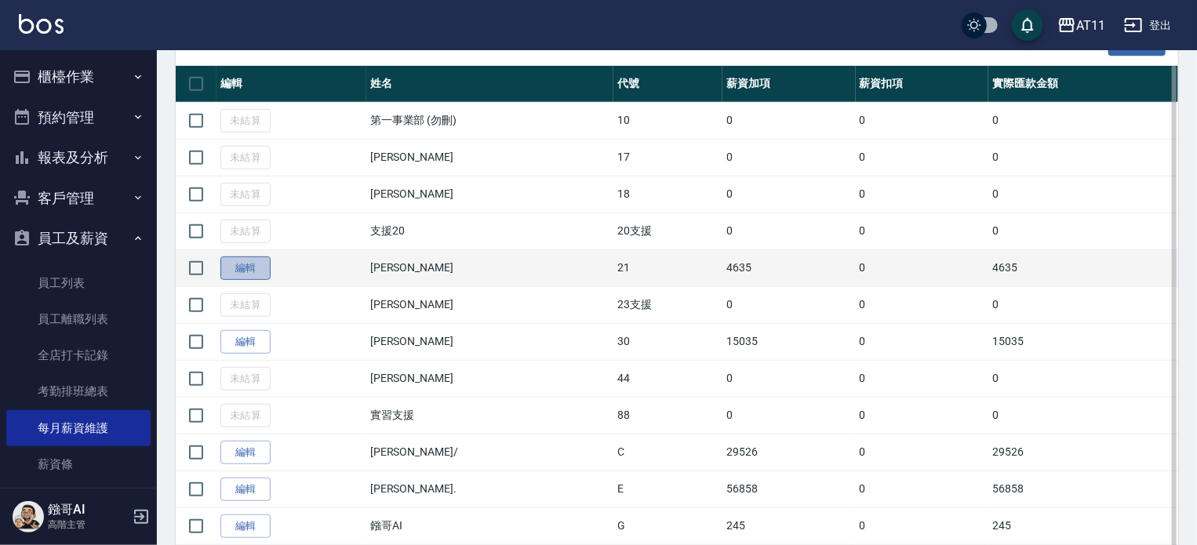
click at [246, 269] on link "編輯" at bounding box center [245, 269] width 50 height 24
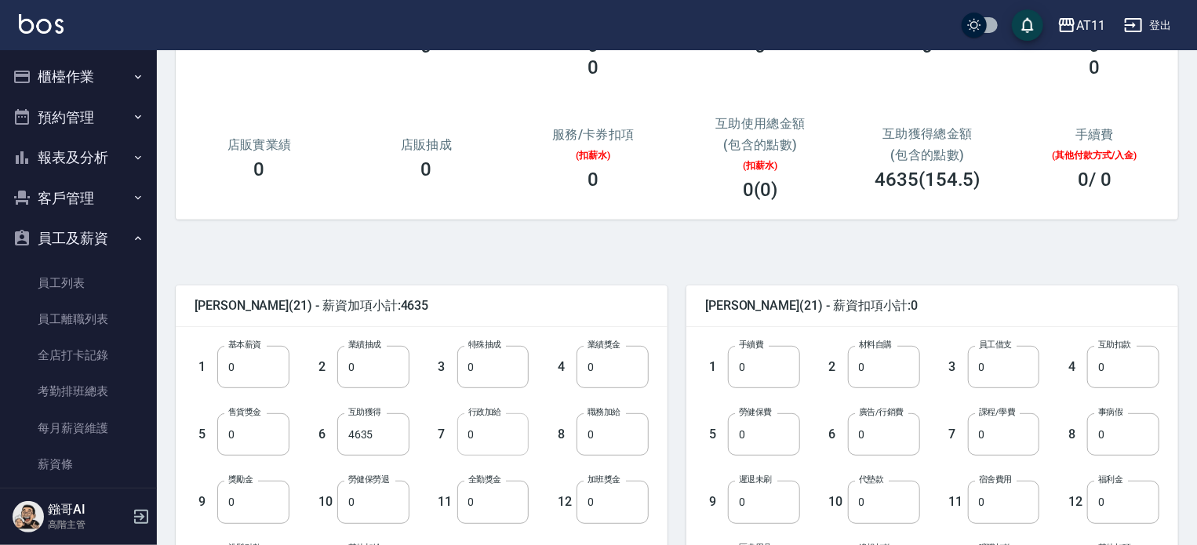
scroll to position [235, 0]
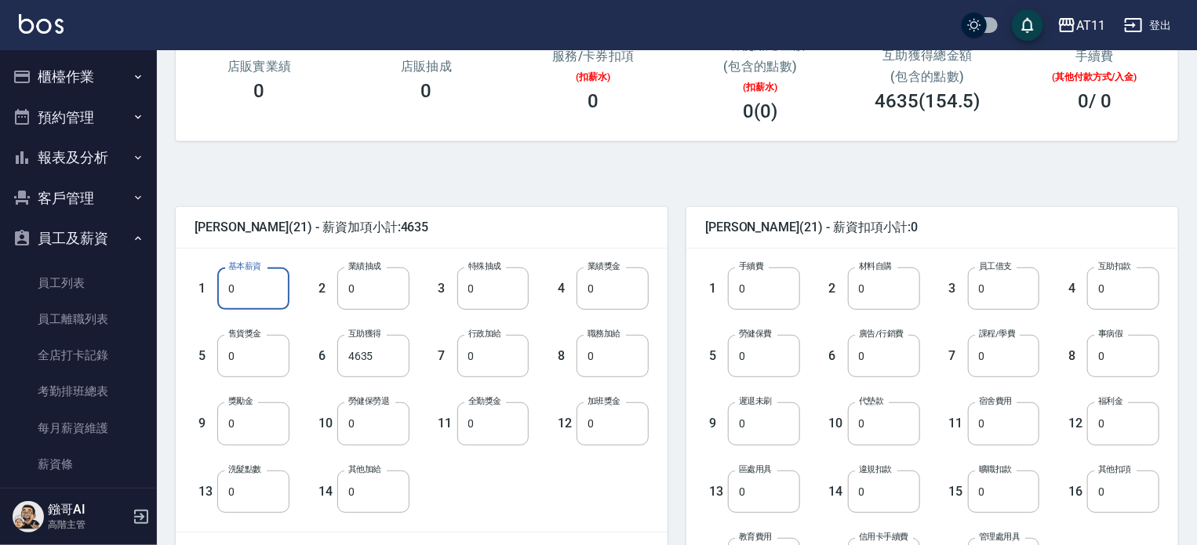
click at [262, 297] on input "0" at bounding box center [253, 288] width 72 height 42
type input "10000"
click at [380, 363] on input "4635" at bounding box center [373, 356] width 72 height 42
type input "0"
click at [1125, 418] on input "0" at bounding box center [1123, 423] width 72 height 42
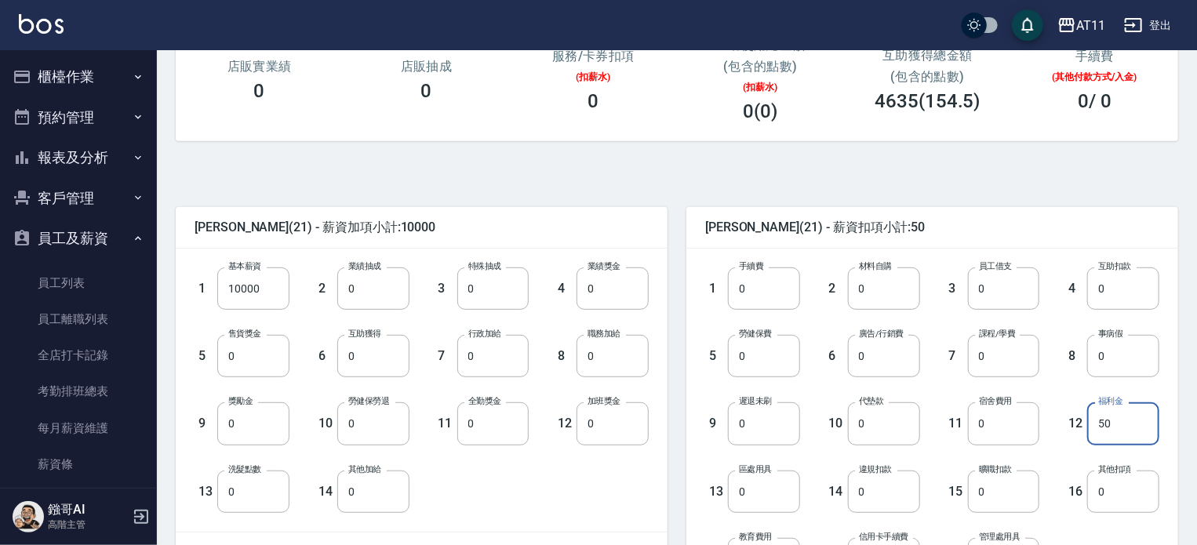
click at [758, 179] on div "廖宣螢 (21) - 薪資加項小計:10000 1 基本薪資 10000 基本薪資 2 業績抽成 0 業績抽成 3 特殊抽成 0 特殊抽成 4 業績獎金 0 …" at bounding box center [670, 462] width 1015 height 605
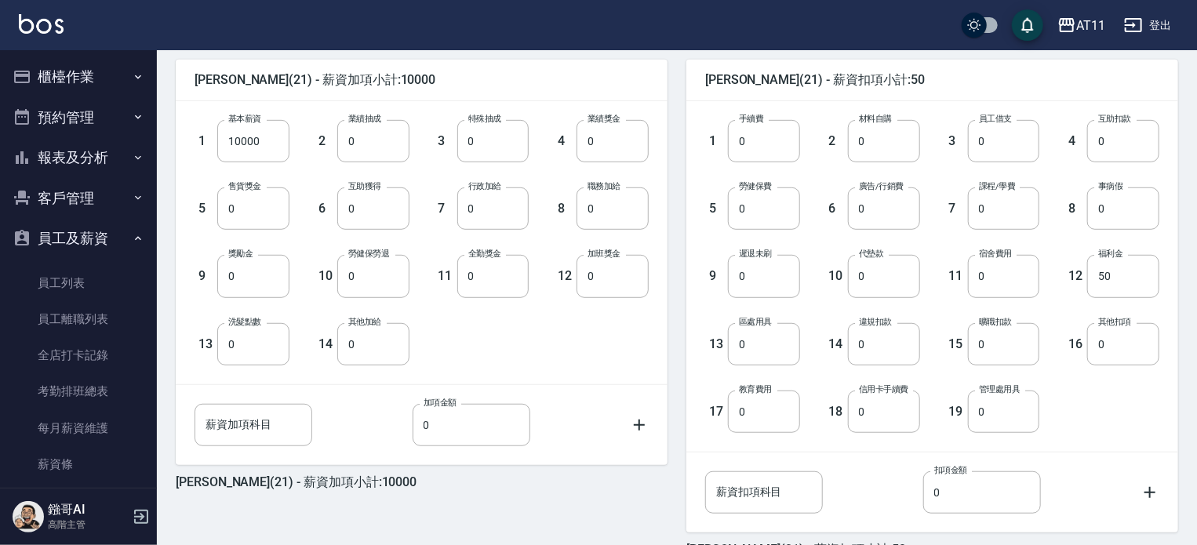
scroll to position [474, 0]
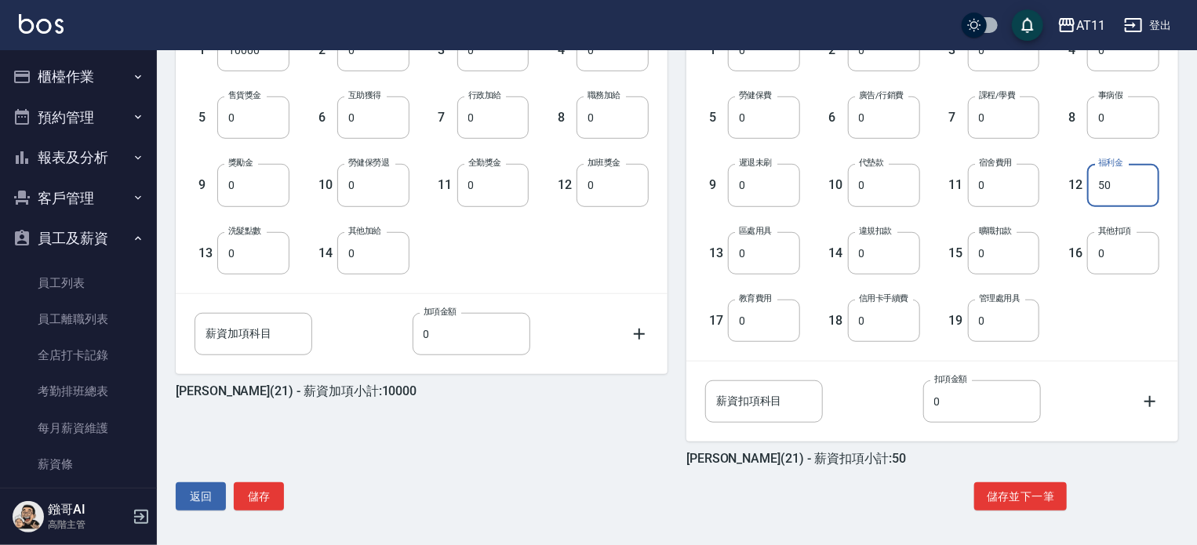
click at [1127, 187] on input "50" at bounding box center [1123, 185] width 72 height 42
type input "0"
click at [1031, 486] on button "儲存並下一筆" at bounding box center [1020, 496] width 93 height 29
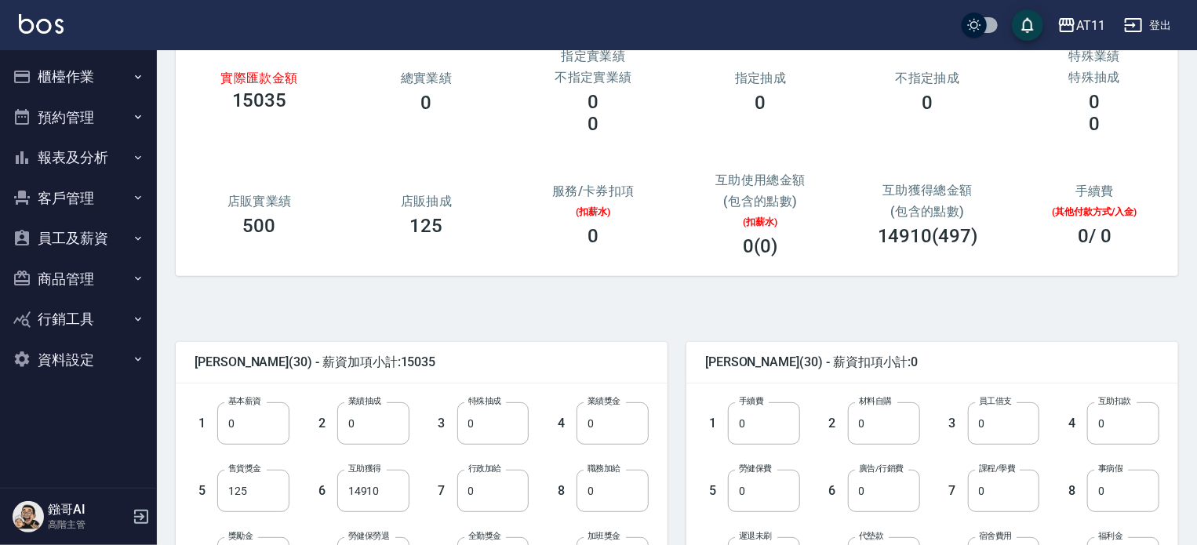
scroll to position [82, 0]
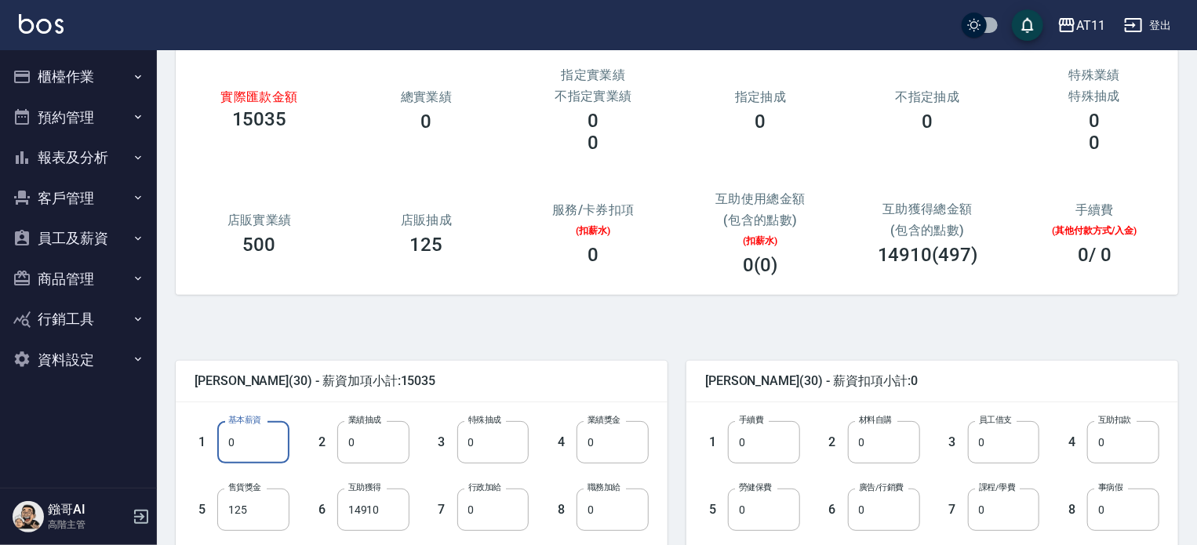
click at [246, 446] on input "0" at bounding box center [253, 442] width 72 height 42
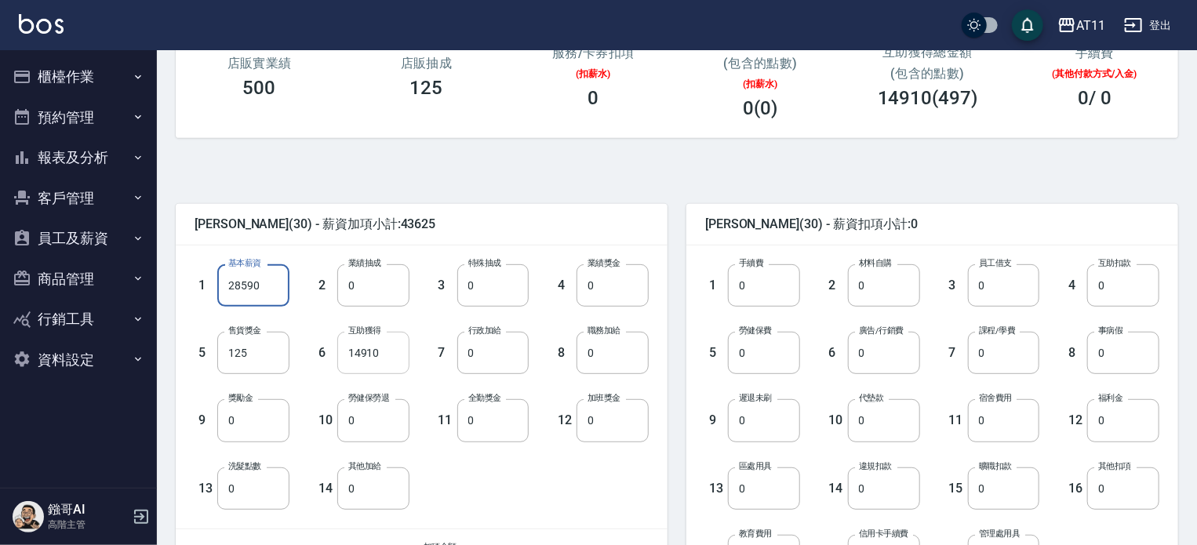
type input "28590"
click at [388, 357] on input "14910" at bounding box center [373, 353] width 72 height 42
type input "0"
click at [1136, 428] on input "0" at bounding box center [1123, 420] width 72 height 42
type input "50"
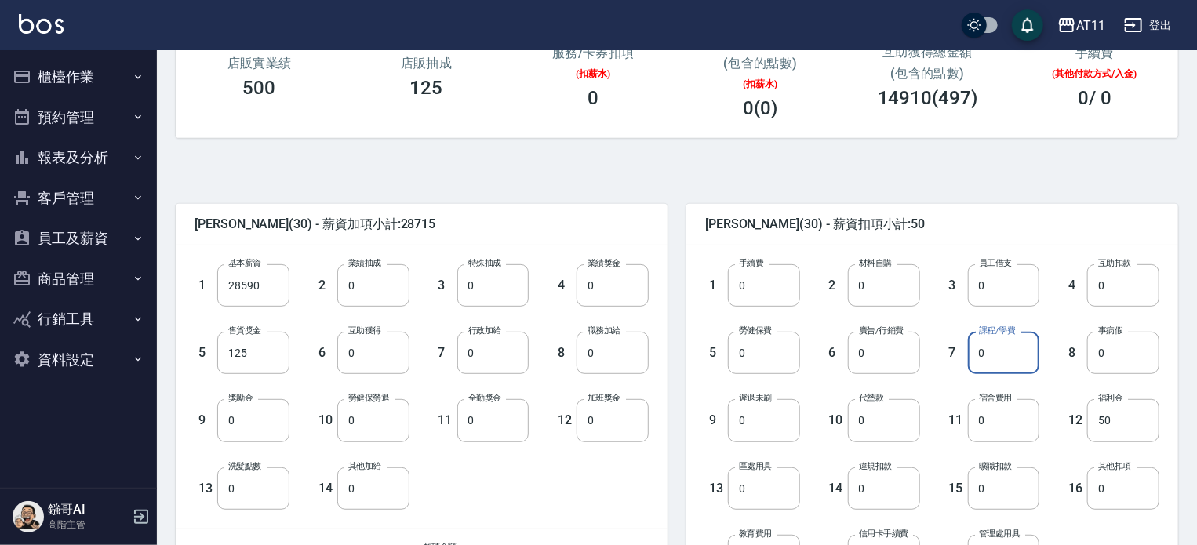
click at [1005, 360] on input "0" at bounding box center [1004, 353] width 72 height 42
type input "800"
click at [769, 358] on input "0" at bounding box center [764, 353] width 72 height 42
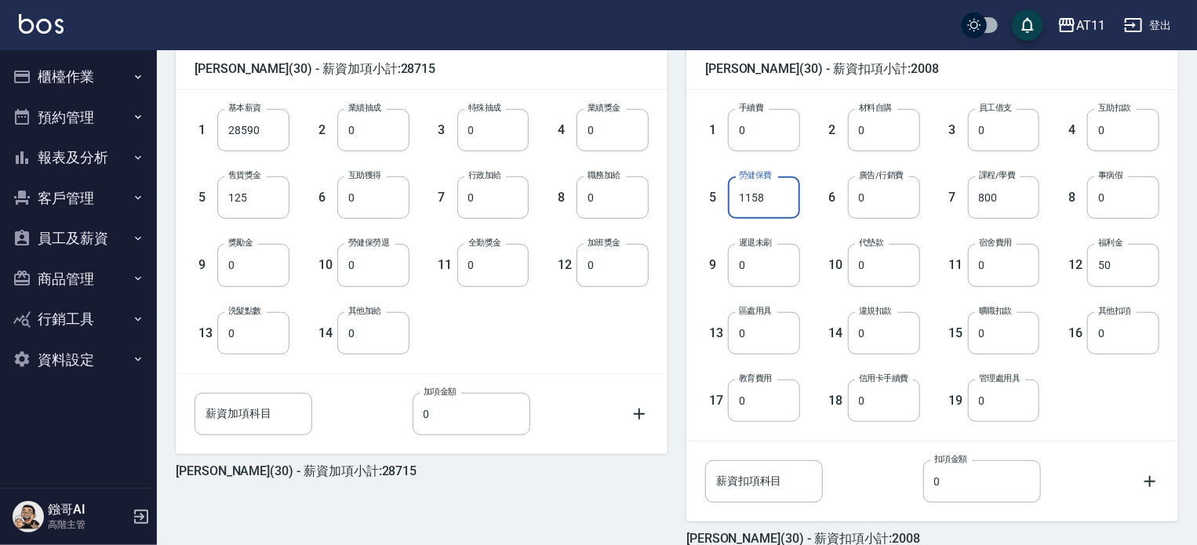
scroll to position [474, 0]
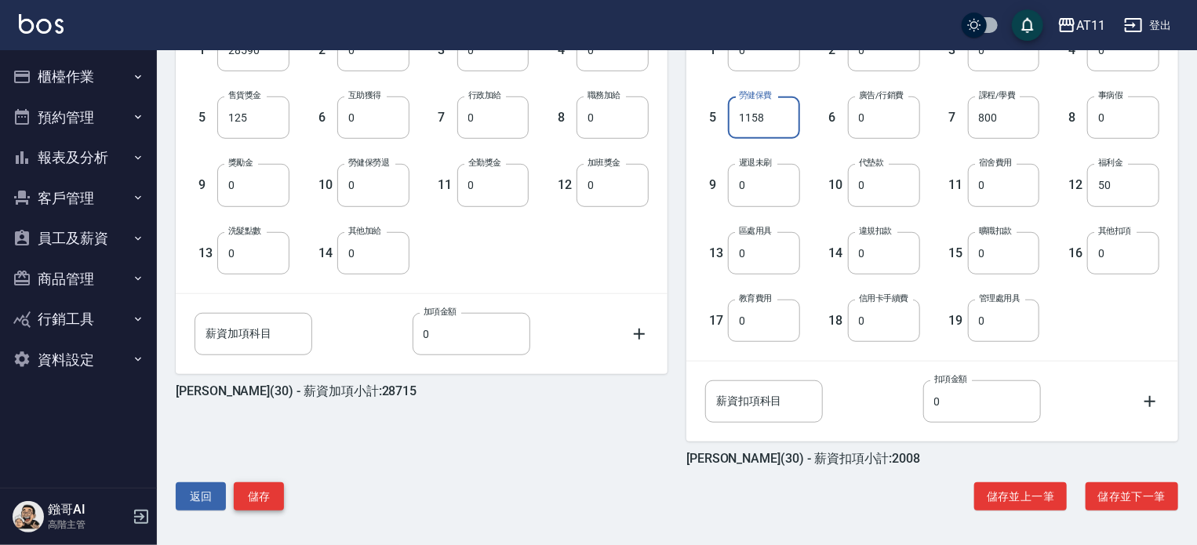
type input "1158"
click at [267, 486] on button "儲存" at bounding box center [259, 496] width 50 height 29
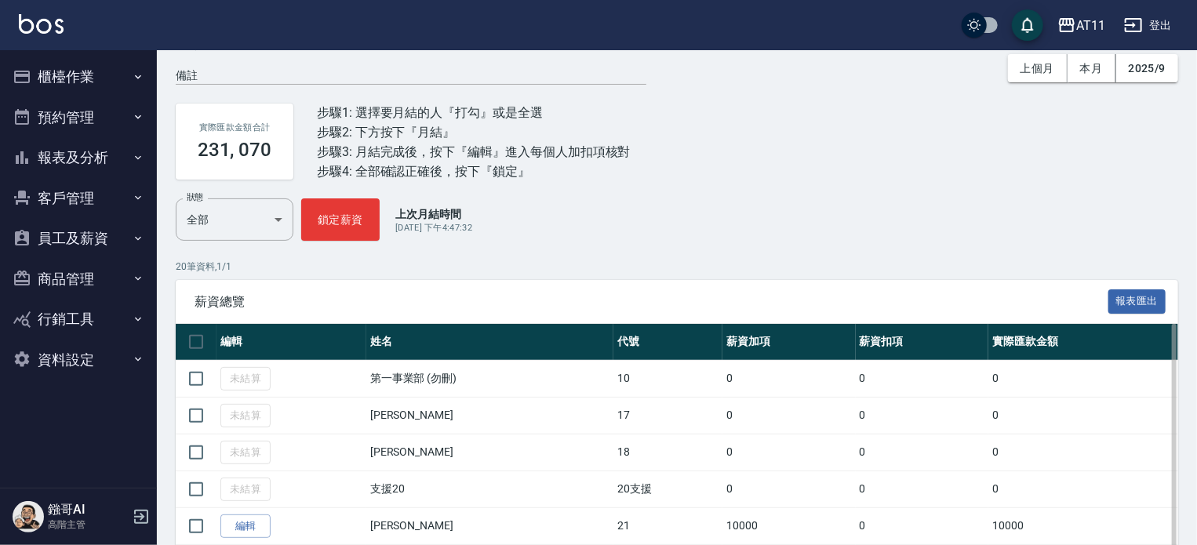
scroll to position [314, 0]
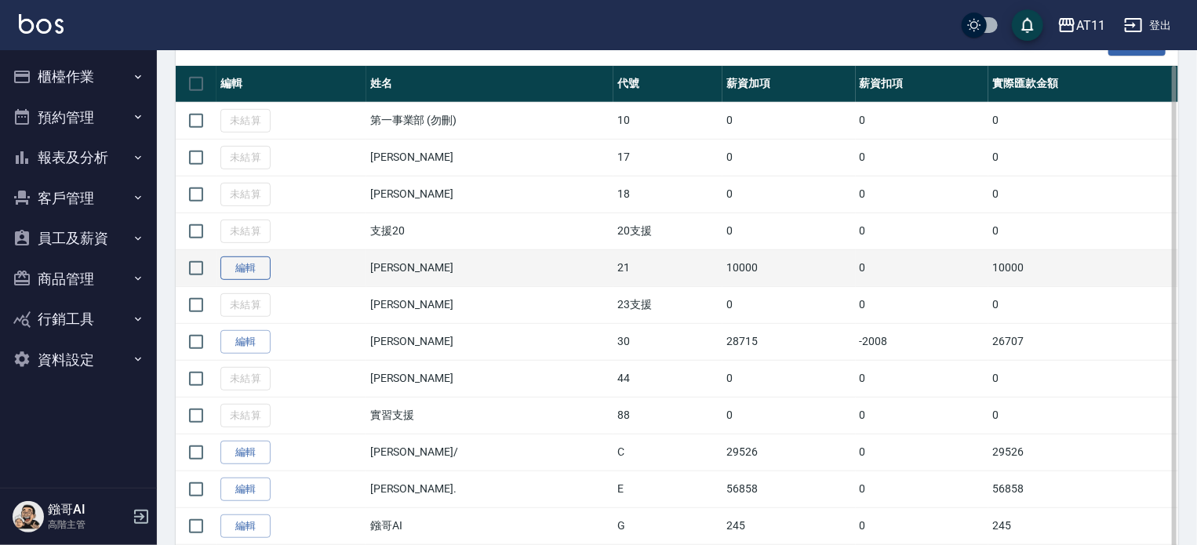
click at [235, 269] on link "編輯" at bounding box center [245, 269] width 50 height 24
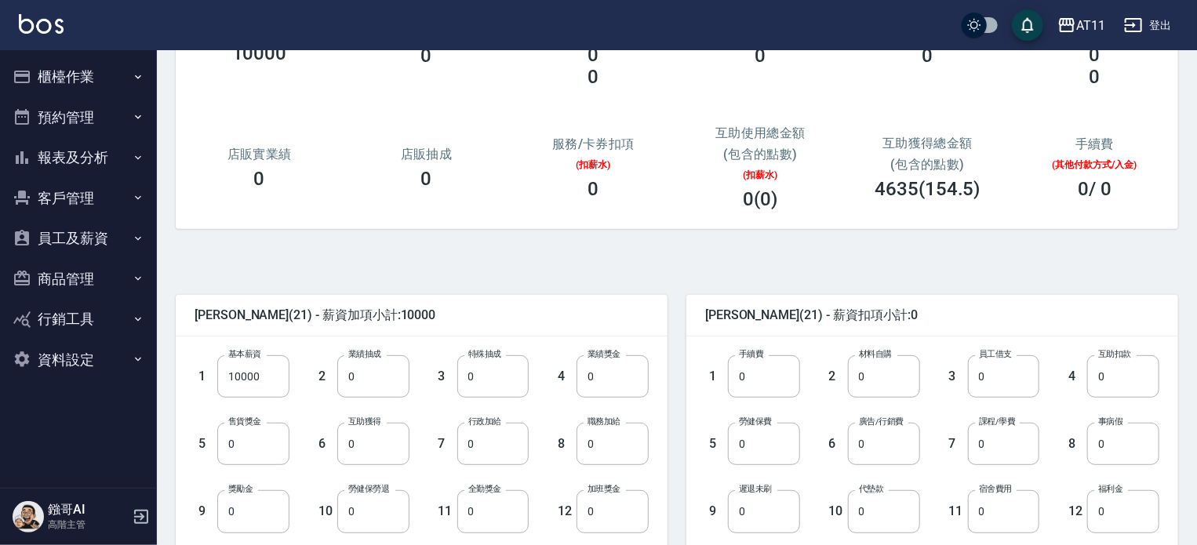
scroll to position [157, 0]
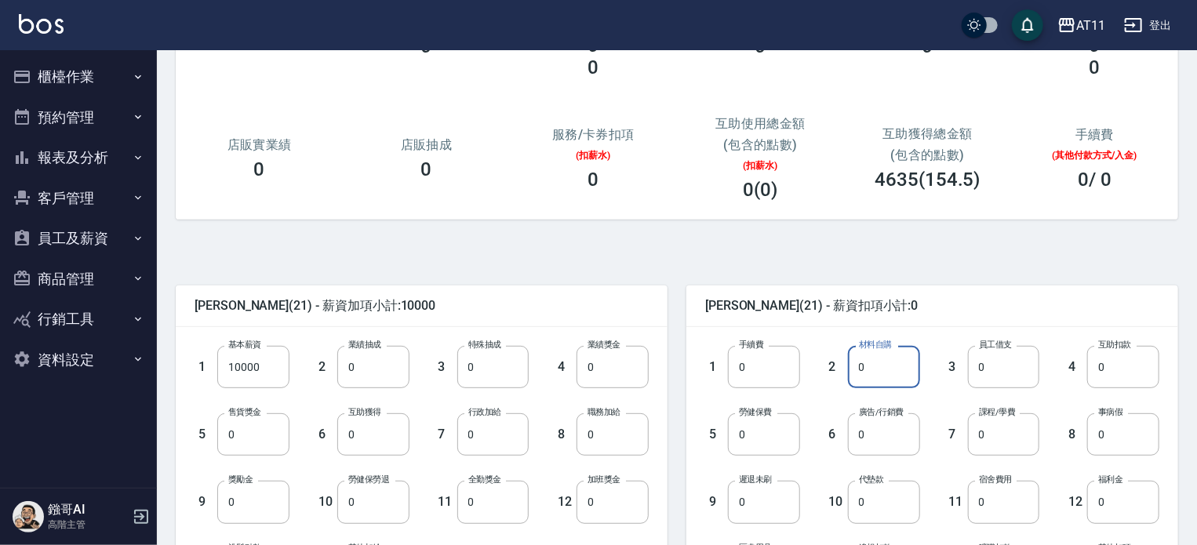
click at [888, 375] on input "0" at bounding box center [884, 367] width 72 height 42
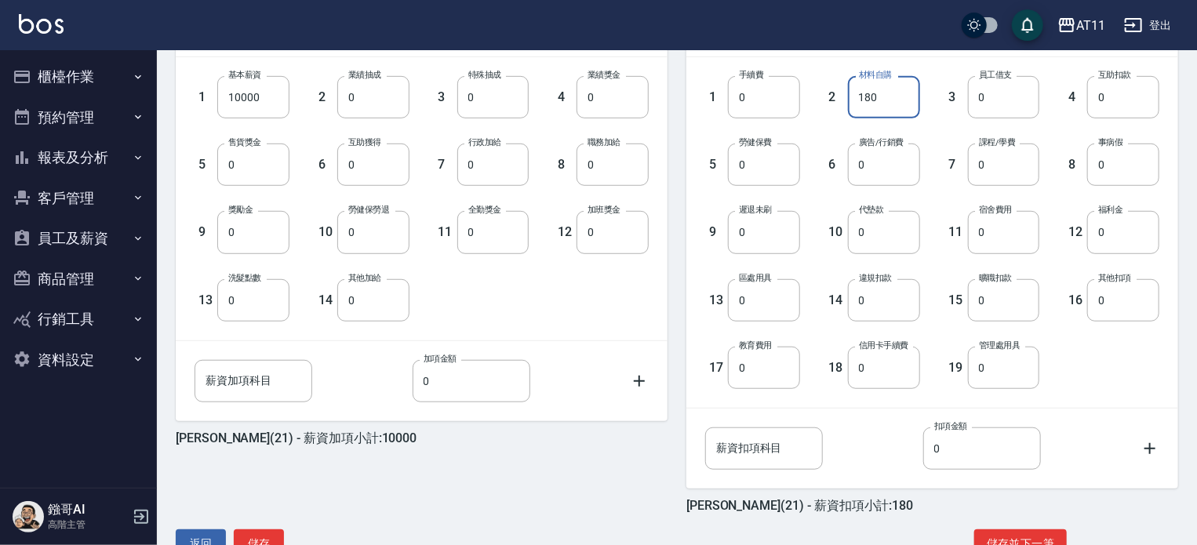
scroll to position [474, 0]
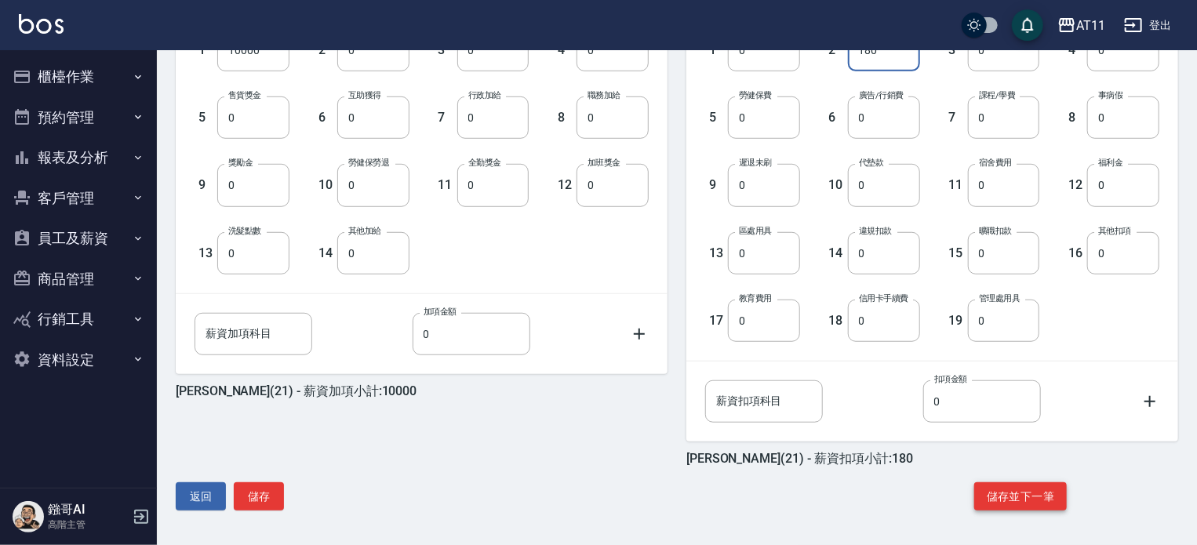
type input "180"
click at [1032, 492] on button "儲存並下一筆" at bounding box center [1020, 496] width 93 height 29
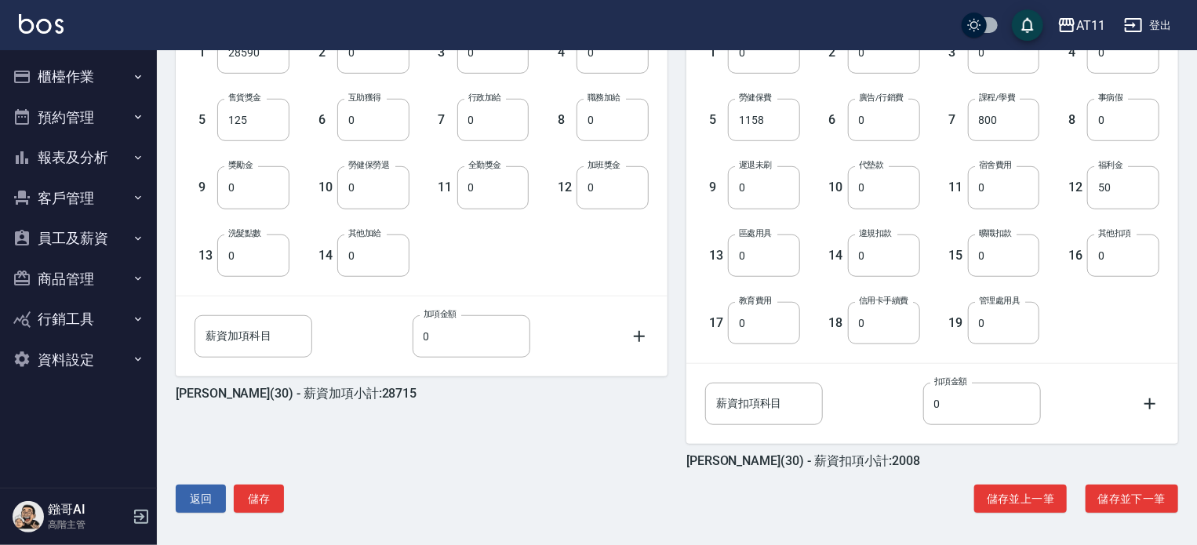
scroll to position [474, 0]
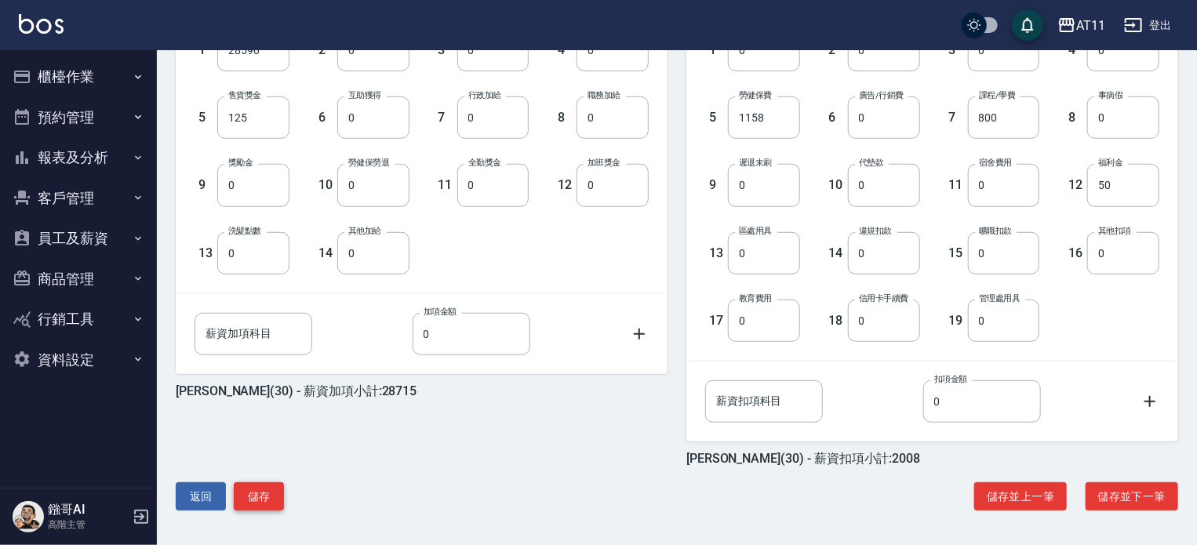
click at [257, 494] on button "儲存" at bounding box center [259, 496] width 50 height 29
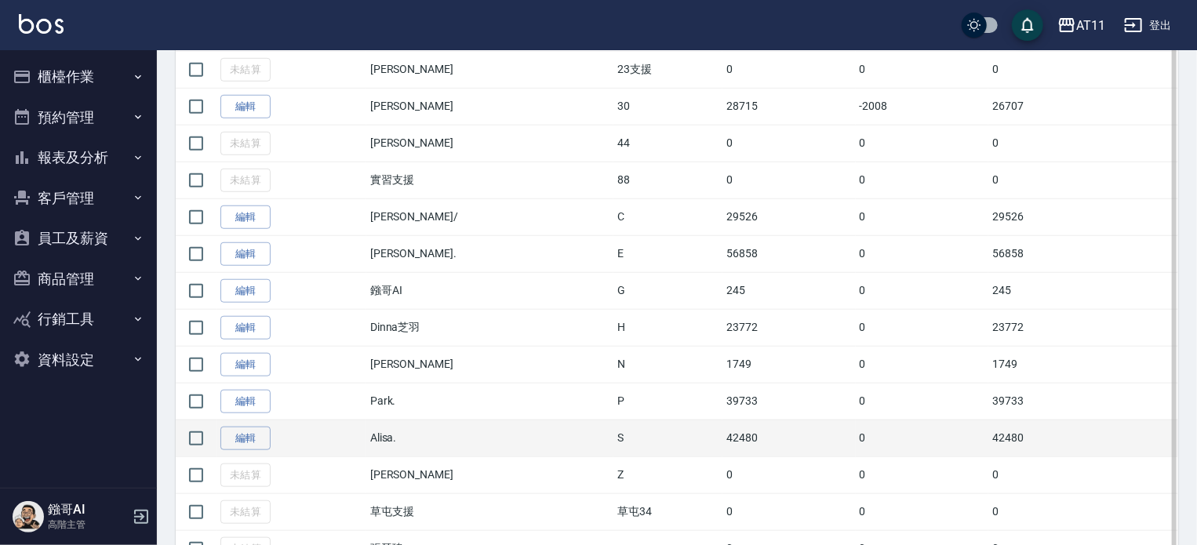
scroll to position [577, 0]
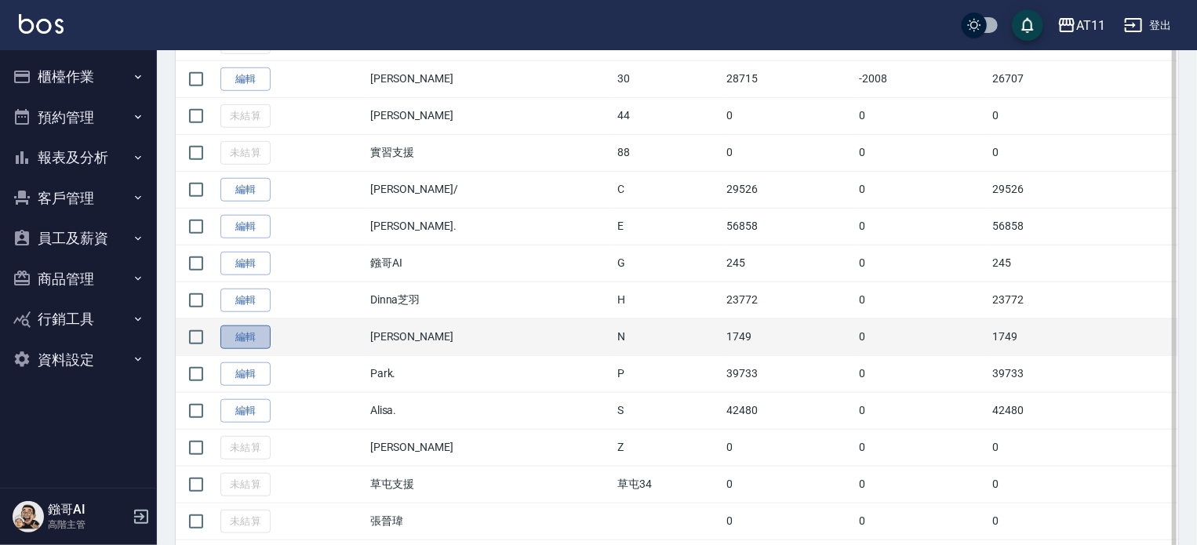
click at [257, 332] on link "編輯" at bounding box center [245, 338] width 50 height 24
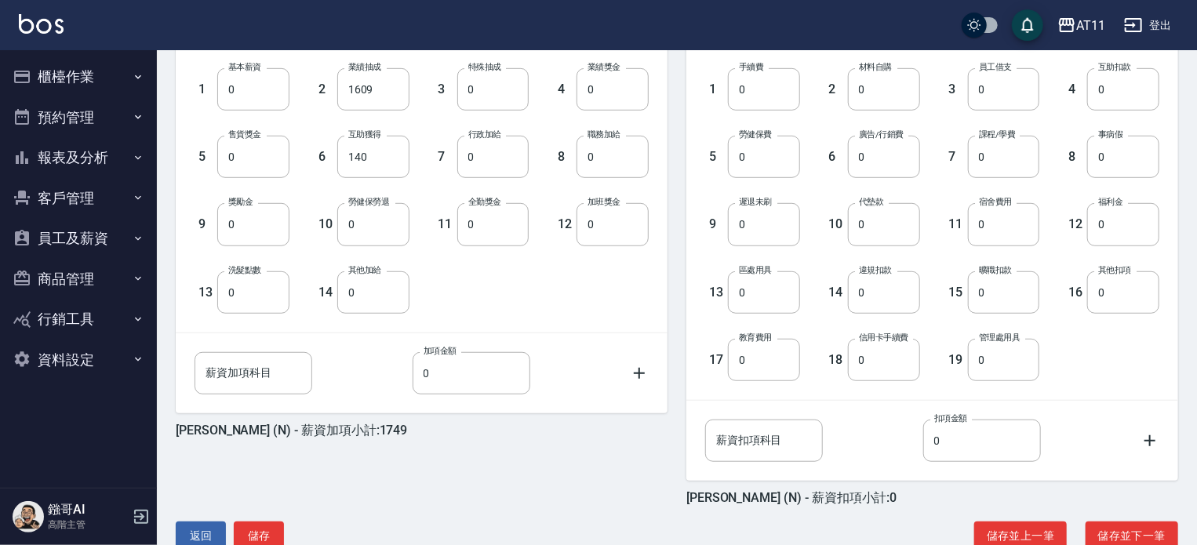
scroll to position [474, 0]
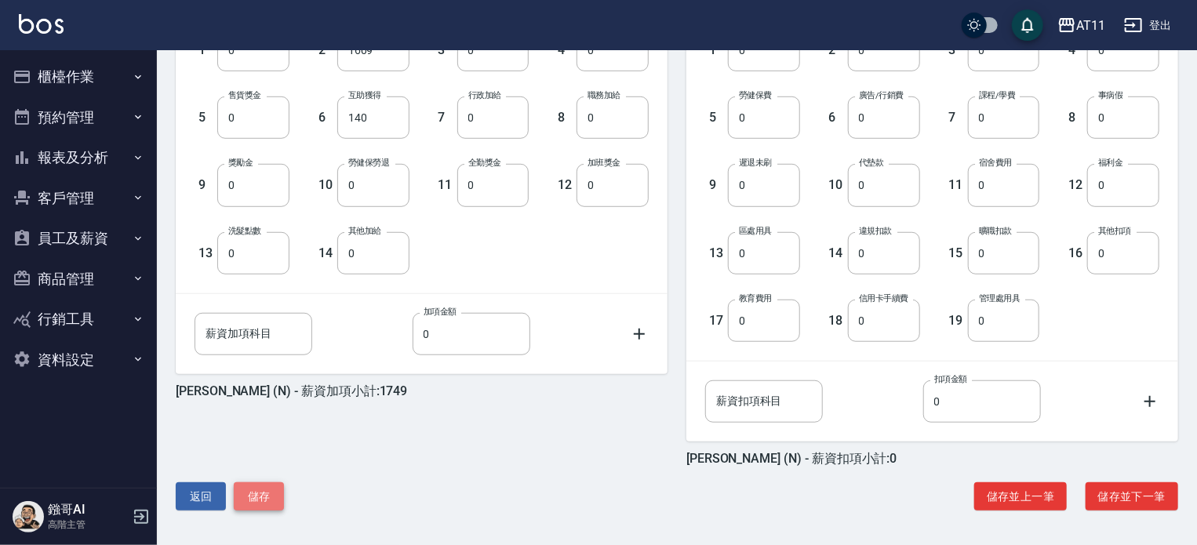
click at [269, 496] on button "儲存" at bounding box center [259, 496] width 50 height 29
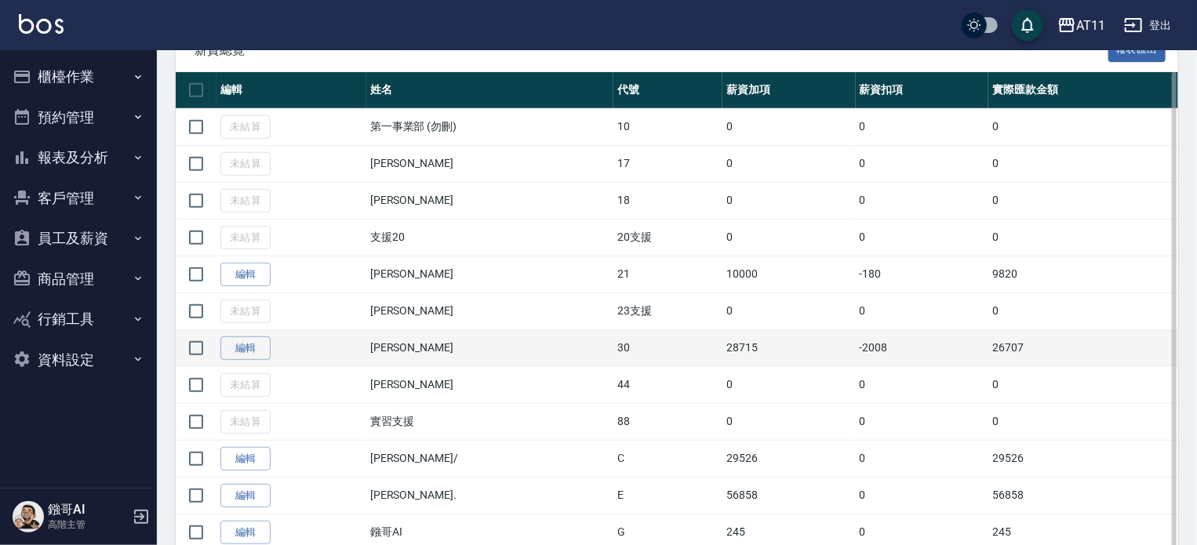
scroll to position [314, 0]
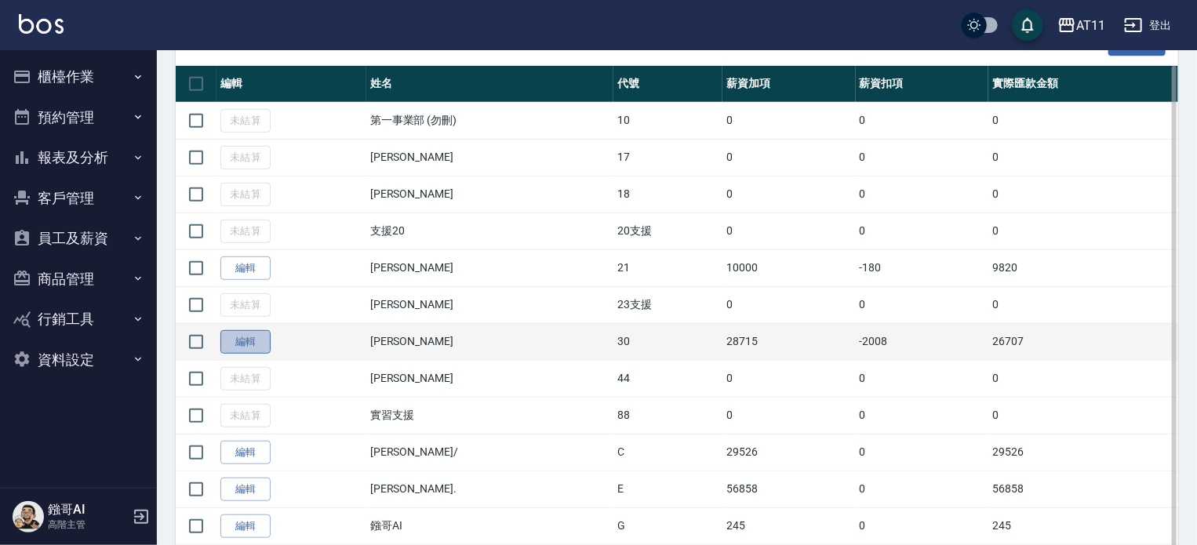
click at [244, 335] on link "編輯" at bounding box center [245, 342] width 50 height 24
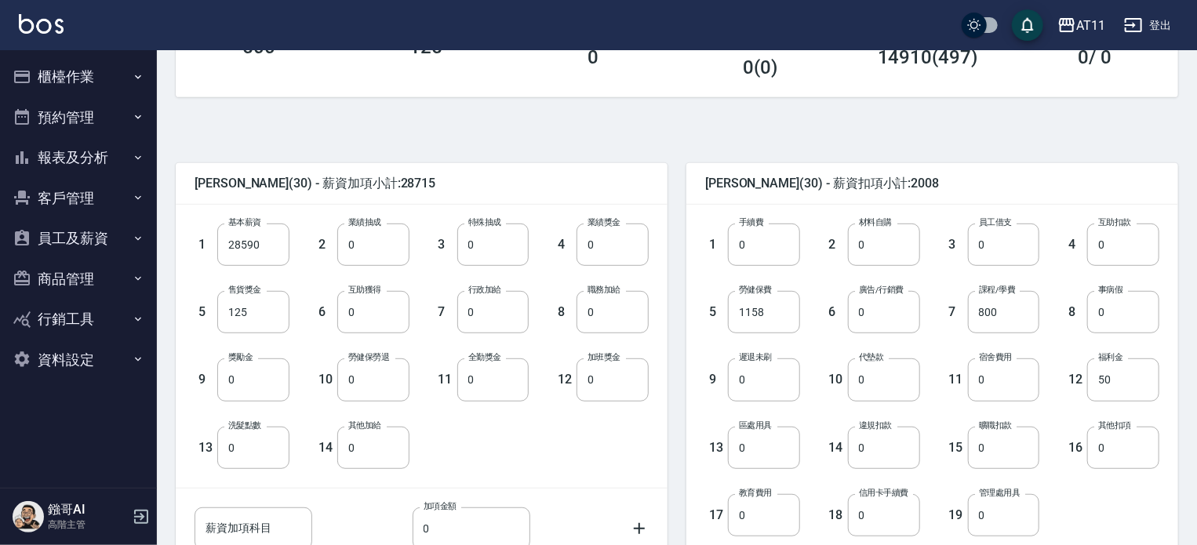
scroll to position [314, 0]
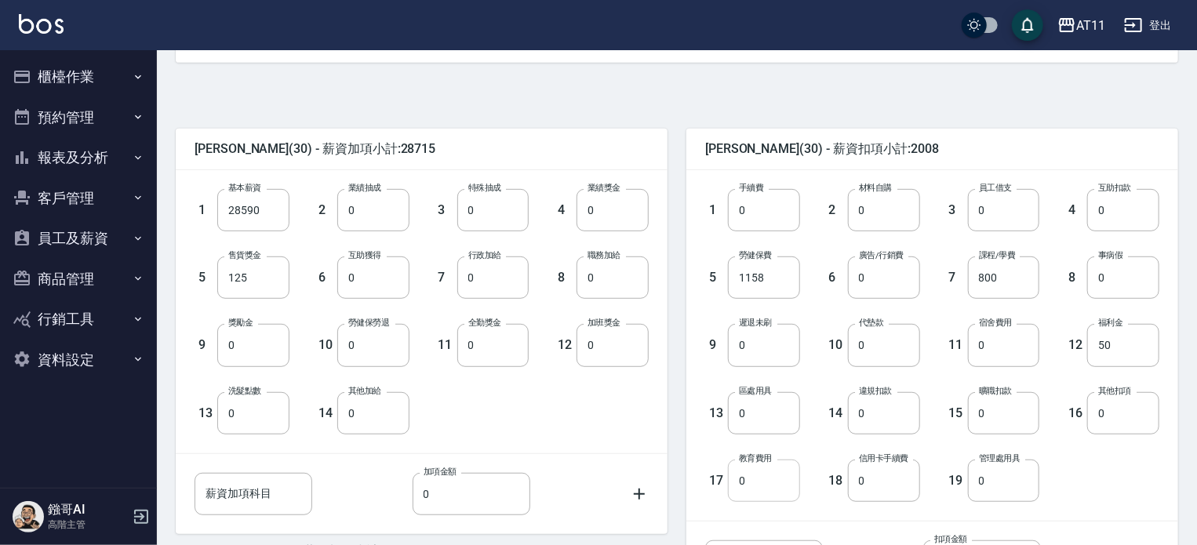
click at [762, 492] on input "0" at bounding box center [764, 481] width 72 height 42
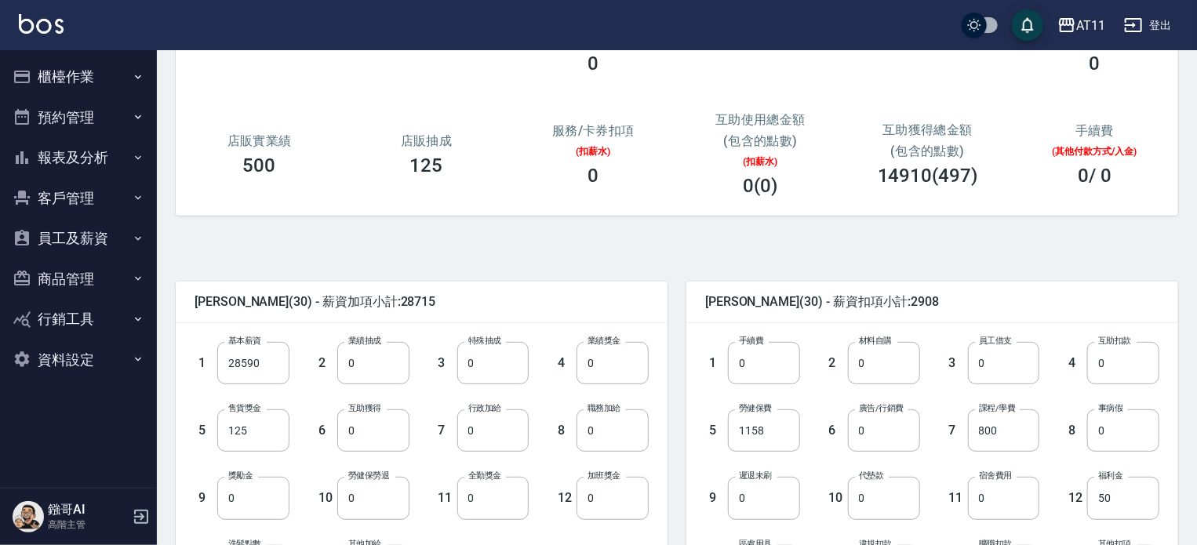
scroll to position [235, 0]
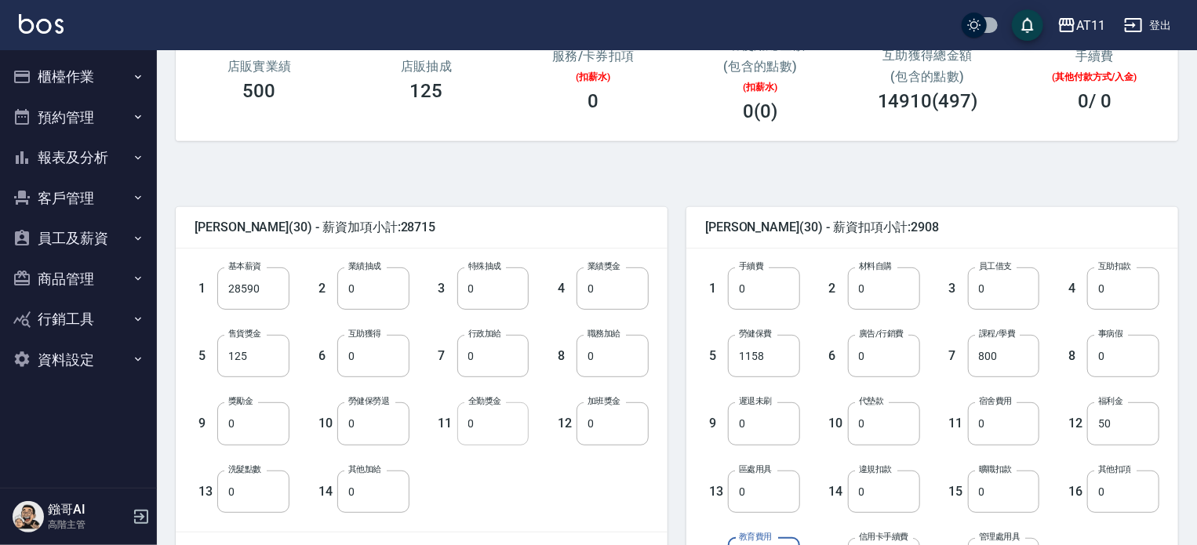
type input "900"
click at [496, 424] on input "0" at bounding box center [493, 423] width 72 height 42
type input "800"
click at [675, 414] on div "康珮芸 (30) - 薪資扣項小計:2908 1 手續費 0 手續費 2 材料自購 0 材料自購 3 員工借支 0 員工借支 4 互助扣款 0 互助扣款 5 …" at bounding box center [923, 446] width 511 height 517
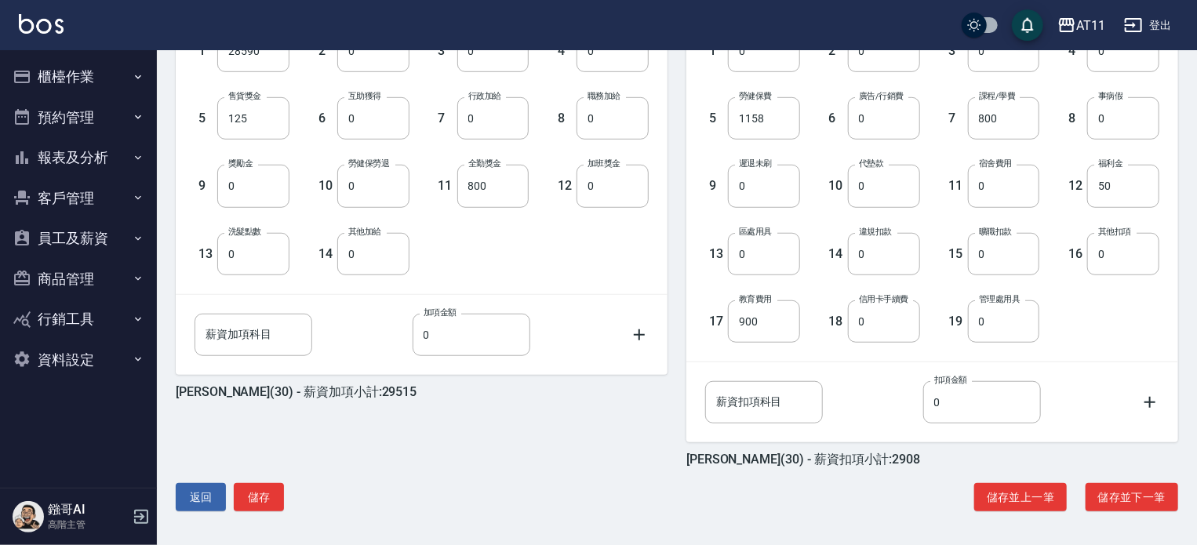
scroll to position [474, 0]
click at [1130, 497] on button "儲存並下一筆" at bounding box center [1132, 496] width 93 height 29
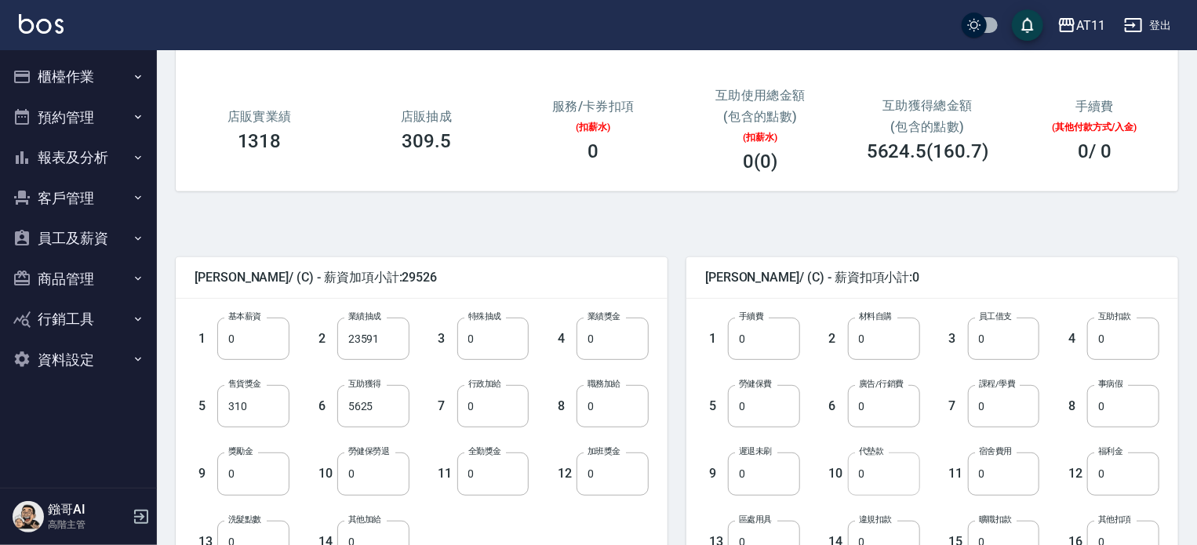
scroll to position [235, 0]
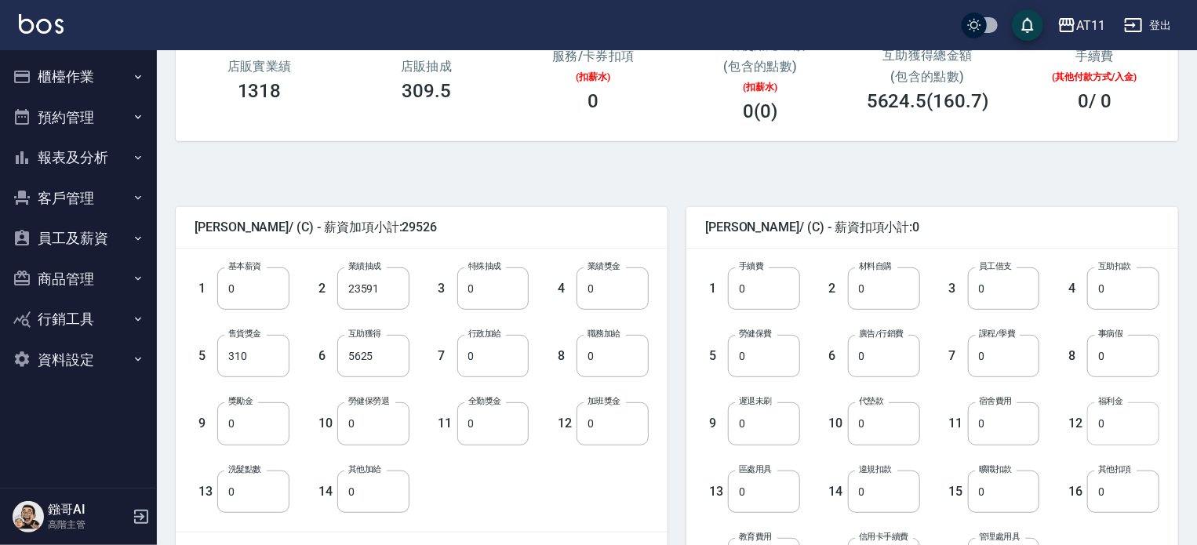
click at [1132, 428] on input "0" at bounding box center [1123, 423] width 72 height 42
type input "50"
click at [891, 296] on input "0" at bounding box center [884, 288] width 72 height 42
type input "1090"
click at [756, 359] on input "0" at bounding box center [764, 356] width 72 height 42
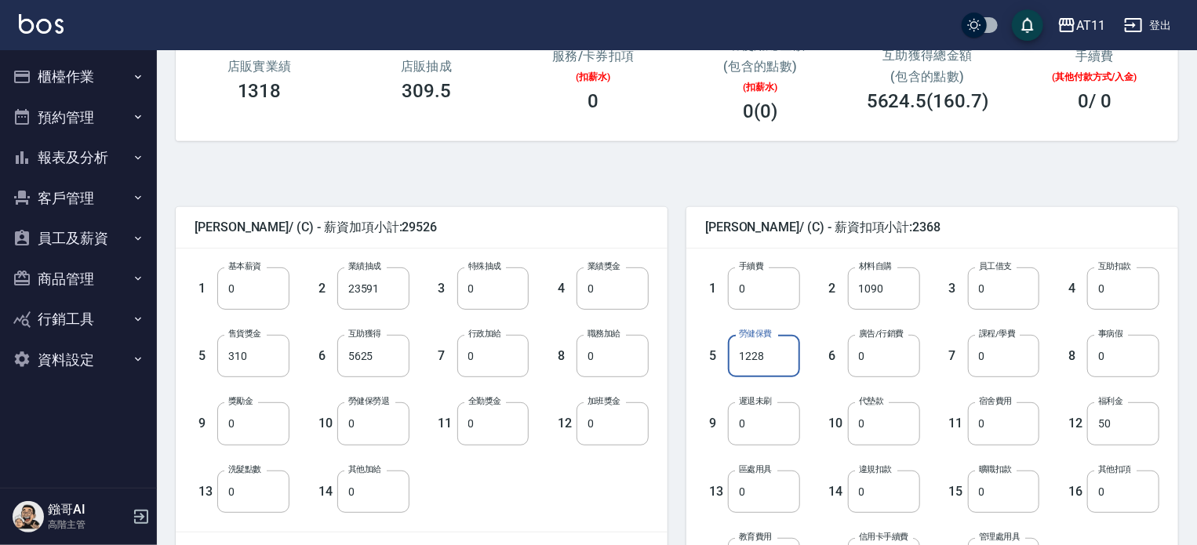
type input "1228"
drag, startPoint x: 531, startPoint y: 417, endPoint x: 521, endPoint y: 420, distance: 10.7
click at [530, 417] on div "12 加班獎金 0 加班獎金" at bounding box center [589, 410] width 120 height 67
click at [517, 423] on input "0" at bounding box center [493, 423] width 72 height 42
type input "800"
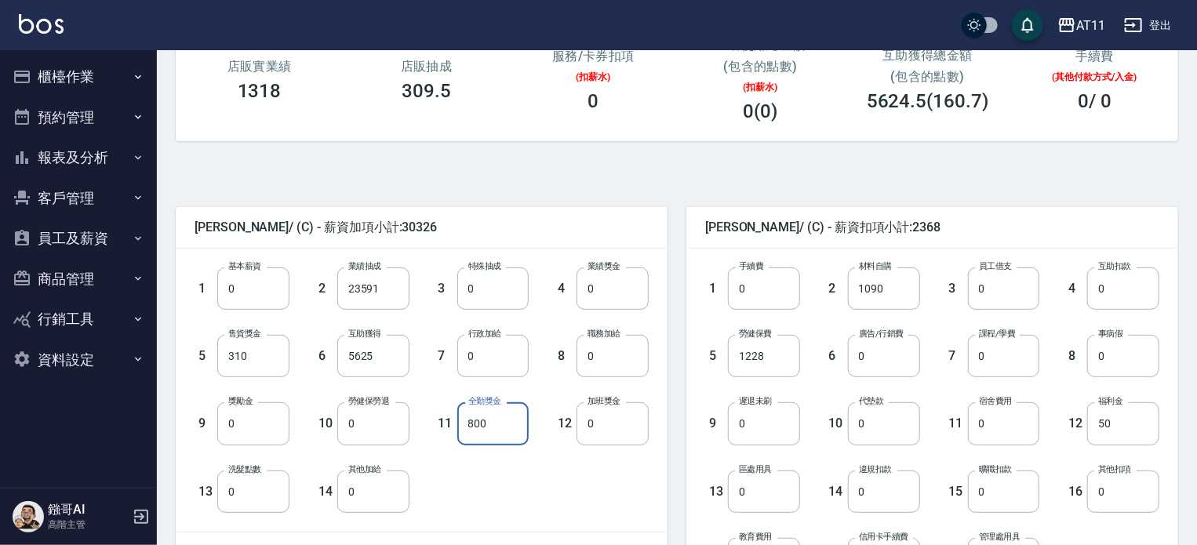
click at [678, 361] on div "Connie/ (C) - 薪資扣項小計:2368 1 手續費 0 手續費 2 材料自購 1090 材料自購 3 員工借支 0 員工借支 4 互助扣款 0 互…" at bounding box center [923, 446] width 511 height 517
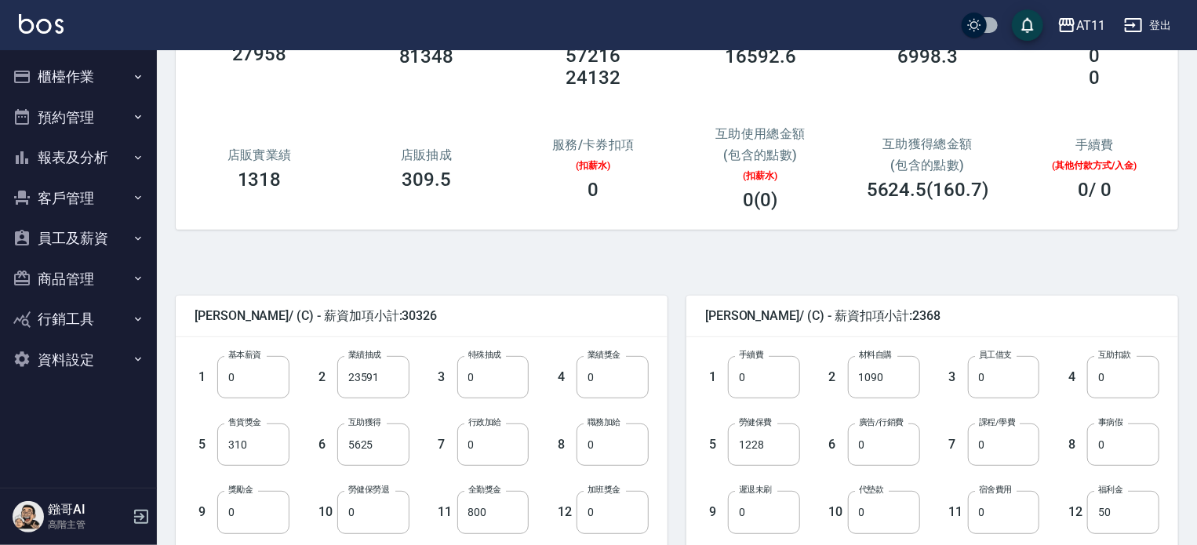
scroll to position [157, 0]
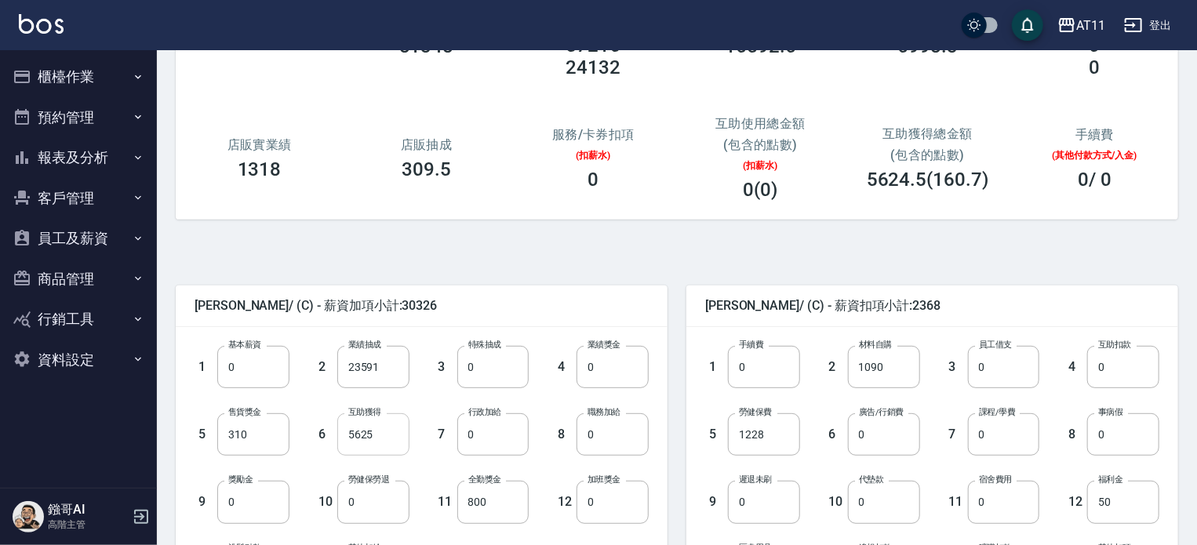
click at [359, 431] on input "5625" at bounding box center [373, 434] width 72 height 42
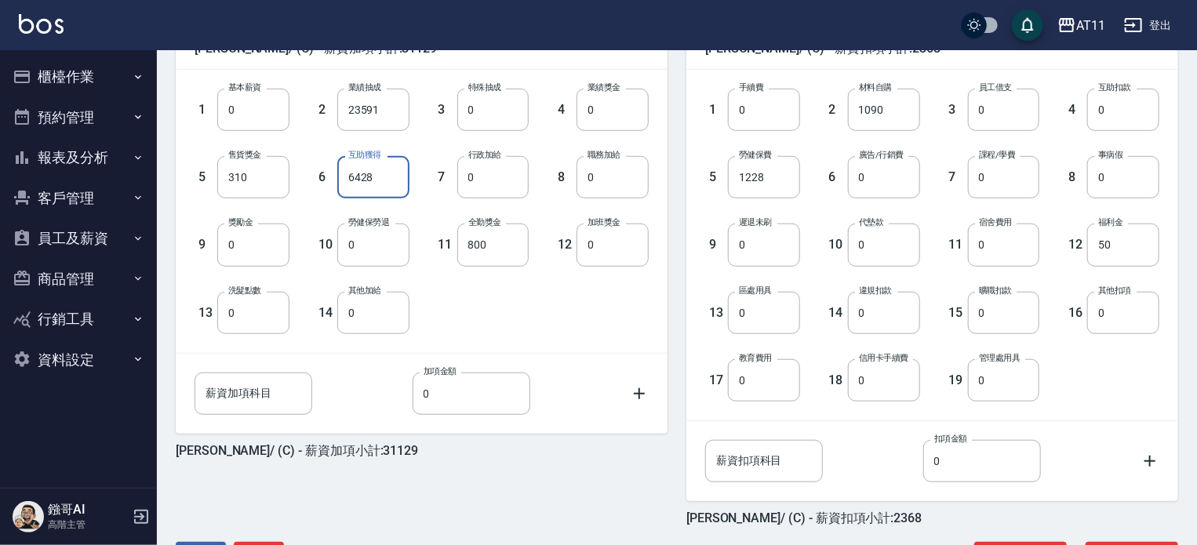
scroll to position [474, 0]
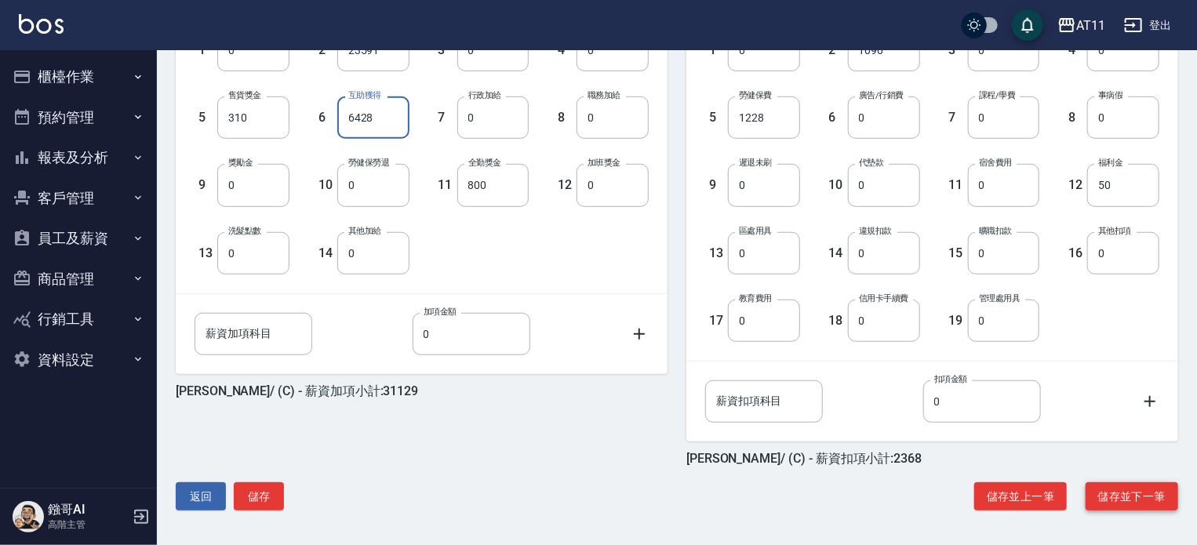
type input "6428"
click at [1140, 498] on button "儲存並下一筆" at bounding box center [1132, 496] width 93 height 29
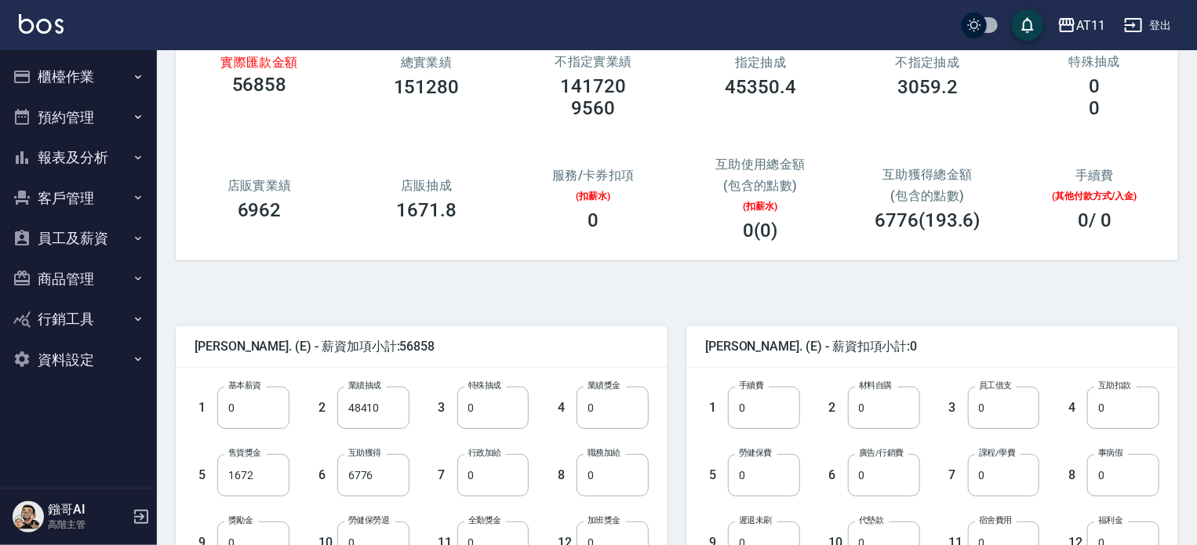
scroll to position [235, 0]
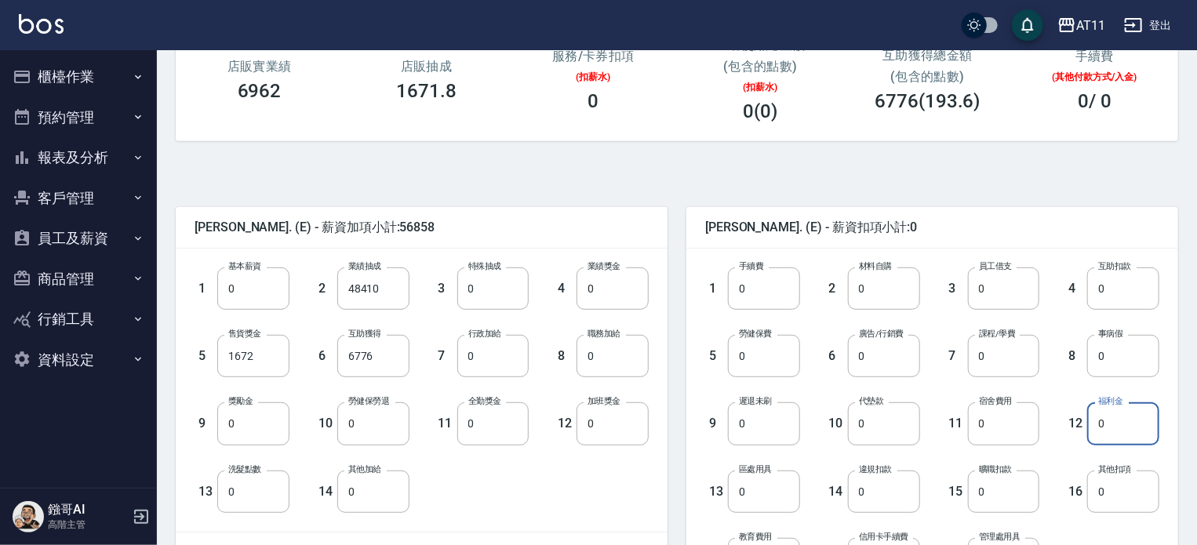
click at [1108, 425] on input "0" at bounding box center [1123, 423] width 72 height 42
type input "50"
click at [871, 295] on input "0" at bounding box center [884, 288] width 72 height 42
type input "410"
click at [772, 362] on input "0" at bounding box center [764, 356] width 72 height 42
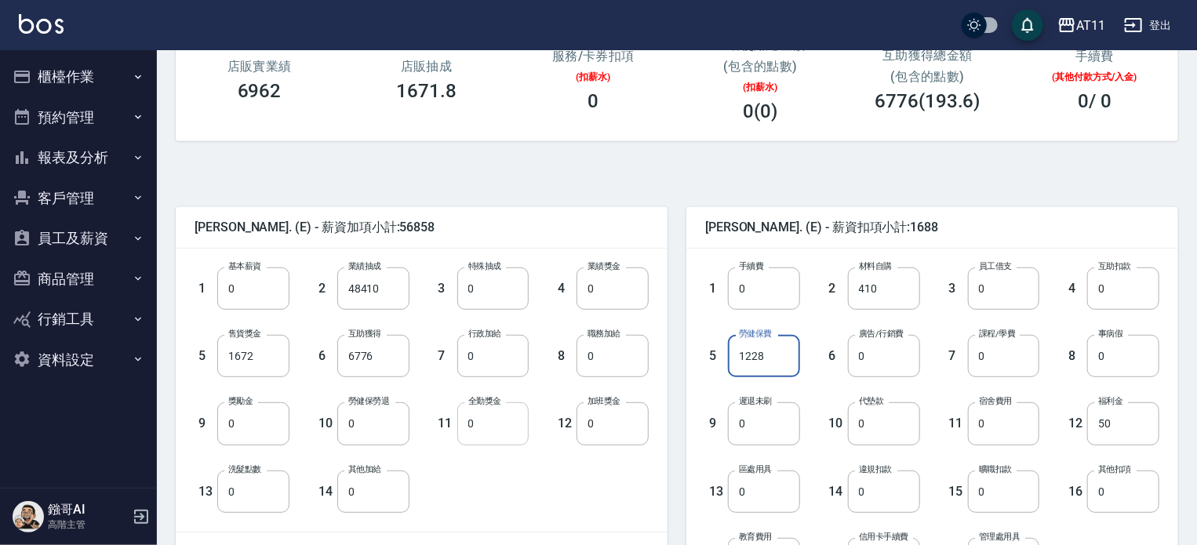
type input "1228"
click at [515, 426] on input "0" at bounding box center [493, 423] width 72 height 42
type input "800"
click at [359, 357] on input "6776" at bounding box center [373, 356] width 72 height 42
type input "7744"
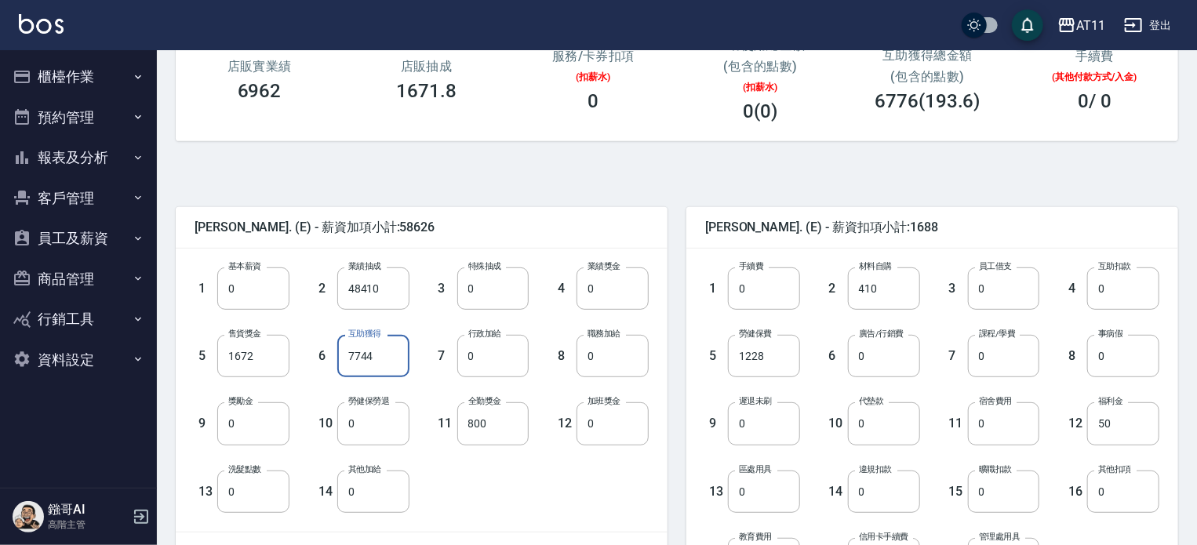
click at [679, 319] on div "[PERSON_NAME]. (E) - 薪資扣項小計:1688 1 手續費 0 手續費 2 材料自購 410 材料自購 3 員工借支 0 員工借支 4 互助…" at bounding box center [923, 446] width 511 height 517
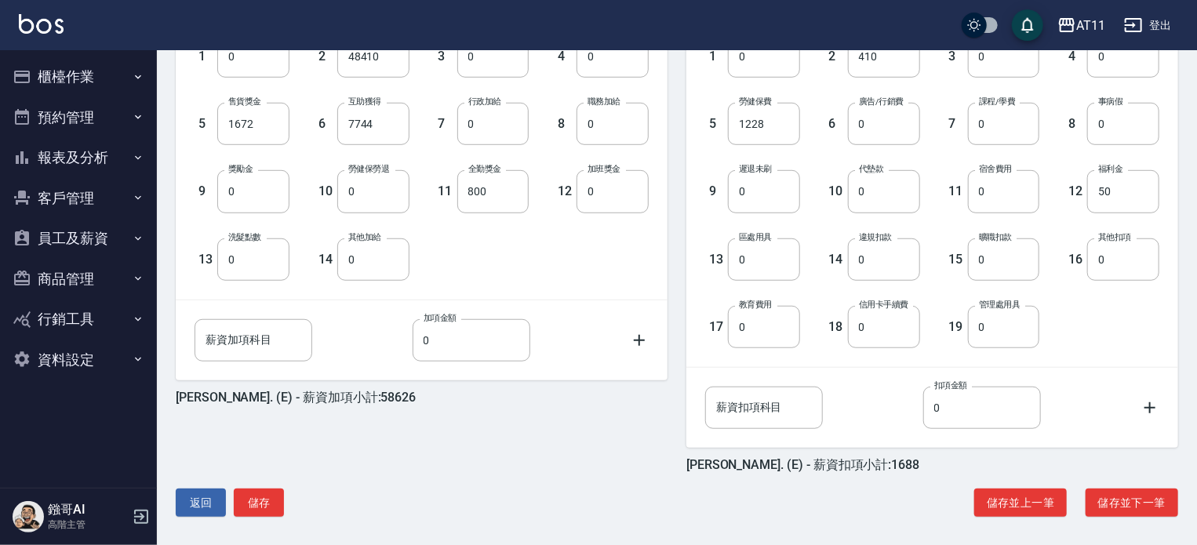
scroll to position [474, 0]
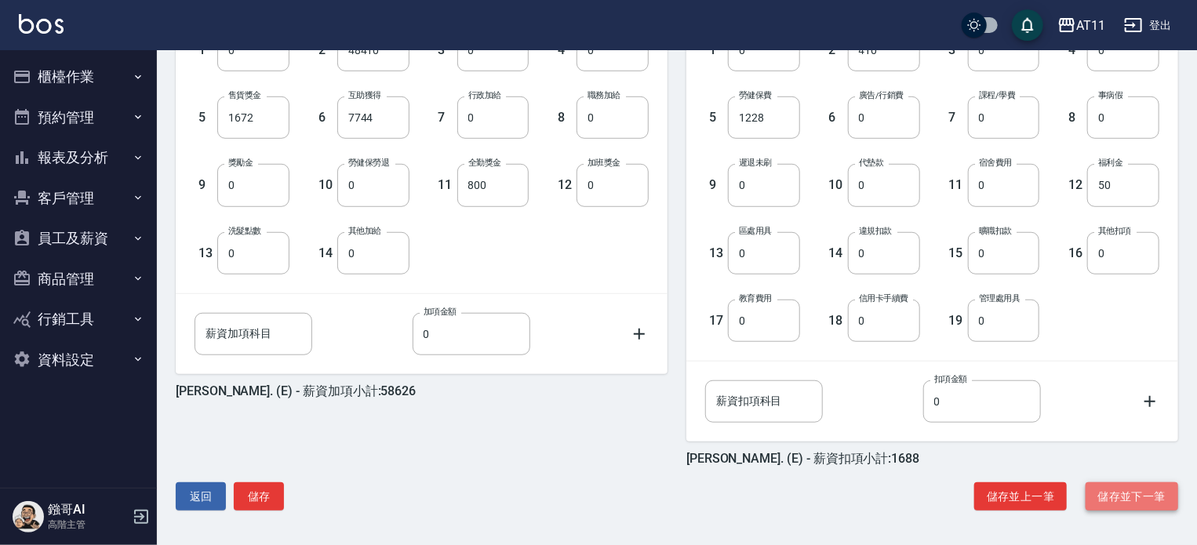
click at [1133, 489] on button "儲存並下一筆" at bounding box center [1132, 496] width 93 height 29
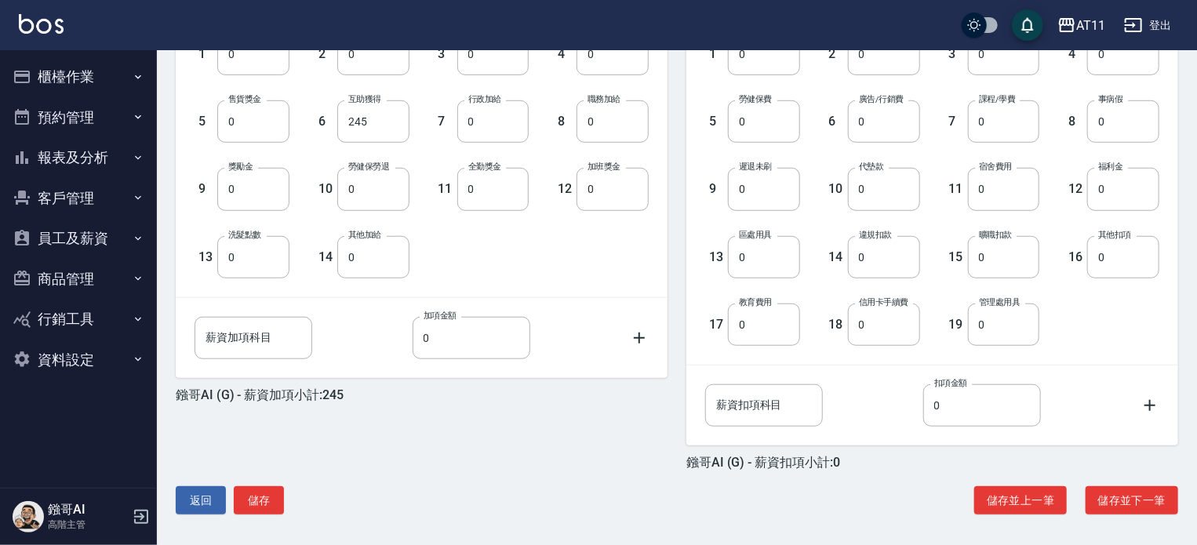
scroll to position [471, 0]
click at [1118, 498] on button "儲存並下一筆" at bounding box center [1132, 500] width 93 height 29
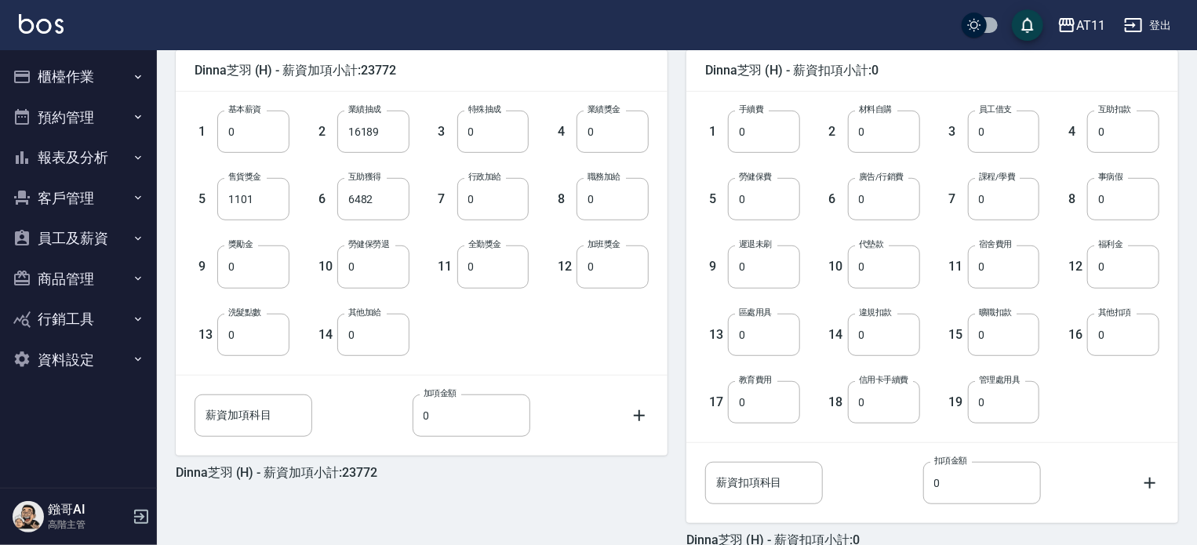
scroll to position [314, 0]
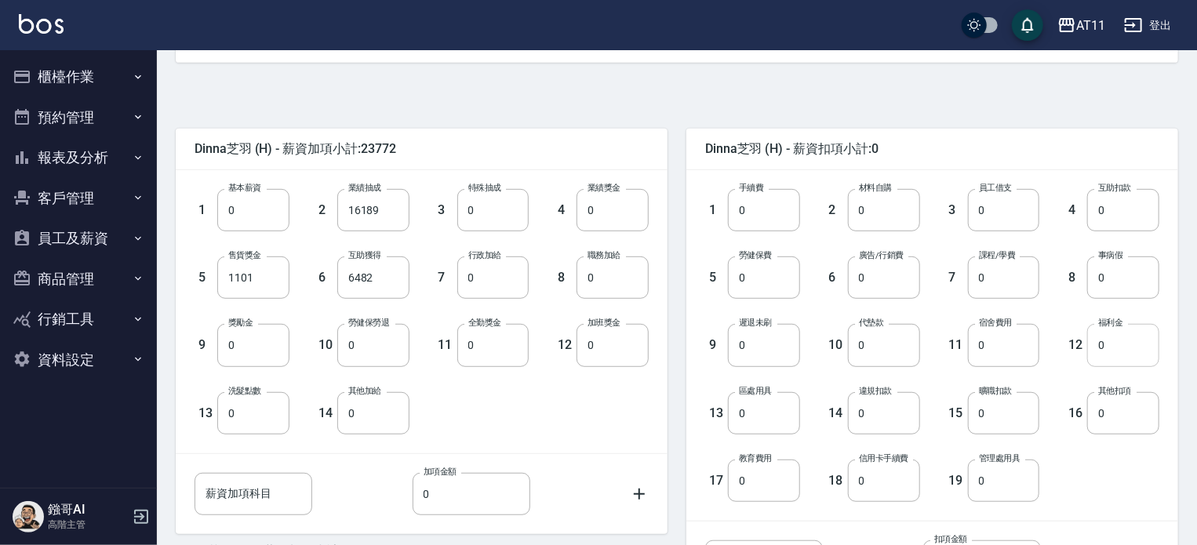
click at [1114, 347] on input "0" at bounding box center [1123, 345] width 72 height 42
type input "50"
click at [770, 279] on input "0" at bounding box center [764, 278] width 72 height 42
type input "1158"
click at [904, 203] on input "0" at bounding box center [884, 210] width 72 height 42
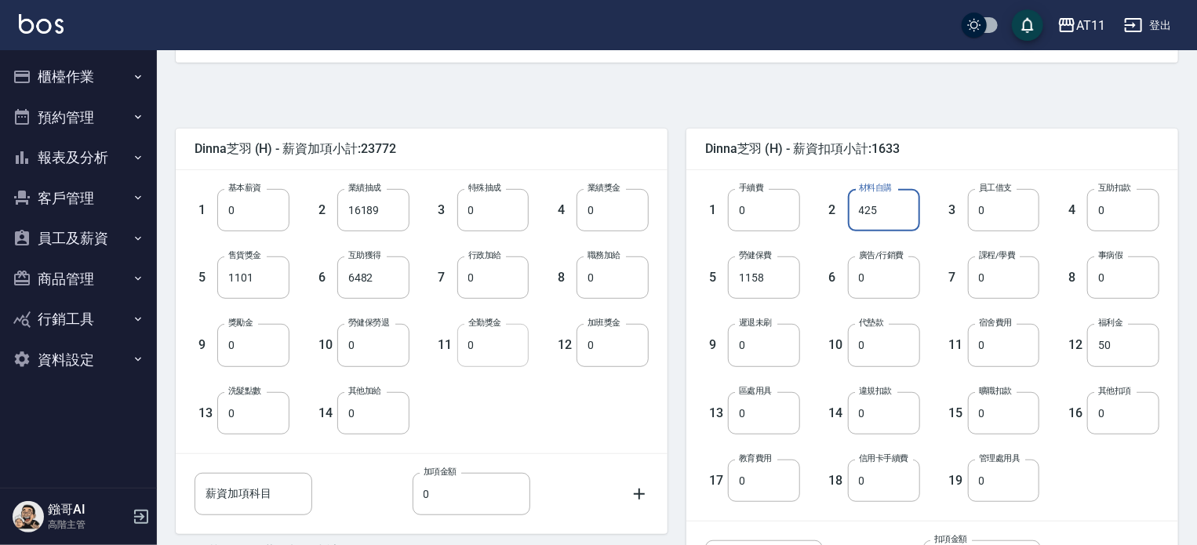
type input "425"
click at [489, 352] on input "0" at bounding box center [493, 345] width 72 height 42
type input "800"
click at [677, 301] on div "Dinna芝羽 (H) - 薪資扣項小計:1633 1 手續費 0 手續費 2 材料自購 425 材料自購 3 員工借支 0 員工借支 4 互助扣款 0 互助…" at bounding box center [923, 368] width 511 height 517
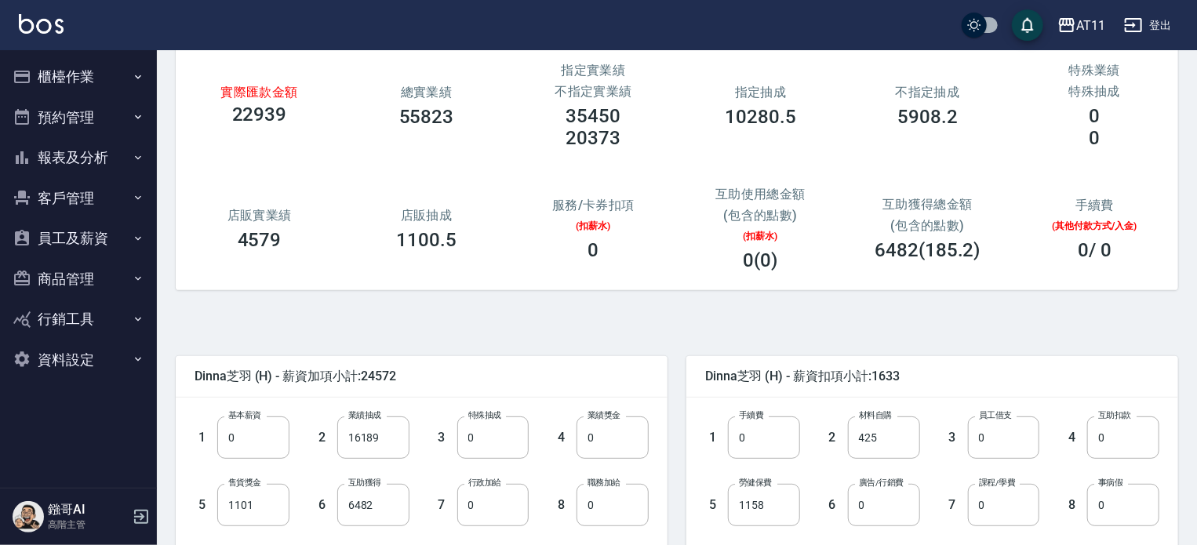
scroll to position [78, 0]
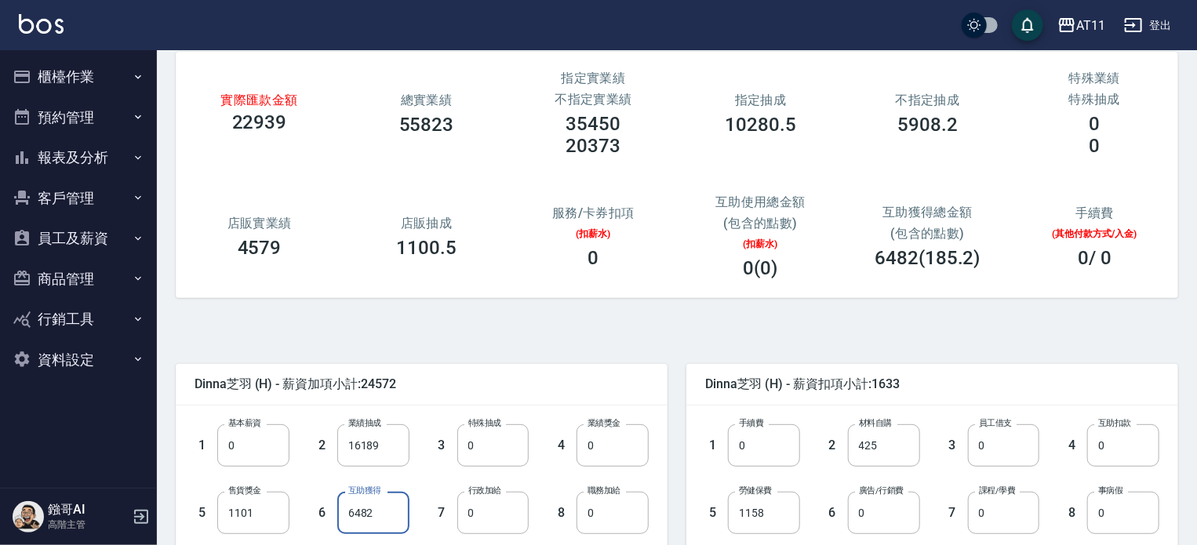
click at [361, 506] on input "6482" at bounding box center [373, 513] width 72 height 42
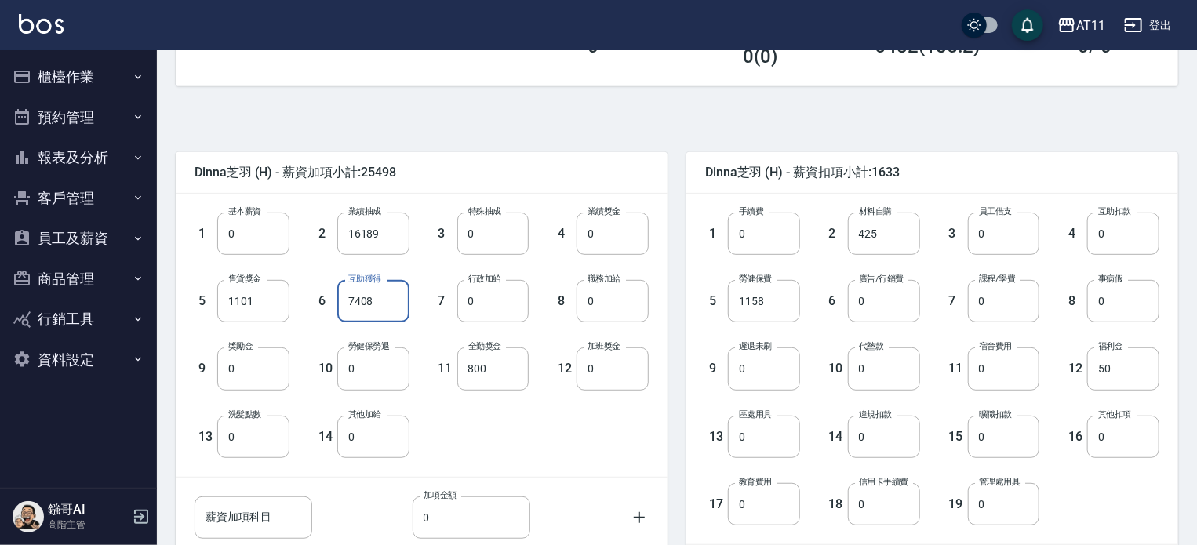
scroll to position [471, 0]
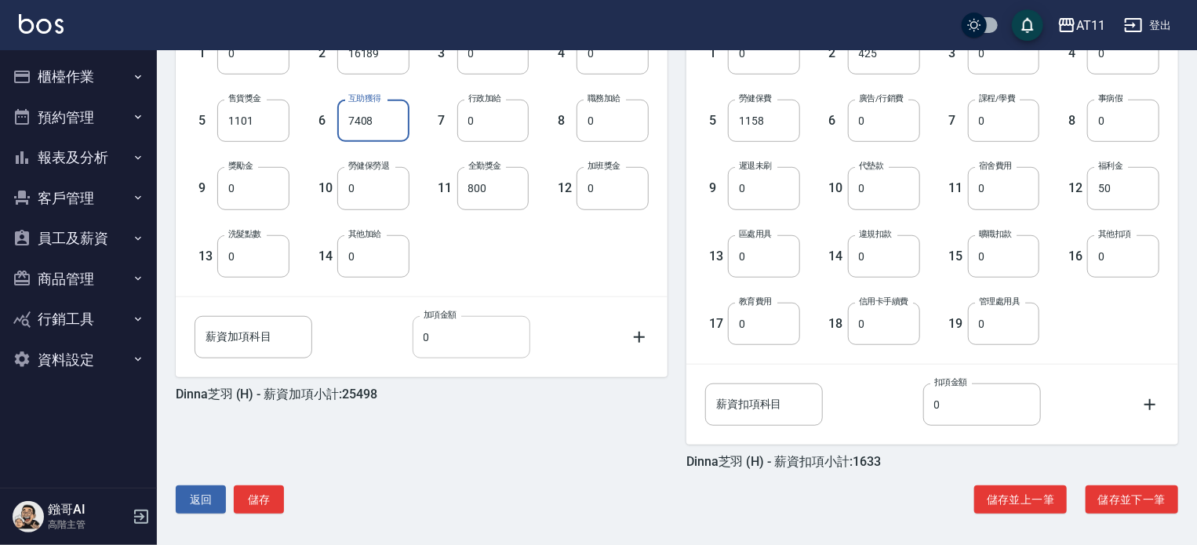
type input "7408"
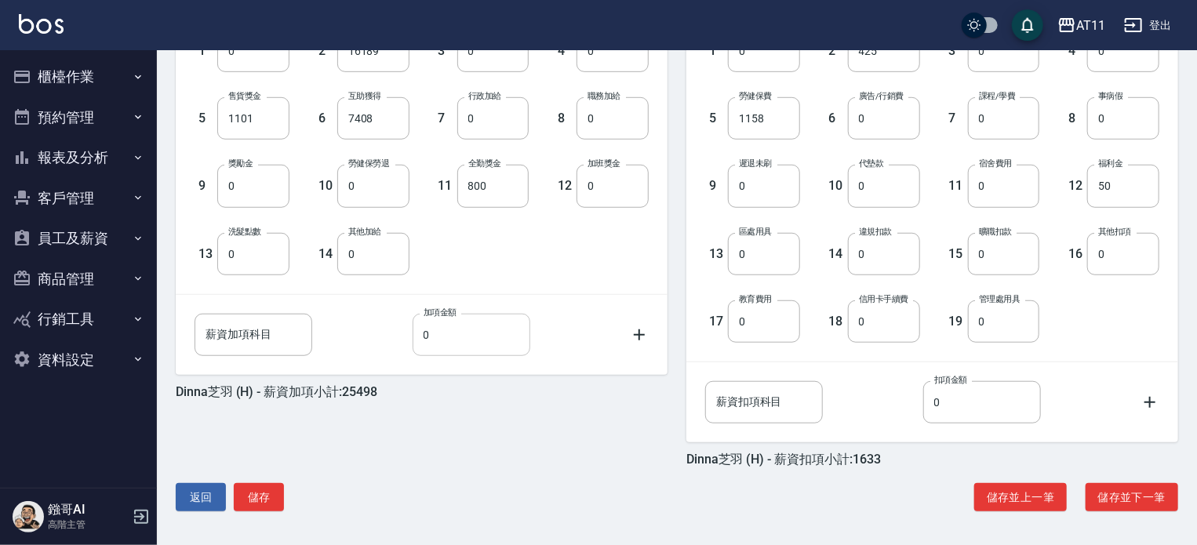
scroll to position [474, 0]
click at [378, 267] on input "0" at bounding box center [373, 253] width 72 height 42
type input "2502"
click at [1137, 493] on button "儲存並下一筆" at bounding box center [1132, 496] width 93 height 29
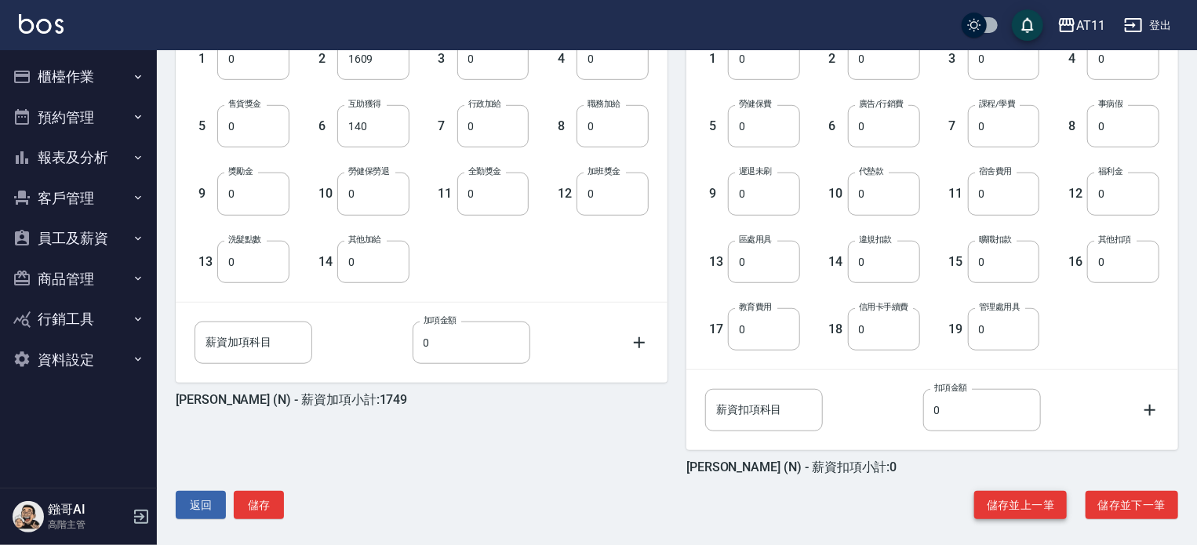
scroll to position [474, 0]
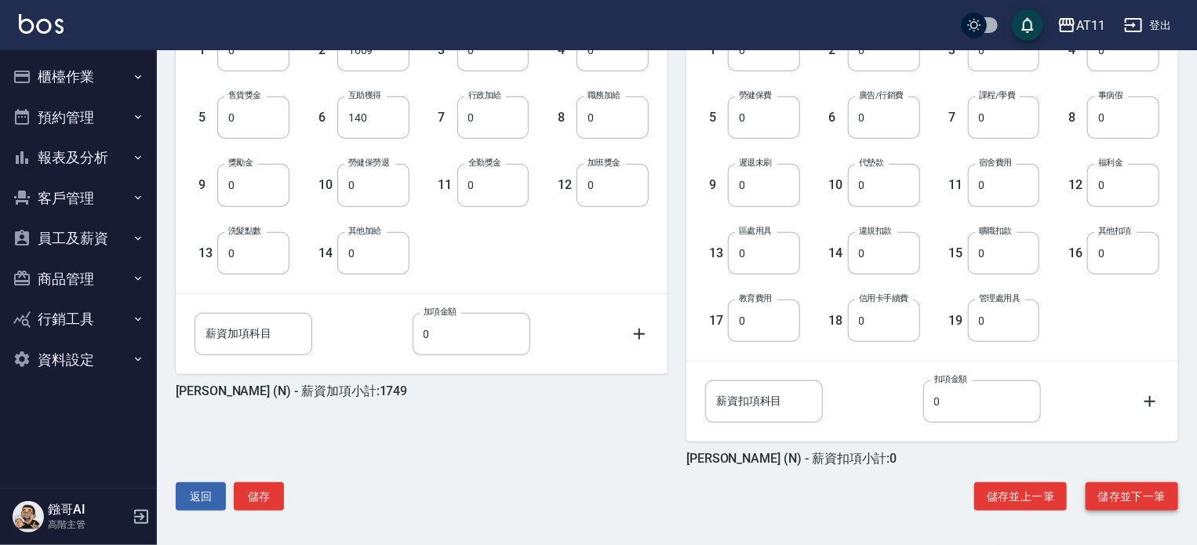
click at [1095, 497] on button "儲存並下一筆" at bounding box center [1132, 496] width 93 height 29
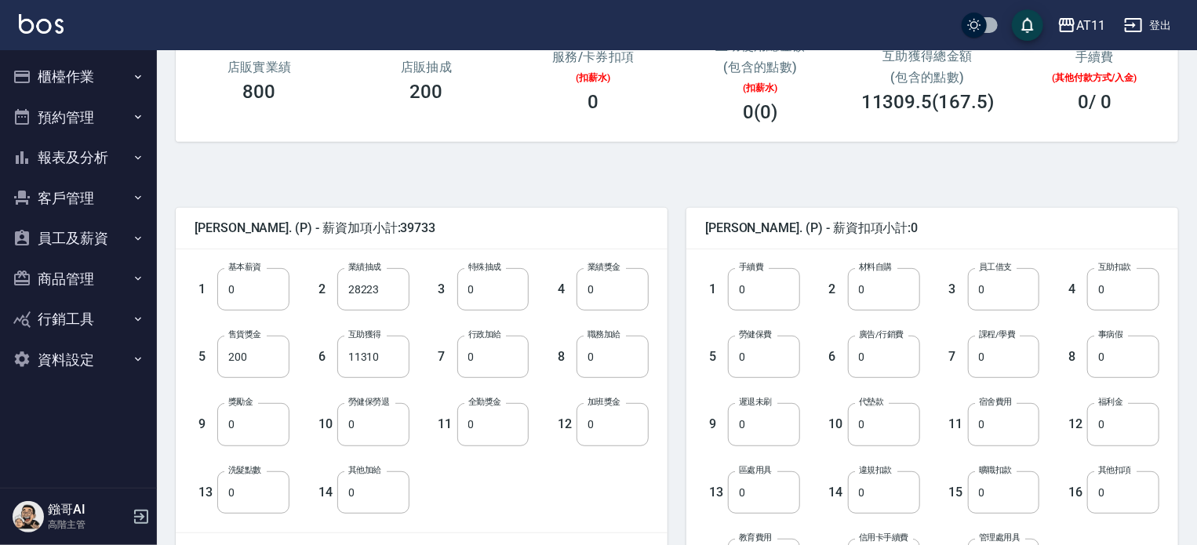
scroll to position [235, 0]
click at [1123, 416] on input "0" at bounding box center [1123, 423] width 72 height 42
type input "50"
click at [766, 370] on input "0" at bounding box center [764, 356] width 72 height 42
type input "2168"
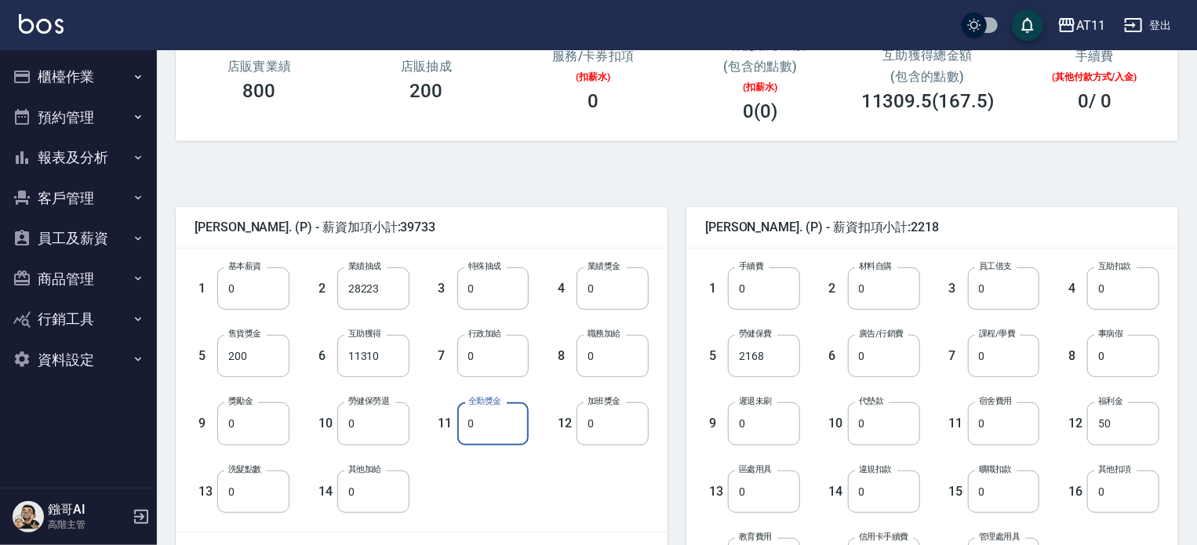
click at [514, 424] on input "0" at bounding box center [493, 423] width 72 height 42
type input "800"
click at [623, 287] on input "0" at bounding box center [613, 288] width 72 height 42
type input "3000"
click at [507, 359] on input "0" at bounding box center [493, 356] width 72 height 42
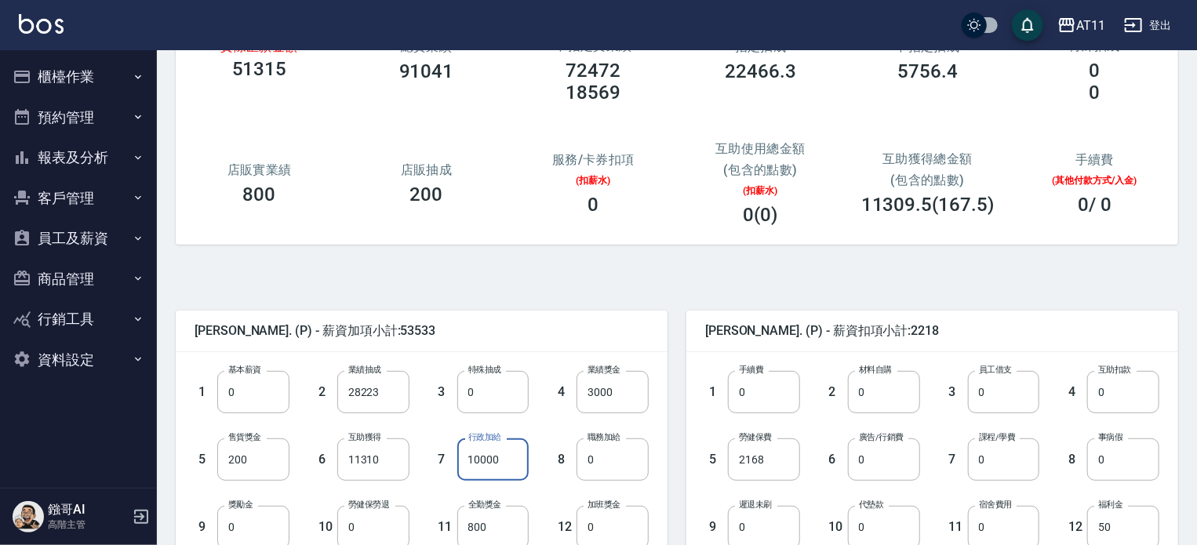
scroll to position [157, 0]
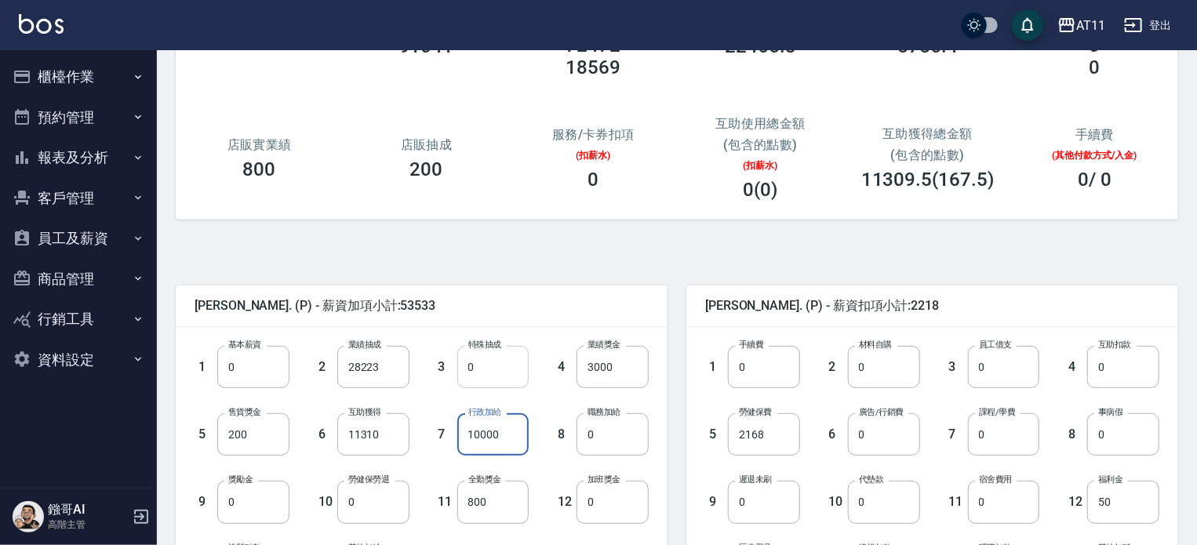
type input "10000"
click at [508, 366] on input "0" at bounding box center [493, 367] width 72 height 42
click at [361, 435] on input "11310" at bounding box center [373, 434] width 72 height 42
type input "12147"
click at [678, 287] on div "Park. (P) - 薪資扣項小計:2218 1 手續費 0 手續費 2 材料自購 0 材料自購 3 員工借支 0 員工借支 4 互助扣款 0 互助扣款 5…" at bounding box center [923, 525] width 511 height 517
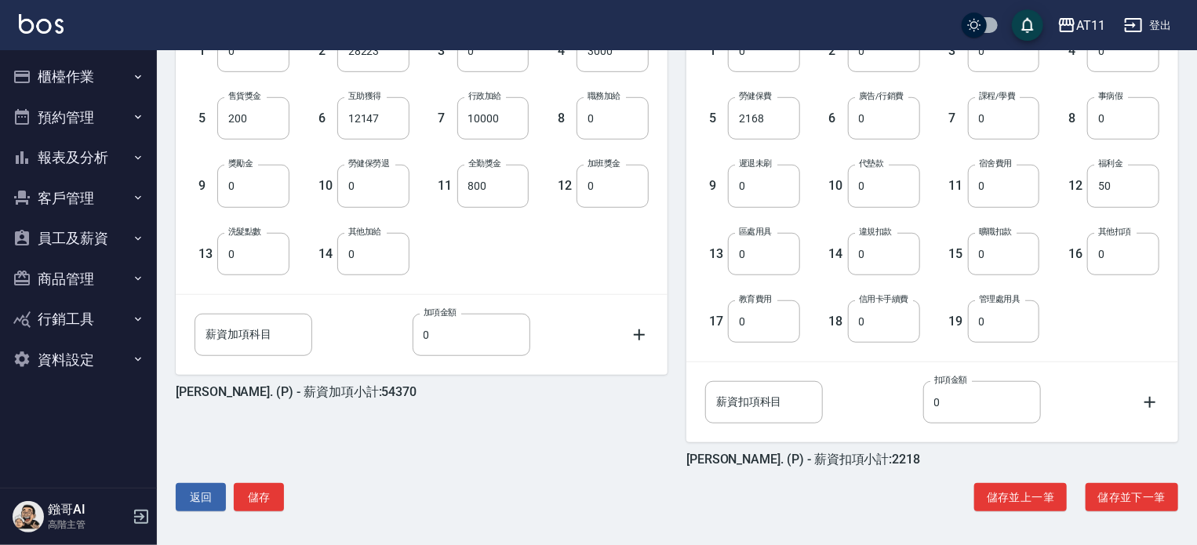
scroll to position [474, 0]
click at [266, 492] on button "儲存" at bounding box center [259, 496] width 50 height 29
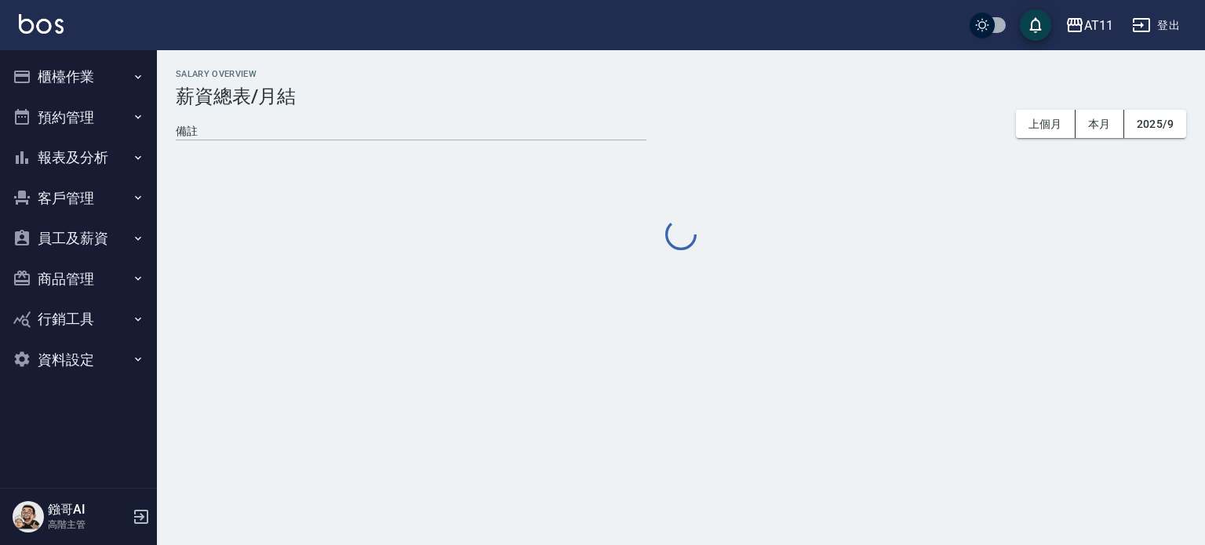
click at [86, 156] on button "報表及分析" at bounding box center [78, 157] width 144 height 41
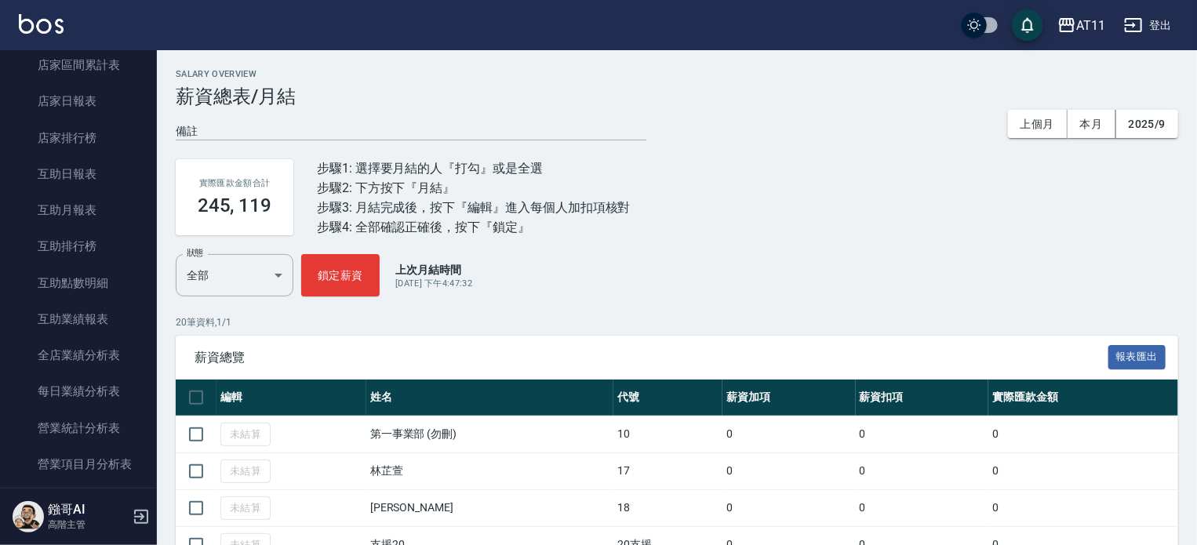
scroll to position [392, 0]
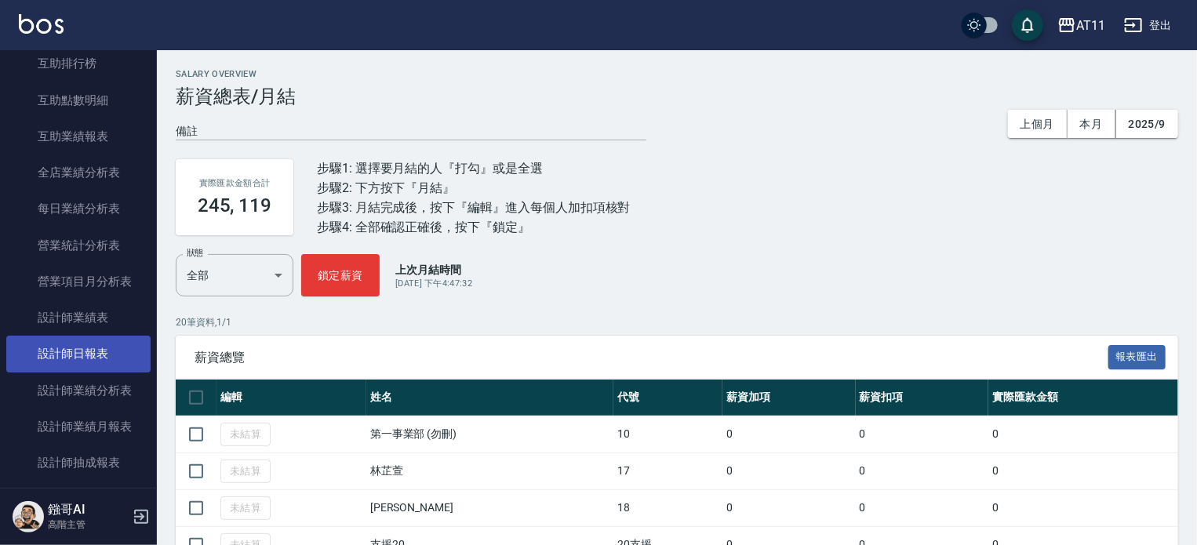
click at [83, 351] on link "設計師日報表" at bounding box center [78, 354] width 144 height 36
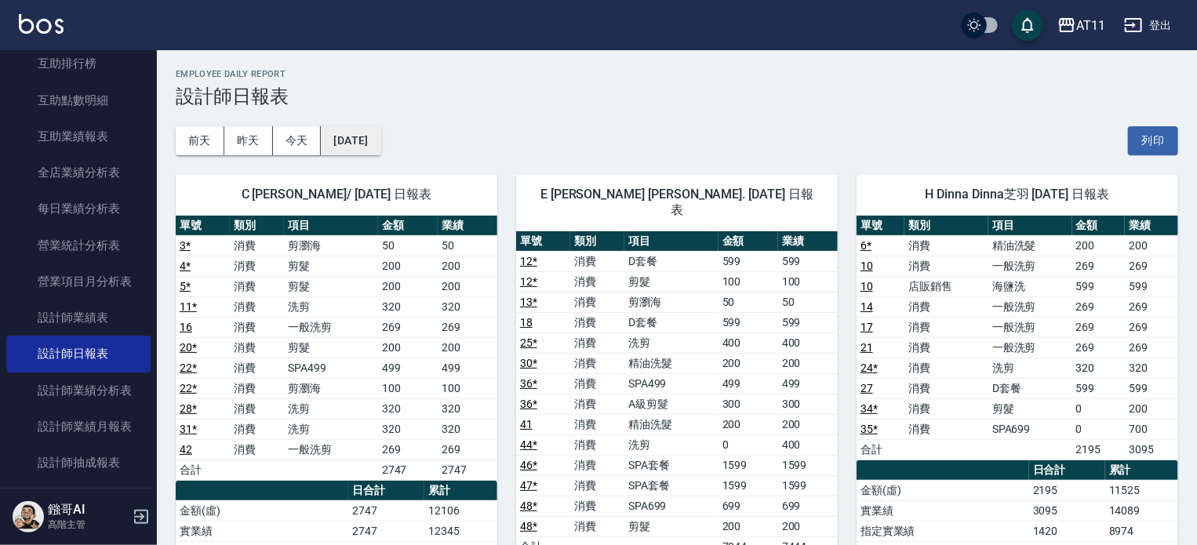
click at [359, 140] on button "2025/10/06" at bounding box center [351, 140] width 60 height 29
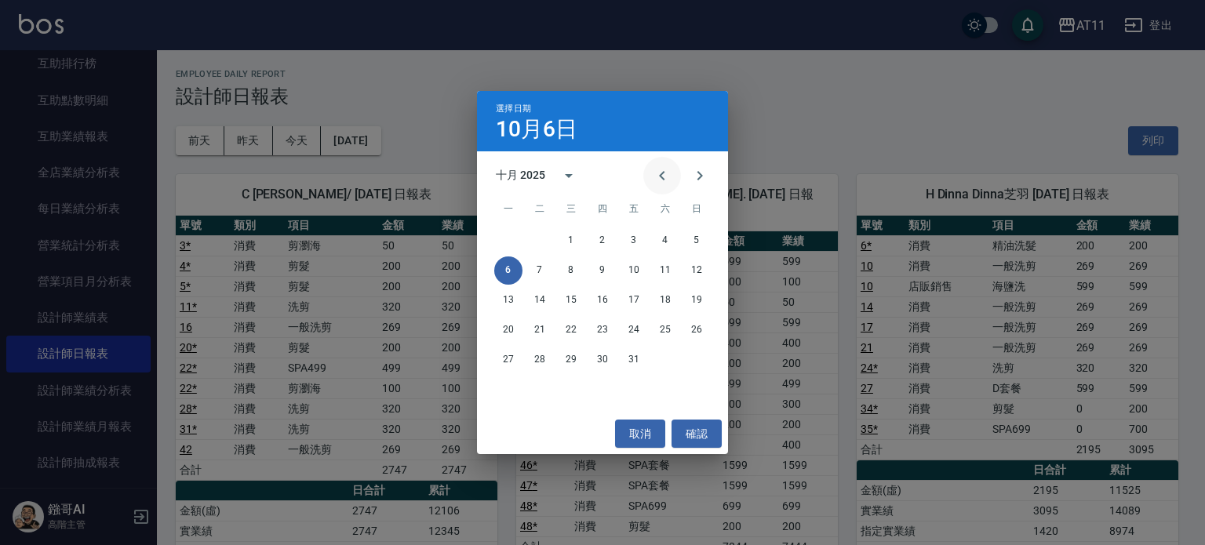
click at [662, 175] on icon "Previous month" at bounding box center [662, 175] width 19 height 19
click at [540, 359] on button "30" at bounding box center [540, 360] width 28 height 28
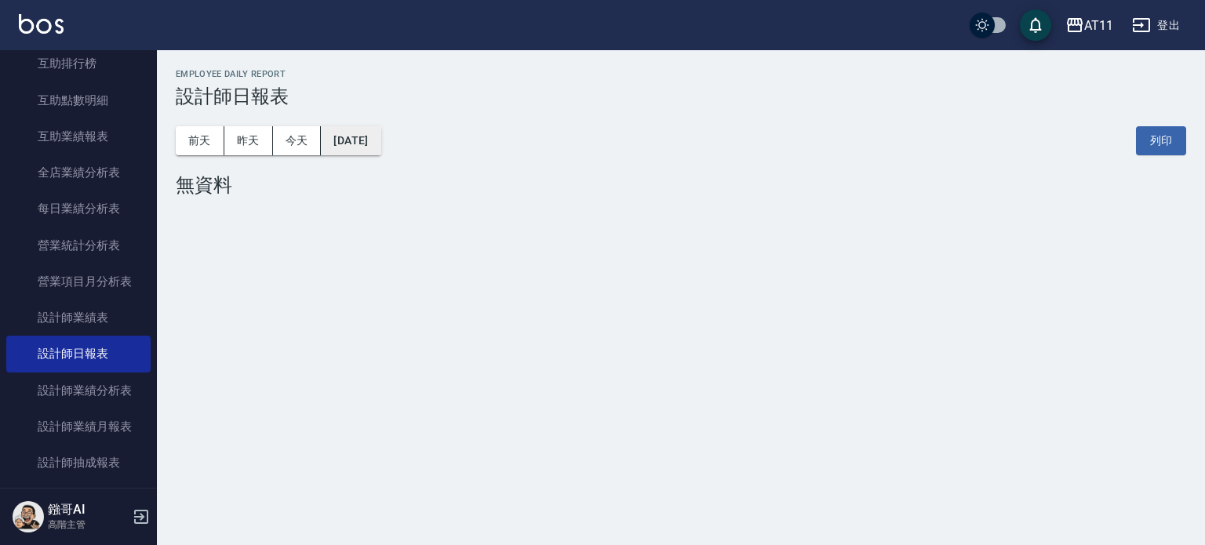
click at [380, 138] on button "2025/09/30" at bounding box center [351, 140] width 60 height 29
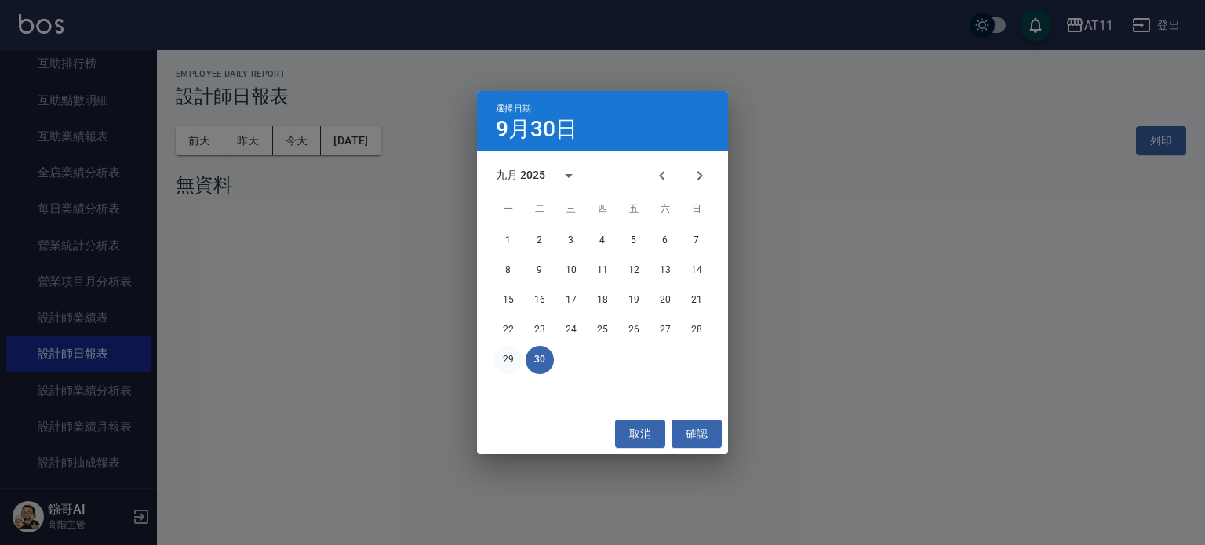
click at [505, 357] on button "29" at bounding box center [508, 360] width 28 height 28
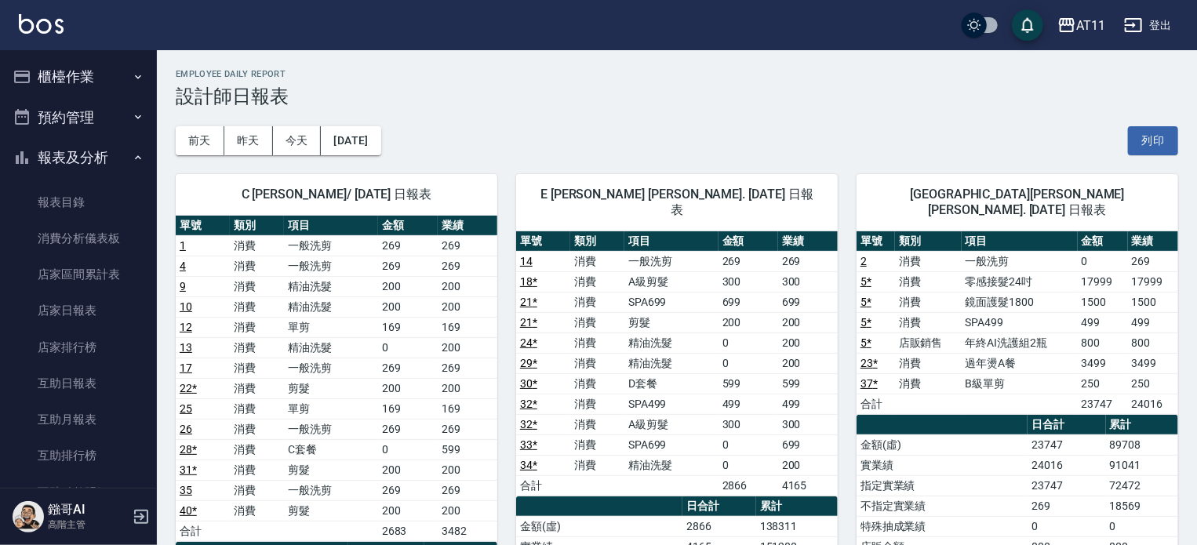
click at [87, 159] on button "報表及分析" at bounding box center [78, 157] width 144 height 41
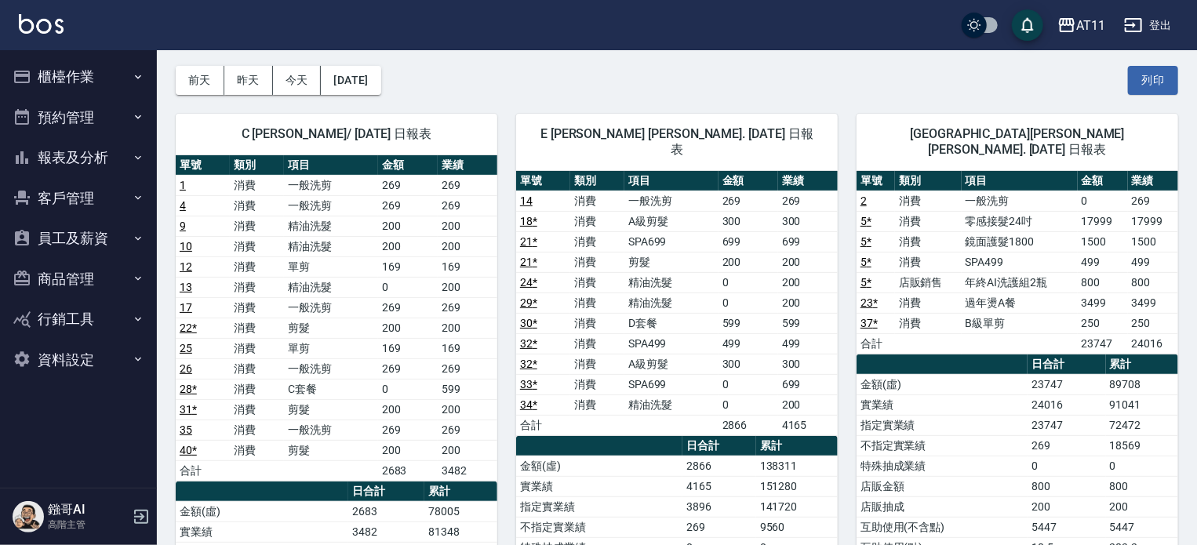
scroll to position [78, 0]
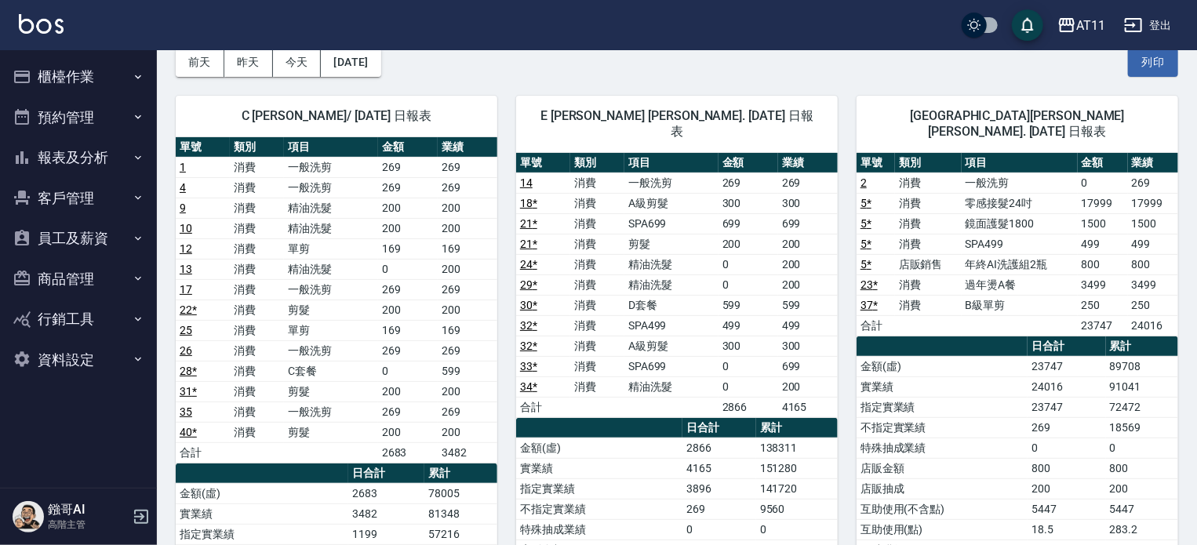
click at [80, 236] on button "員工及薪資" at bounding box center [78, 238] width 144 height 41
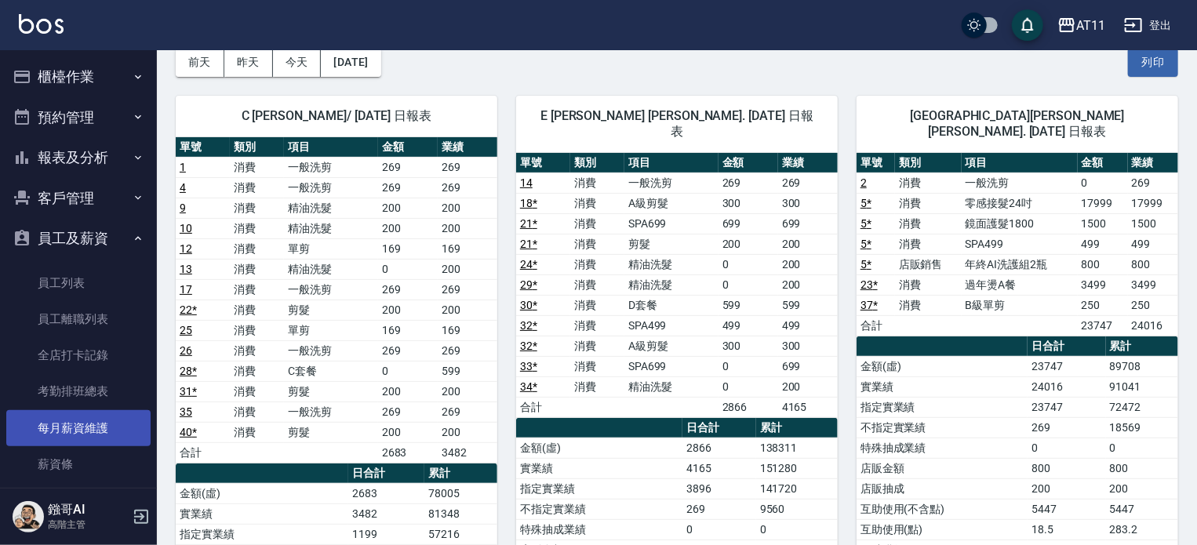
click at [89, 431] on link "每月薪資維護" at bounding box center [78, 428] width 144 height 36
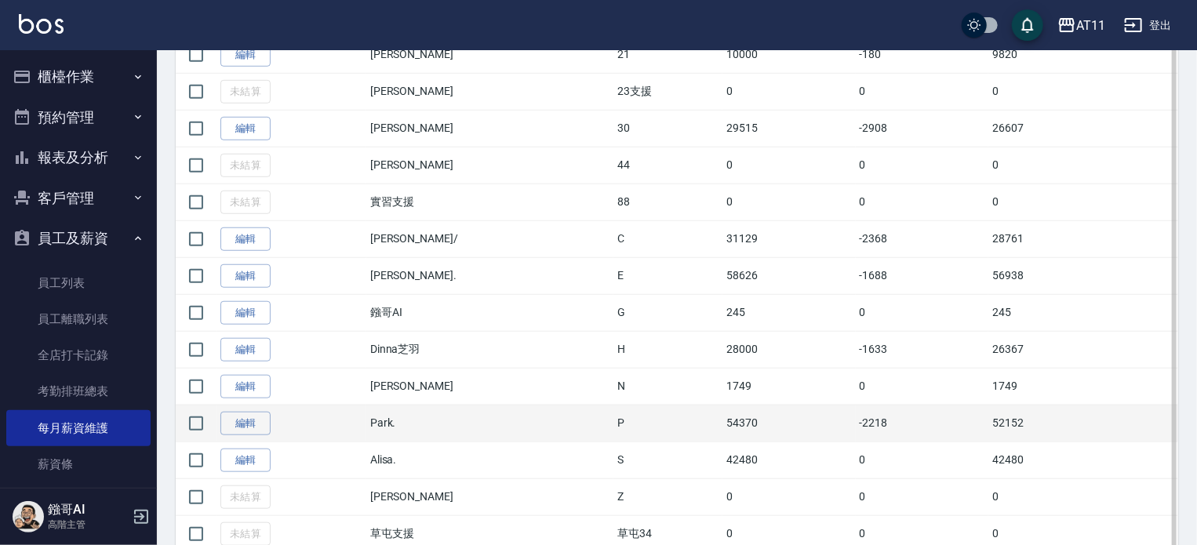
scroll to position [655, 0]
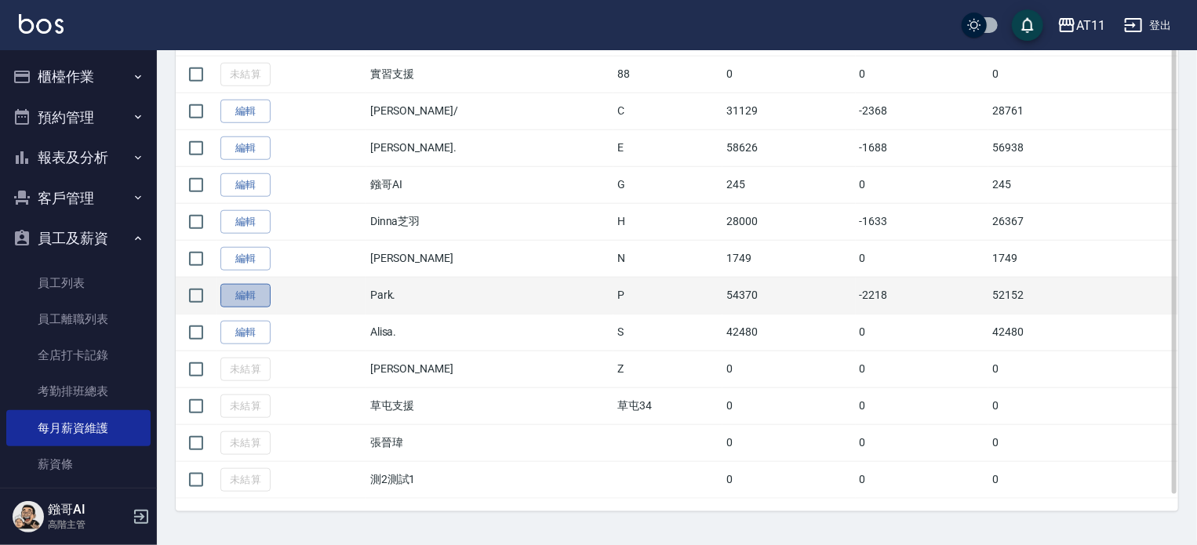
click at [255, 291] on link "編輯" at bounding box center [245, 296] width 50 height 24
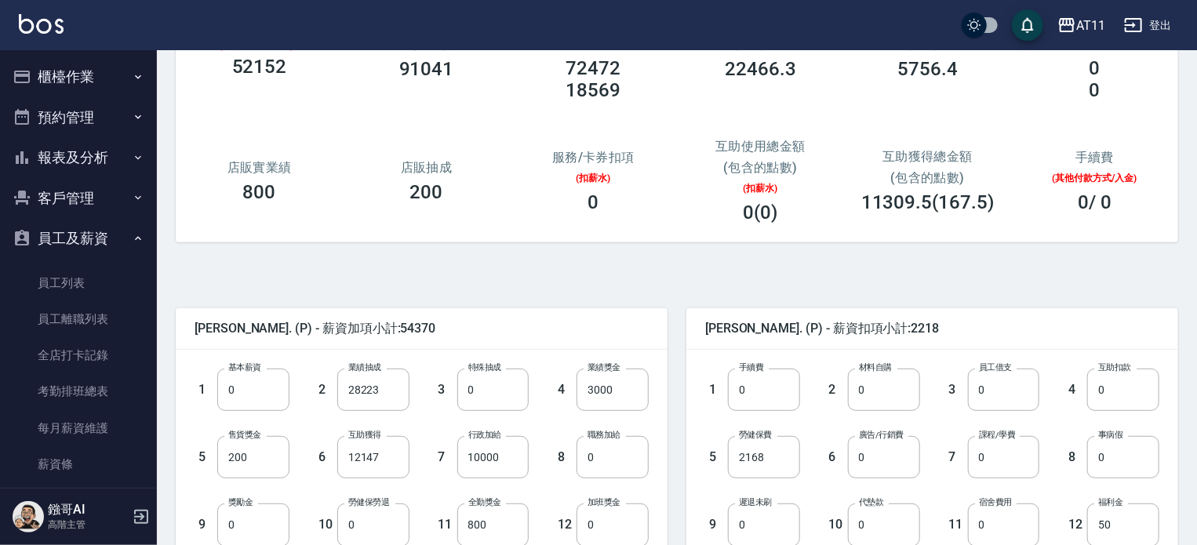
scroll to position [157, 0]
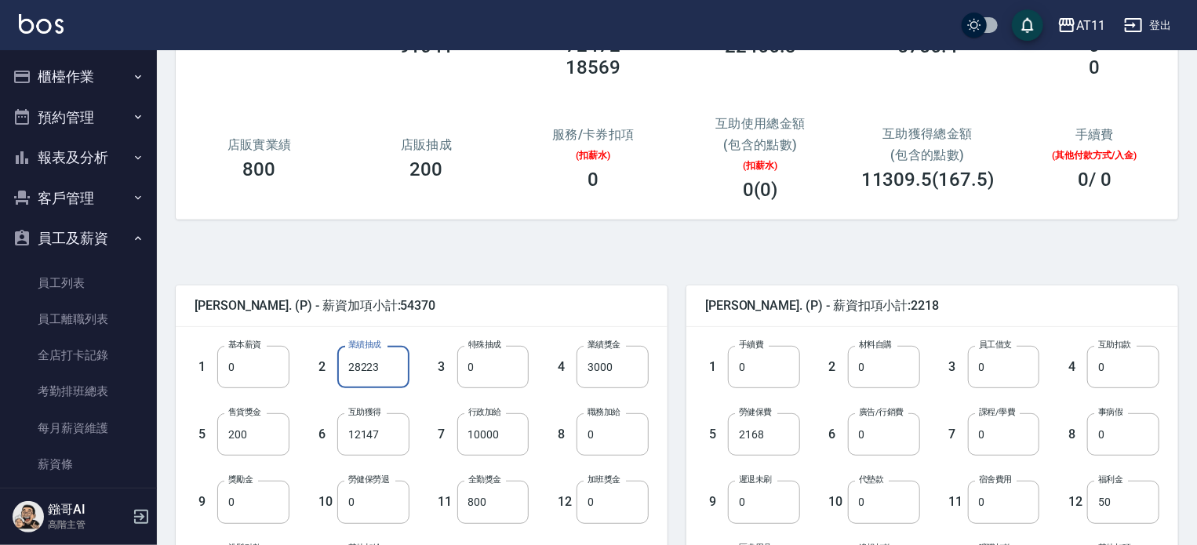
click at [364, 364] on input "28223" at bounding box center [373, 367] width 72 height 42
type input "22643"
click at [562, 219] on div "實際匯款金額 46572 總實業績 91041 指定實業績 不指定實業績 72472 18569 指定抽成 22466.3 不指定抽成 5756.4 特殊業績…" at bounding box center [677, 96] width 1002 height 246
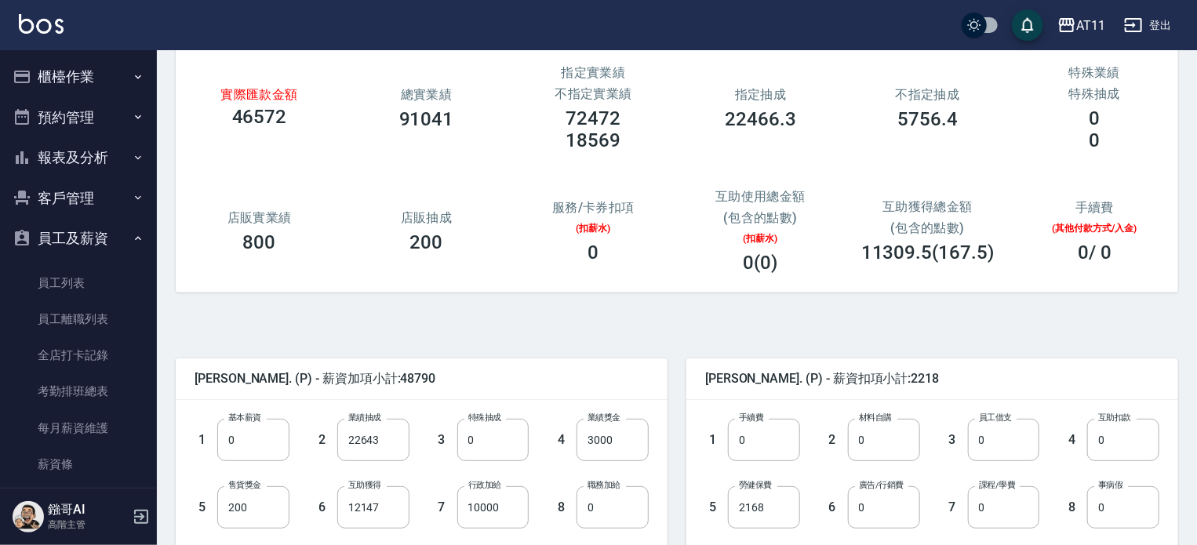
scroll to position [78, 0]
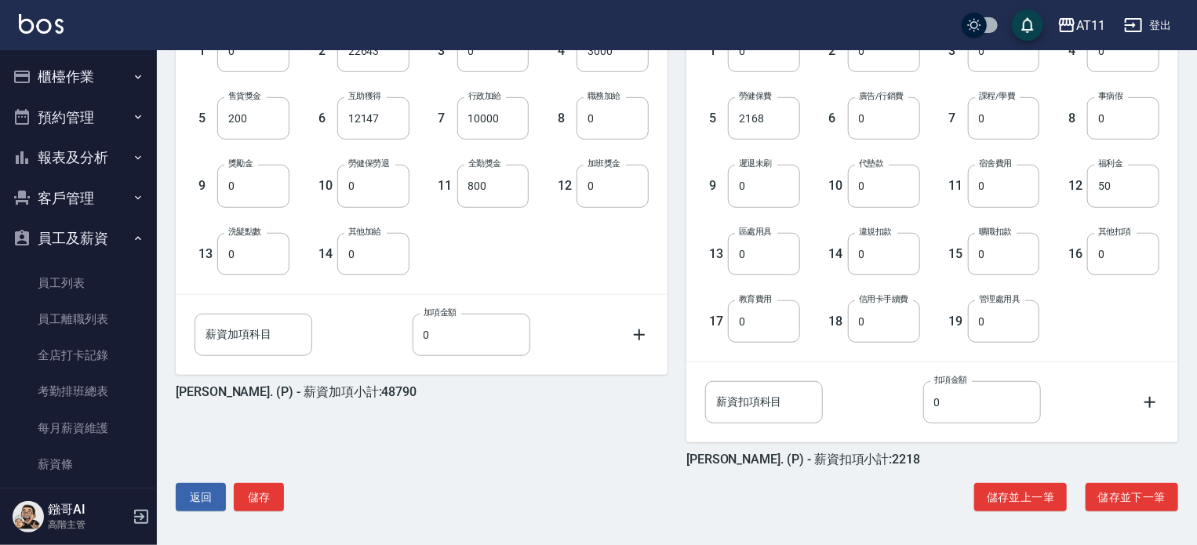
scroll to position [474, 0]
click at [1123, 495] on button "儲存並下一筆" at bounding box center [1132, 496] width 93 height 29
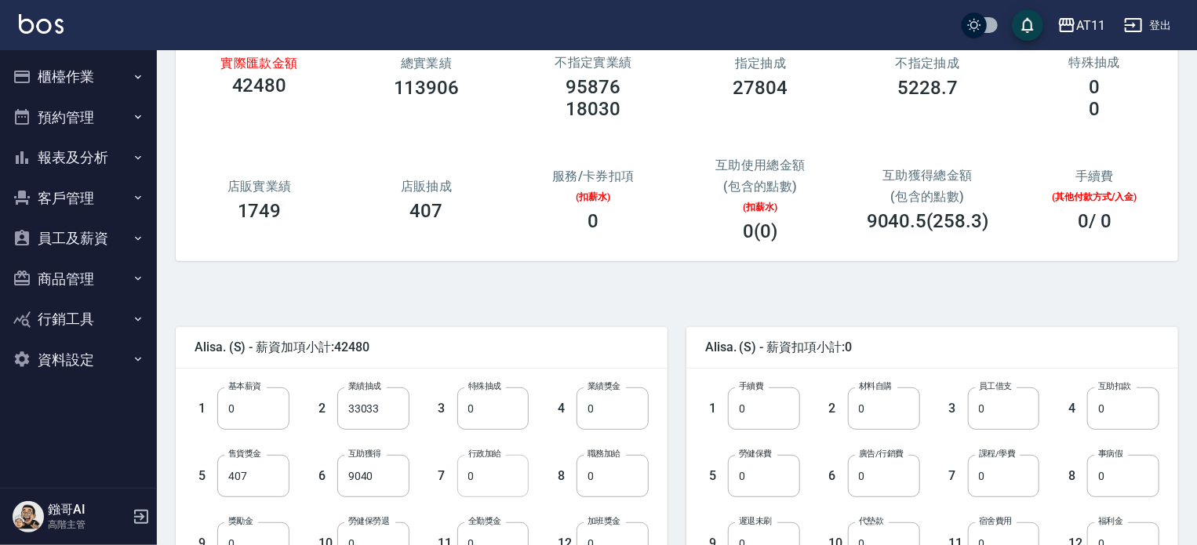
scroll to position [235, 0]
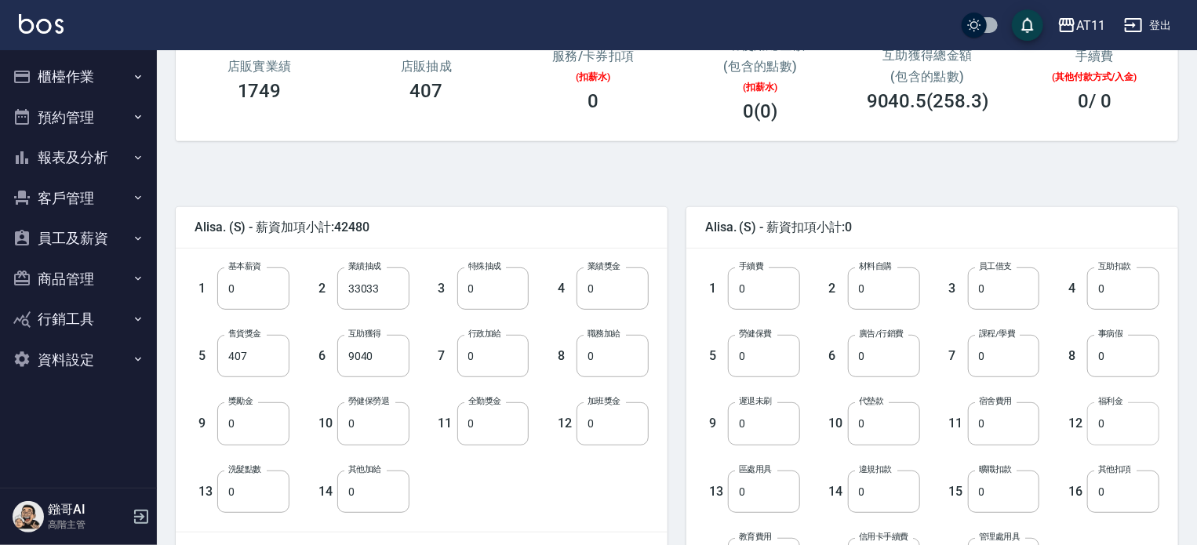
click at [1119, 432] on input "0" at bounding box center [1123, 423] width 72 height 42
type input "50"
click at [763, 358] on input "0" at bounding box center [764, 356] width 72 height 42
type input "1698"
click at [502, 438] on input "0" at bounding box center [493, 423] width 72 height 42
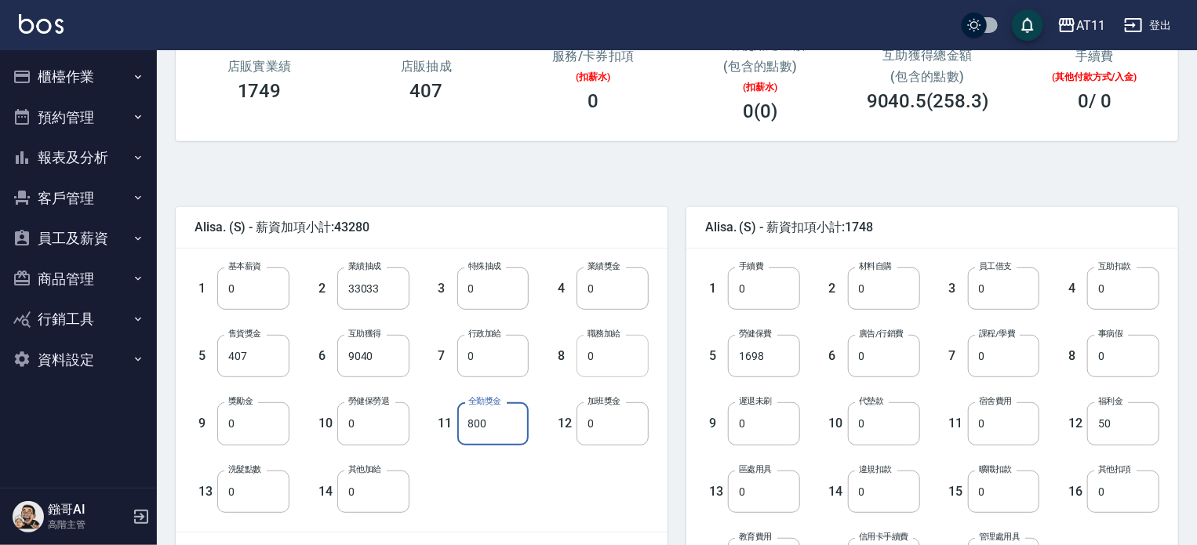
type input "800"
click at [610, 354] on input "0" at bounding box center [613, 356] width 72 height 42
type input "1000"
click at [677, 304] on div "Alisa. (S) - 薪資扣項小計:1748 1 手續費 0 手續費 2 材料自購 0 材料自購 3 員工借支 0 員工借支 4 互助扣款 0 互助扣款 …" at bounding box center [923, 446] width 511 height 517
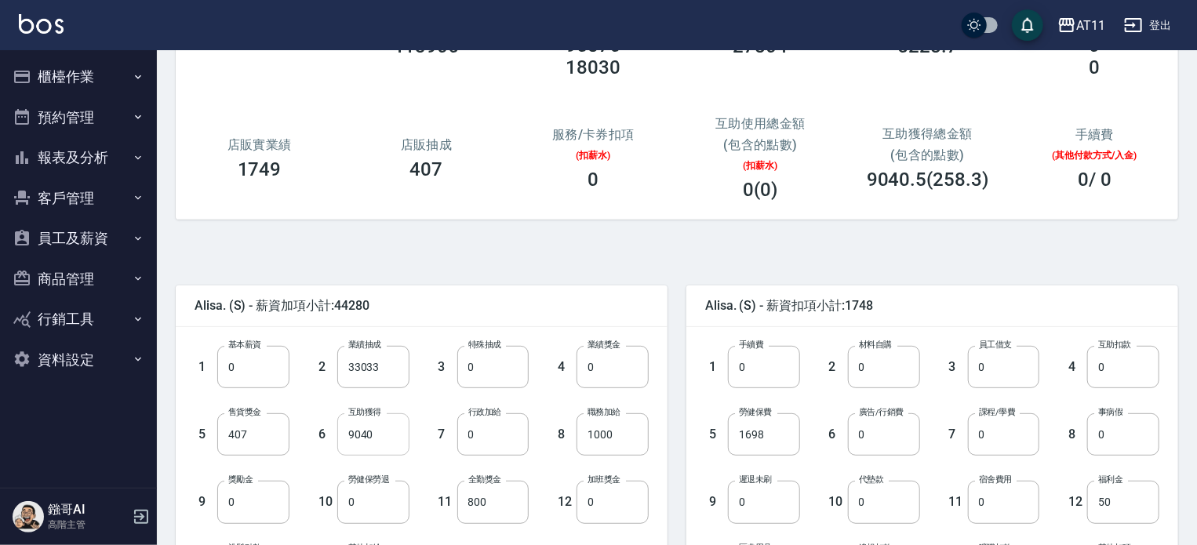
click at [363, 438] on input "9040" at bounding box center [373, 434] width 72 height 42
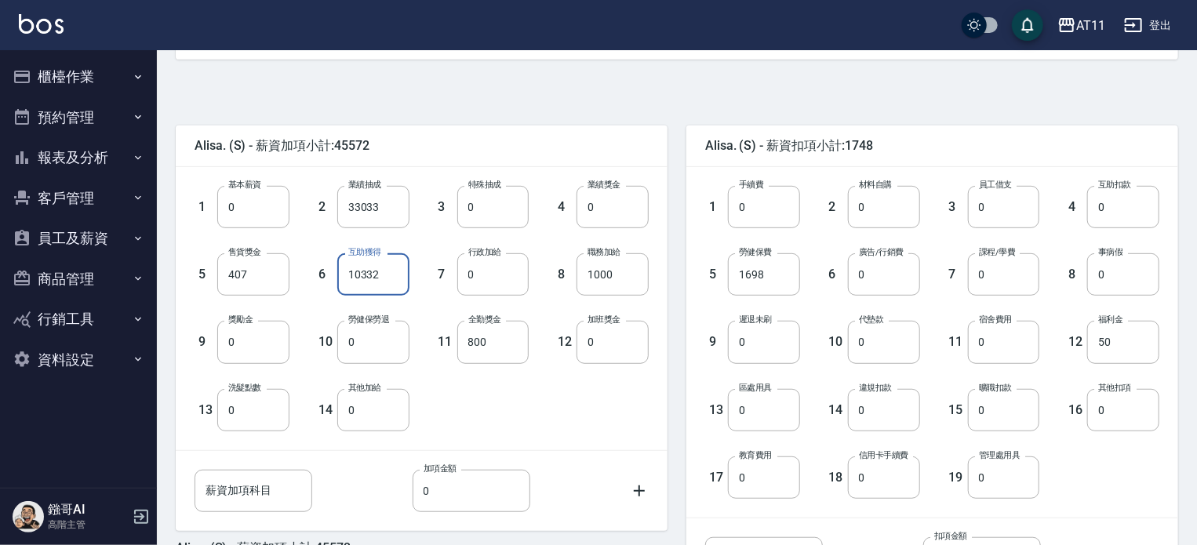
scroll to position [0, 0]
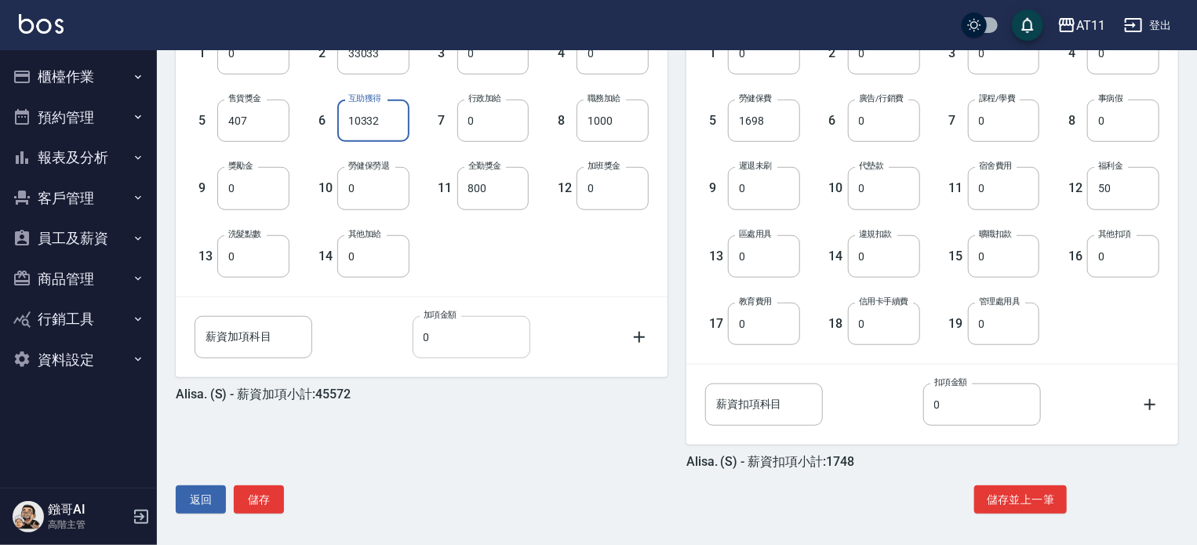
type input "10332"
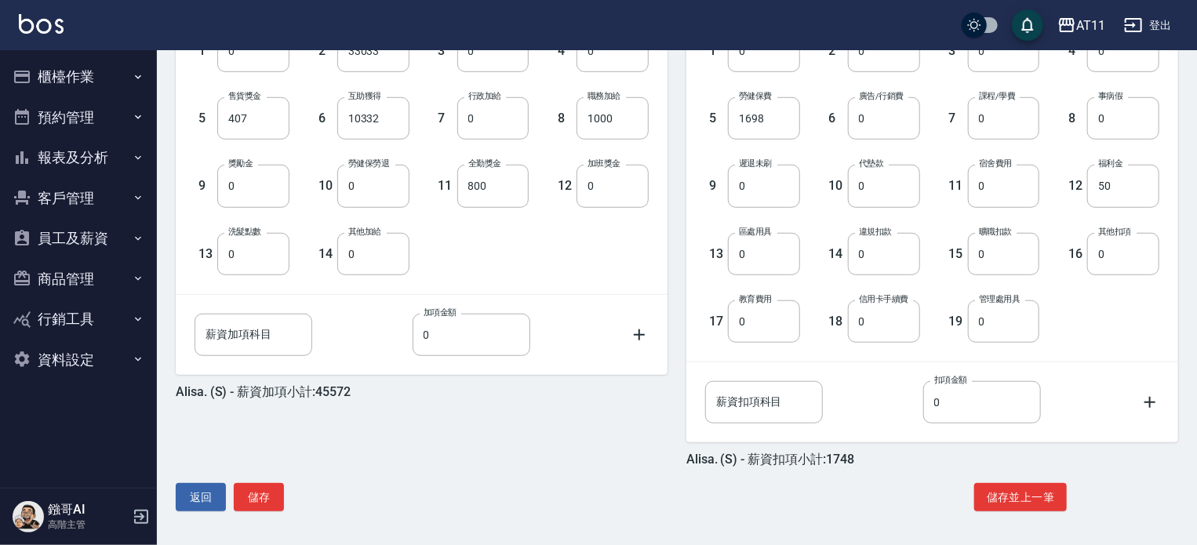
scroll to position [474, 0]
click at [258, 497] on button "儲存" at bounding box center [259, 496] width 50 height 29
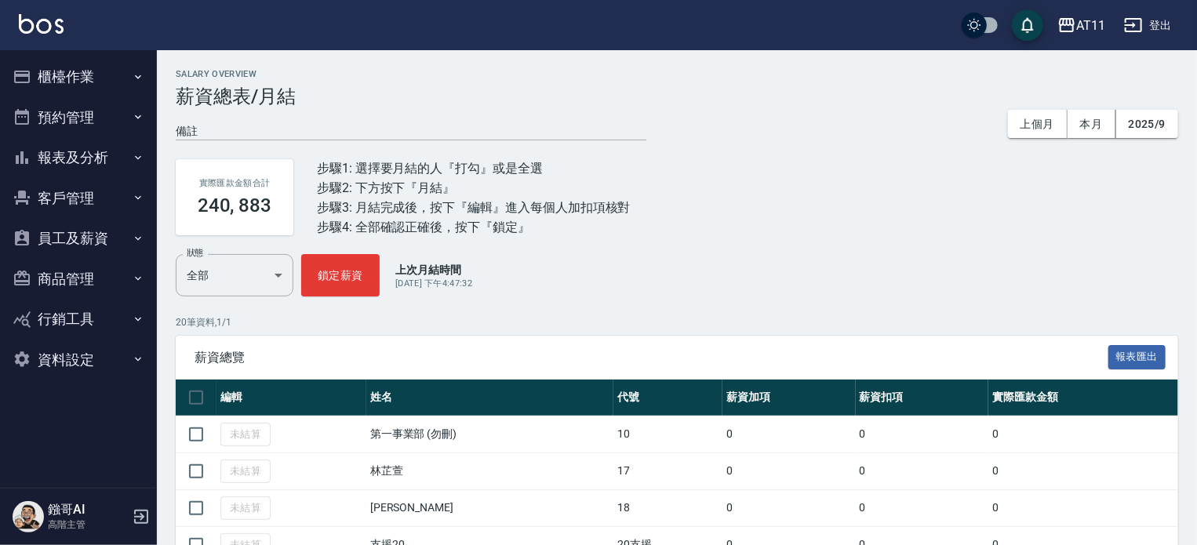
click at [1134, 24] on icon "button" at bounding box center [1133, 25] width 17 height 14
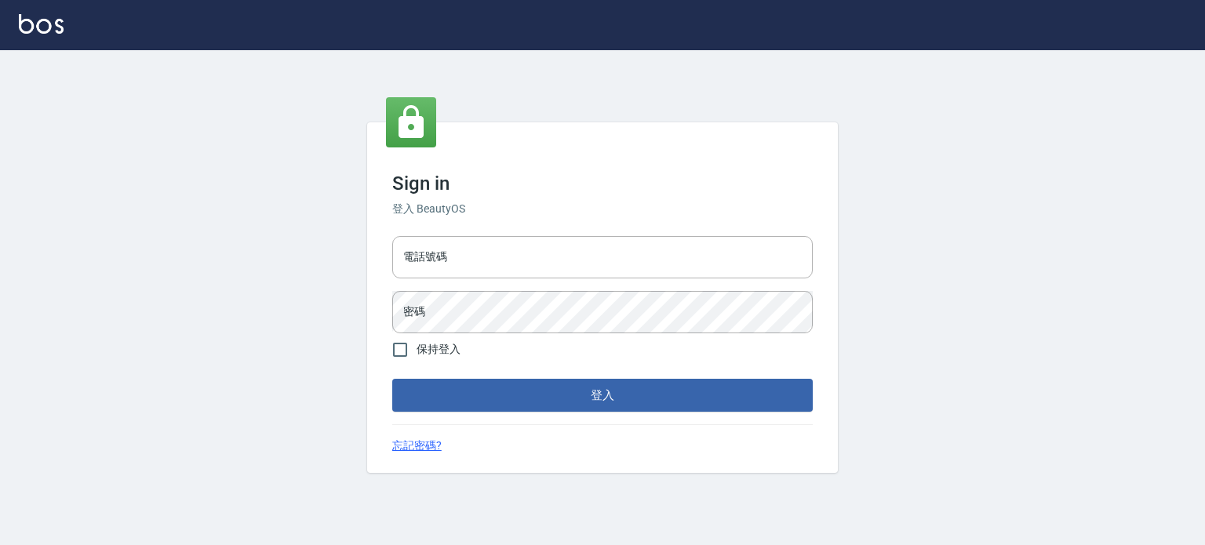
drag, startPoint x: 474, startPoint y: 242, endPoint x: 476, endPoint y: 234, distance: 8.2
click at [474, 240] on input "電話號碼" at bounding box center [602, 257] width 420 height 42
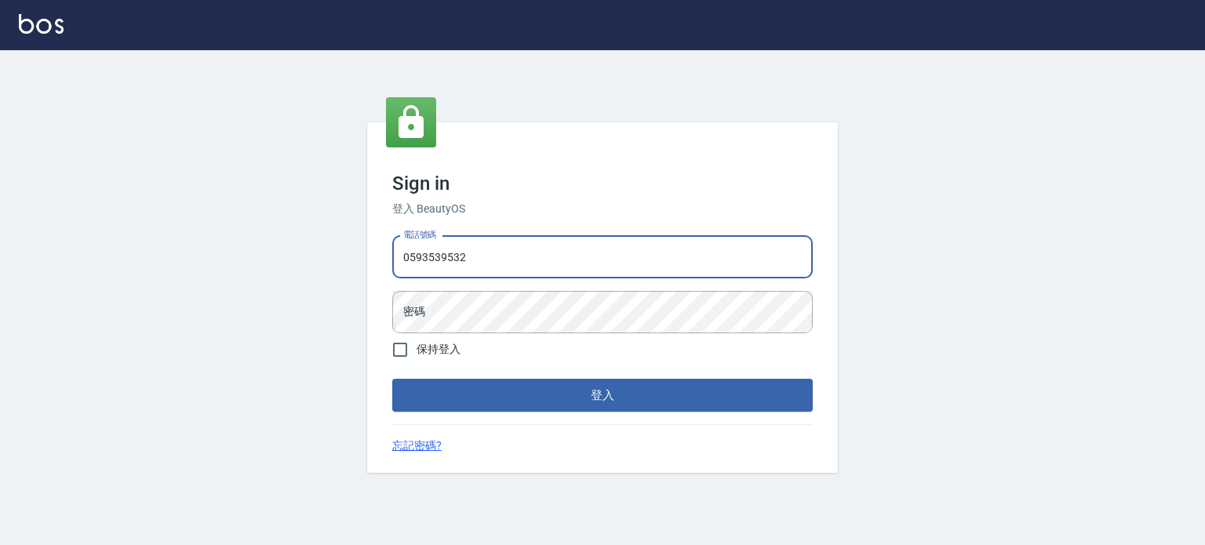
click at [392, 379] on button "登入" at bounding box center [602, 395] width 420 height 33
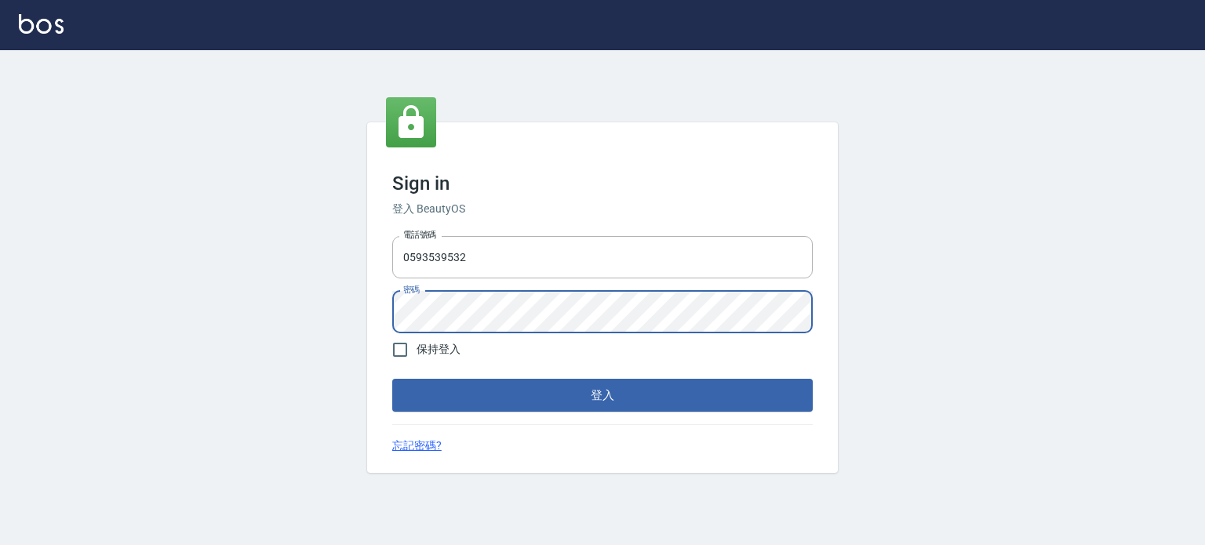
click at [392, 379] on button "登入" at bounding box center [602, 395] width 420 height 33
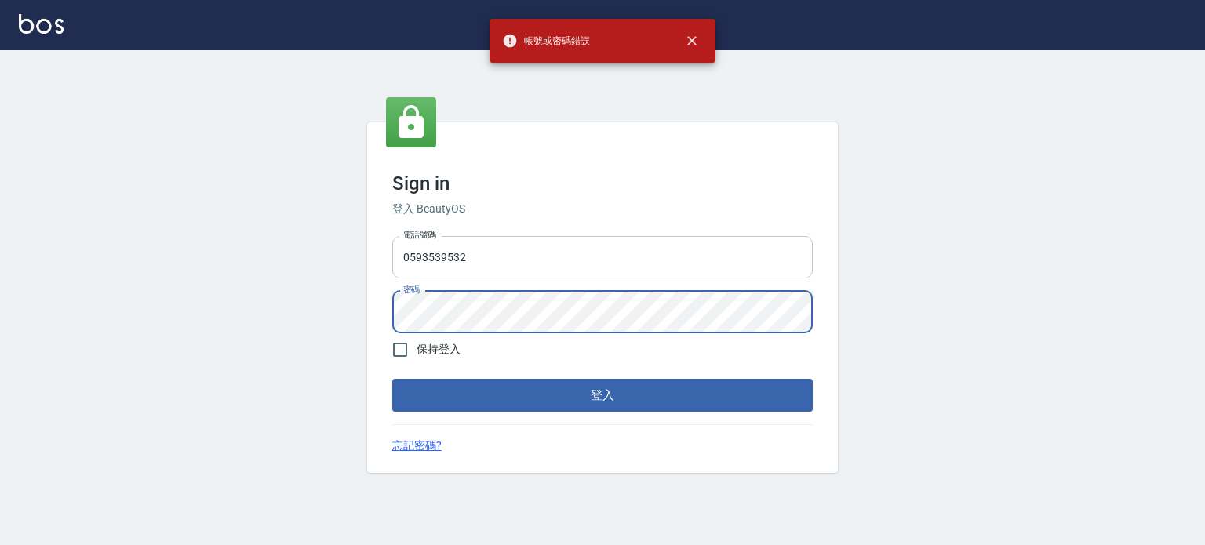
click at [490, 258] on input "0593539532" at bounding box center [602, 257] width 420 height 42
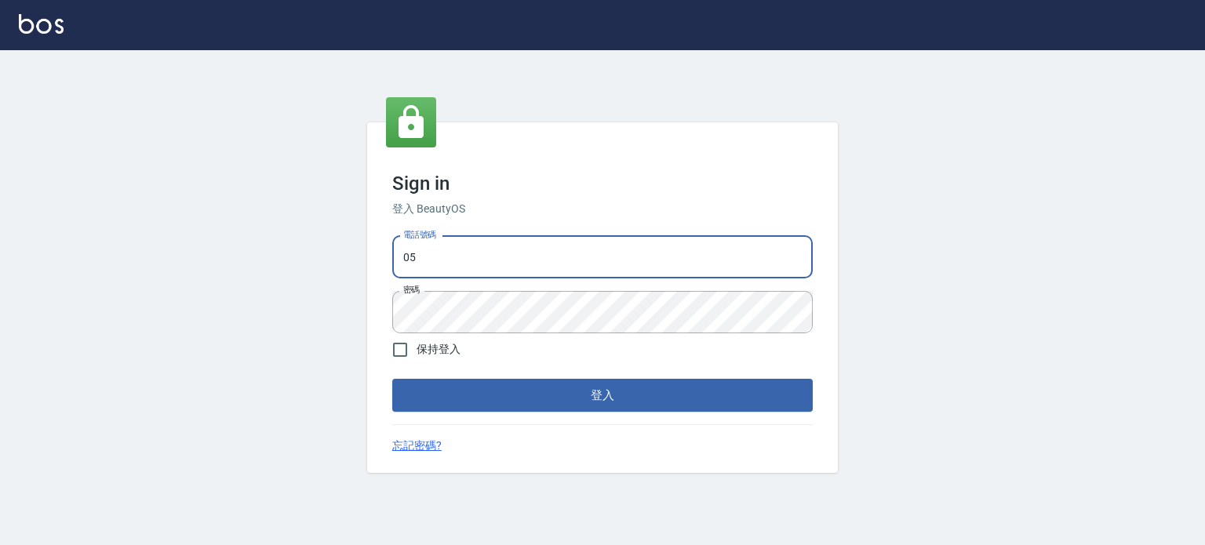
type input "0"
type input "0953539532"
click at [392, 379] on button "登入" at bounding box center [602, 395] width 420 height 33
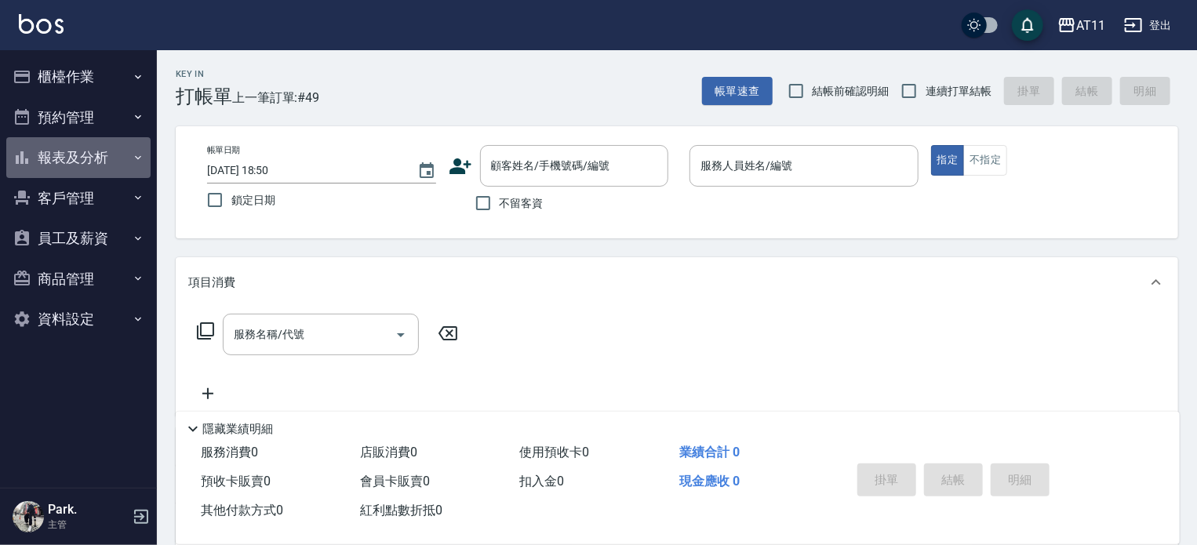
click at [75, 158] on button "報表及分析" at bounding box center [78, 157] width 144 height 41
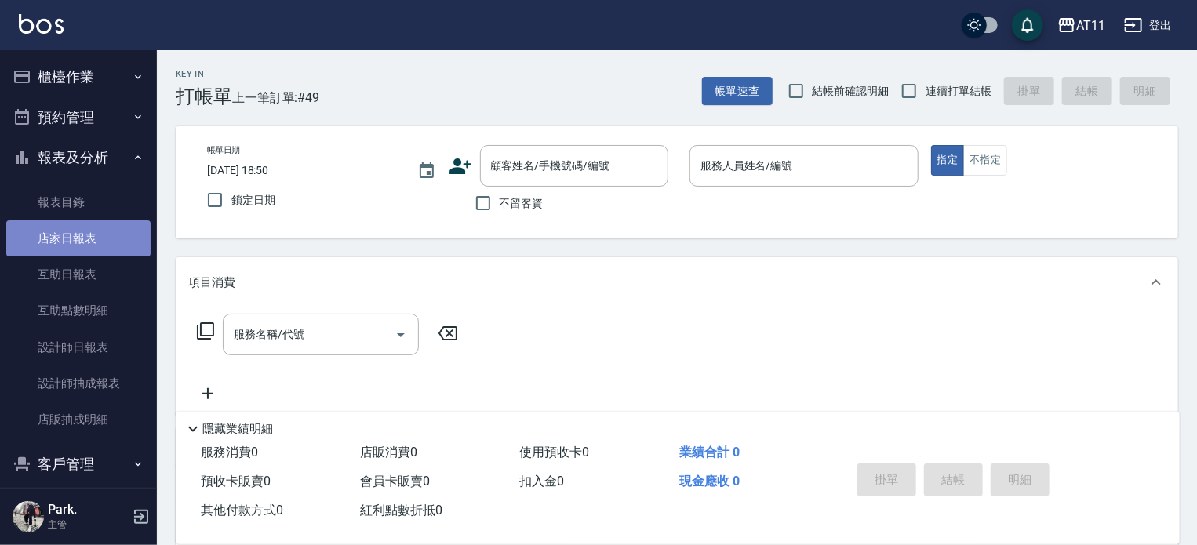
click at [85, 245] on link "店家日報表" at bounding box center [78, 238] width 144 height 36
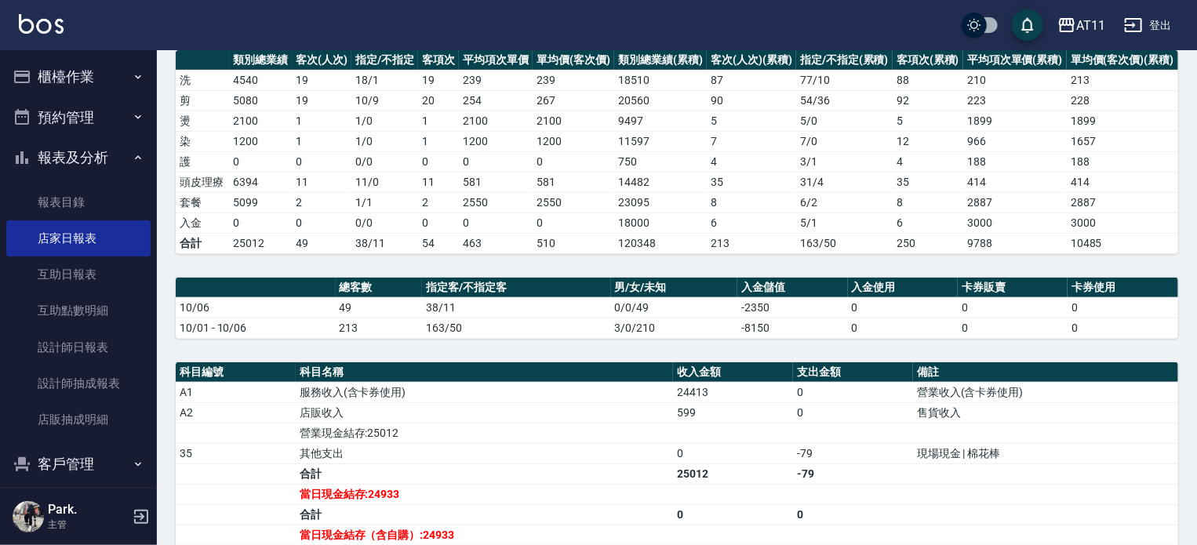
scroll to position [215, 0]
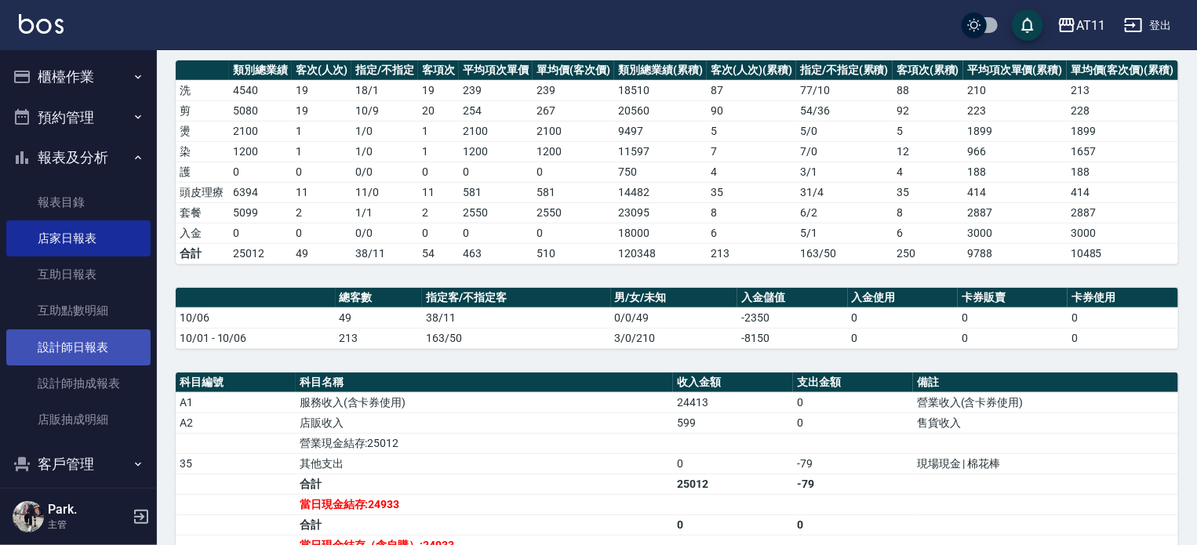
click at [78, 338] on link "設計師日報表" at bounding box center [78, 347] width 144 height 36
